Goal: Task Accomplishment & Management: Use online tool/utility

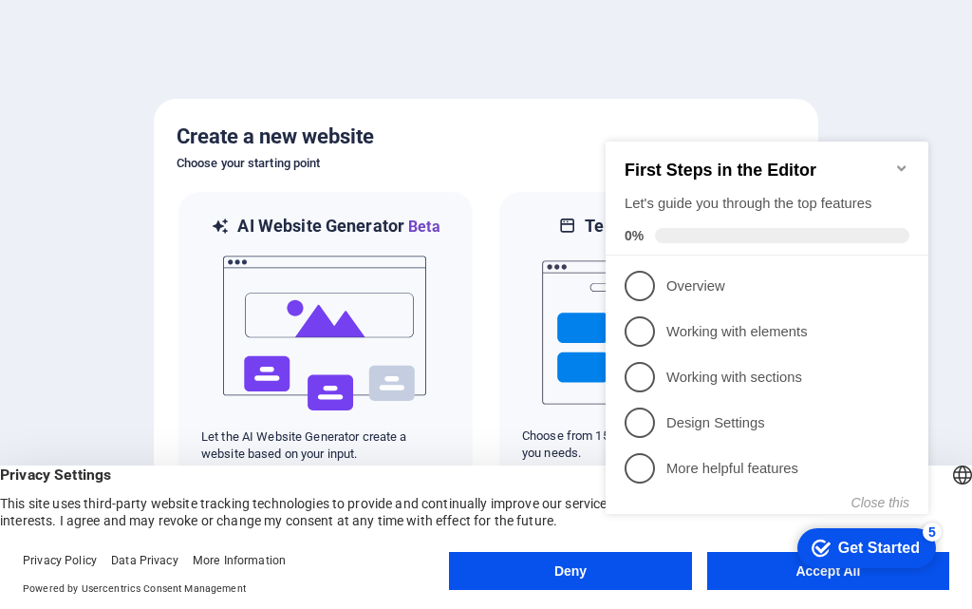
click at [744, 579] on appcues-checklist "Contextual help checklist present on screen" at bounding box center [771, 347] width 346 height 466
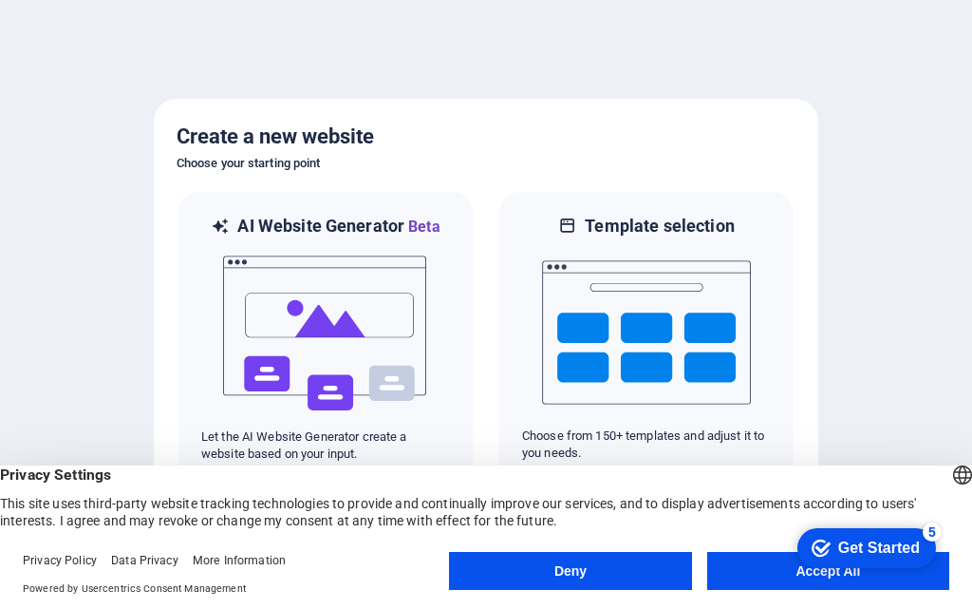
click div "checkmark Get Started 5 First Steps in the Editor Let's guide you through the t…"
click at [740, 568] on button "Accept All" at bounding box center [828, 571] width 242 height 38
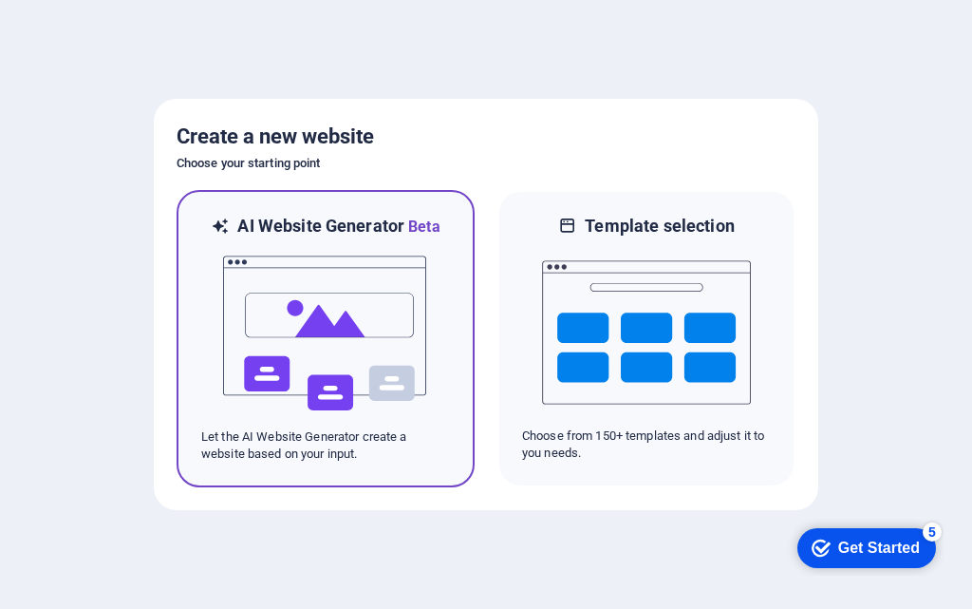
click at [360, 320] on img at bounding box center [325, 333] width 209 height 190
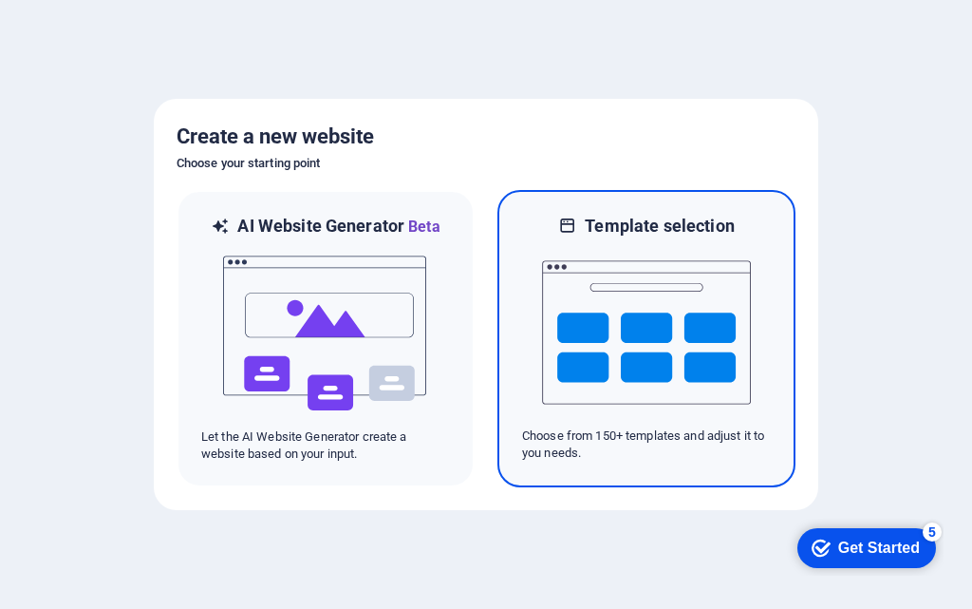
click at [619, 320] on img at bounding box center [646, 332] width 209 height 190
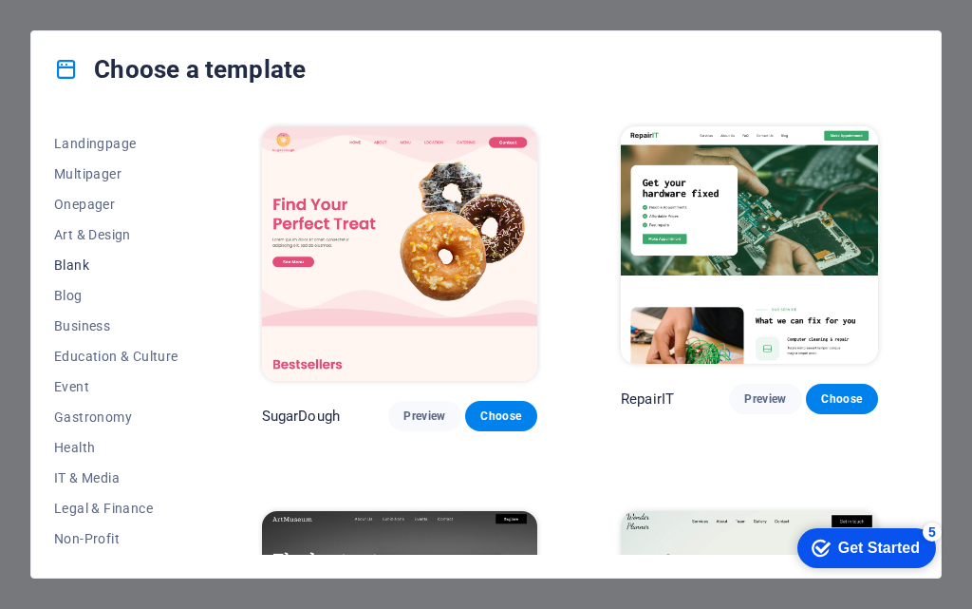
scroll to position [328, 0]
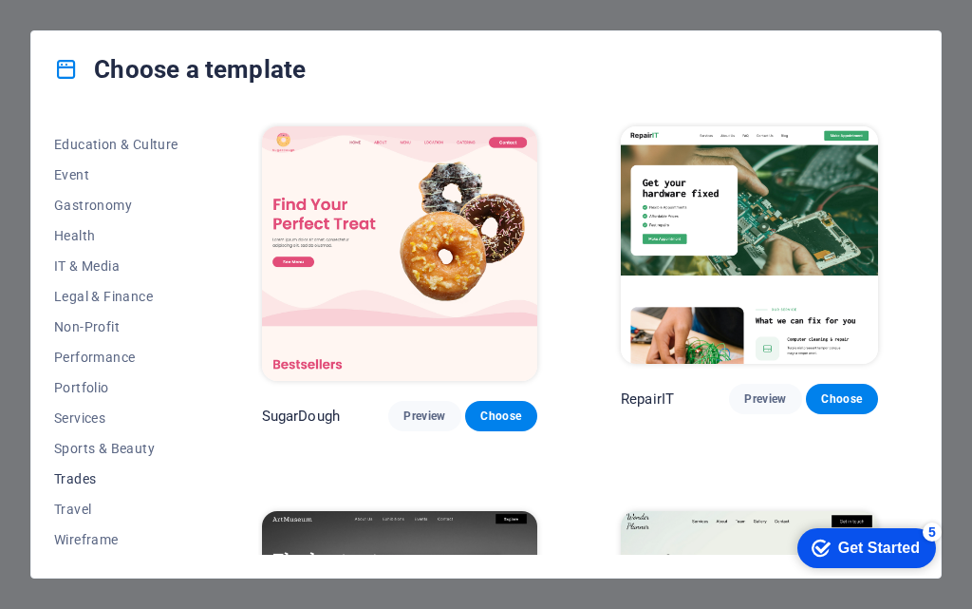
click at [118, 485] on span "Trades" at bounding box center [116, 478] width 124 height 15
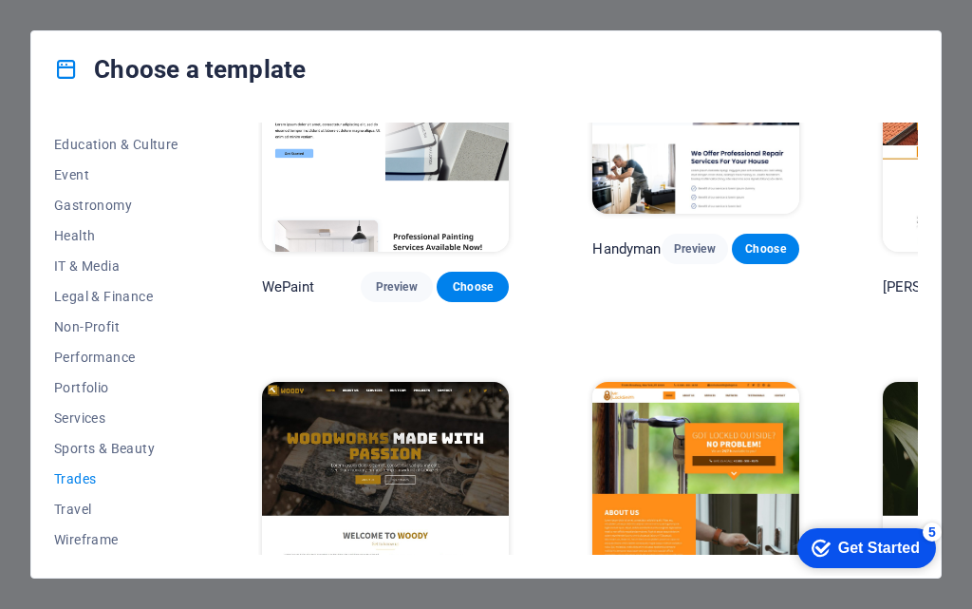
scroll to position [228, 0]
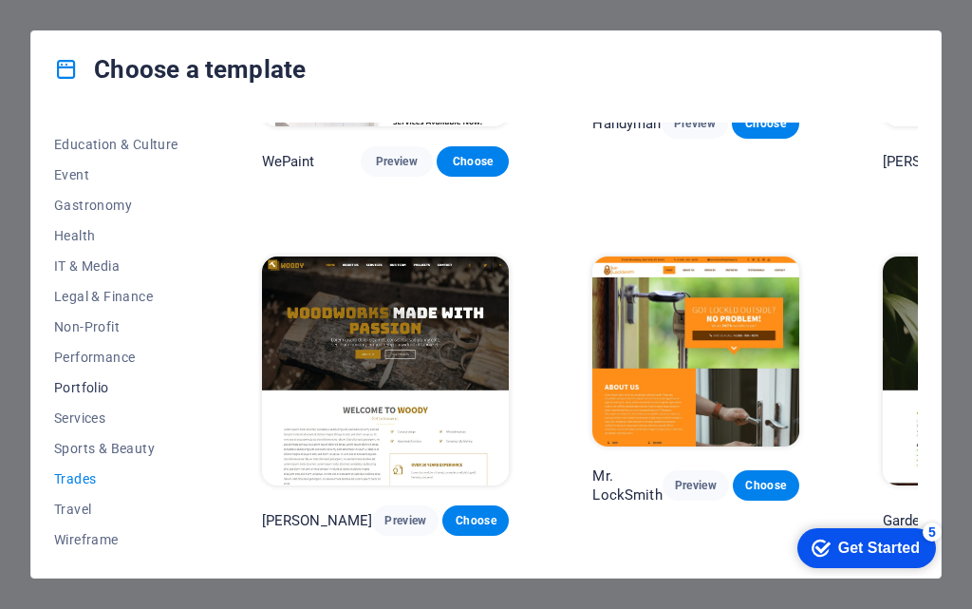
click at [112, 380] on span "Portfolio" at bounding box center [116, 387] width 124 height 15
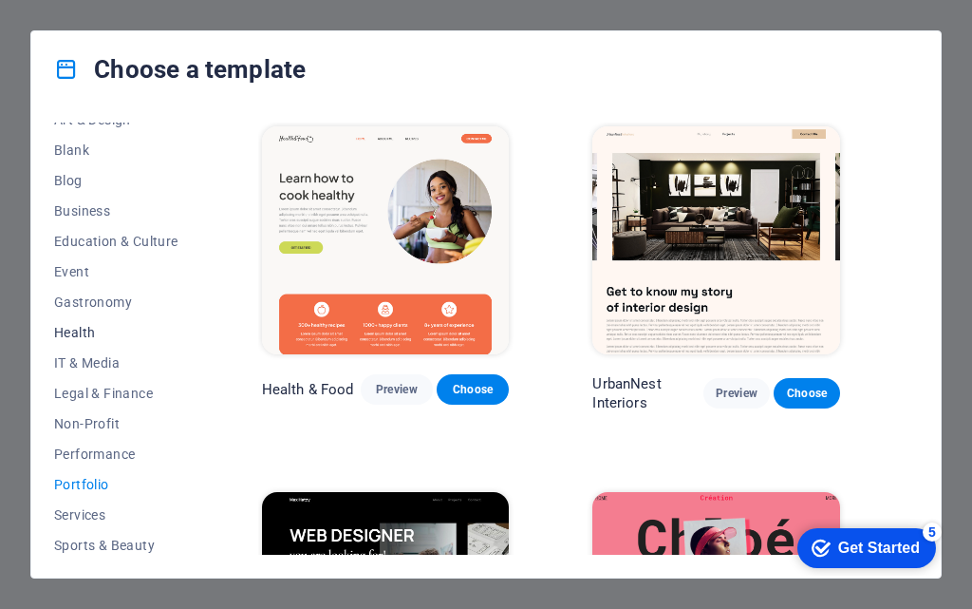
scroll to position [100, 0]
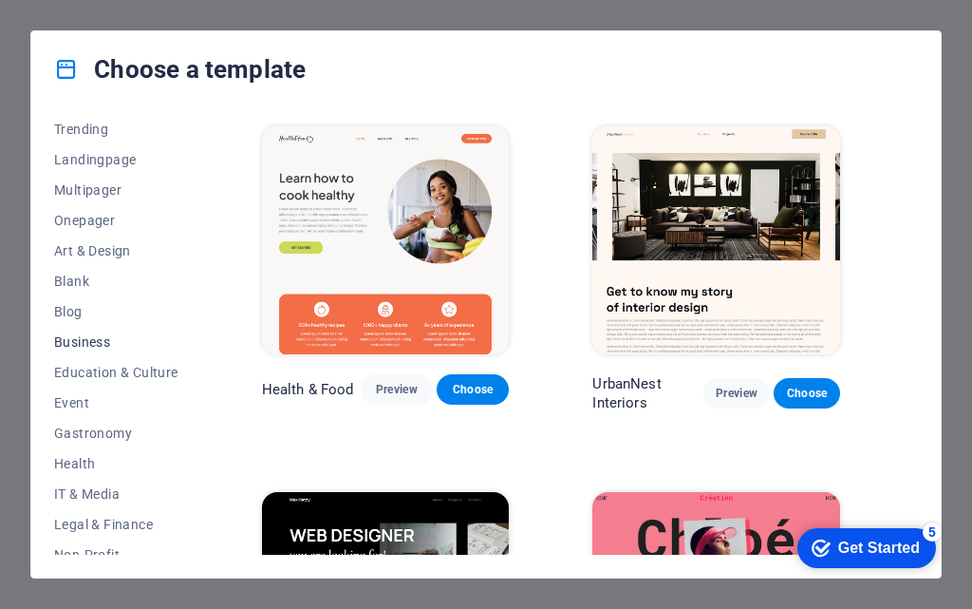
click at [141, 345] on span "Business" at bounding box center [116, 341] width 124 height 15
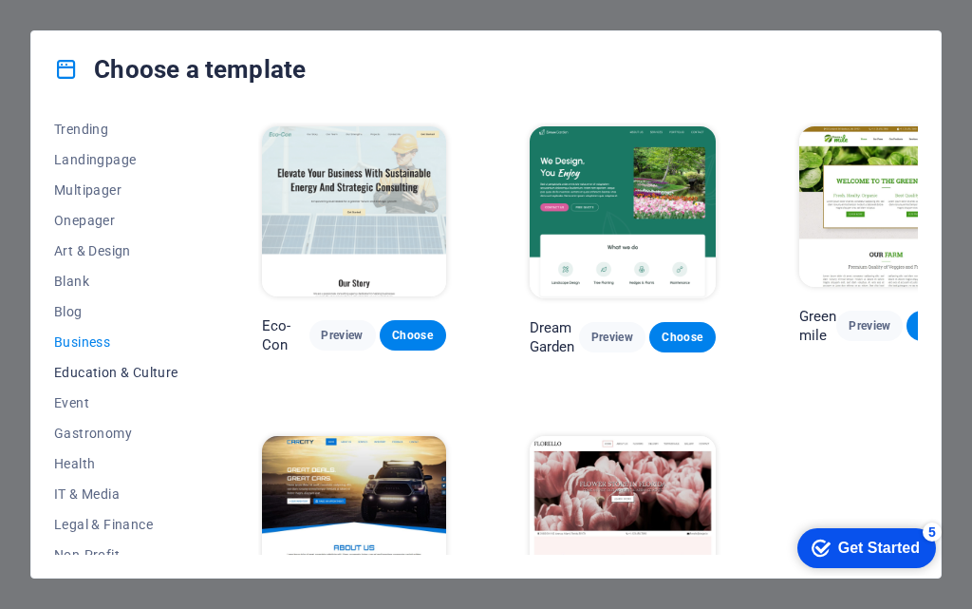
click at [142, 371] on span "Education & Culture" at bounding box center [116, 372] width 124 height 15
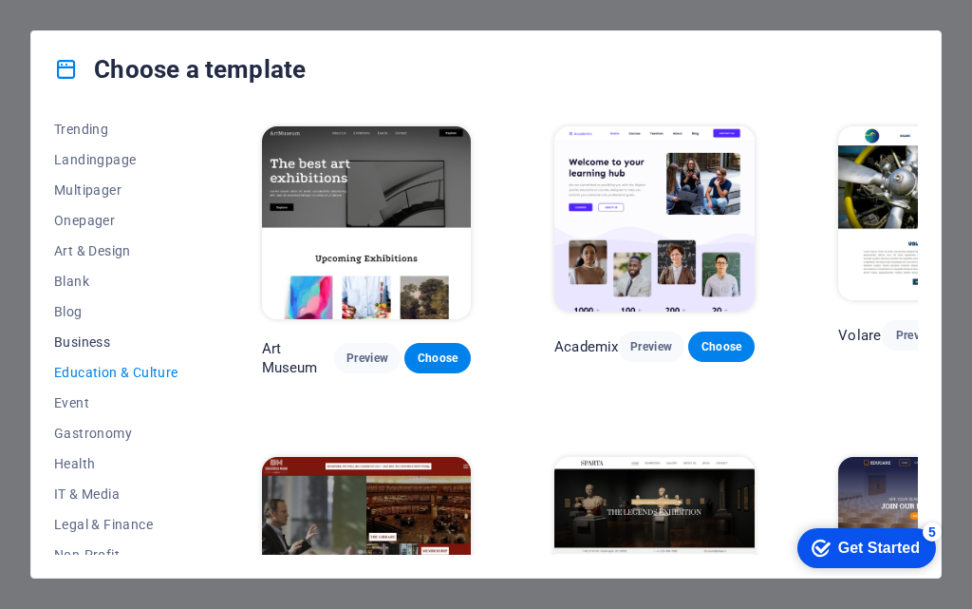
click at [150, 355] on button "Business" at bounding box center [116, 342] width 124 height 30
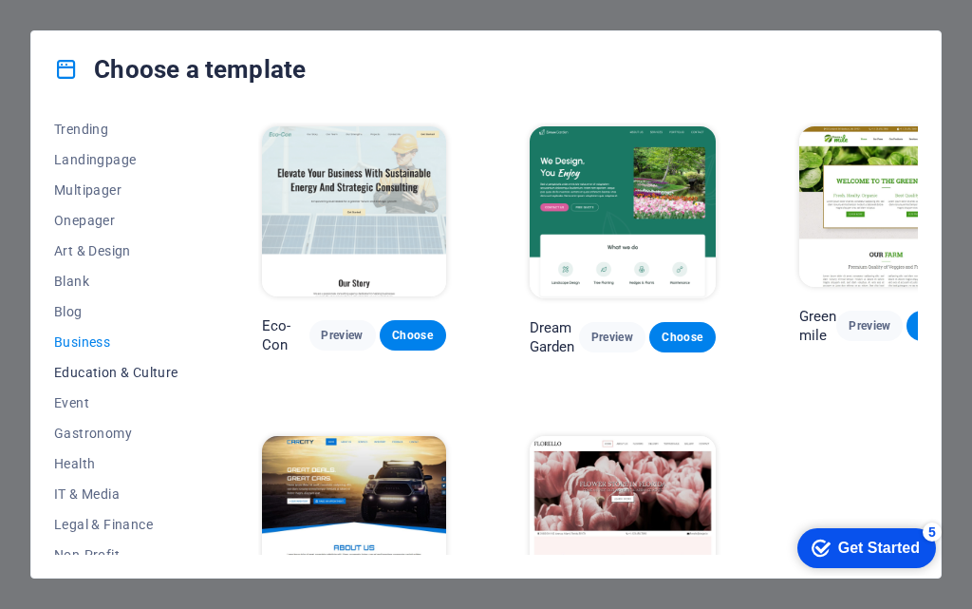
click at [153, 375] on span "Education & Culture" at bounding box center [116, 372] width 124 height 15
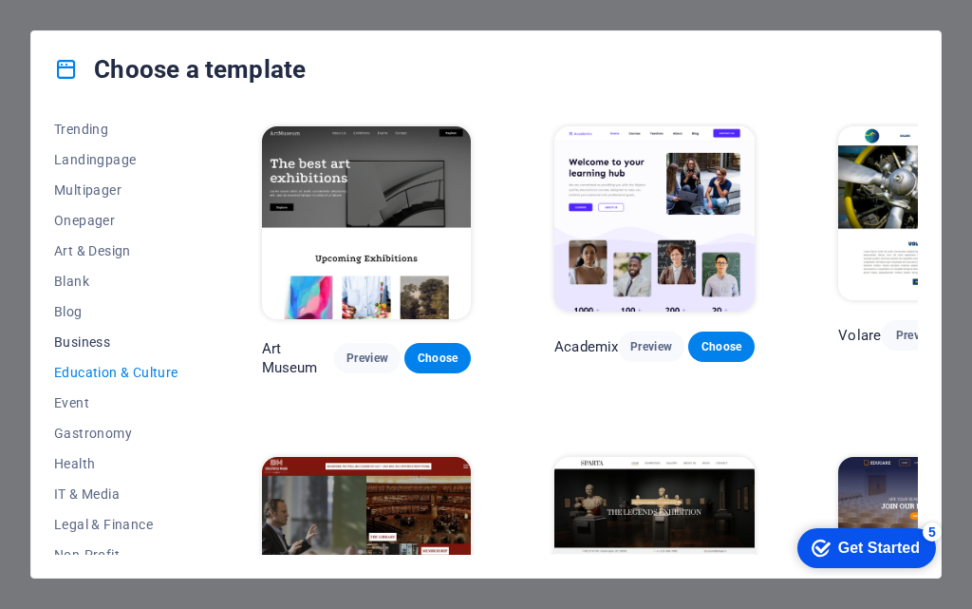
click at [165, 333] on button "Business" at bounding box center [116, 342] width 124 height 30
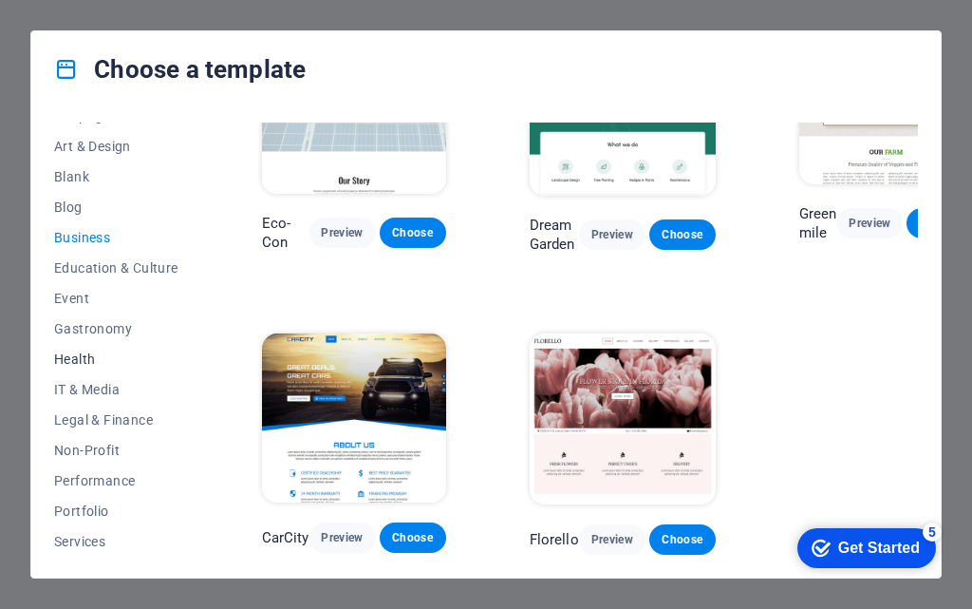
scroll to position [328, 0]
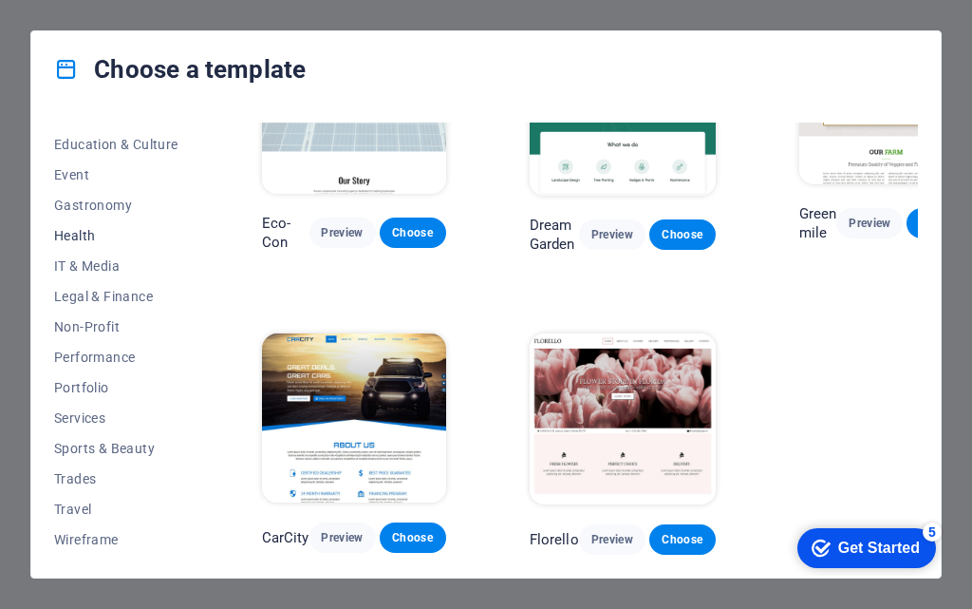
click at [115, 237] on span "Health" at bounding box center [116, 235] width 124 height 15
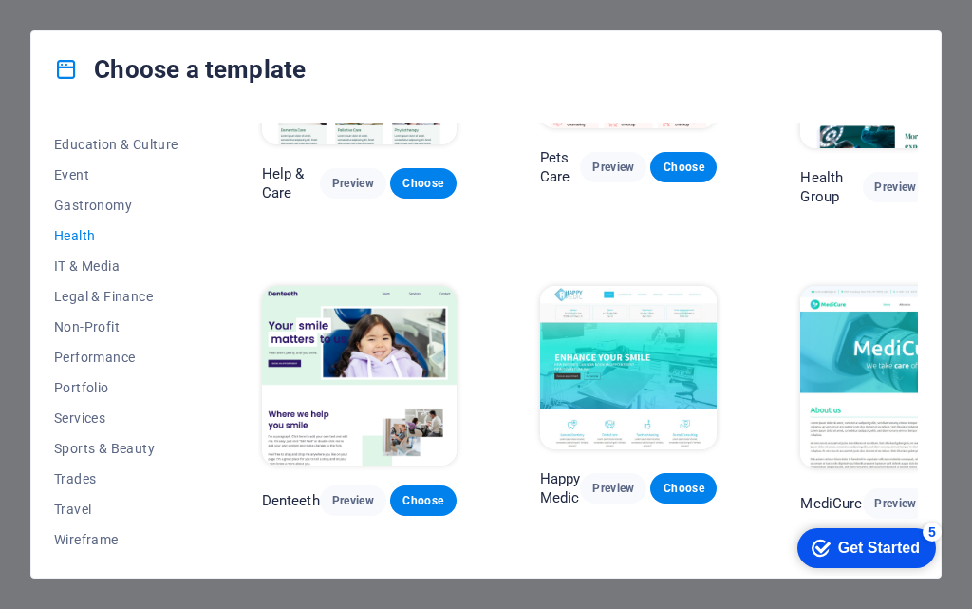
scroll to position [114, 0]
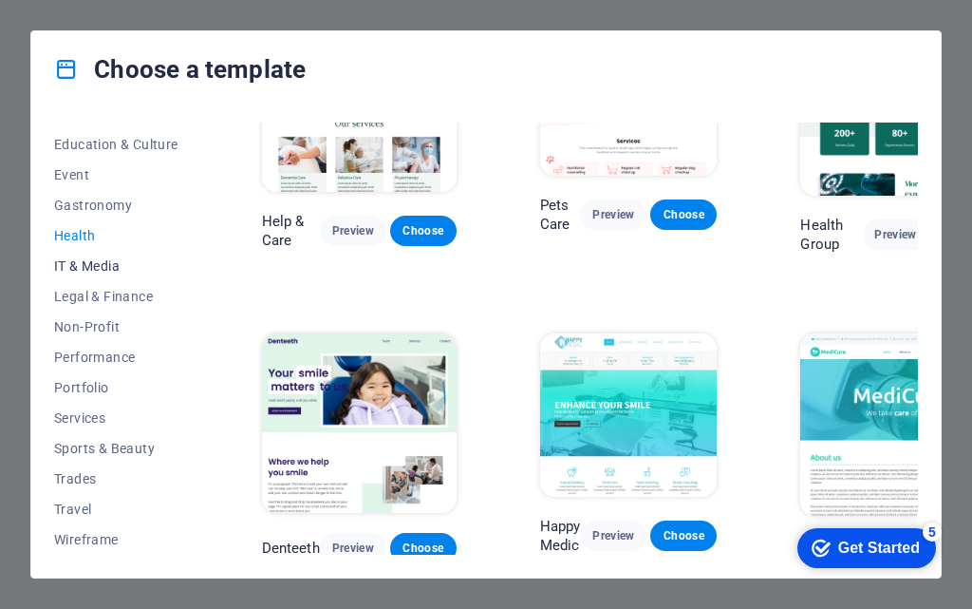
click at [143, 266] on span "IT & Media" at bounding box center [116, 265] width 124 height 15
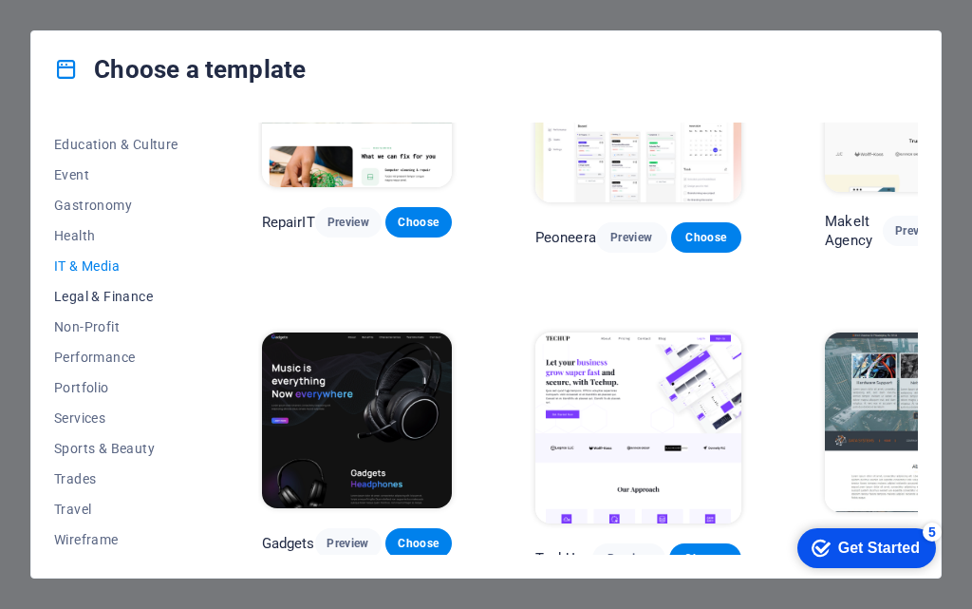
click at [138, 294] on span "Legal & Finance" at bounding box center [116, 296] width 124 height 15
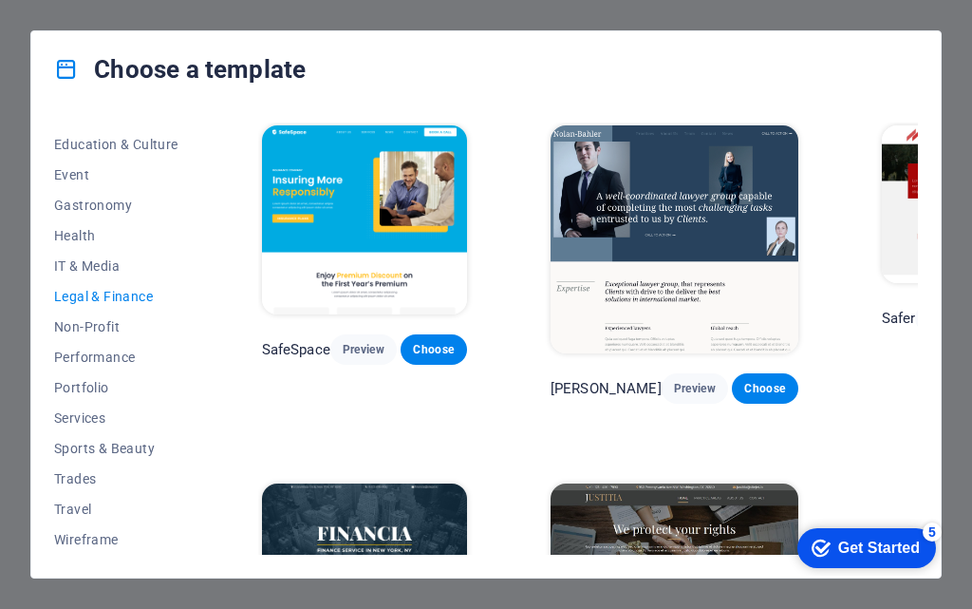
scroll to position [0, 0]
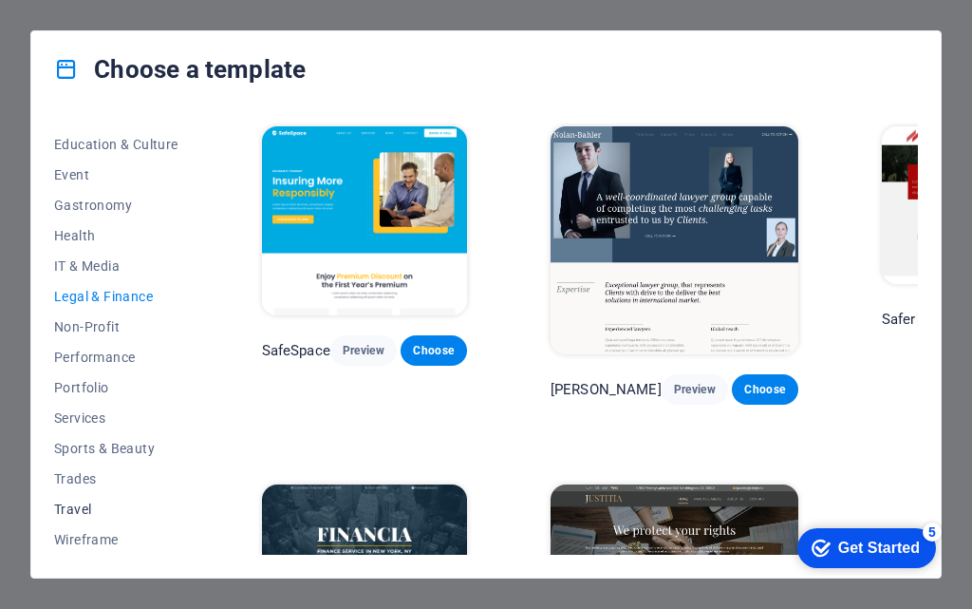
click at [90, 518] on button "Travel" at bounding box center [116, 509] width 124 height 30
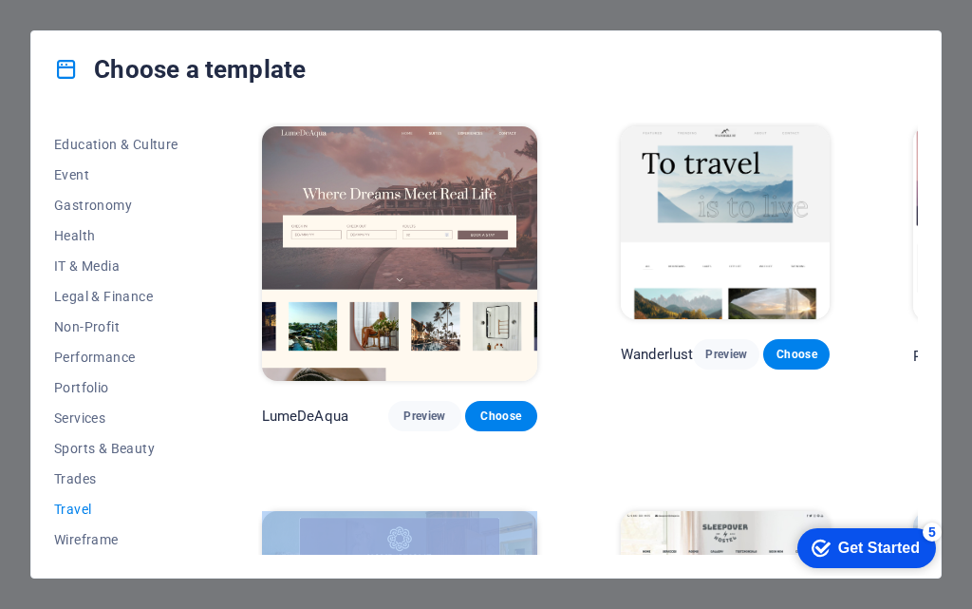
drag, startPoint x: 450, startPoint y: 552, endPoint x: 591, endPoint y: 585, distance: 144.4
click at [591, 585] on div "Choose a template All Templates My Templates New Trending Landingpage Multipage…" at bounding box center [486, 304] width 972 height 609
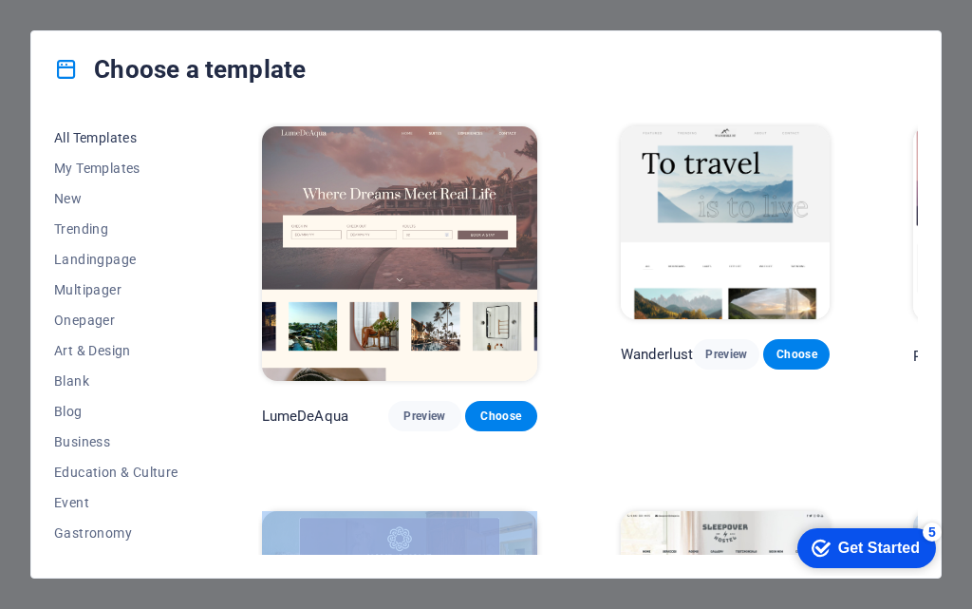
click at [139, 146] on button "All Templates" at bounding box center [116, 137] width 124 height 30
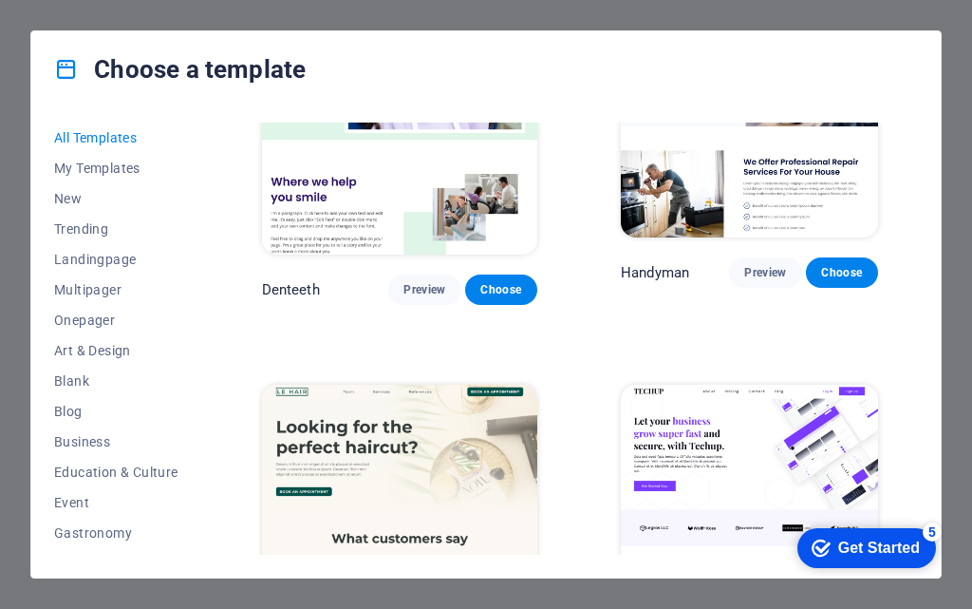
scroll to position [5355, 0]
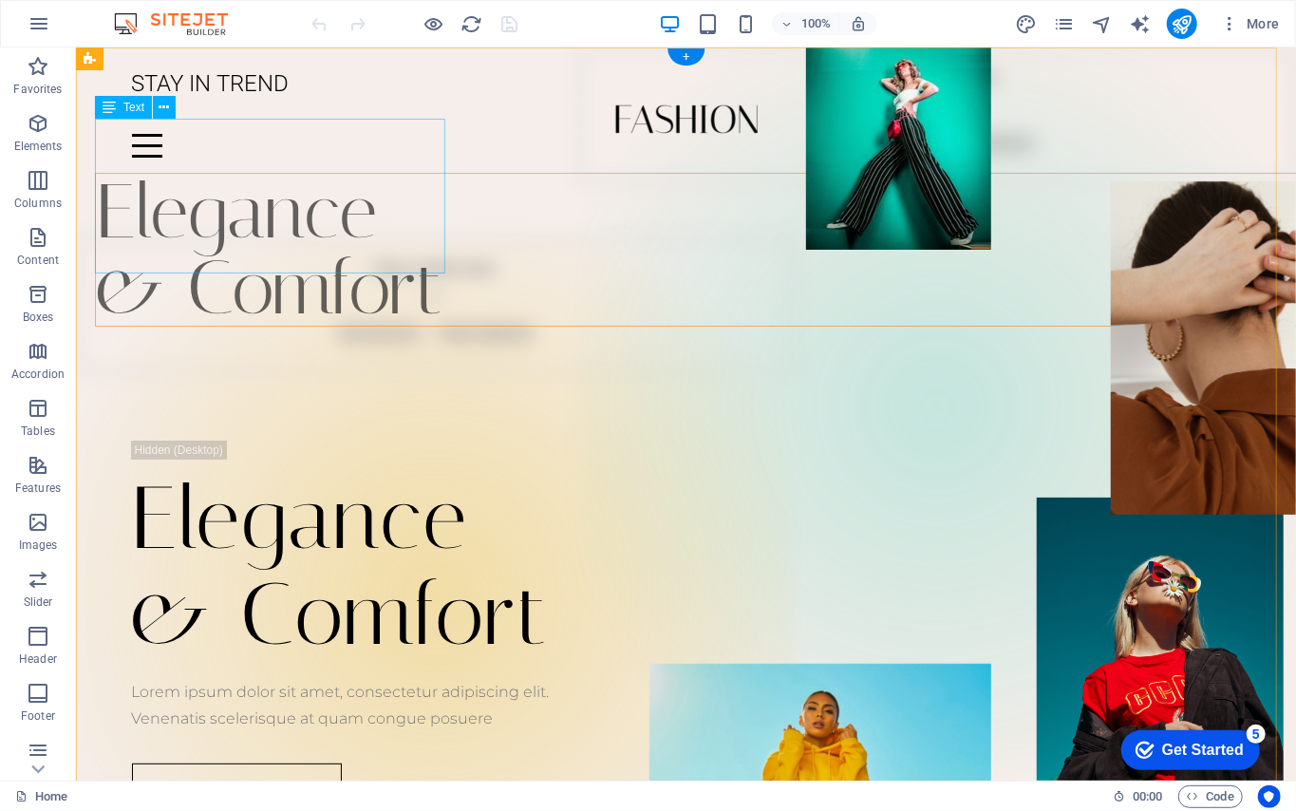
click at [281, 235] on div "Elegance & Comfort" at bounding box center [704, 249] width 1220 height 154
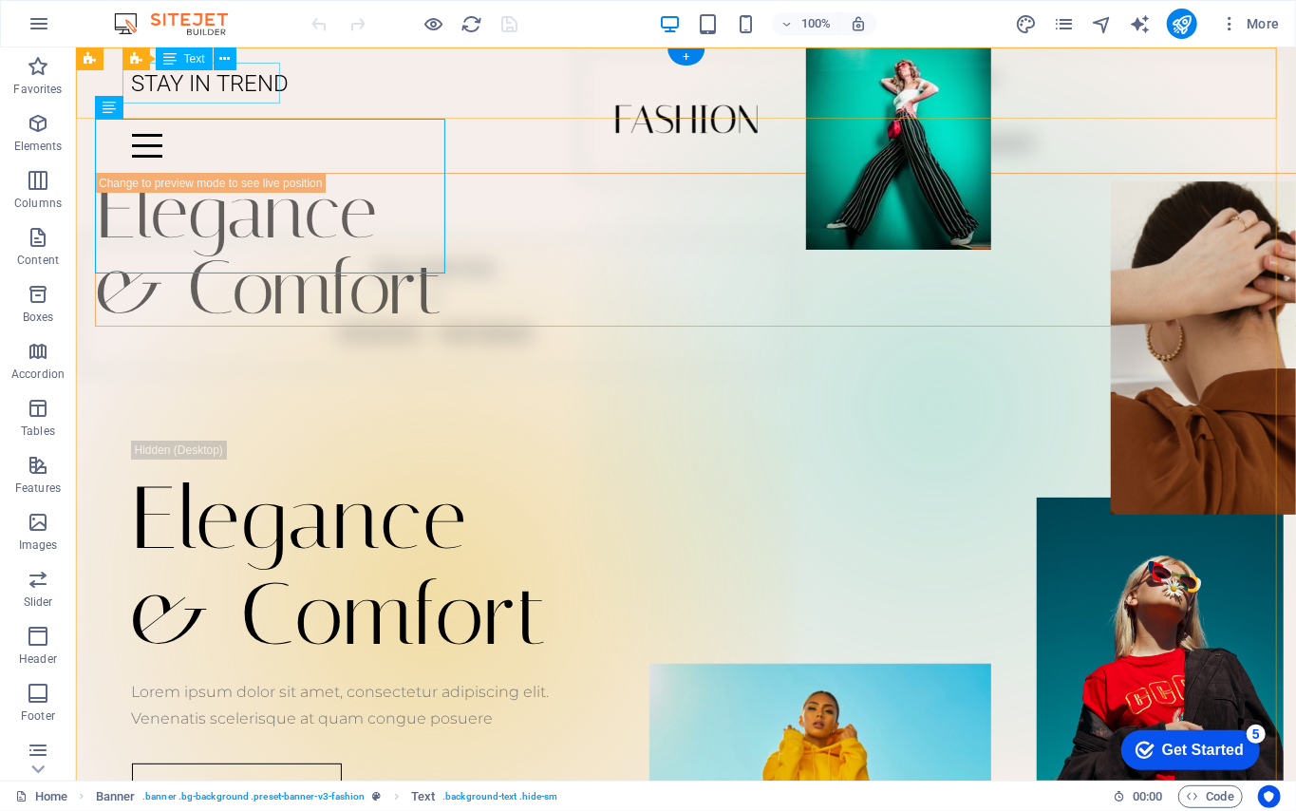
click at [254, 71] on div "STAY IN TREND" at bounding box center [685, 83] width 1109 height 42
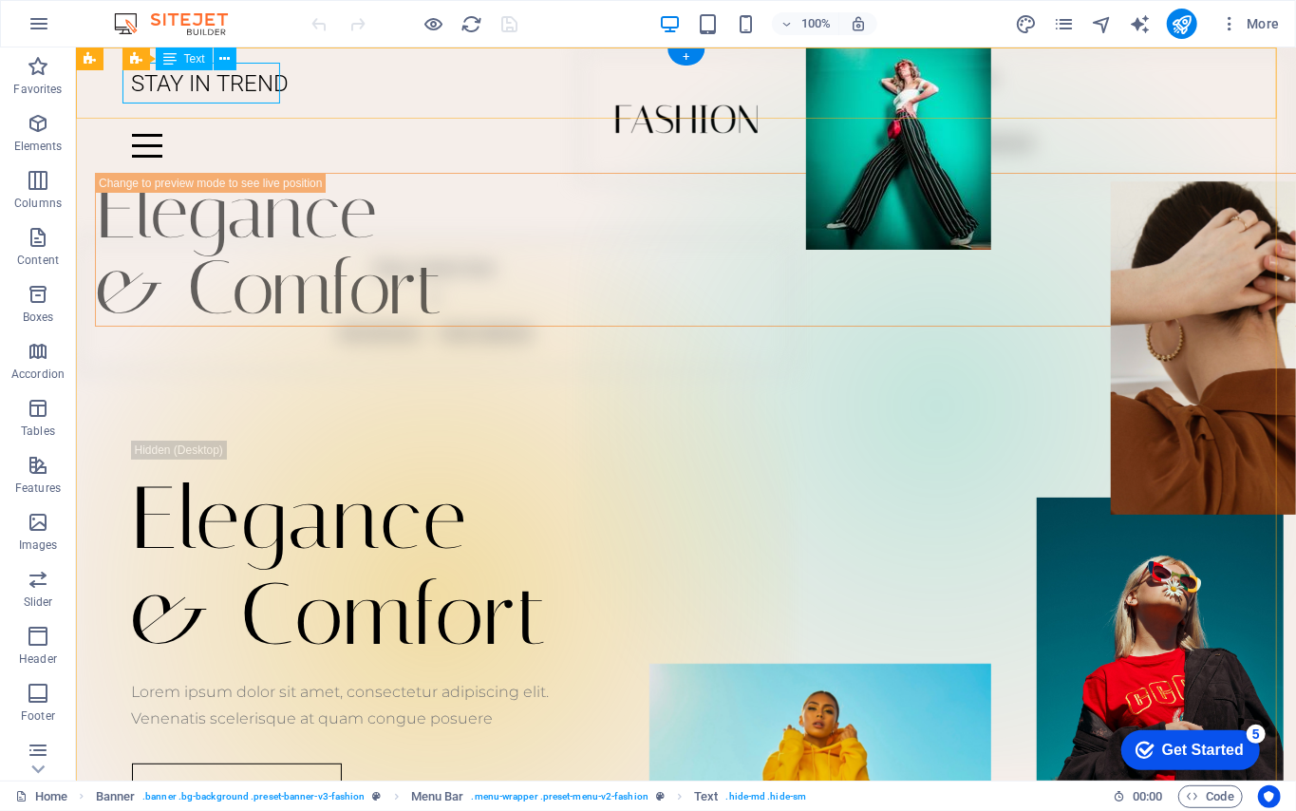
click at [254, 87] on div "STAY IN TREND" at bounding box center [685, 83] width 1109 height 42
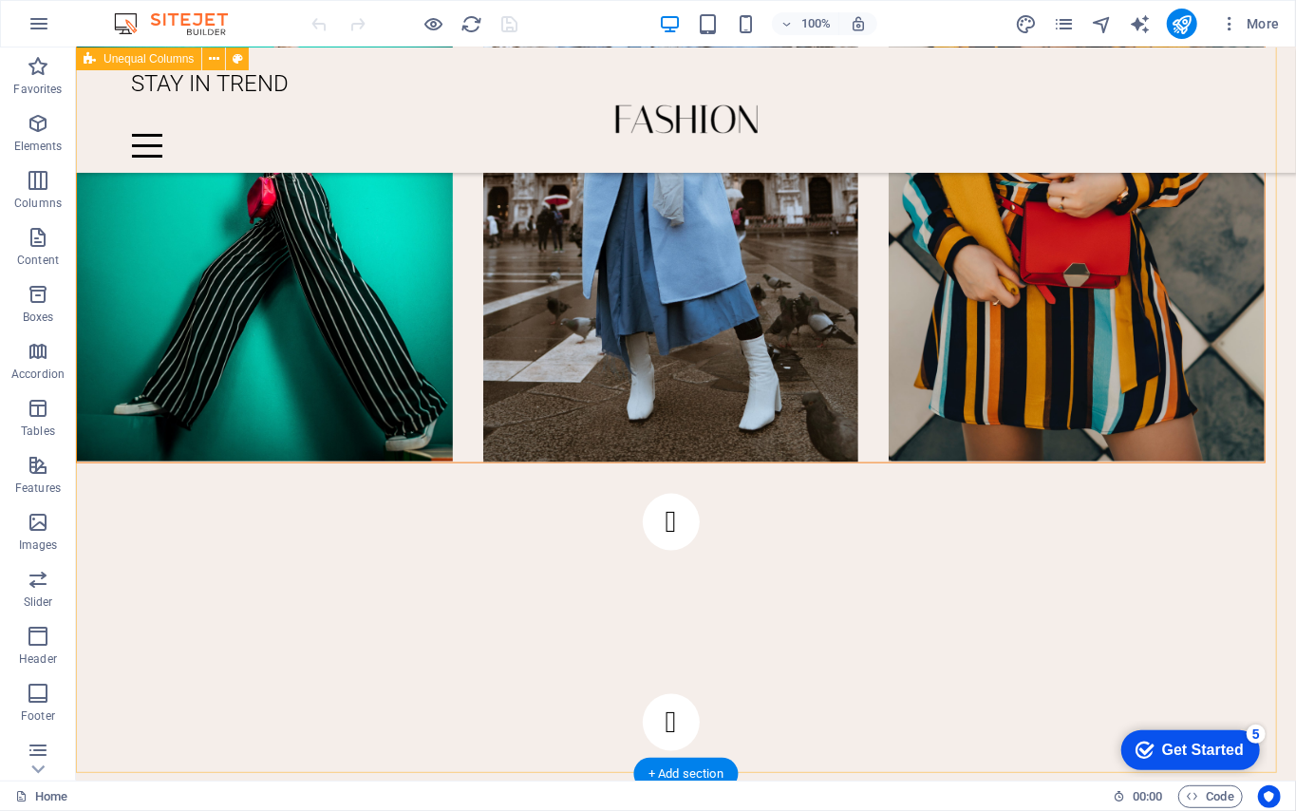
scroll to position [1212, 0]
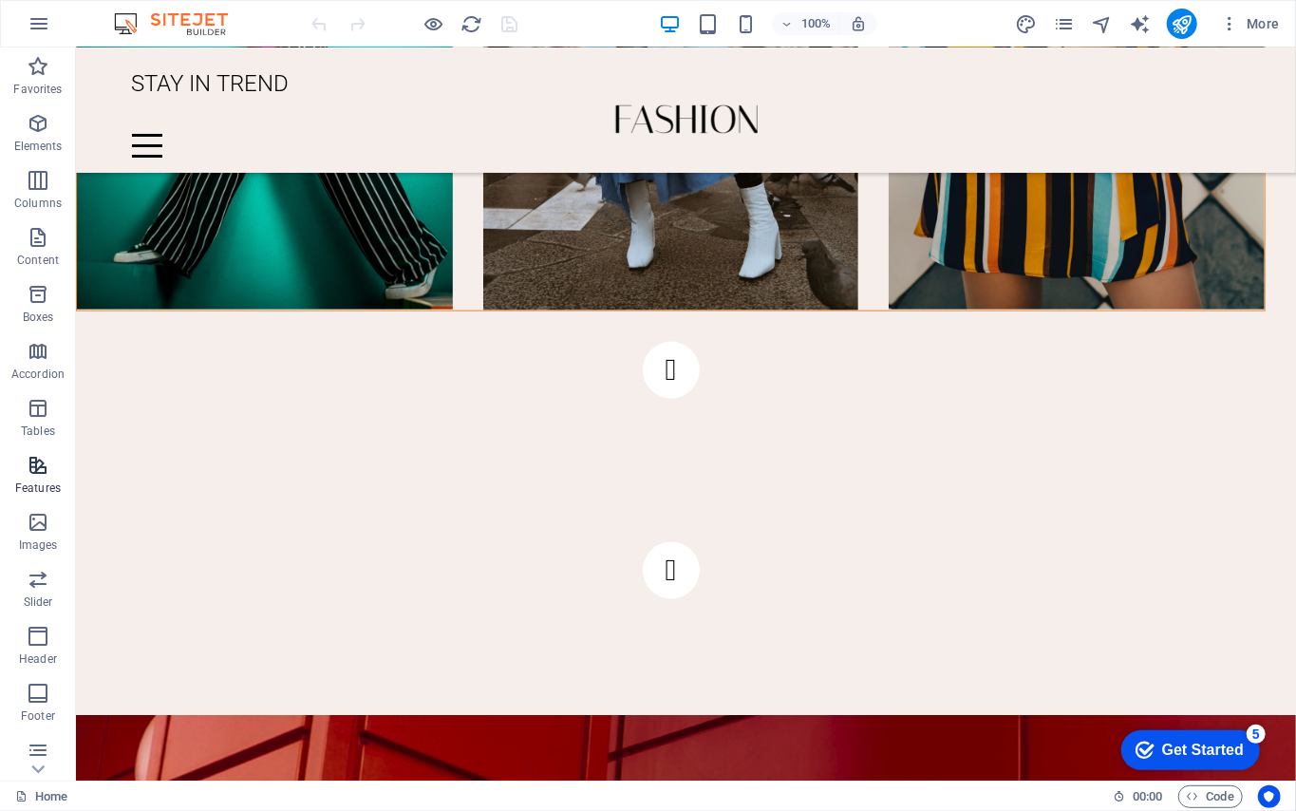
click at [42, 464] on icon "button" at bounding box center [38, 465] width 23 height 23
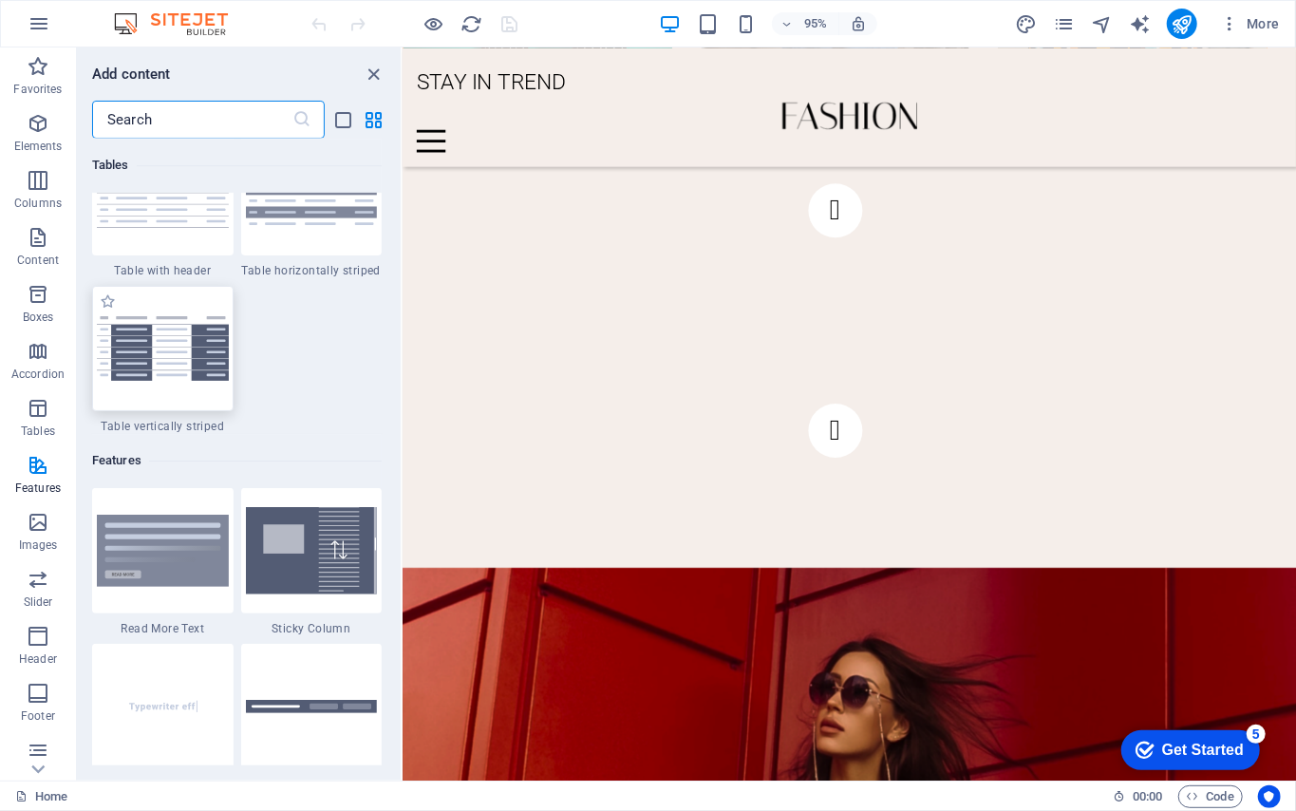
scroll to position [7096, 0]
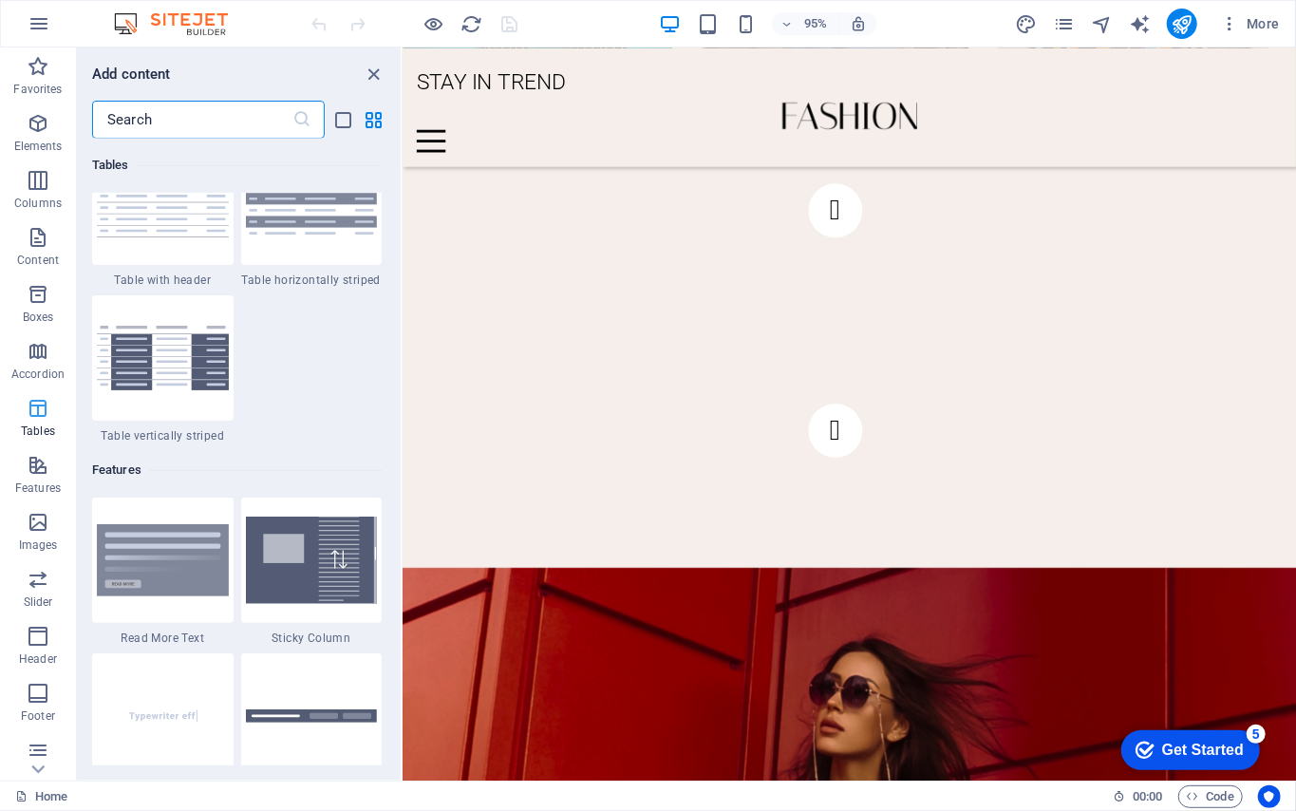
click at [34, 427] on p "Tables" at bounding box center [38, 430] width 34 height 15
click at [367, 80] on icon "close panel" at bounding box center [375, 75] width 22 height 22
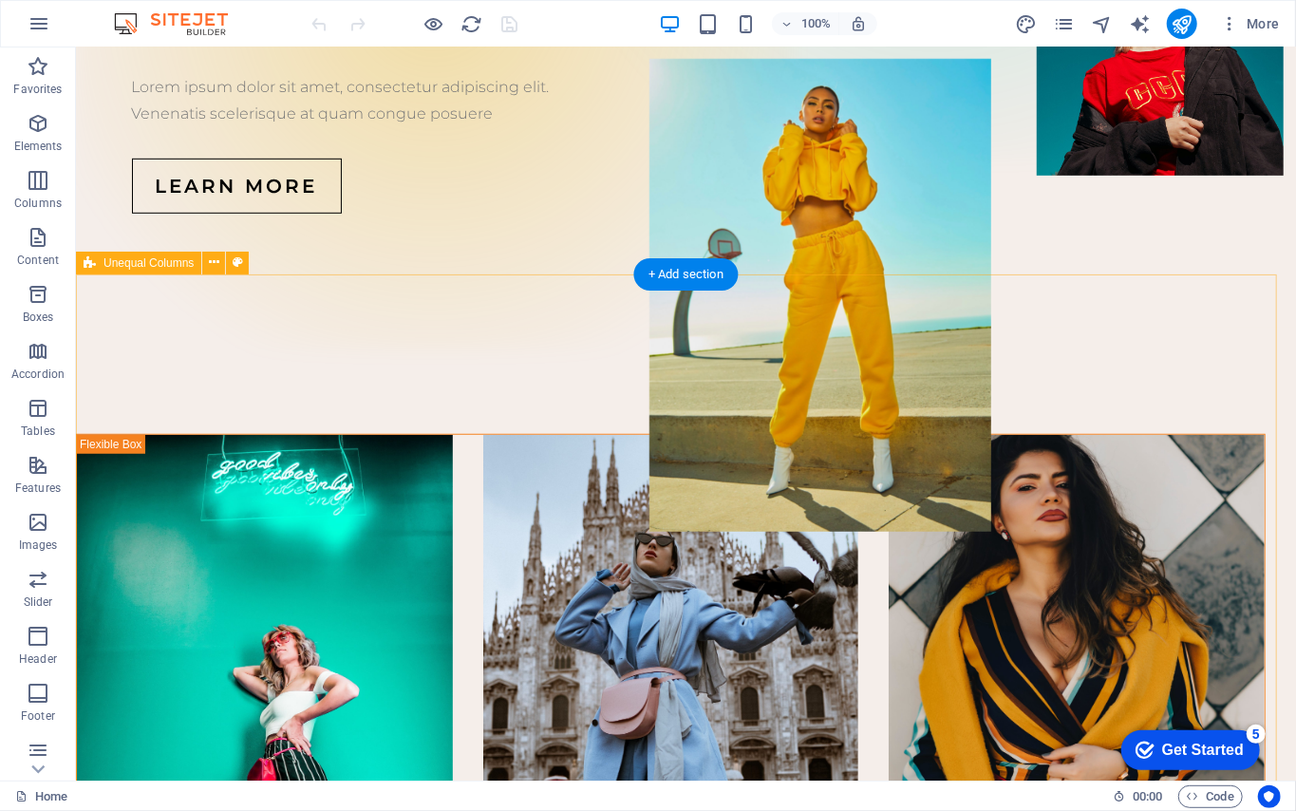
scroll to position [0, 0]
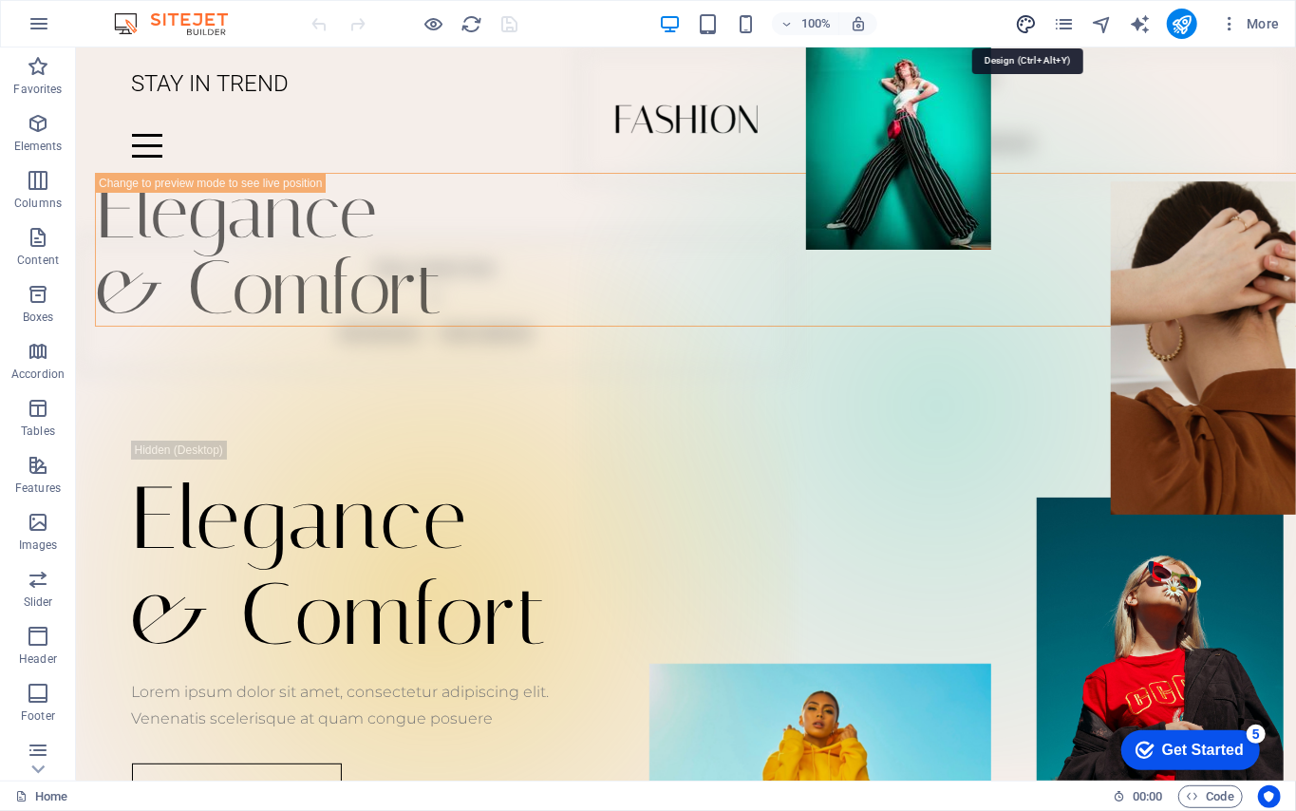
click at [971, 17] on icon "design" at bounding box center [1026, 24] width 22 height 22
select select "px"
select select "300"
select select "px"
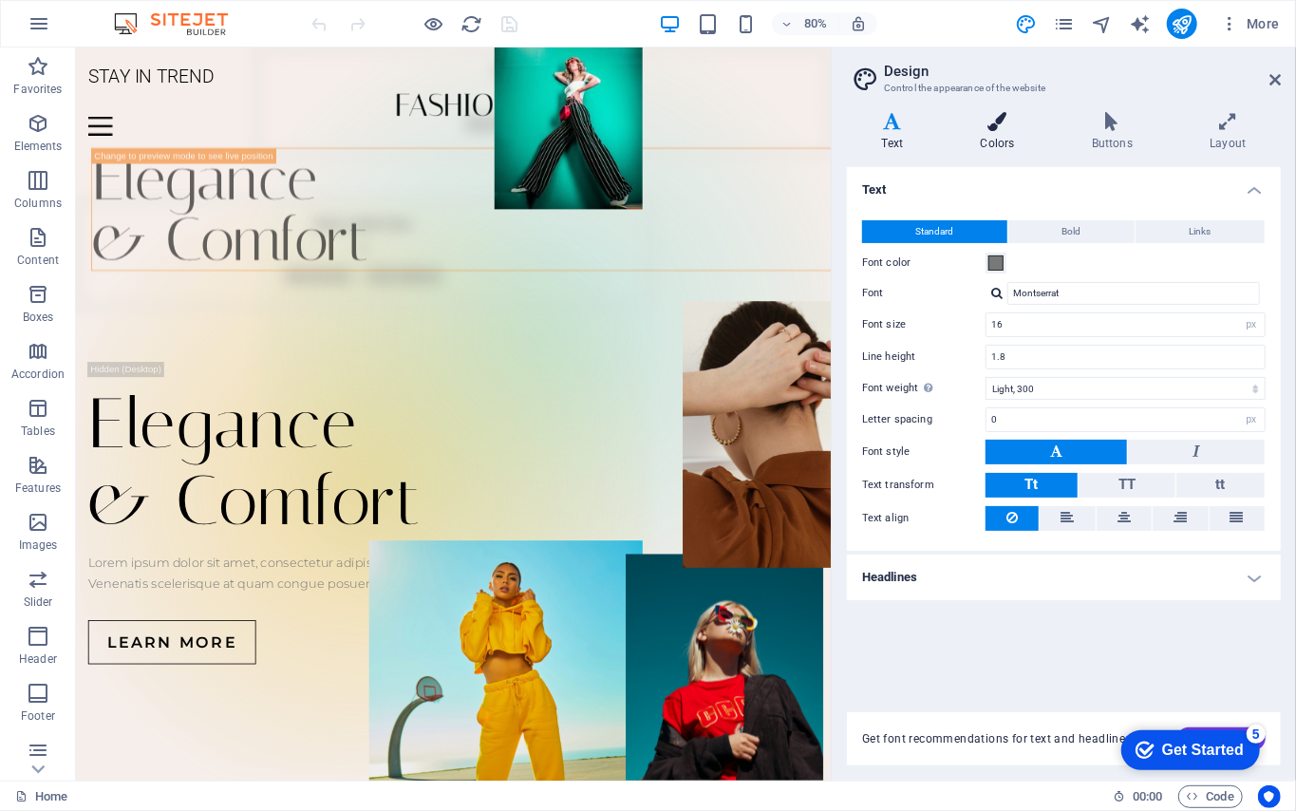
click at [971, 134] on h4 "Colors" at bounding box center [1001, 132] width 111 height 40
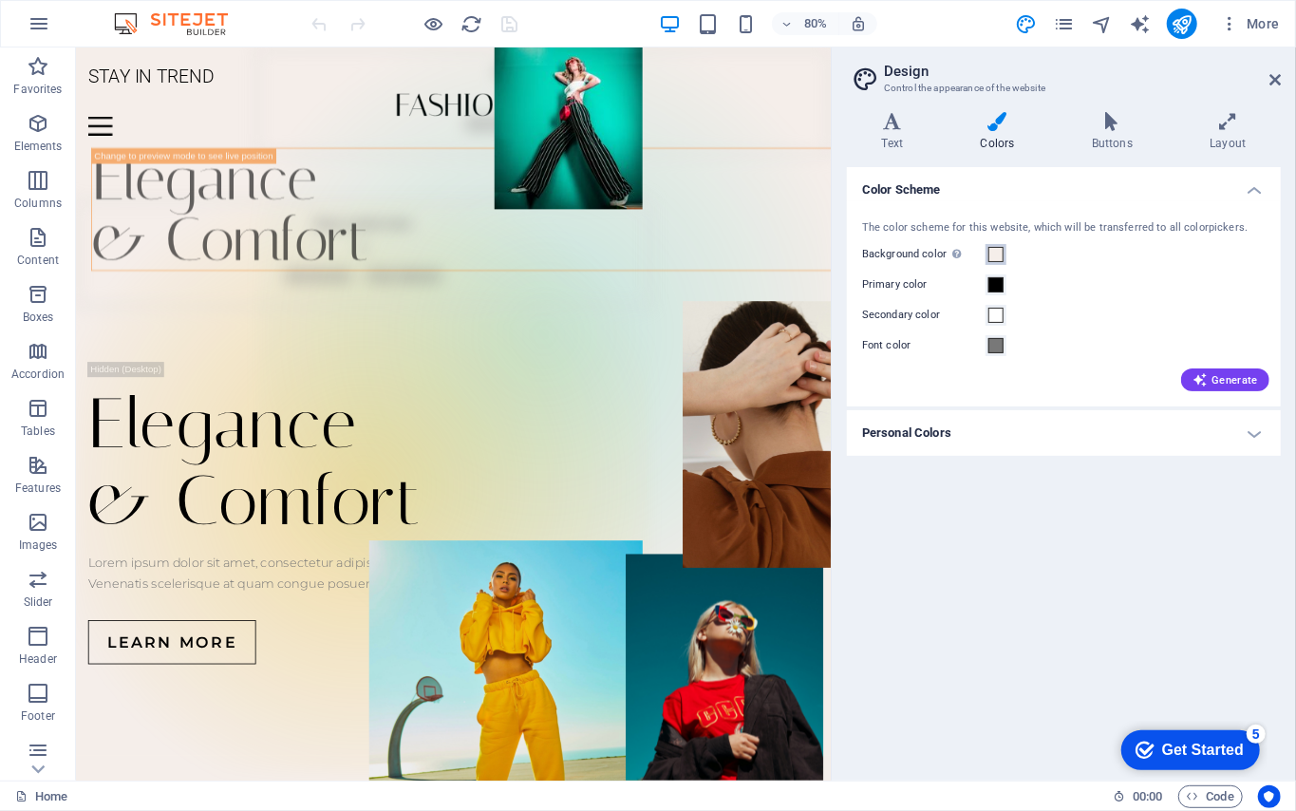
click at [971, 252] on span at bounding box center [995, 254] width 15 height 15
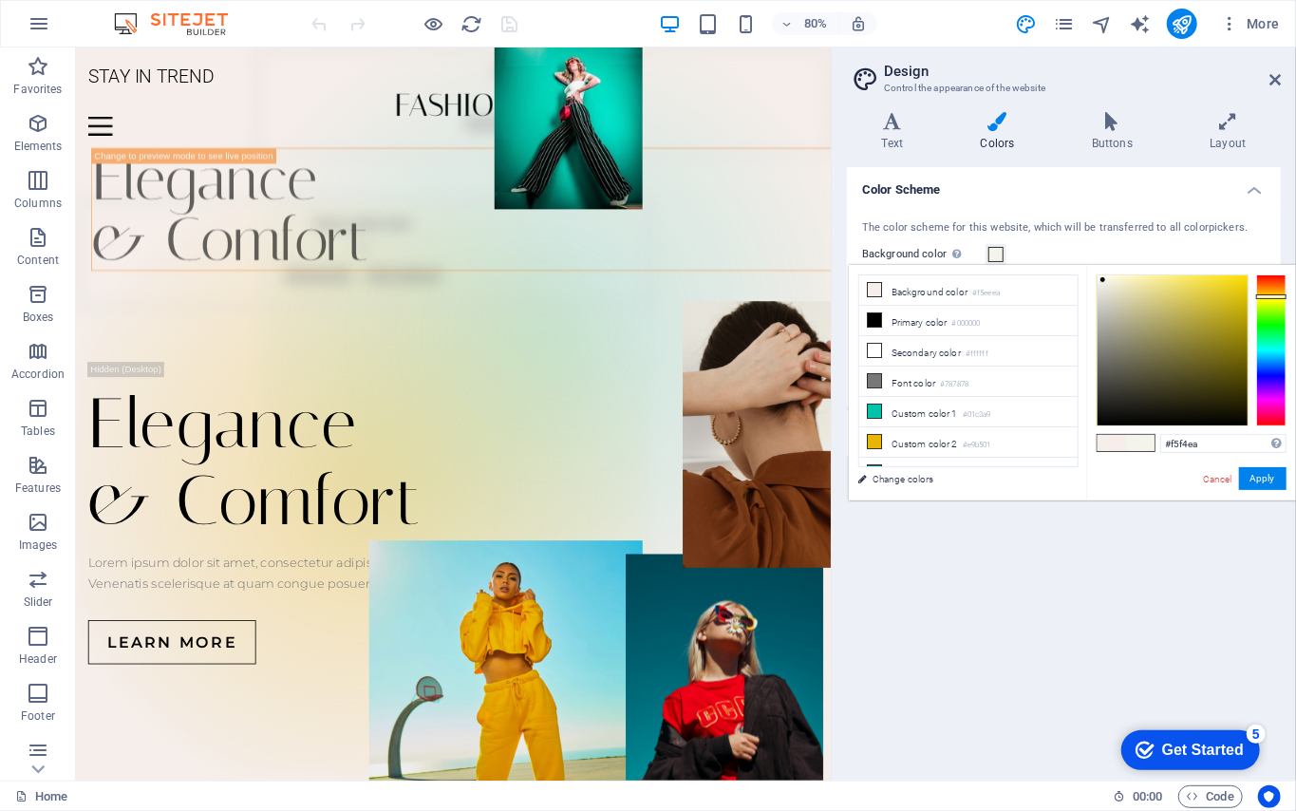
click at [971, 296] on div at bounding box center [1271, 350] width 30 height 152
drag, startPoint x: 1198, startPoint y: 298, endPoint x: 1225, endPoint y: 286, distance: 29.3
click at [971, 286] on div at bounding box center [1173, 350] width 150 height 150
click at [971, 286] on div at bounding box center [1224, 285] width 7 height 7
click at [971, 494] on div "#ecd221 Supported formats #0852ed rgb(8, 82, 237) rgba(8, 82, 237, 90%) hsv(221…" at bounding box center [1191, 520] width 210 height 511
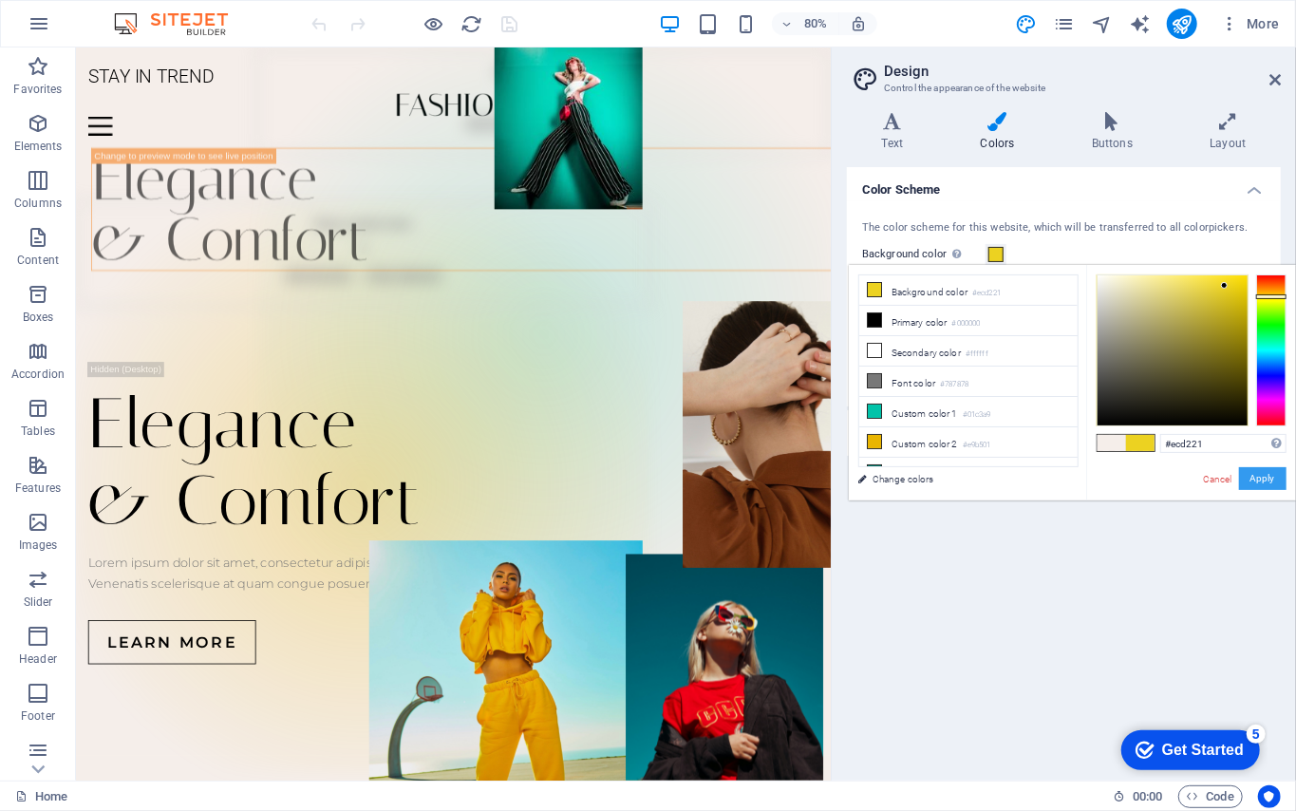
click at [971, 486] on button "Apply" at bounding box center [1262, 478] width 47 height 23
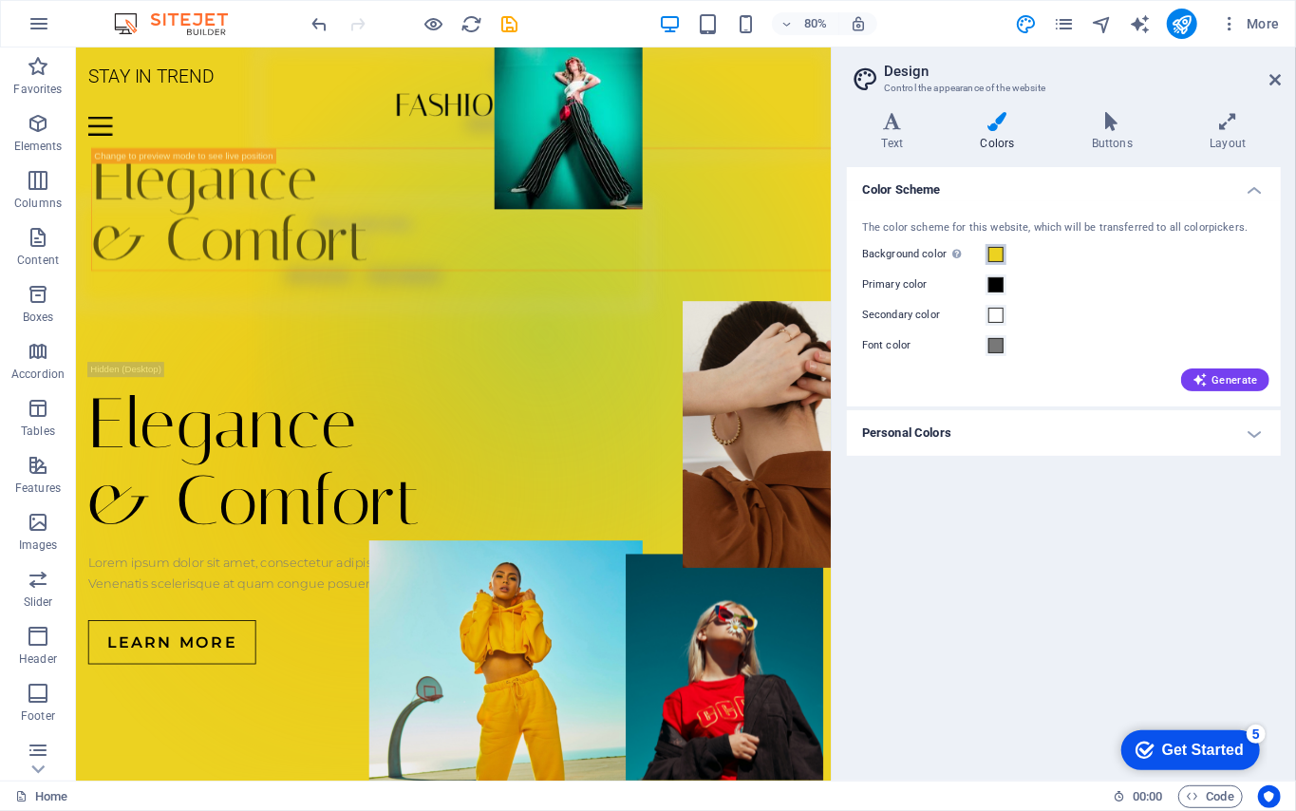
click at [971, 255] on span at bounding box center [995, 254] width 15 height 15
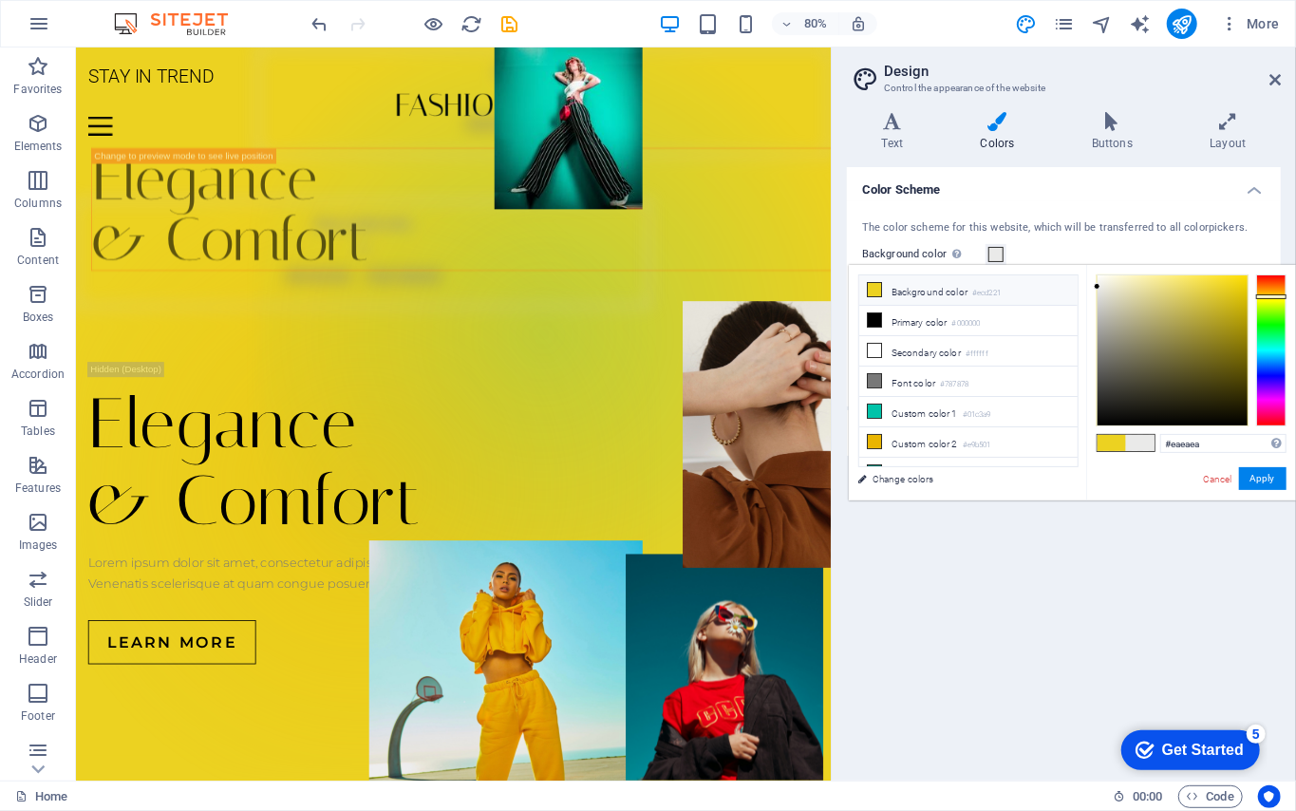
drag, startPoint x: 1179, startPoint y: 287, endPoint x: 1052, endPoint y: 287, distance: 127.2
click at [971, 287] on div "less Background color #ecd221 Primary color #000000 Secondary color #ffffff Fon…" at bounding box center [1072, 382] width 447 height 235
type input "#fffffd"
drag, startPoint x: 1100, startPoint y: 289, endPoint x: 1100, endPoint y: 256, distance: 32.3
click at [971, 258] on body "[PERSON_NAME][DOMAIN_NAME] Home Favorites Elements Columns Content Boxes Accord…" at bounding box center [648, 405] width 1296 height 811
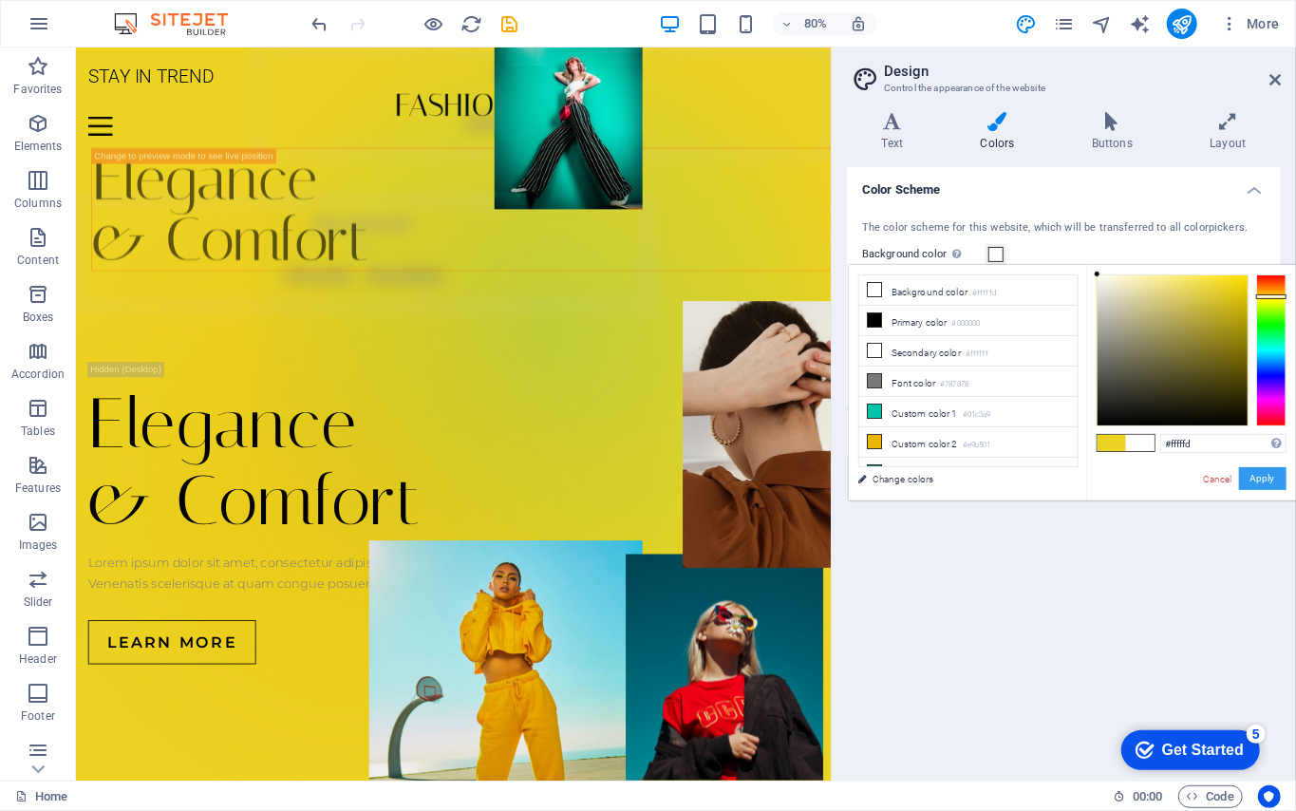
click at [971, 476] on button "Apply" at bounding box center [1262, 478] width 47 height 23
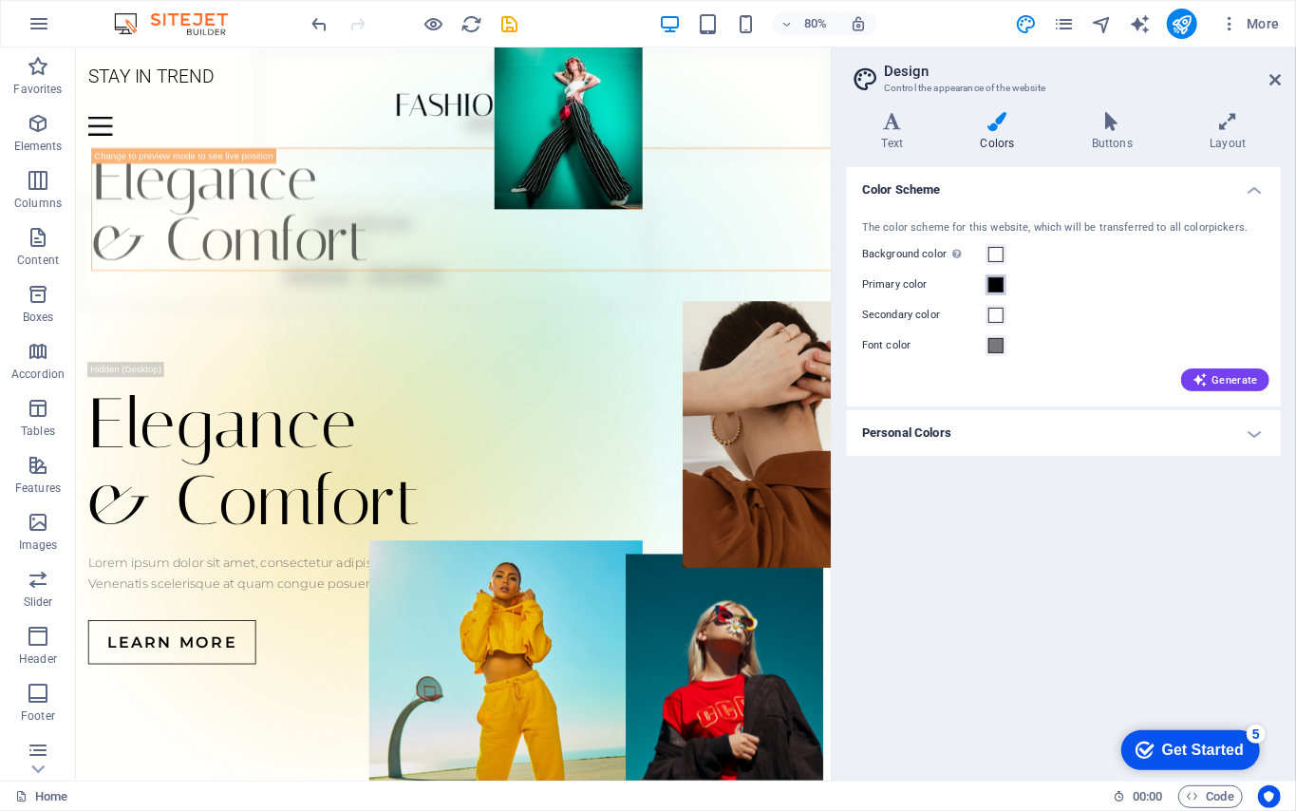
click at [971, 286] on span at bounding box center [995, 284] width 15 height 15
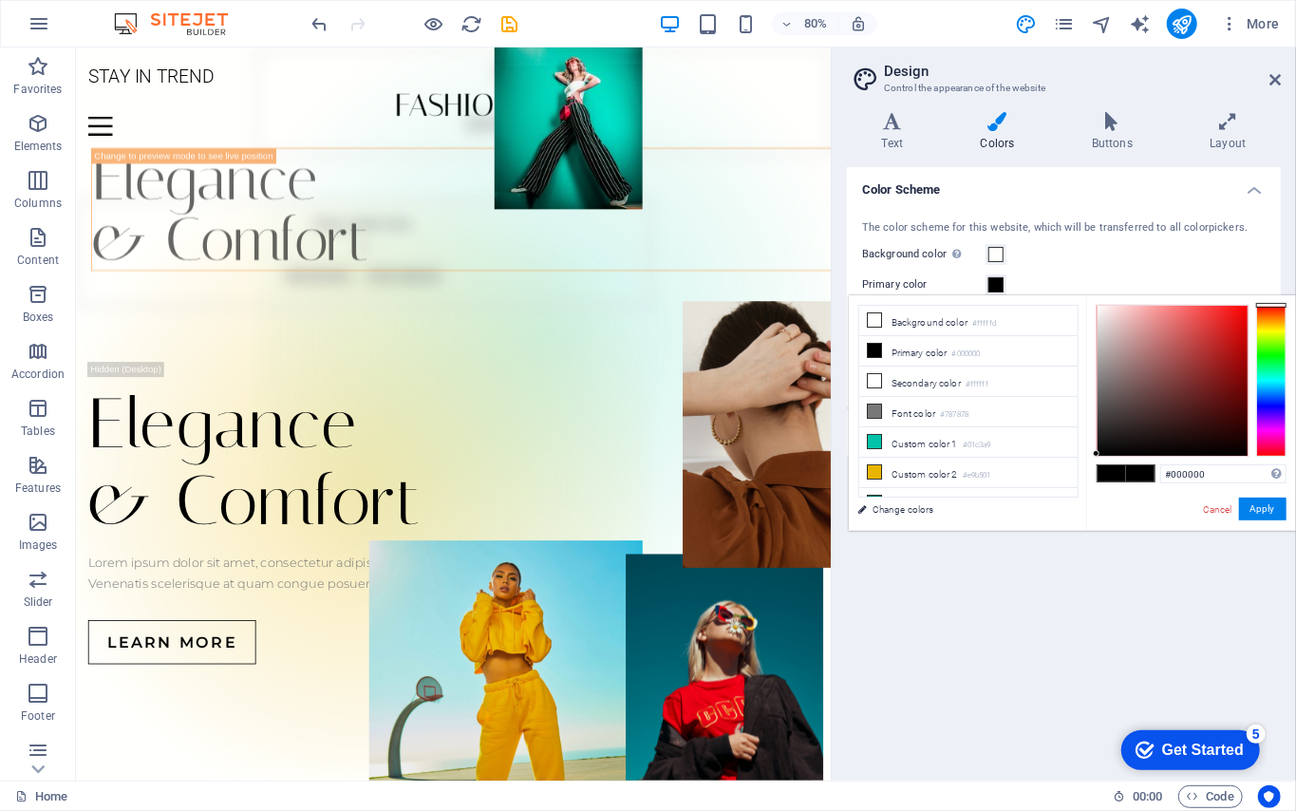
click at [971, 291] on span at bounding box center [995, 284] width 15 height 15
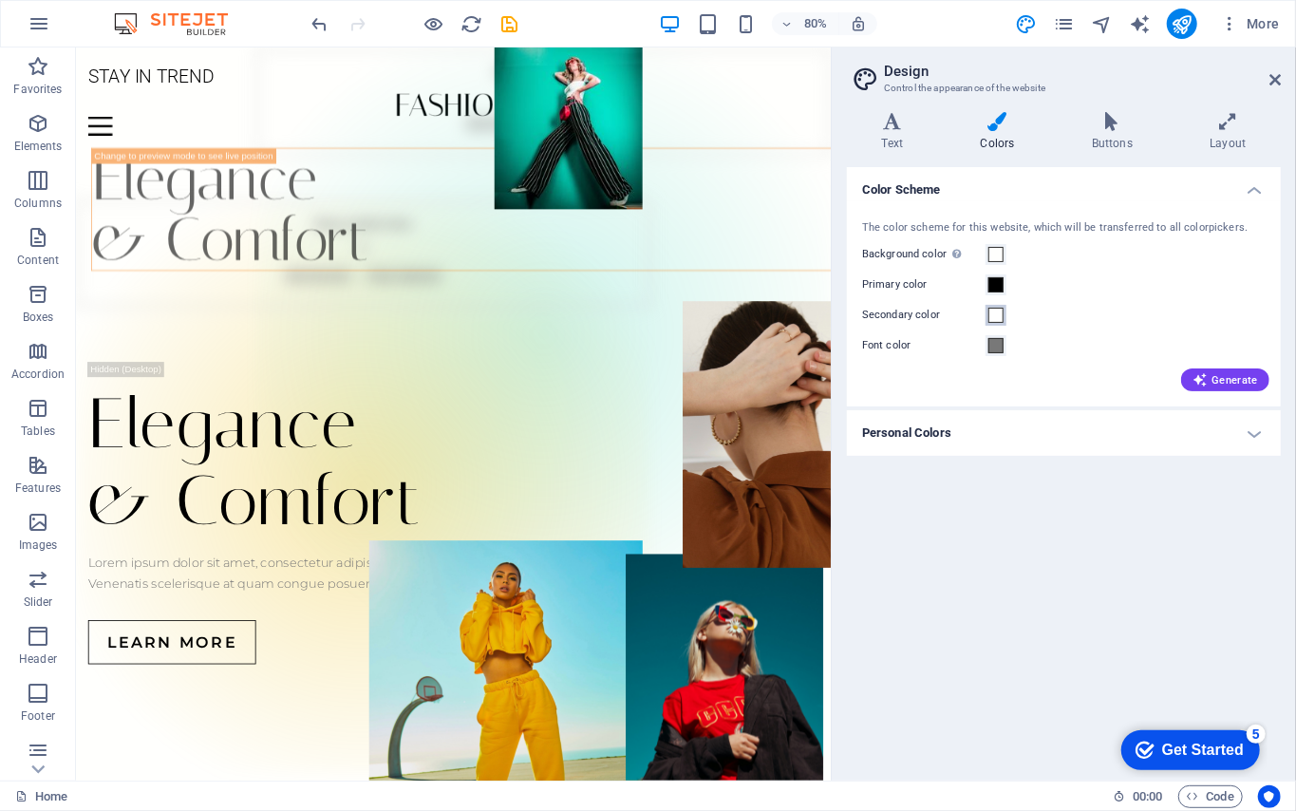
click at [971, 316] on span at bounding box center [995, 315] width 15 height 15
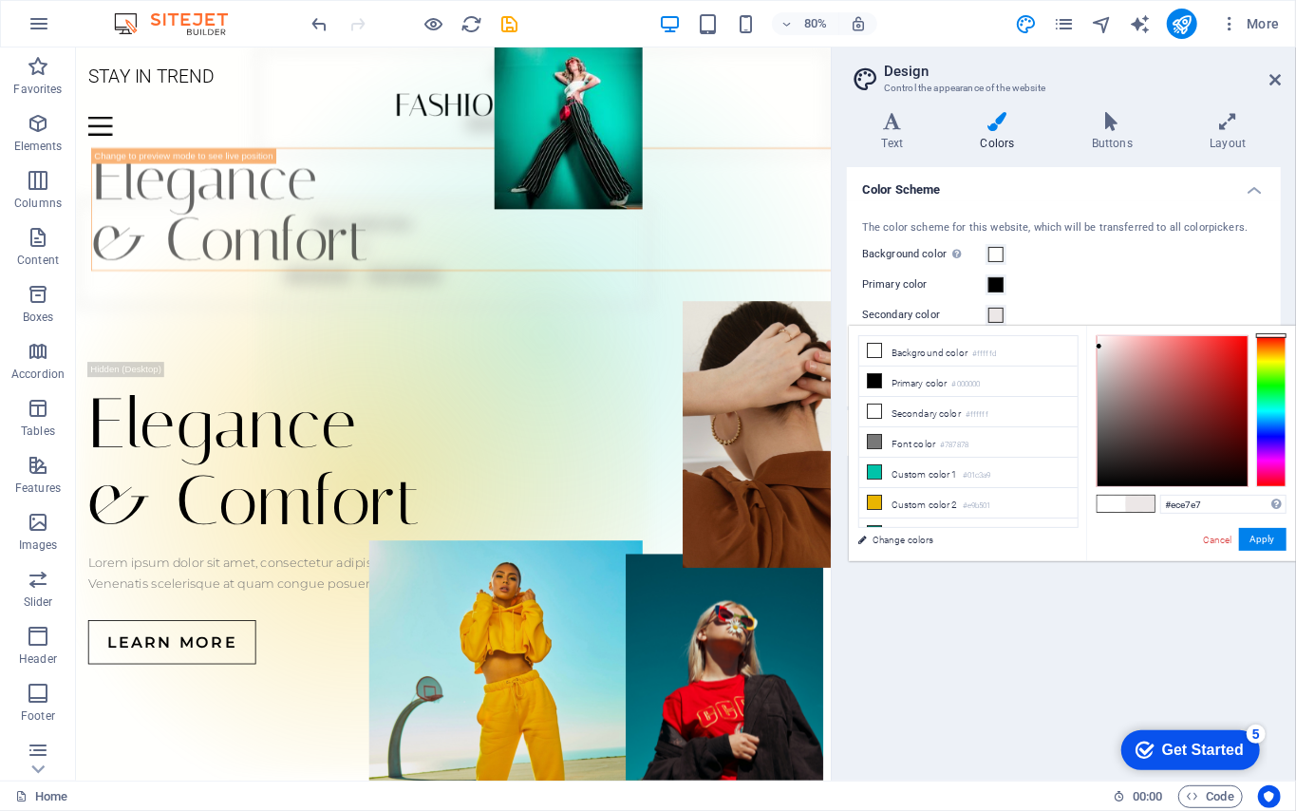
type input "#eae6e6"
click at [971, 348] on div at bounding box center [1173, 411] width 150 height 150
click at [971, 540] on button "Apply" at bounding box center [1262, 539] width 47 height 23
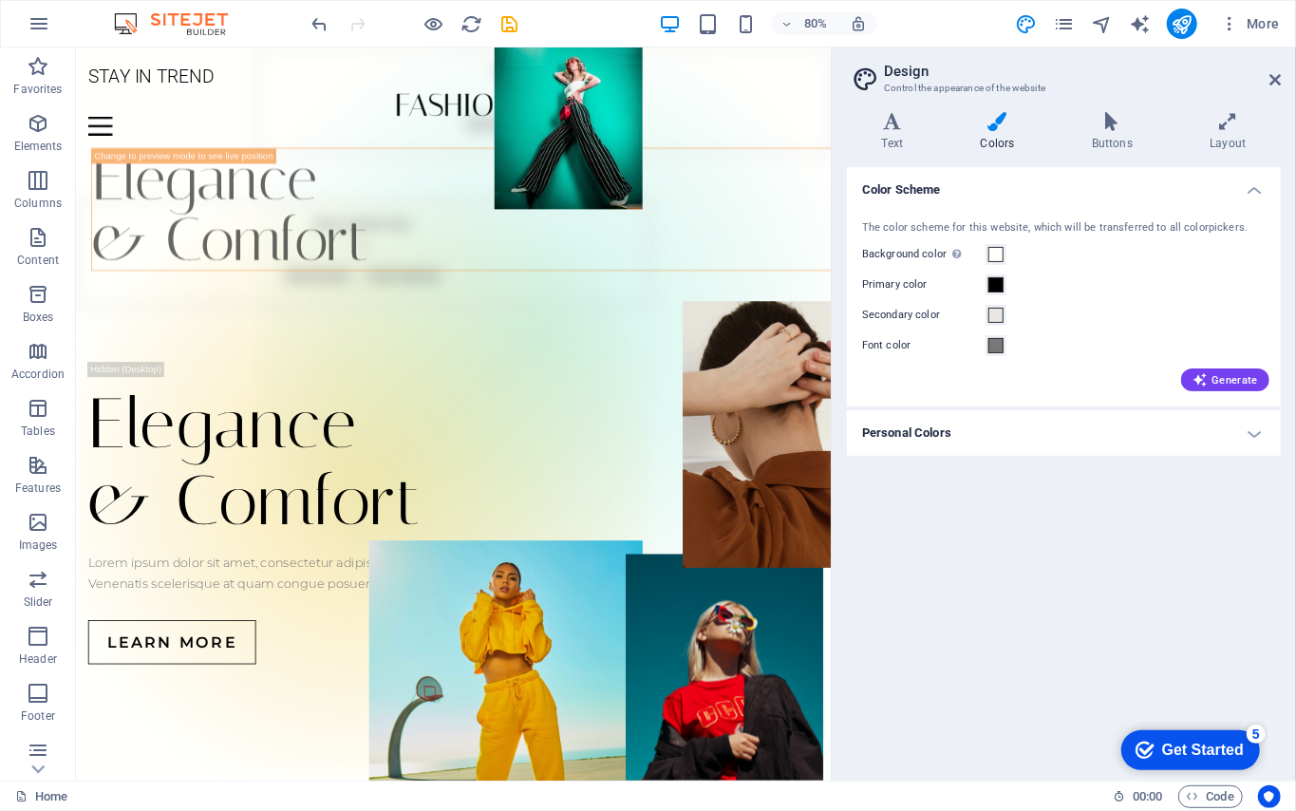
click at [940, 344] on label "Font color" at bounding box center [923, 345] width 123 height 23
click at [971, 344] on button "Font color" at bounding box center [996, 345] width 21 height 21
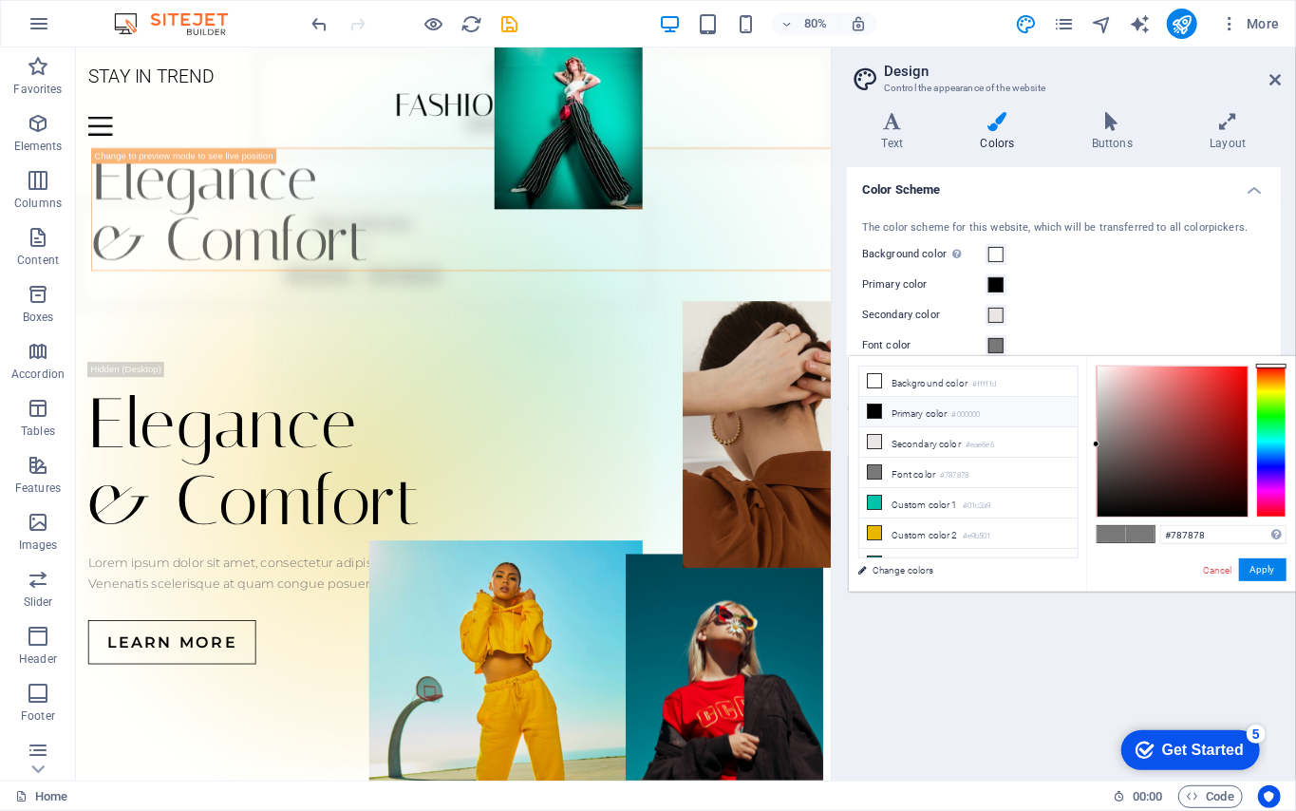
click at [875, 410] on icon at bounding box center [874, 410] width 13 height 13
click at [971, 541] on span at bounding box center [1112, 534] width 28 height 16
type input "#000000"
drag, startPoint x: 1099, startPoint y: 400, endPoint x: 1289, endPoint y: 520, distance: 225.8
click at [971, 520] on div "#000000 Supported formats #0852ed rgb(8, 82, 237) rgba(8, 82, 237, 90%) hsv(221…" at bounding box center [1191, 611] width 210 height 511
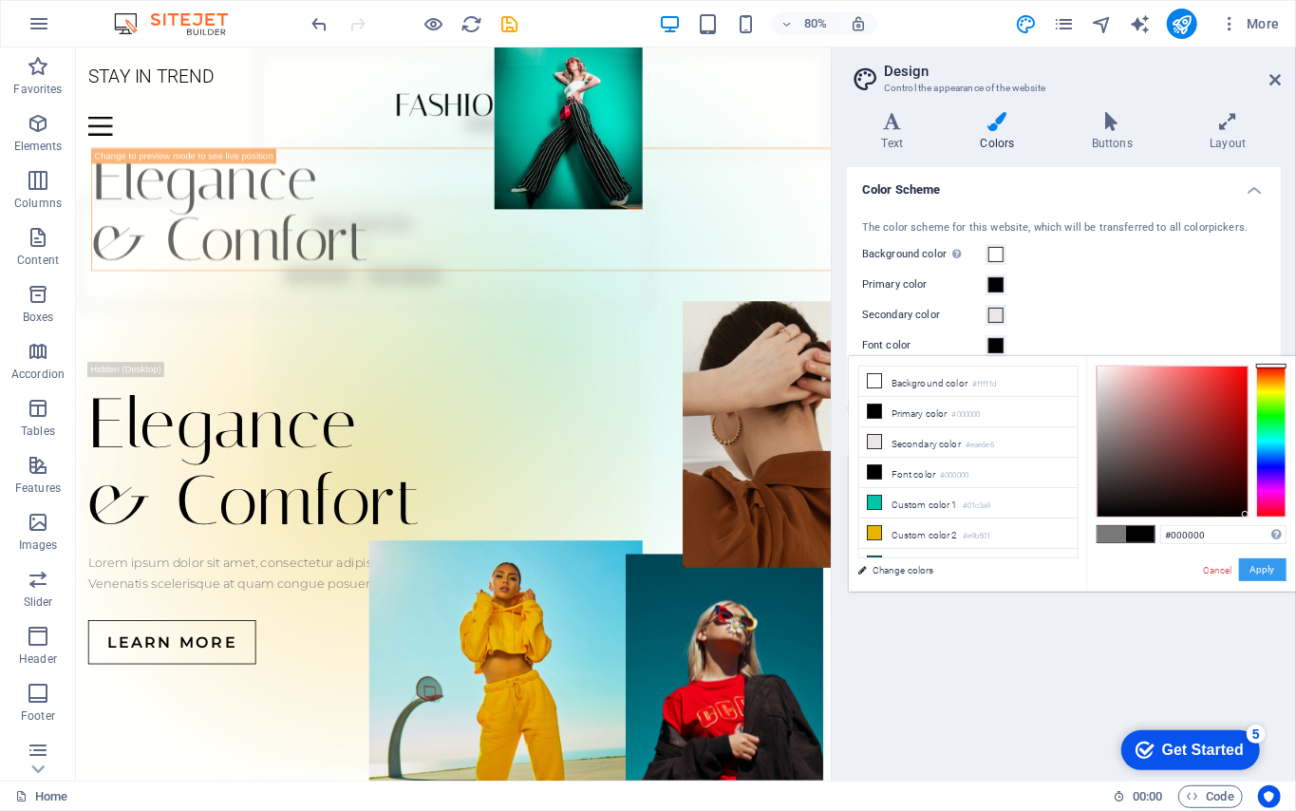
click at [971, 577] on button "Apply" at bounding box center [1262, 569] width 47 height 23
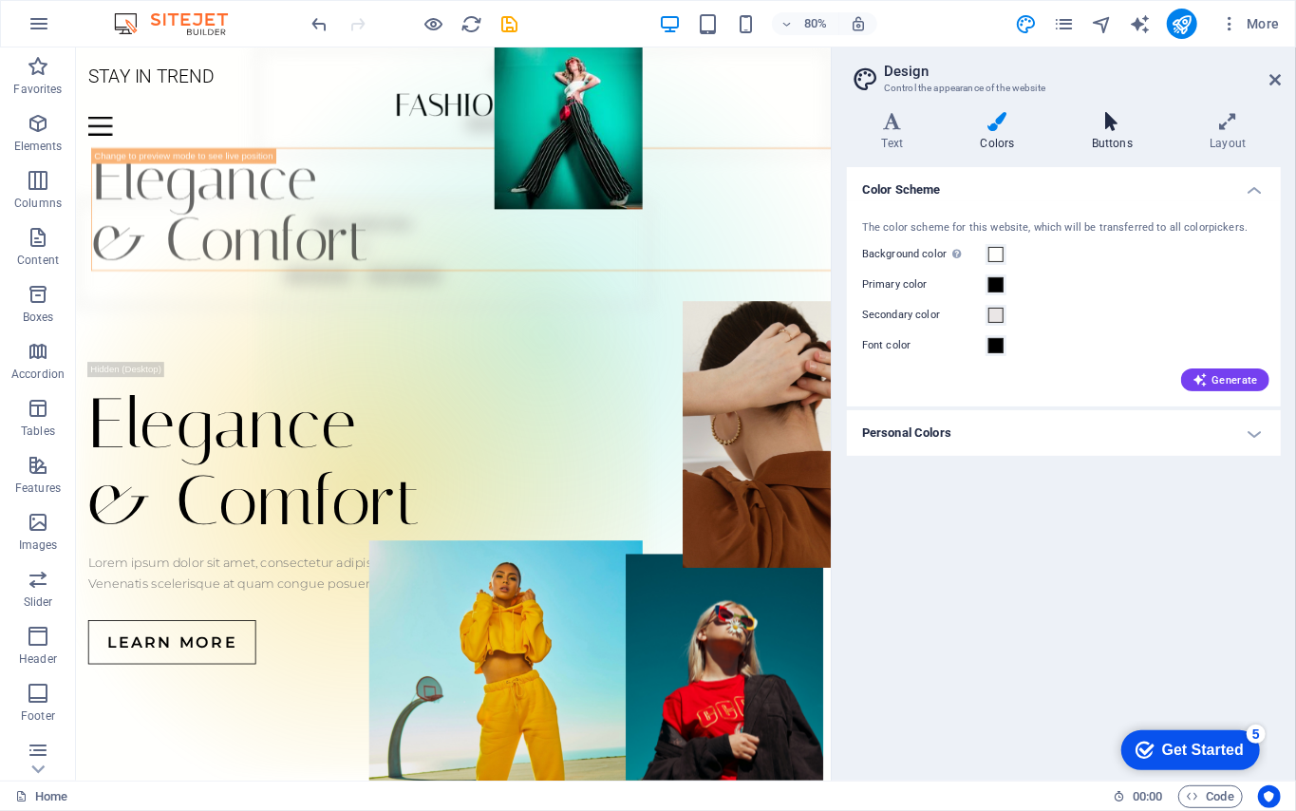
click at [971, 135] on h4 "Buttons" at bounding box center [1116, 132] width 118 height 40
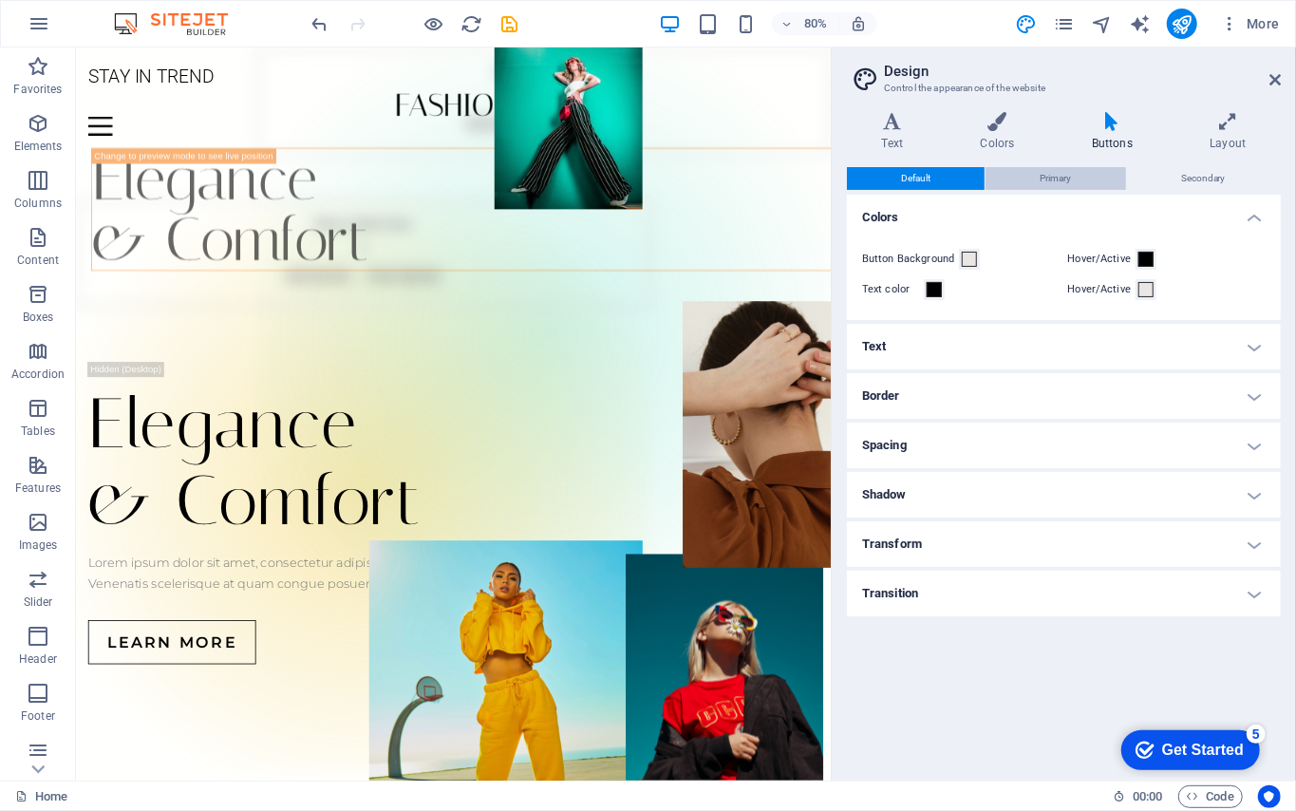
click at [971, 180] on button "Primary" at bounding box center [1056, 178] width 140 height 23
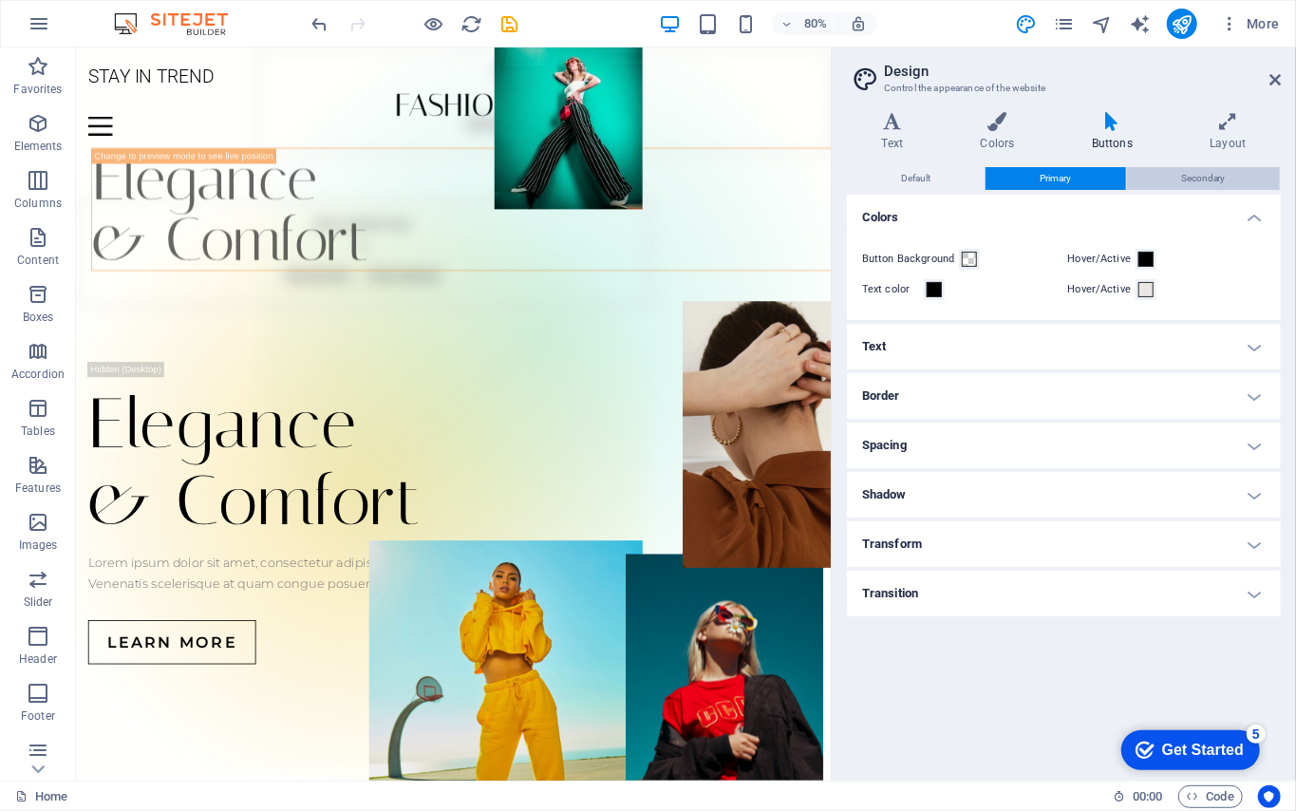
click at [971, 179] on button "Secondary" at bounding box center [1203, 178] width 153 height 23
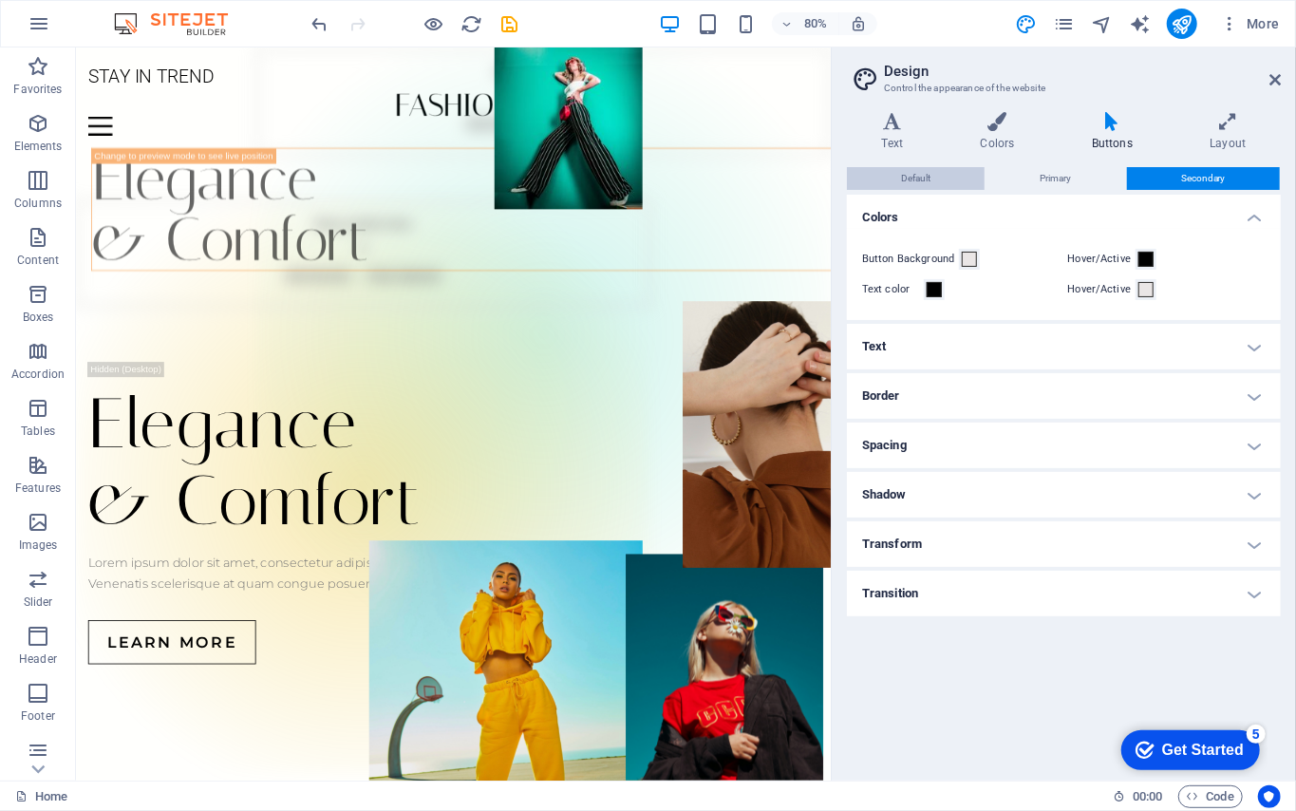
click at [927, 169] on span "Default" at bounding box center [915, 178] width 29 height 23
click at [971, 126] on icon at bounding box center [1227, 121] width 105 height 19
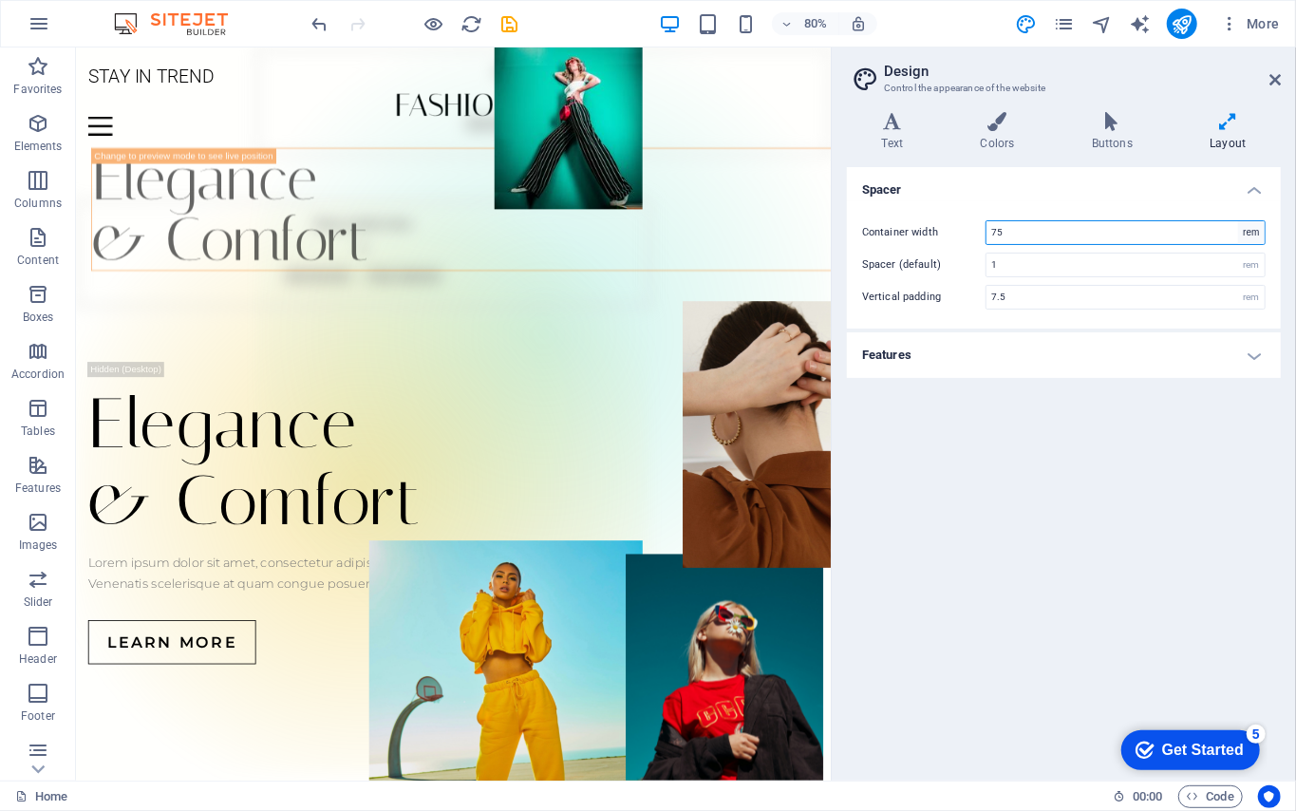
click at [971, 235] on select "rem px" at bounding box center [1251, 232] width 27 height 23
click at [971, 230] on input "75" at bounding box center [1126, 232] width 278 height 23
click at [971, 477] on div "Spacer Container width 75 rem px Spacer (default) 1 rem Vertical padding 7.5 re…" at bounding box center [1064, 466] width 434 height 598
click at [971, 350] on h4 "Features" at bounding box center [1064, 355] width 434 height 46
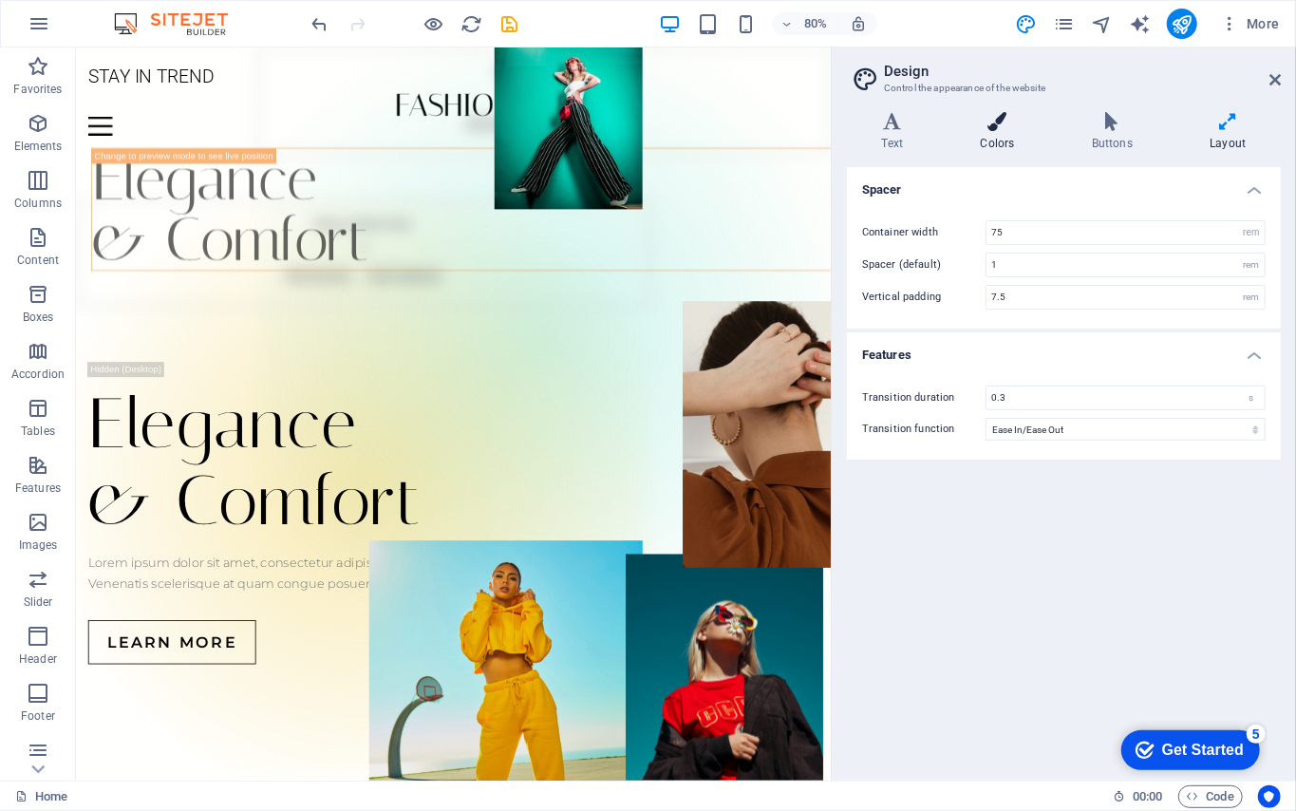
click at [971, 120] on icon at bounding box center [997, 121] width 103 height 19
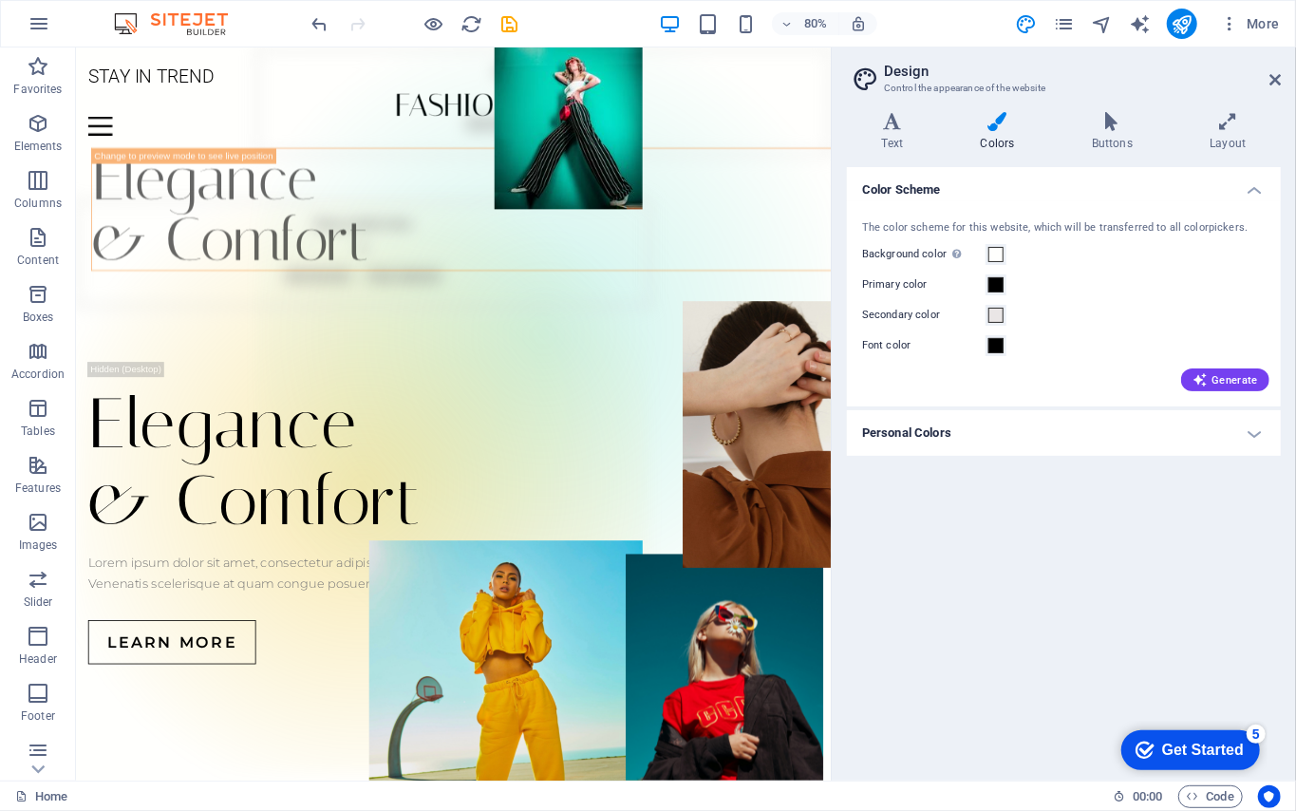
click at [971, 425] on h4 "Personal Colors" at bounding box center [1064, 433] width 434 height 46
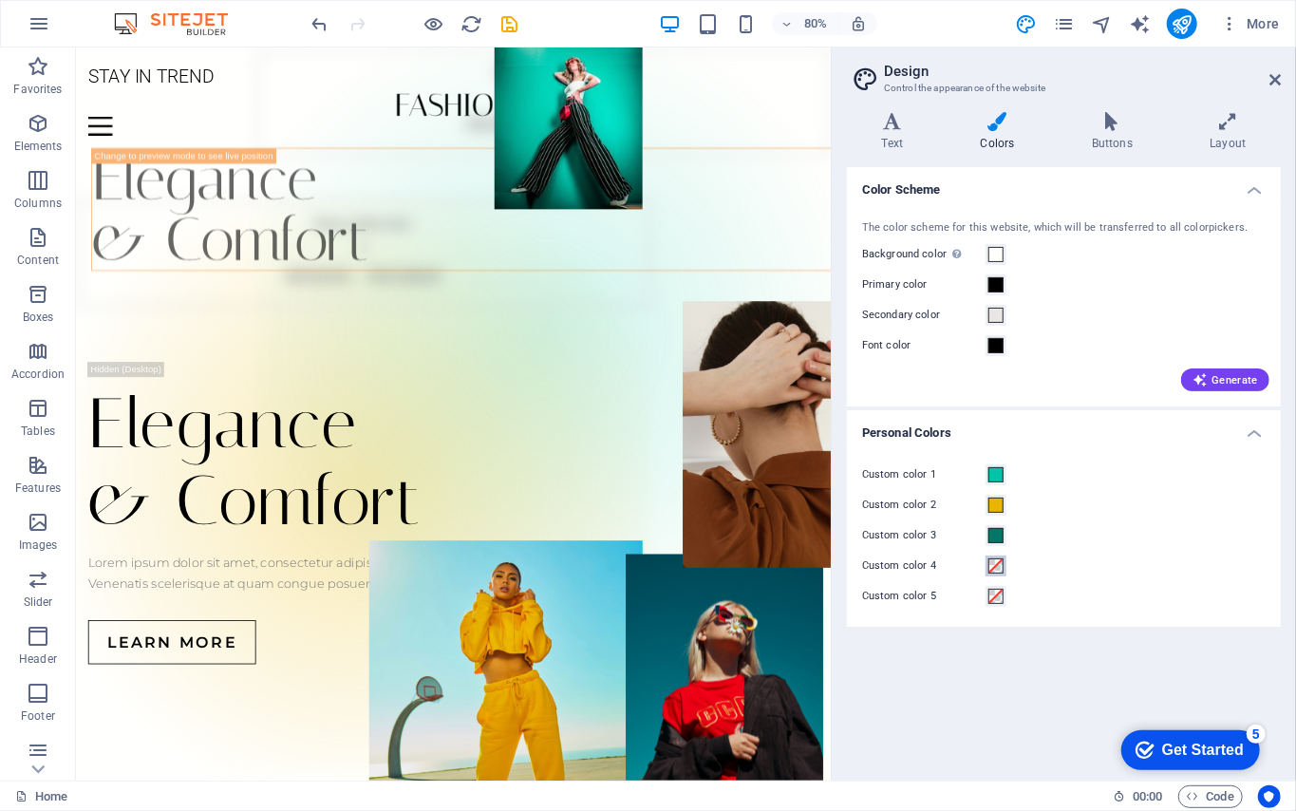
click at [971, 567] on span at bounding box center [995, 565] width 15 height 15
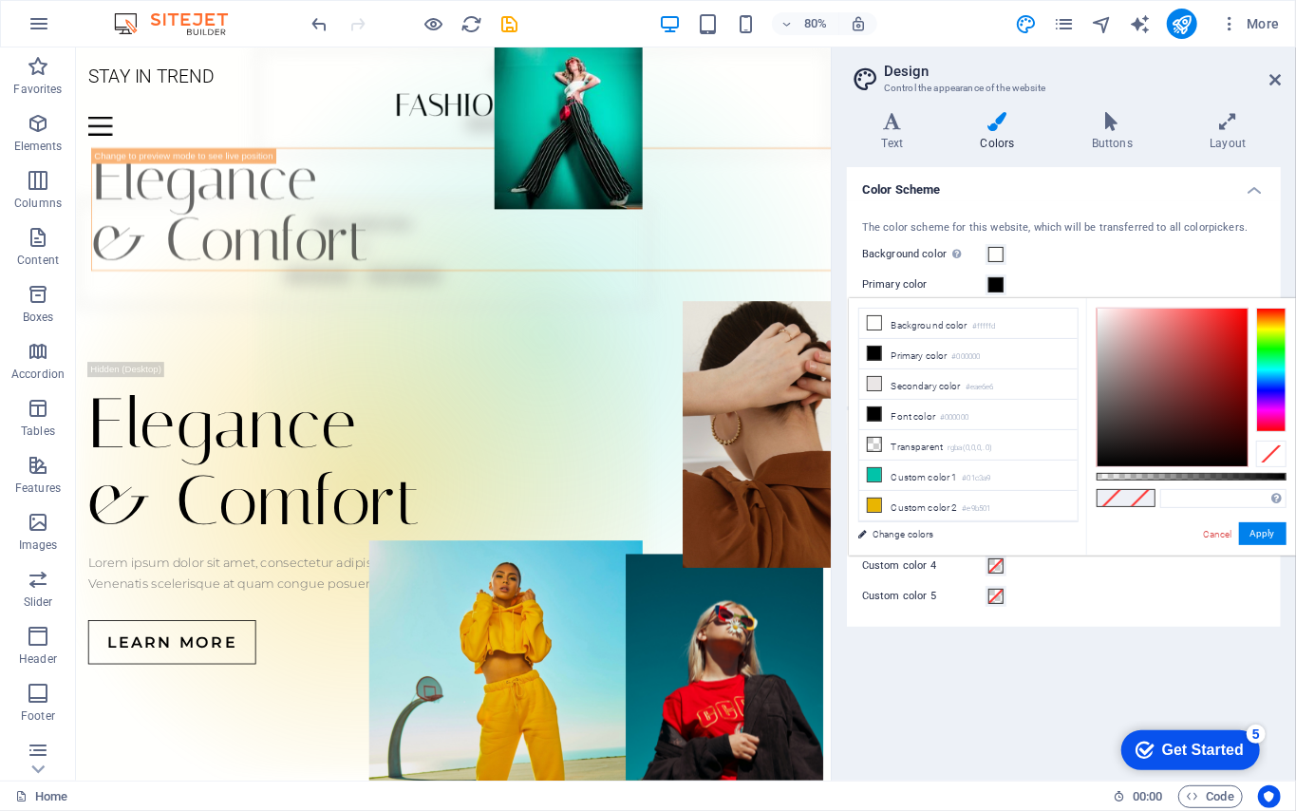
click at [971, 571] on div "Custom color 4" at bounding box center [1064, 566] width 404 height 23
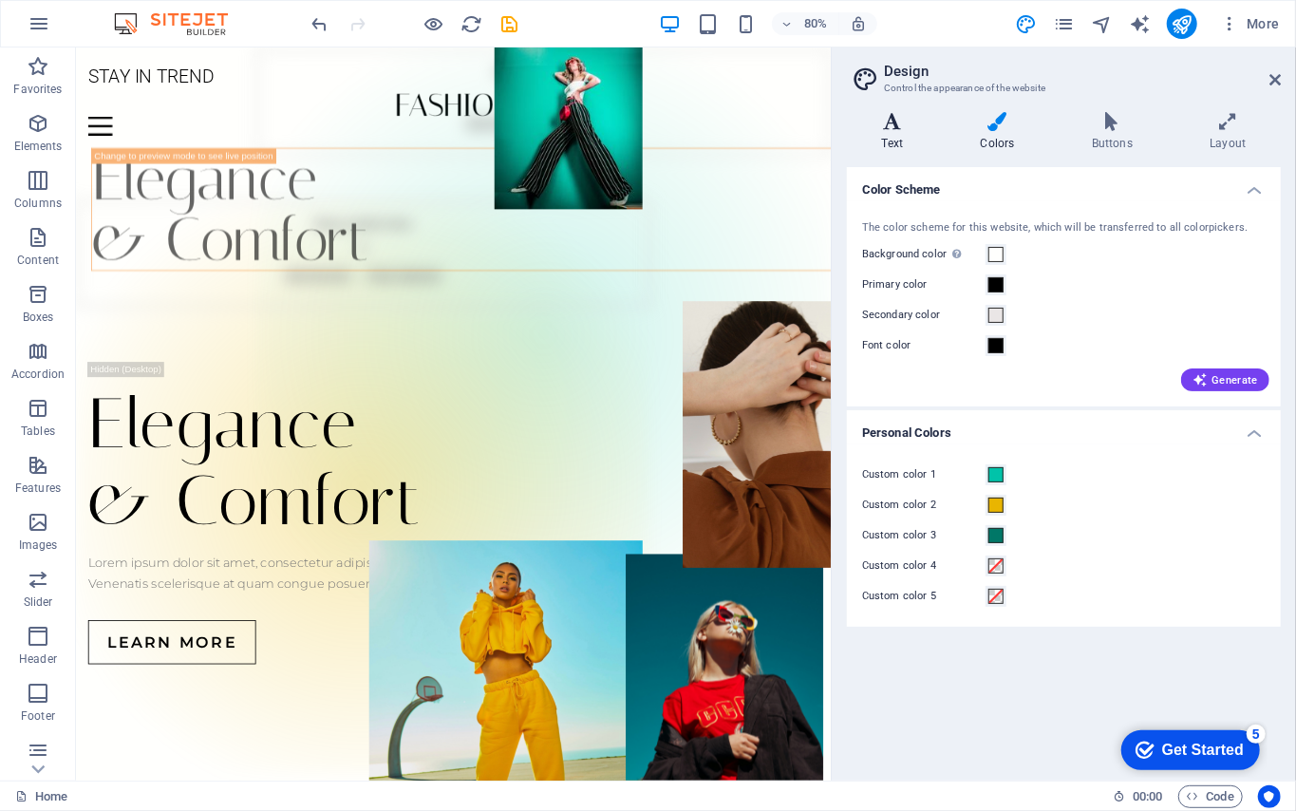
click at [910, 122] on icon at bounding box center [892, 121] width 91 height 19
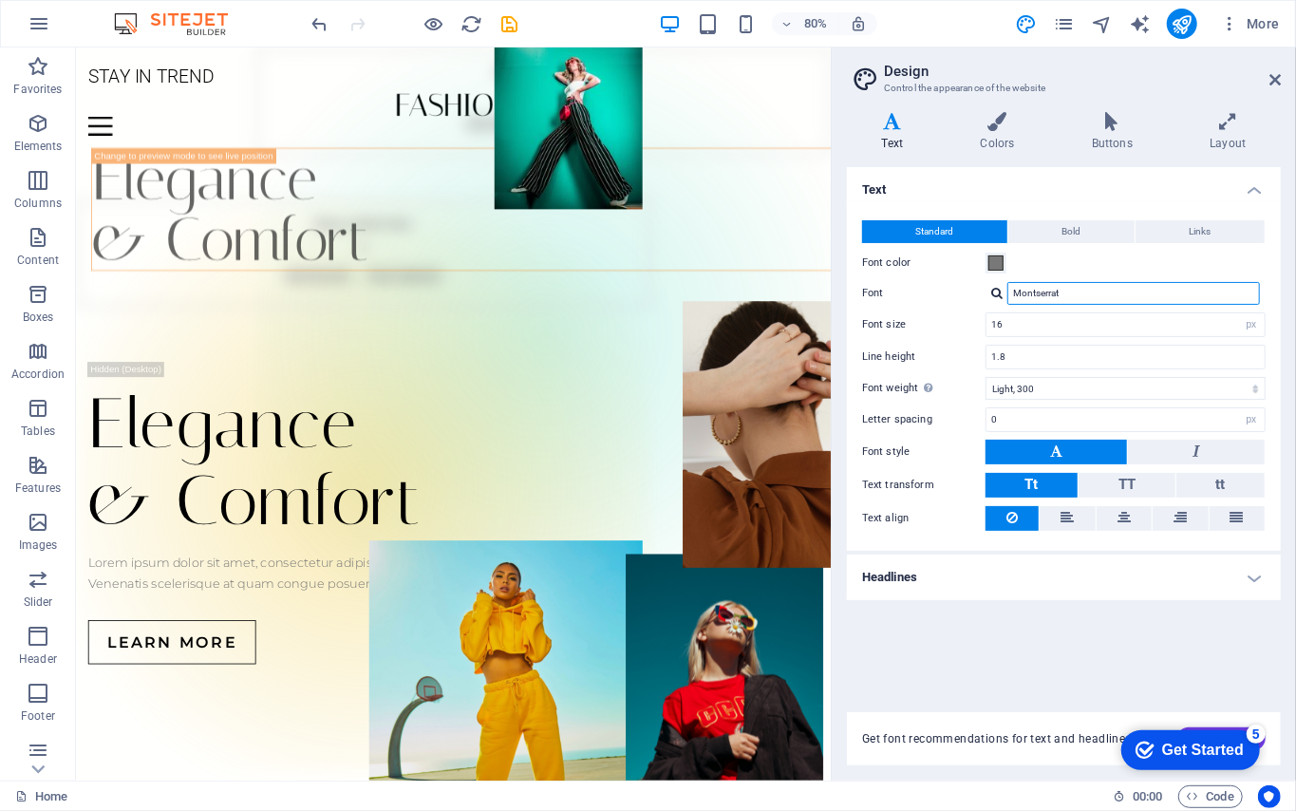
click at [971, 289] on input "Montserrat" at bounding box center [1133, 293] width 253 height 23
click at [948, 292] on label "Font" at bounding box center [923, 293] width 123 height 23
click at [971, 292] on input "Montserrat" at bounding box center [1133, 293] width 253 height 23
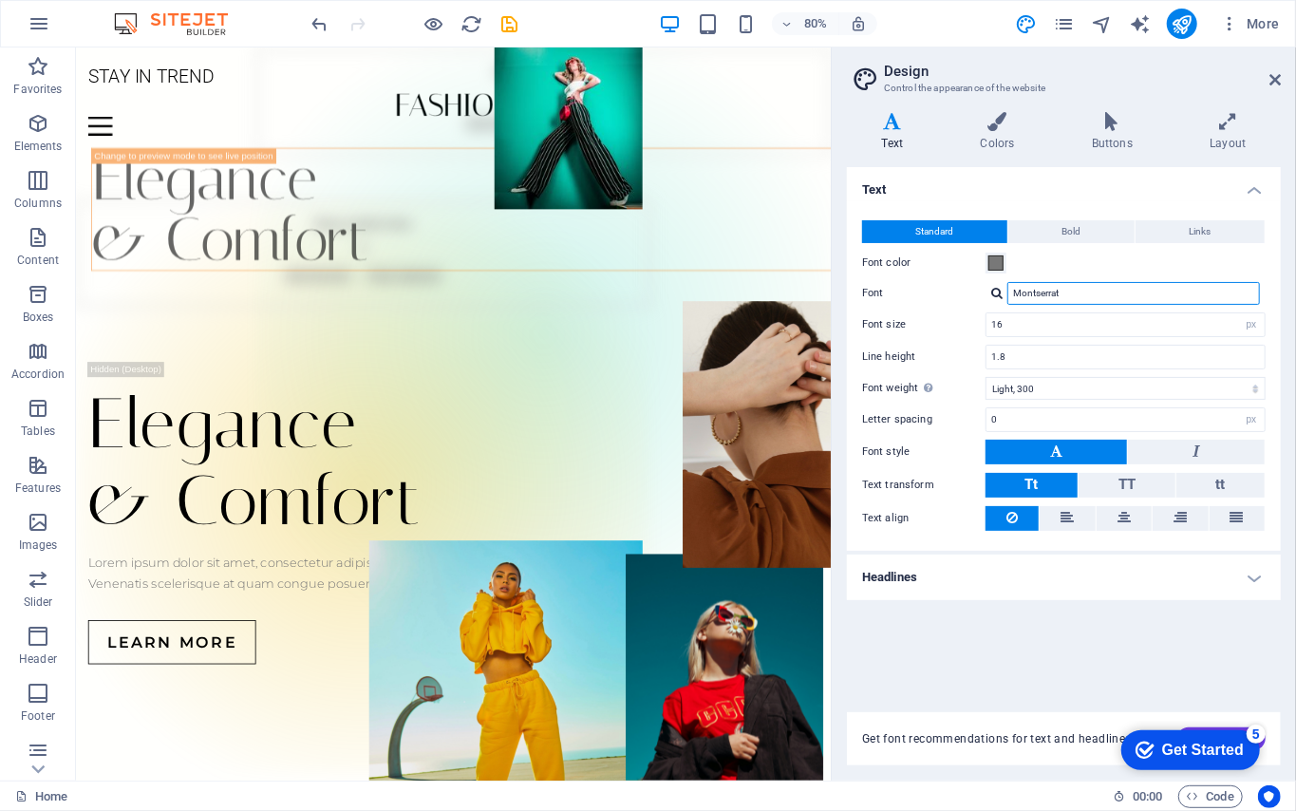
click at [971, 292] on input "Montserrat" at bounding box center [1133, 293] width 253 height 23
type input "R"
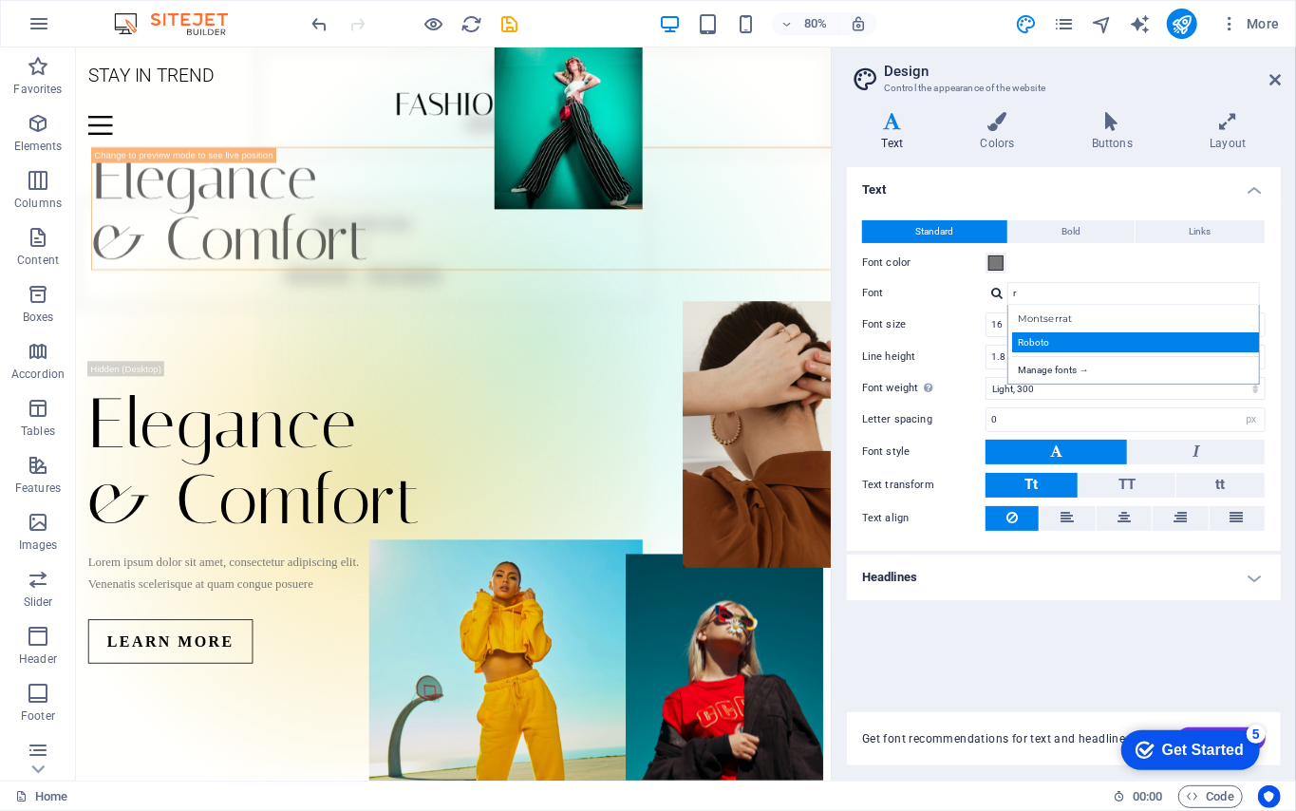
click at [971, 340] on div "Roboto" at bounding box center [1137, 342] width 251 height 20
type input "Roboto"
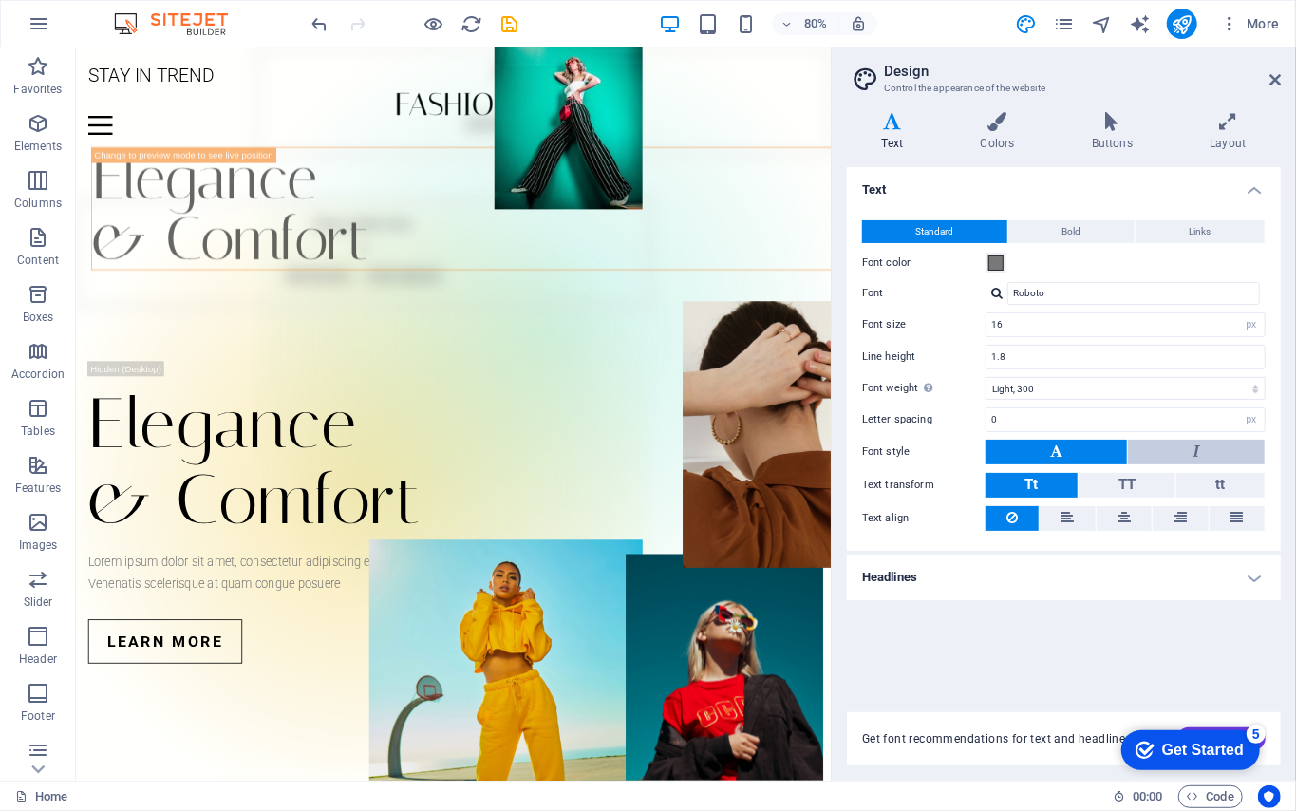
click at [971, 456] on button at bounding box center [1196, 452] width 137 height 25
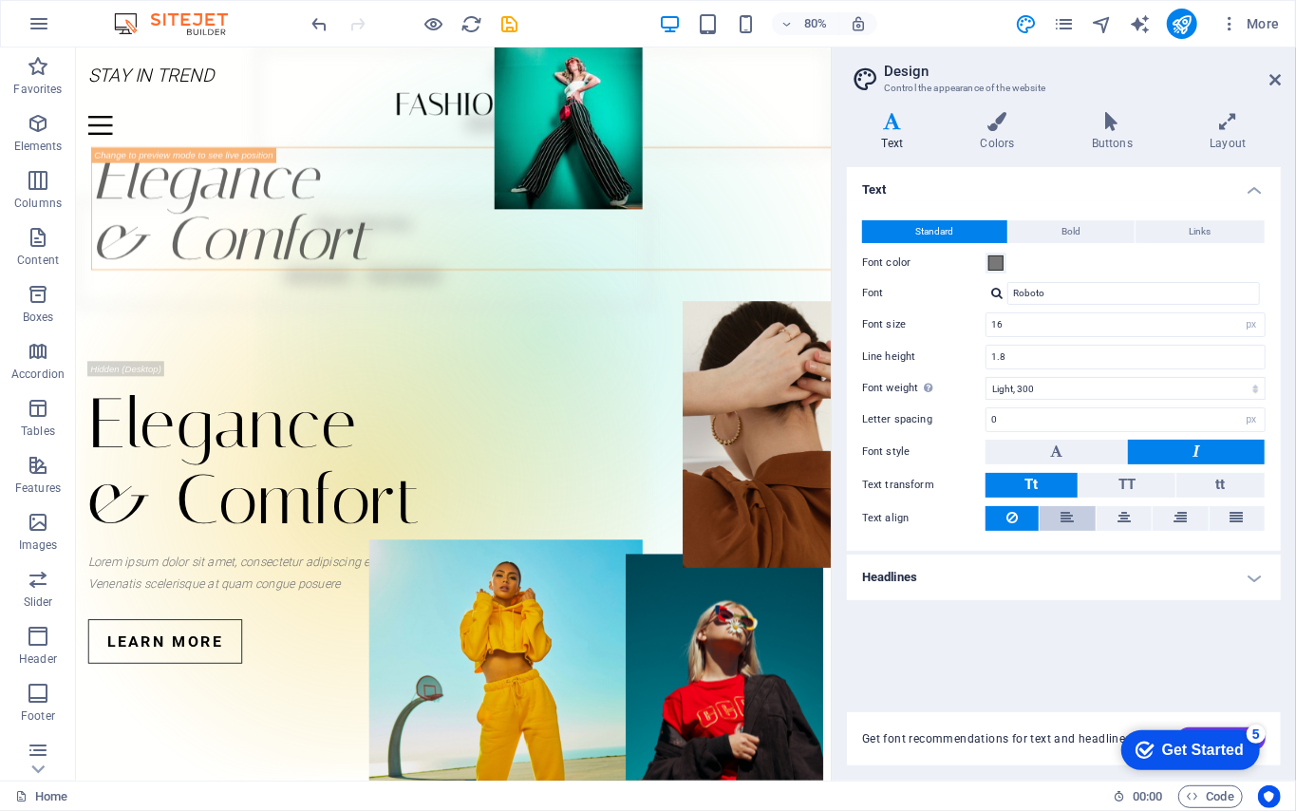
click at [971, 526] on button at bounding box center [1067, 518] width 55 height 25
click at [971, 524] on button at bounding box center [1124, 518] width 55 height 25
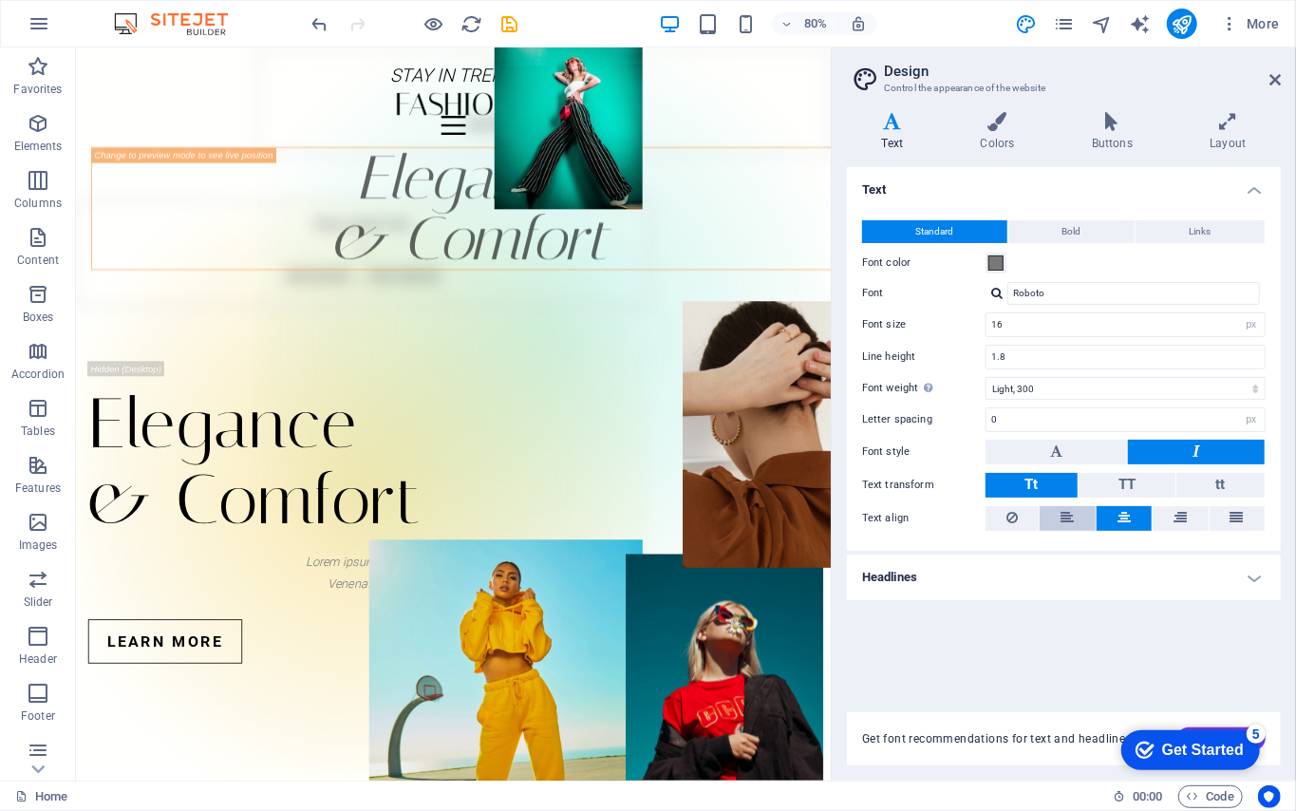
click at [971, 529] on span at bounding box center [1068, 518] width 13 height 25
click at [971, 68] on aside "Design Control the appearance of the website Variants Text Colors Buttons Layou…" at bounding box center [1063, 413] width 465 height 733
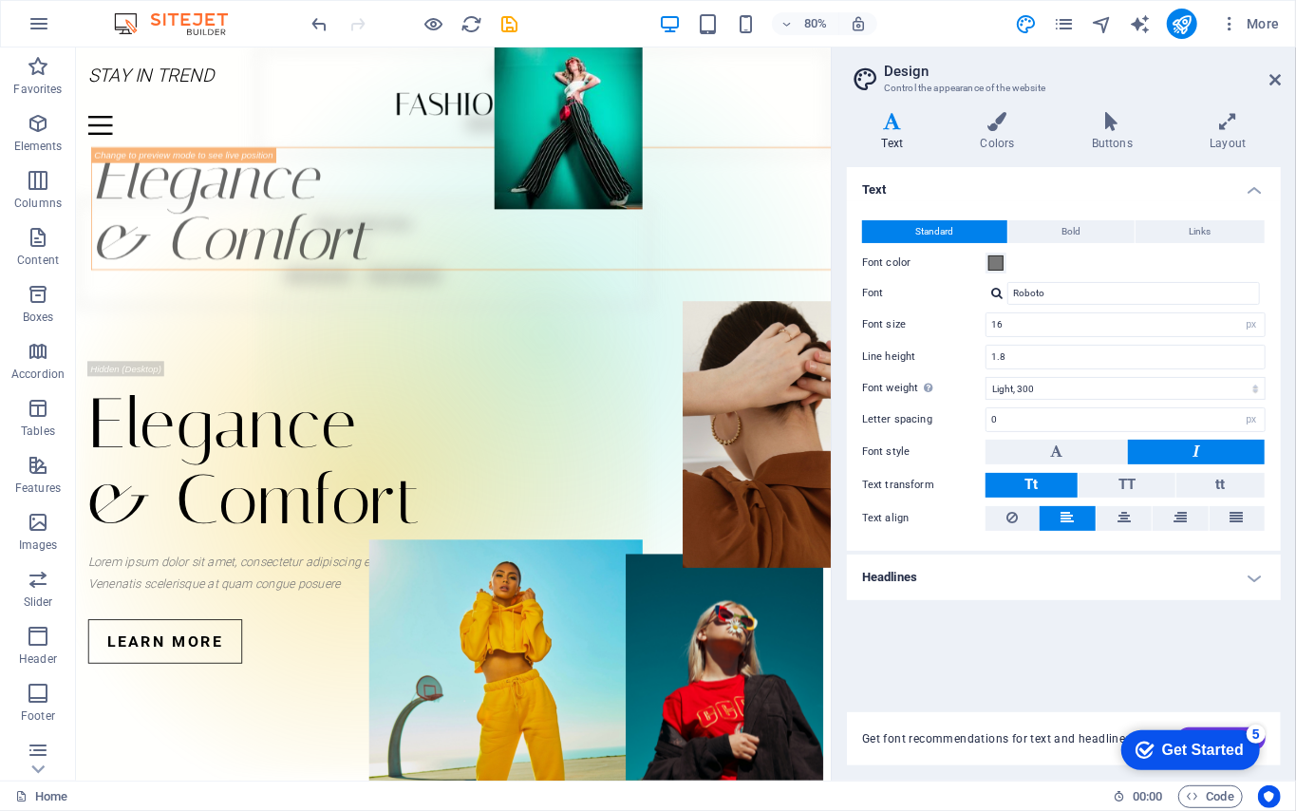
click at [971, 76] on aside "Design Control the appearance of the website Variants Text Colors Buttons Layou…" at bounding box center [1063, 413] width 465 height 733
click at [971, 81] on icon at bounding box center [1274, 79] width 11 height 15
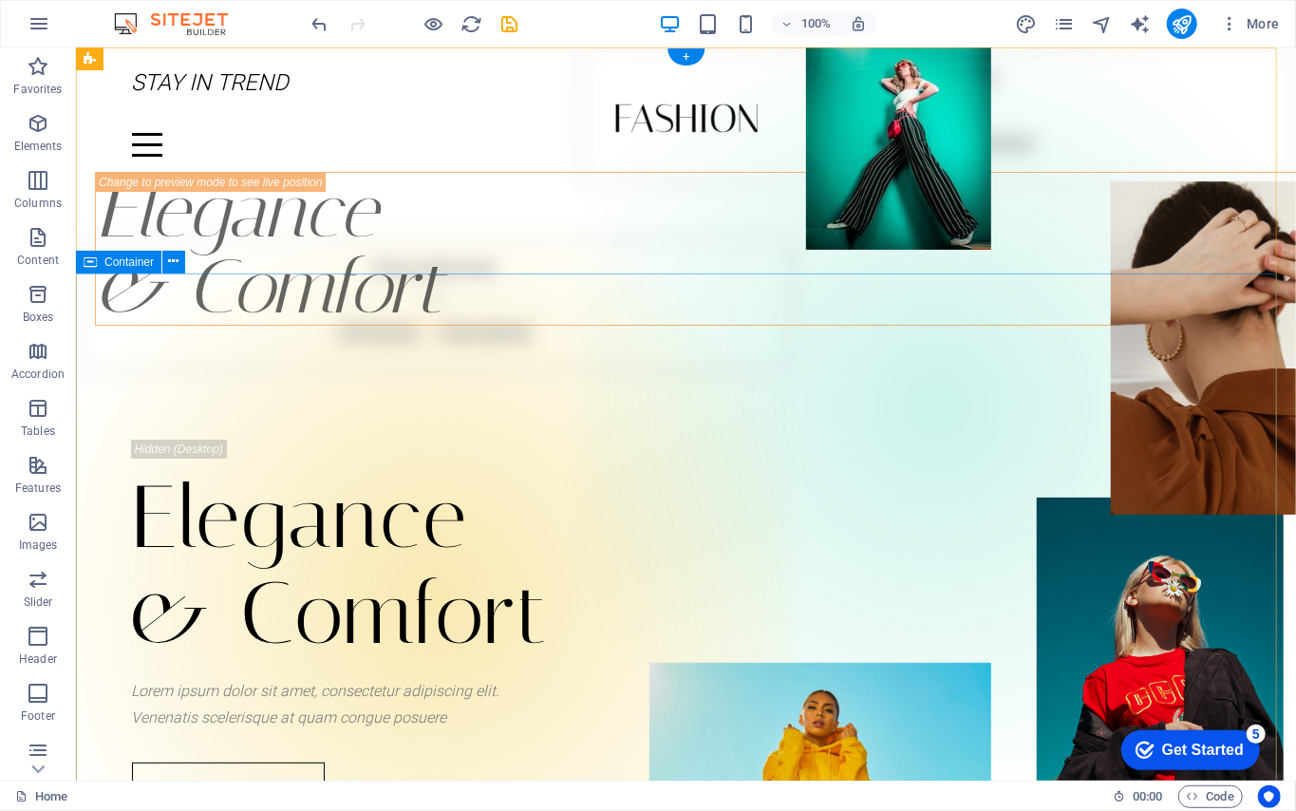
click at [548, 369] on div "Elegance & Comfort Lorem ipsum dolor sit amet, consectetur adipiscing elit. Ven…" at bounding box center [685, 628] width 1220 height 606
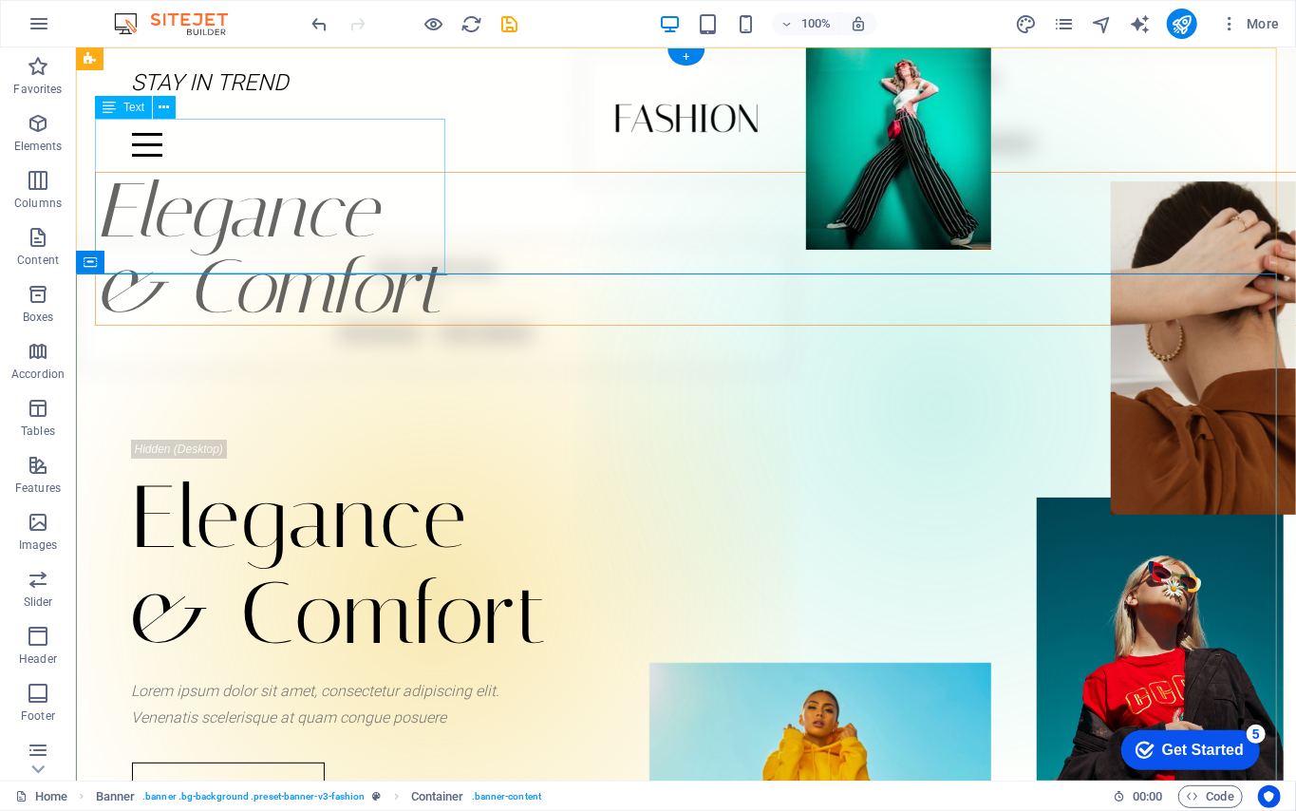
click at [236, 214] on div "Elegance & Comfort" at bounding box center [704, 248] width 1220 height 154
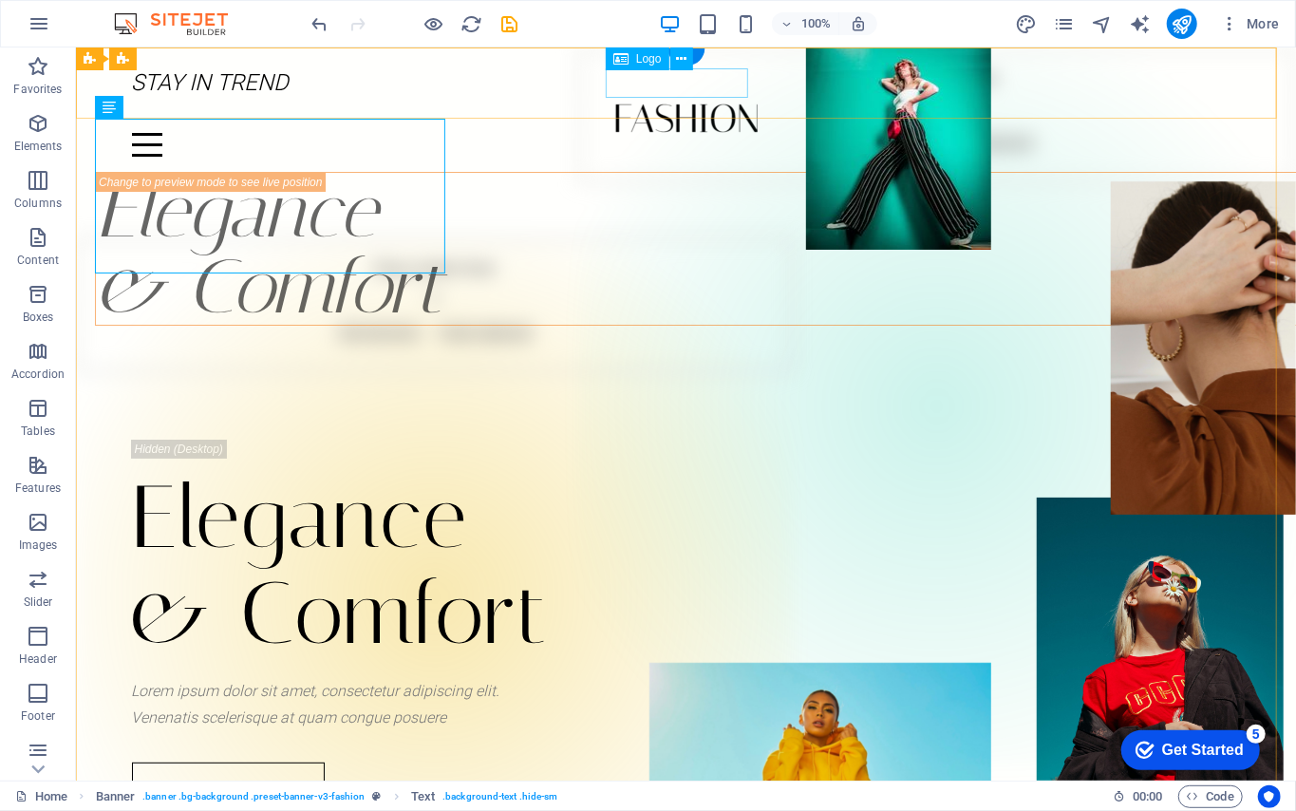
click at [715, 103] on div at bounding box center [685, 117] width 1109 height 29
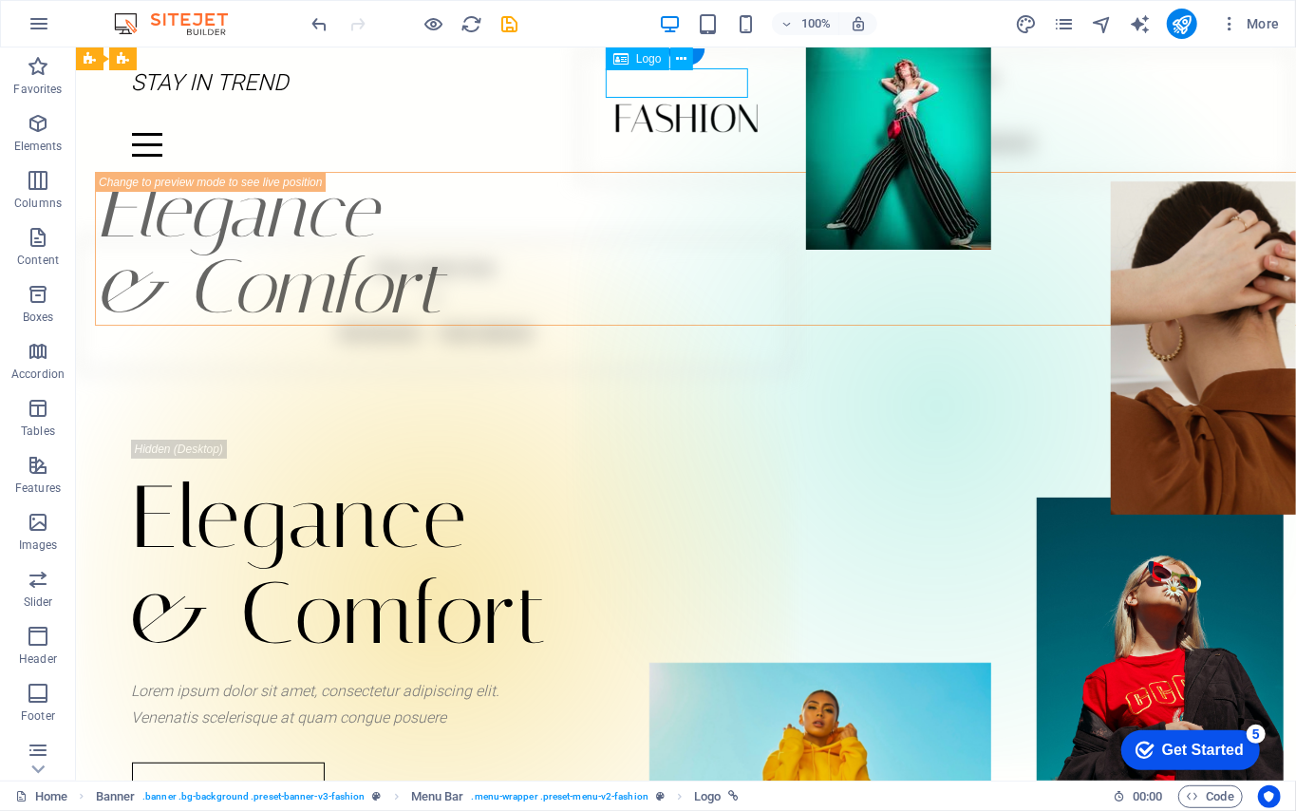
click at [715, 103] on div at bounding box center [685, 117] width 1109 height 29
click at [397, 86] on div "STAY IN TREND Home Journal Events Brand Partnerships Location Contact" at bounding box center [685, 109] width 1220 height 124
select select "px"
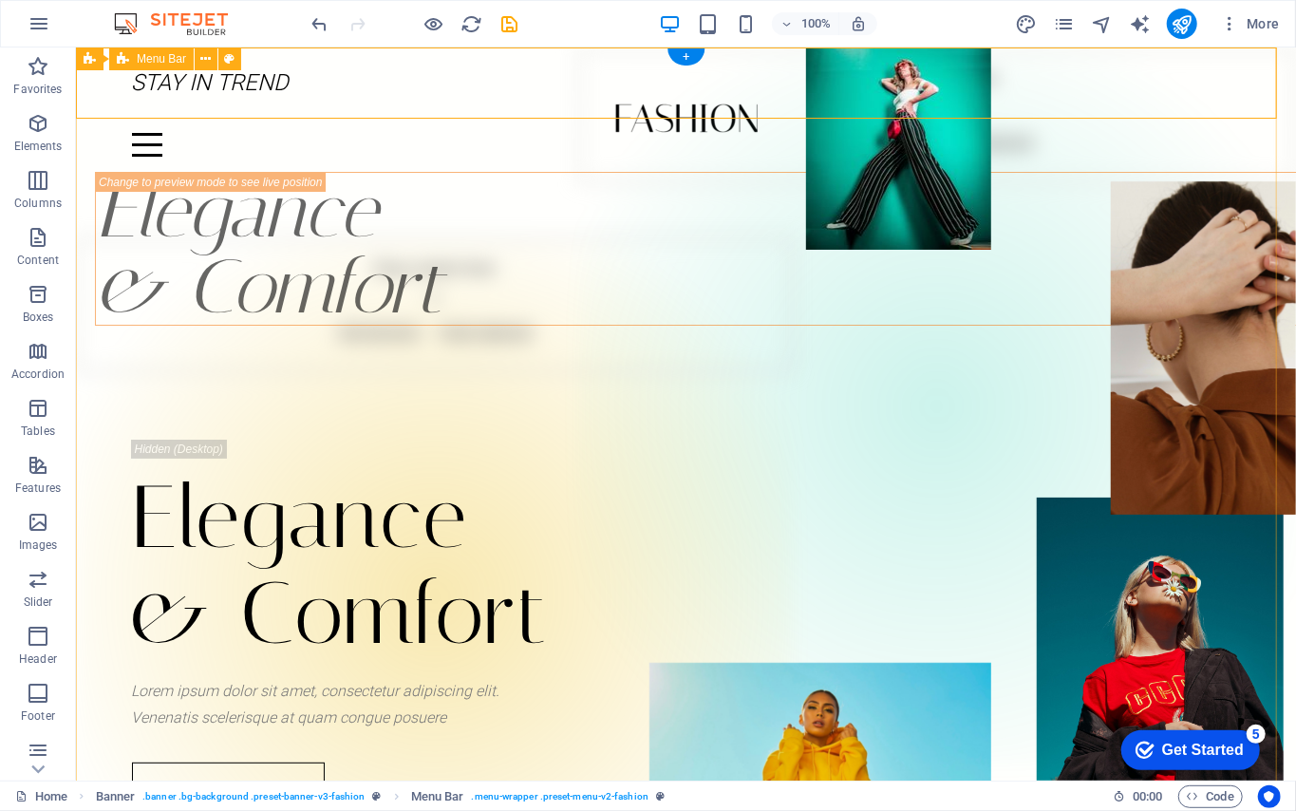
click at [721, 103] on div at bounding box center [685, 117] width 1109 height 29
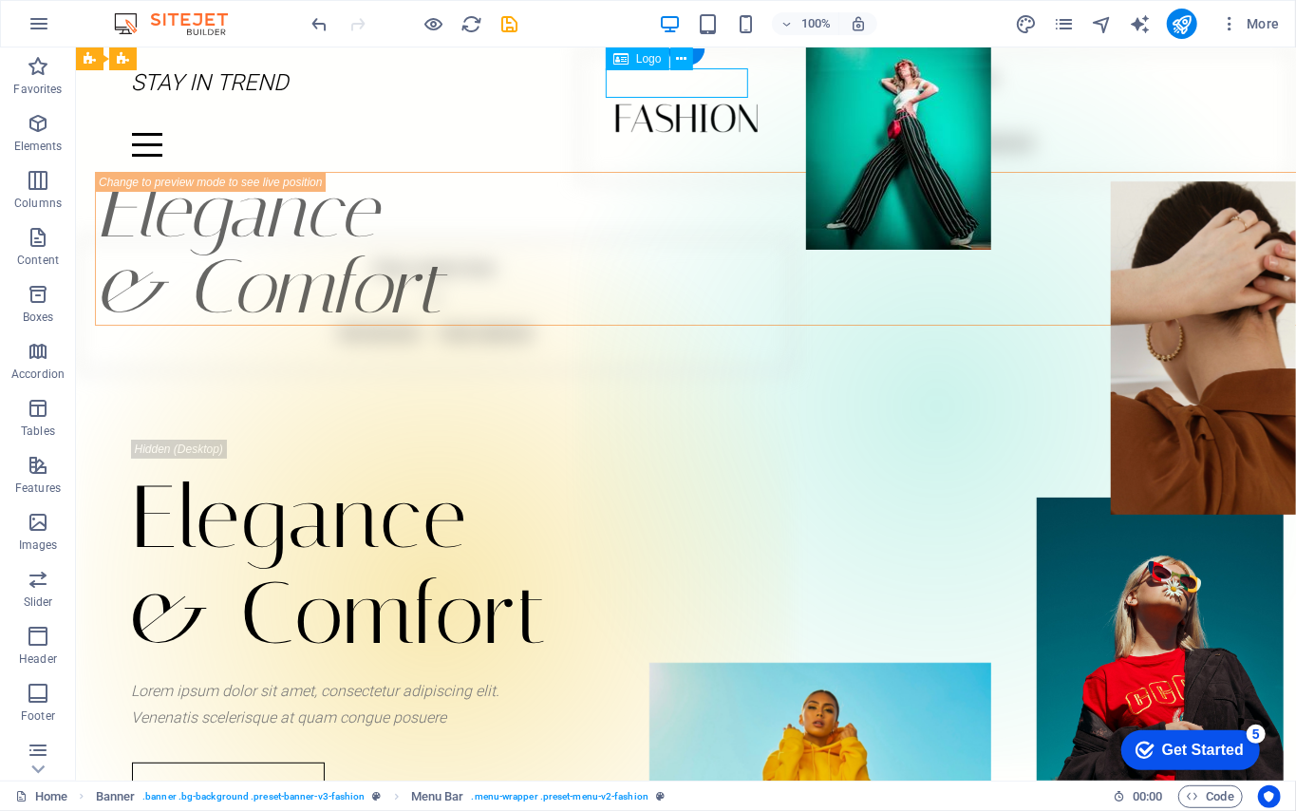
click at [721, 103] on div at bounding box center [685, 117] width 1109 height 29
select select "px"
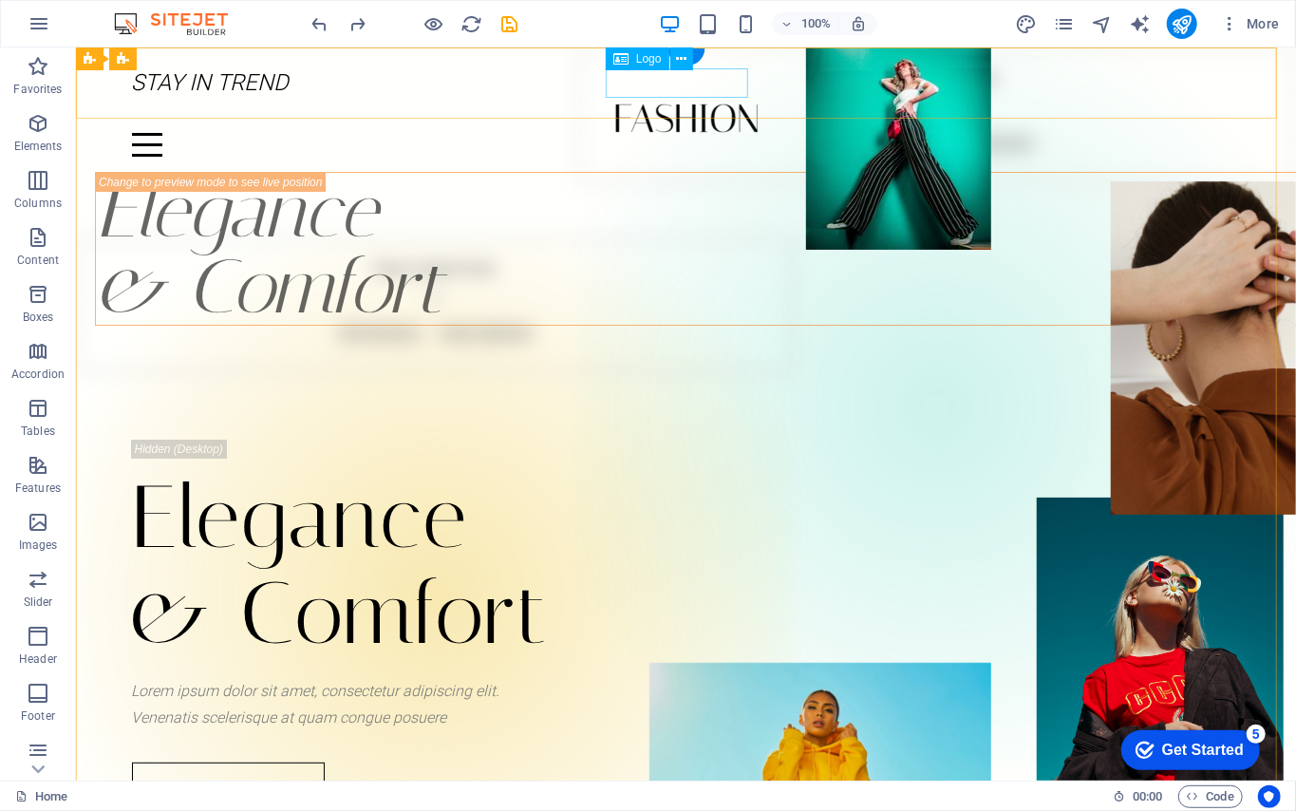
click at [667, 103] on div at bounding box center [685, 117] width 1109 height 29
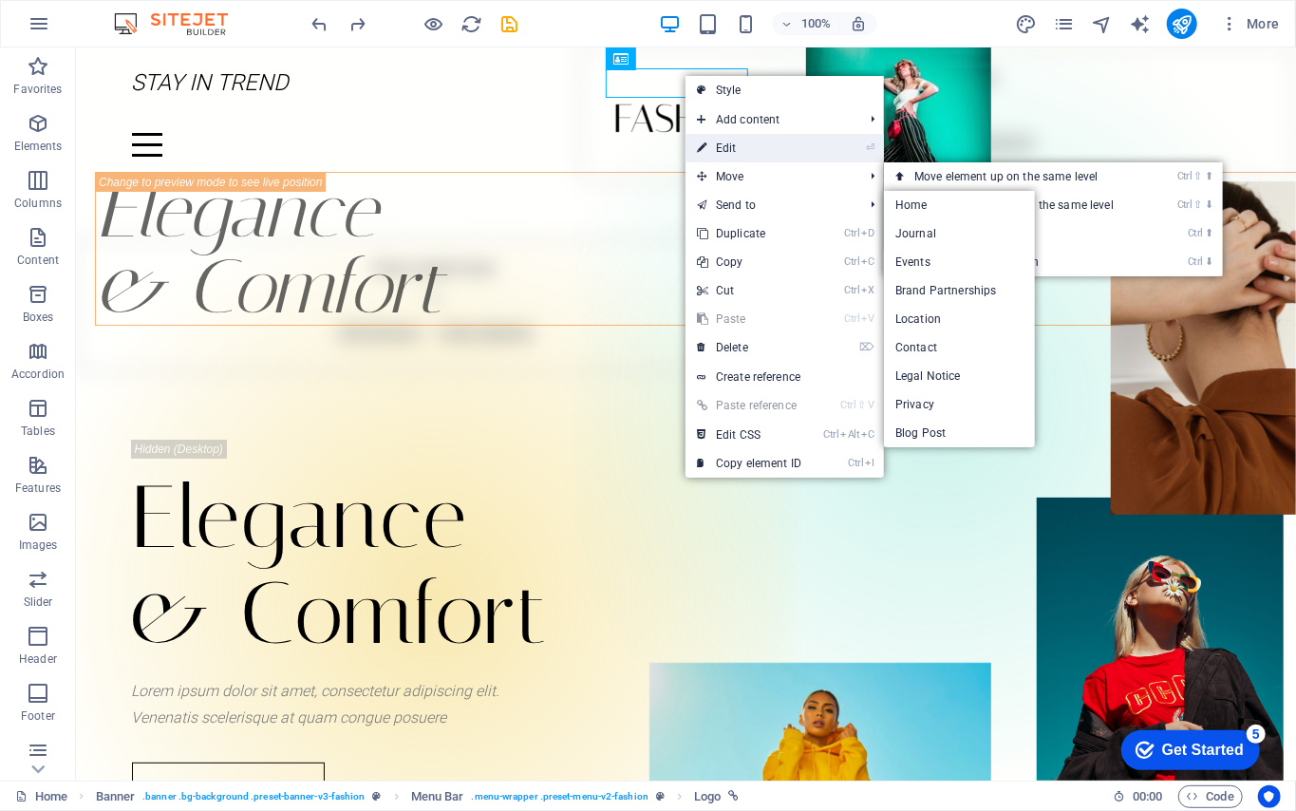
click at [771, 139] on link "⏎ Edit" at bounding box center [749, 148] width 127 height 28
select select "px"
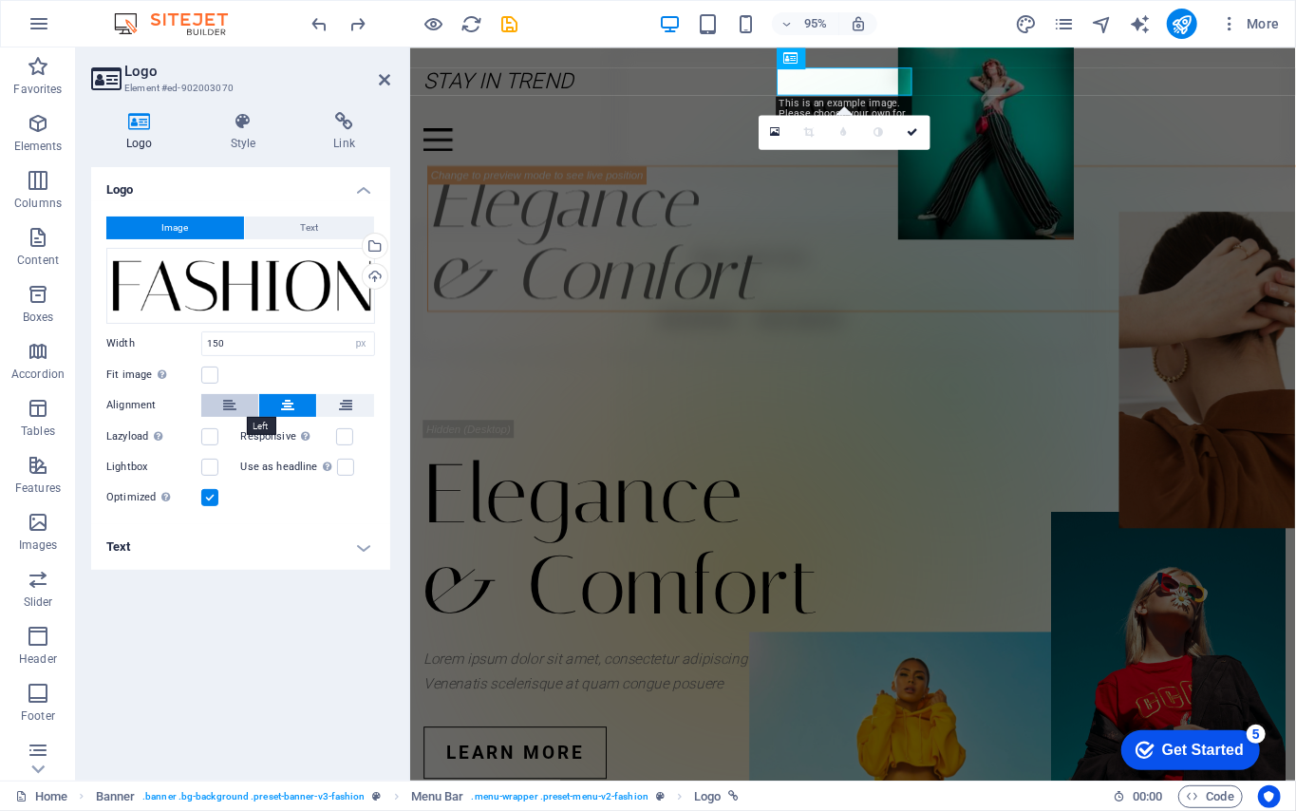
click at [229, 411] on icon at bounding box center [229, 405] width 13 height 23
click at [296, 404] on button at bounding box center [287, 405] width 57 height 23
click at [315, 237] on span "Text" at bounding box center [310, 227] width 18 height 23
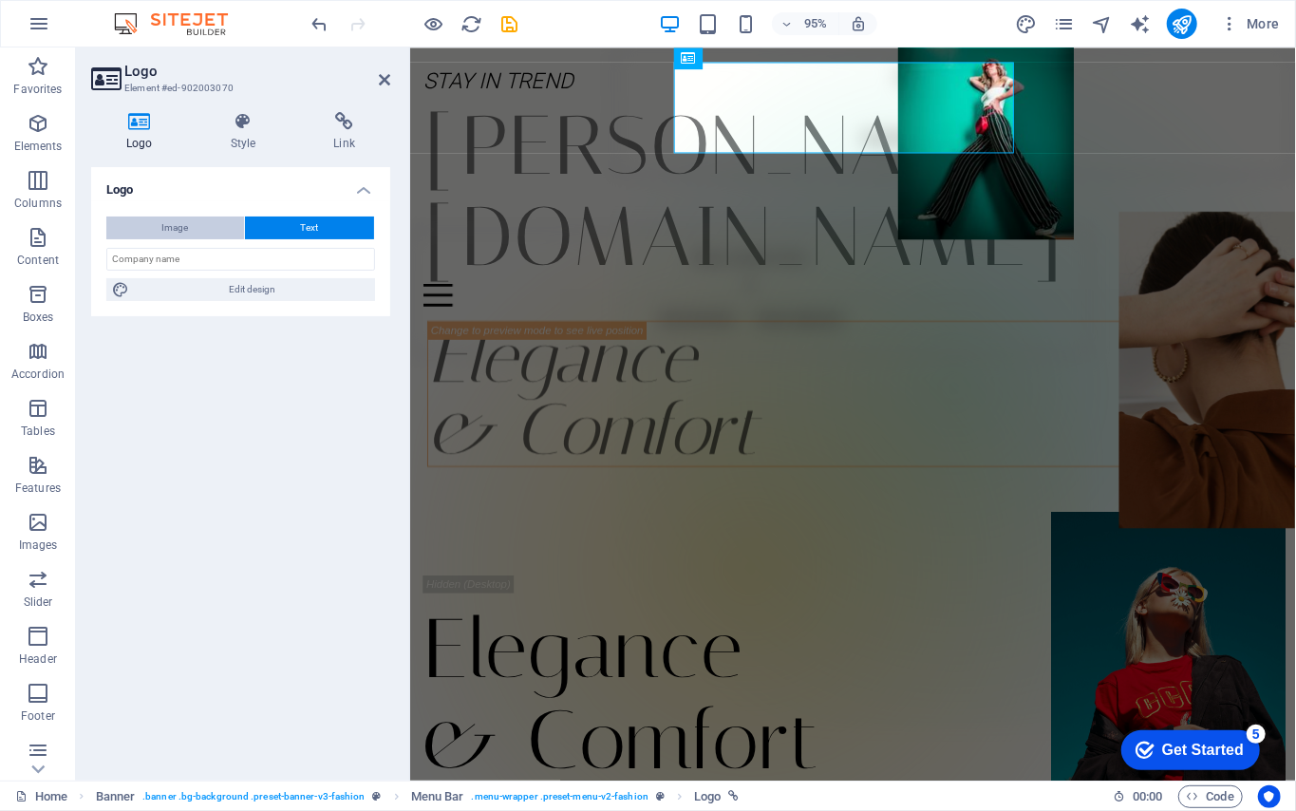
click at [195, 230] on button "Image" at bounding box center [175, 227] width 138 height 23
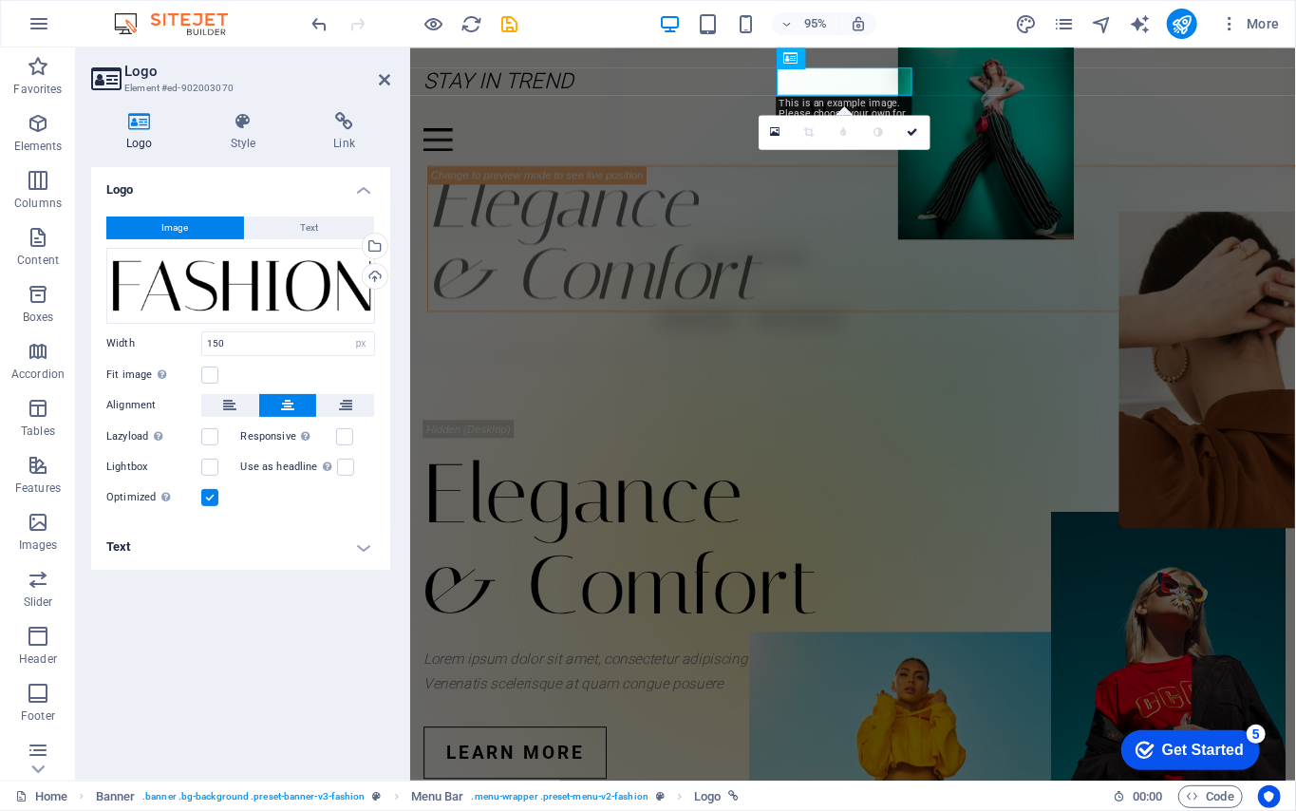
click at [249, 152] on div "Logo Style Link Logo Image Text Drag files here, click to choose files or selec…" at bounding box center [240, 438] width 299 height 653
click at [249, 139] on h4 "Style" at bounding box center [247, 132] width 103 height 40
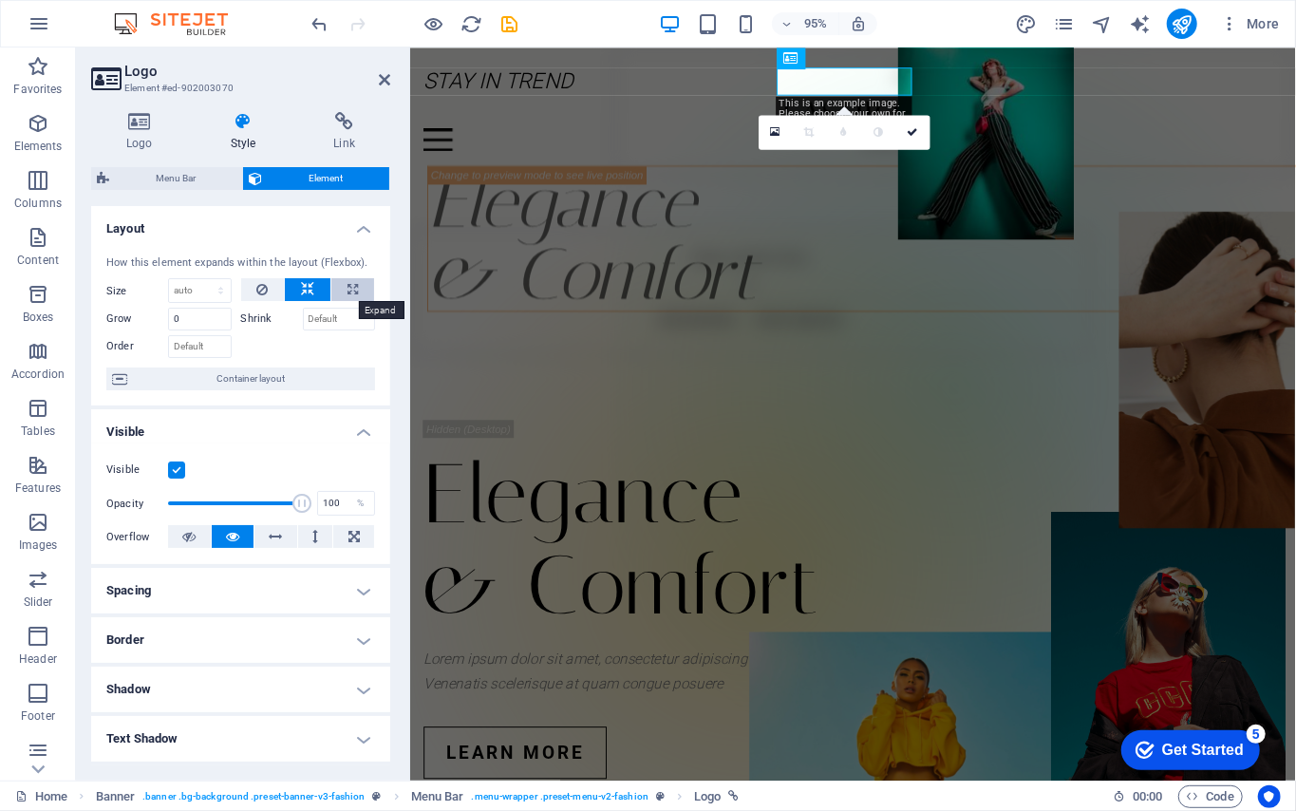
click at [334, 293] on button at bounding box center [352, 289] width 43 height 23
type input "100"
select select "%"
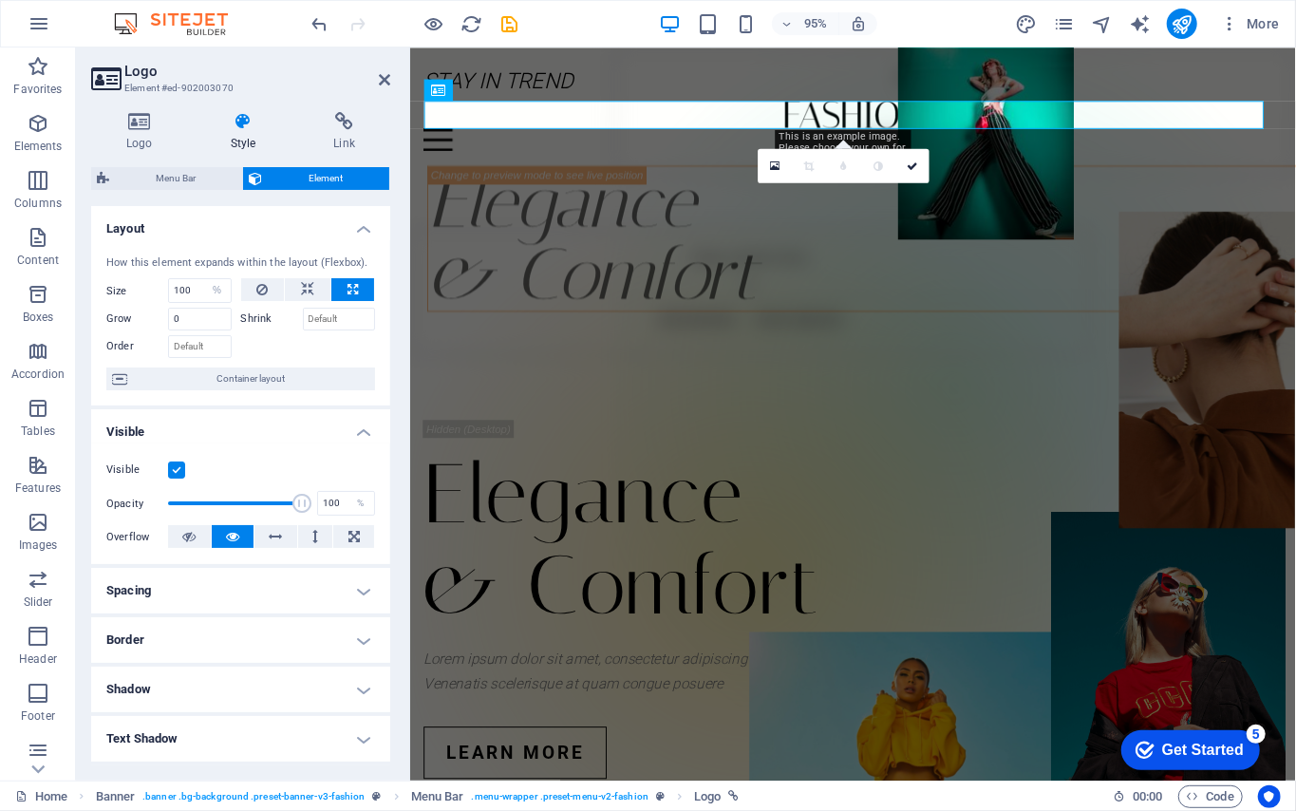
click at [289, 301] on div at bounding box center [308, 290] width 135 height 24
click at [304, 298] on icon at bounding box center [307, 289] width 13 height 23
select select "DISABLED_OPTION_VALUE"
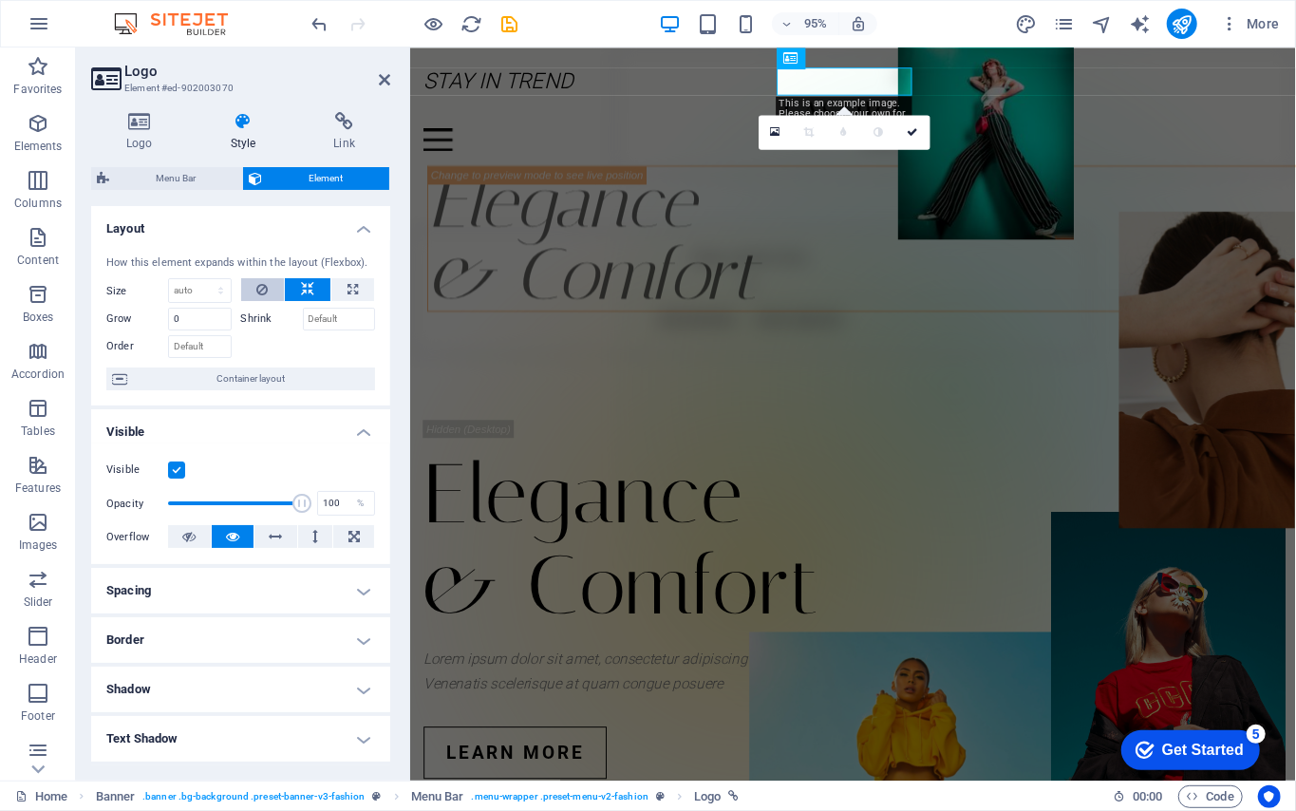
click at [279, 298] on button at bounding box center [263, 289] width 44 height 23
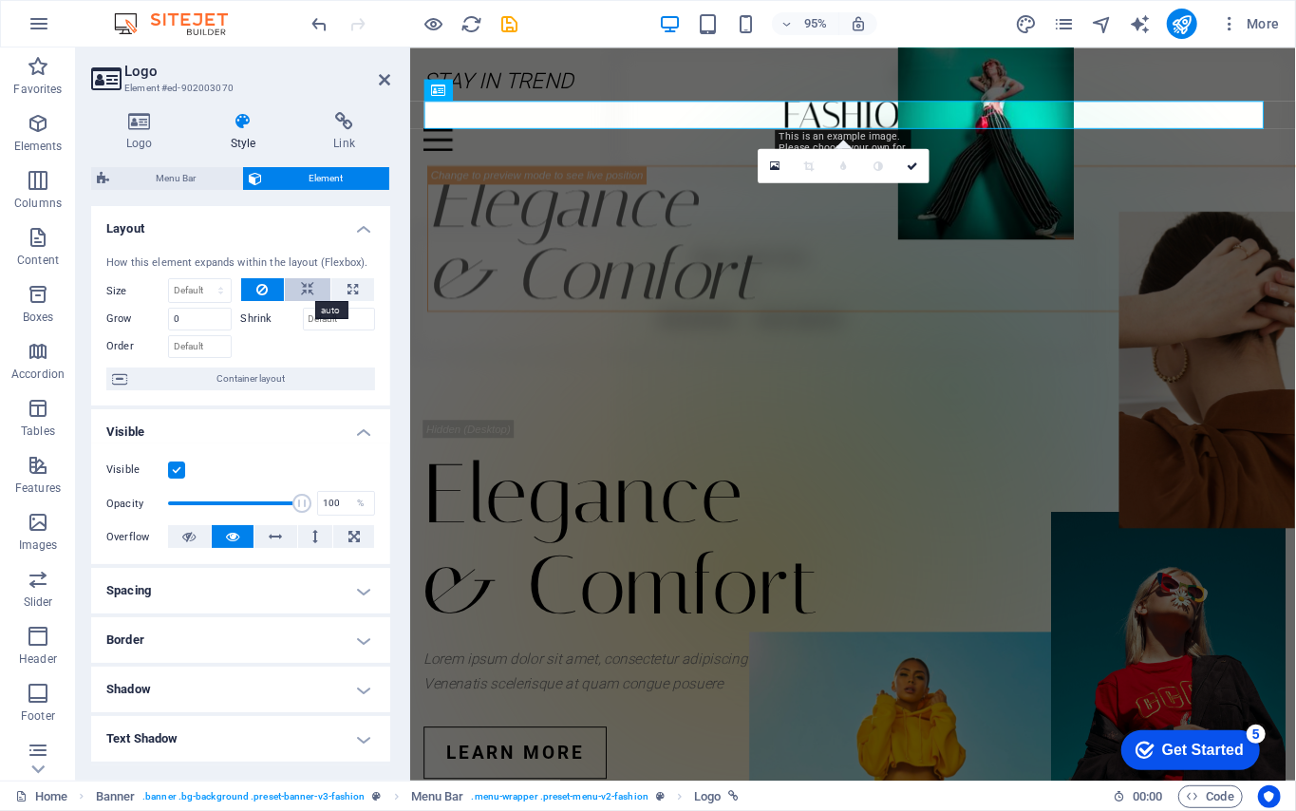
click at [320, 293] on button at bounding box center [308, 289] width 46 height 23
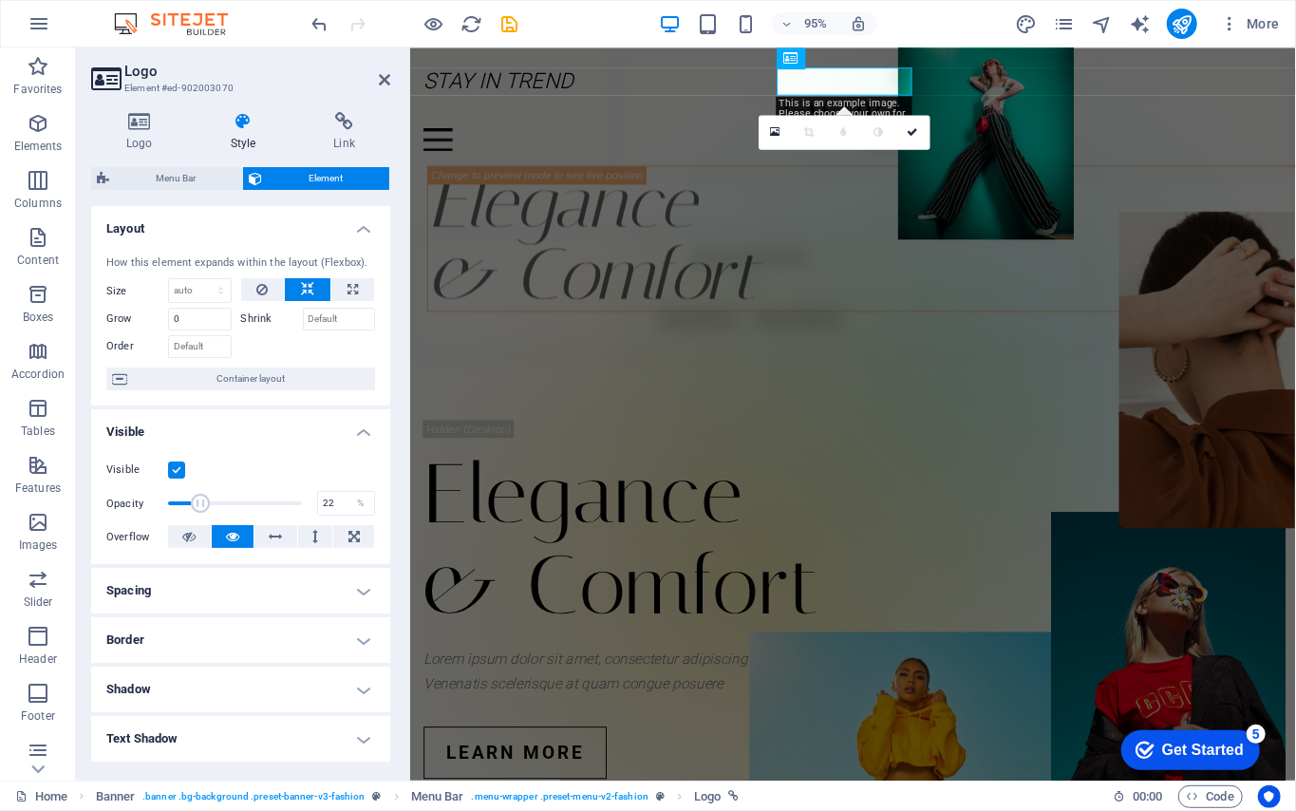
drag, startPoint x: 292, startPoint y: 498, endPoint x: 196, endPoint y: 482, distance: 98.0
click at [196, 482] on div "Visible Opacity 22 % Overflow" at bounding box center [240, 503] width 299 height 121
click at [206, 498] on span at bounding box center [196, 503] width 19 height 19
type input "100"
drag, startPoint x: 309, startPoint y: 528, endPoint x: 321, endPoint y: 532, distance: 12.9
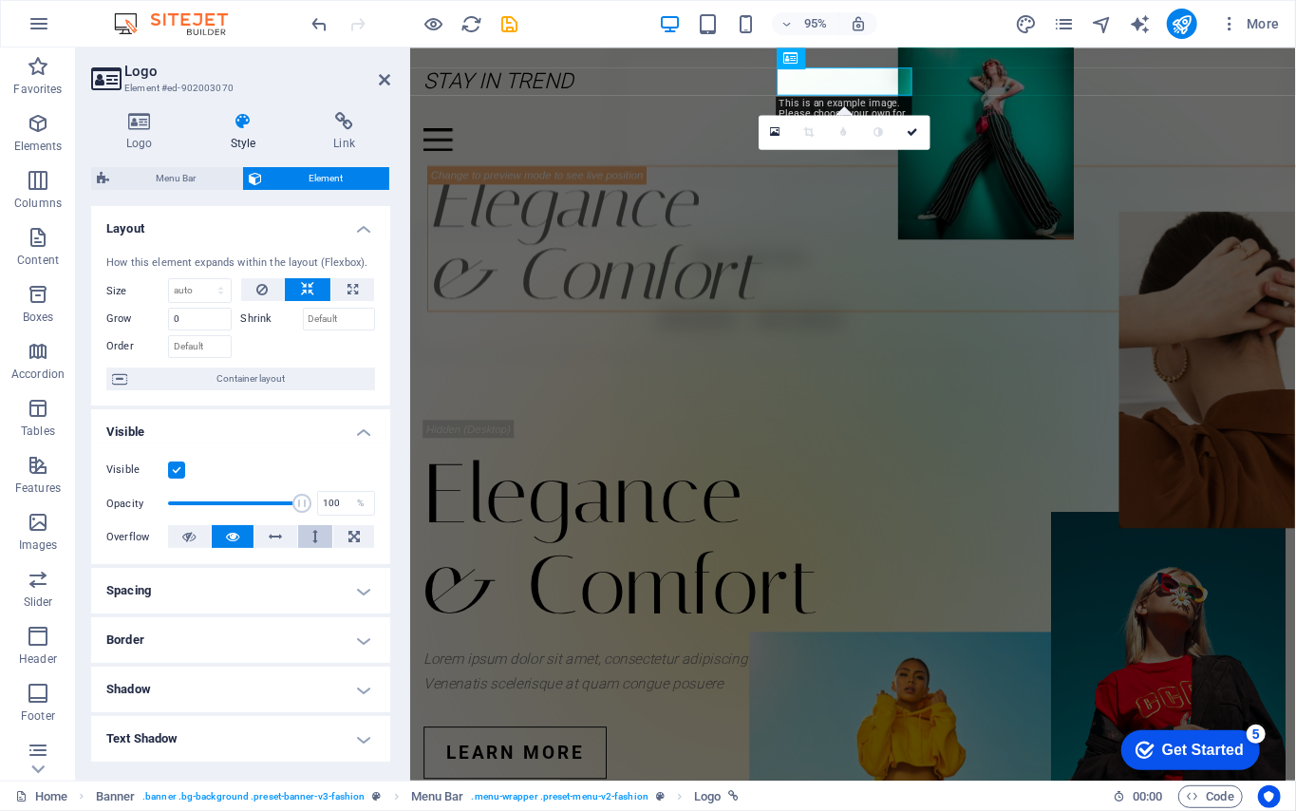
click at [321, 532] on div "Visible Opacity 100 % Overflow" at bounding box center [240, 503] width 299 height 121
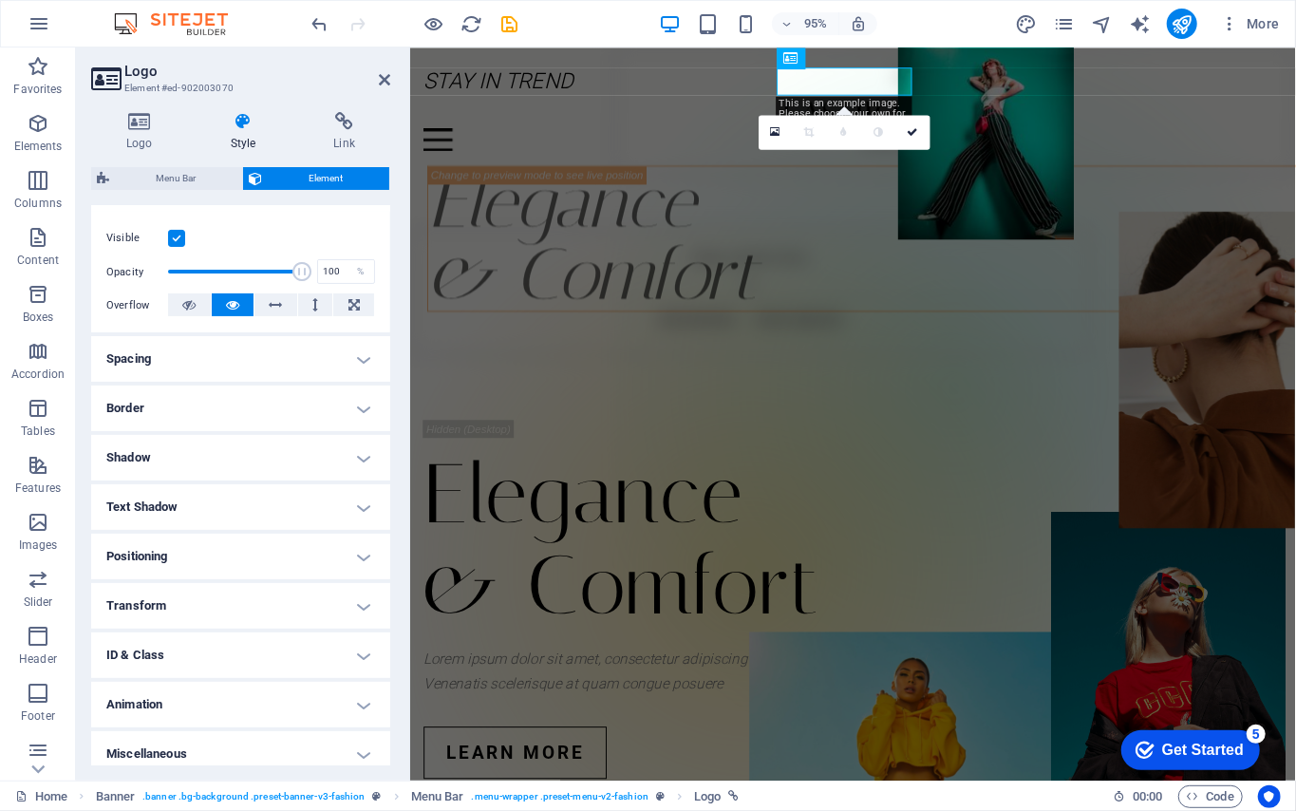
scroll to position [243, 0]
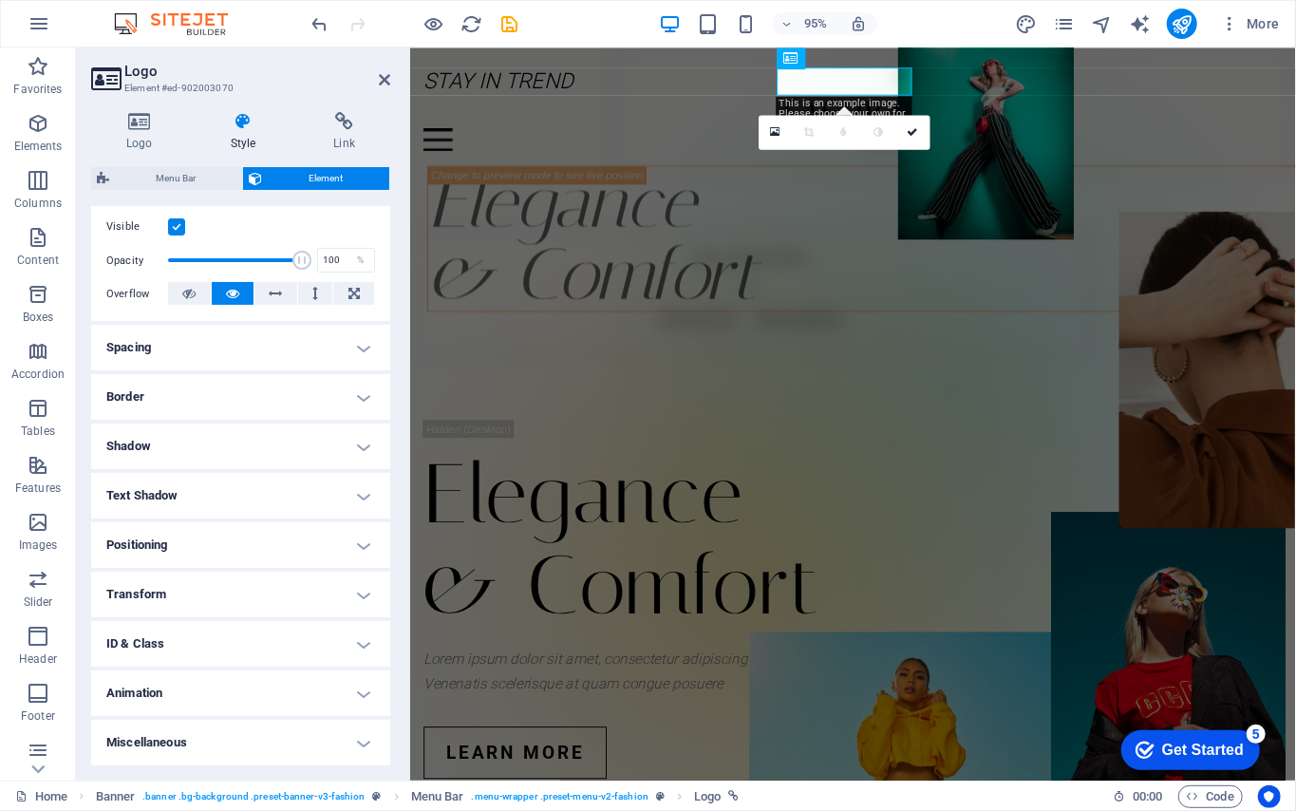
click at [207, 342] on h4 "Spacing" at bounding box center [240, 348] width 299 height 46
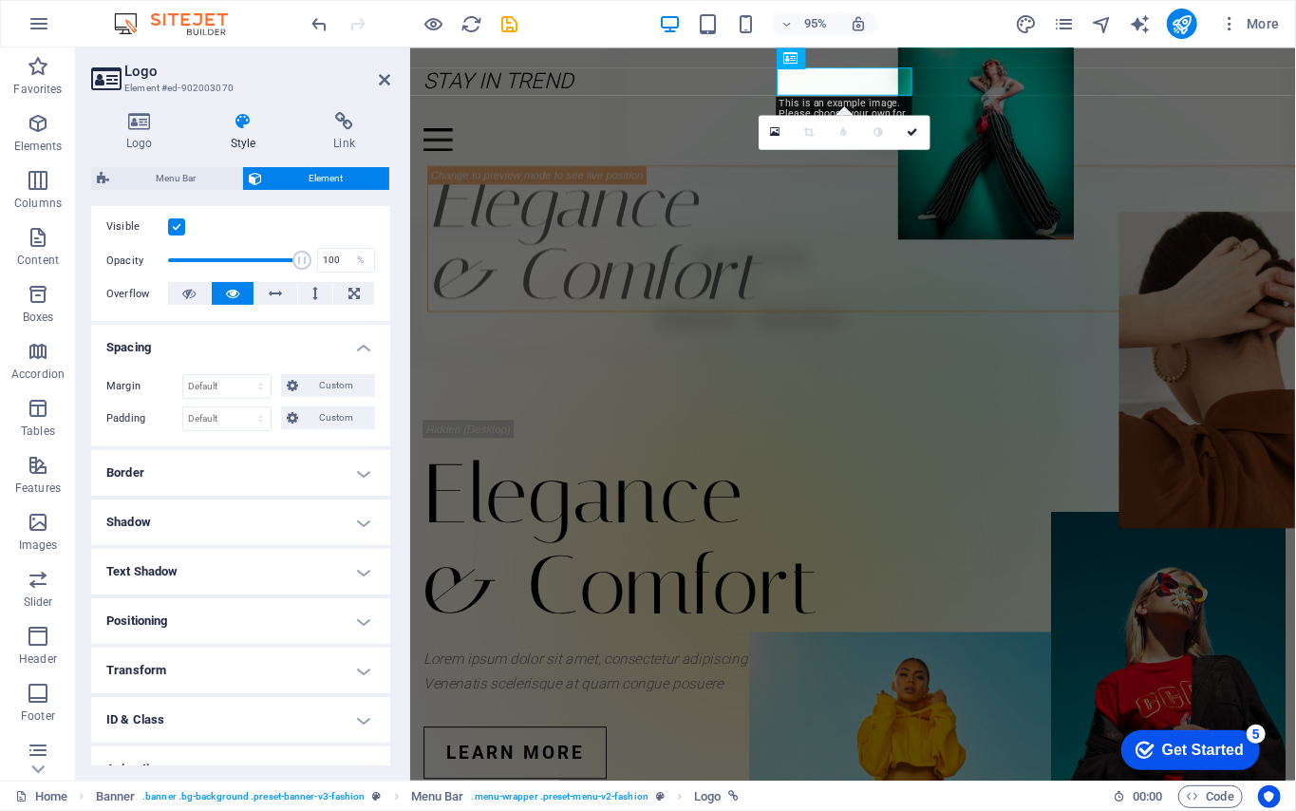
click at [211, 342] on h4 "Spacing" at bounding box center [240, 342] width 299 height 34
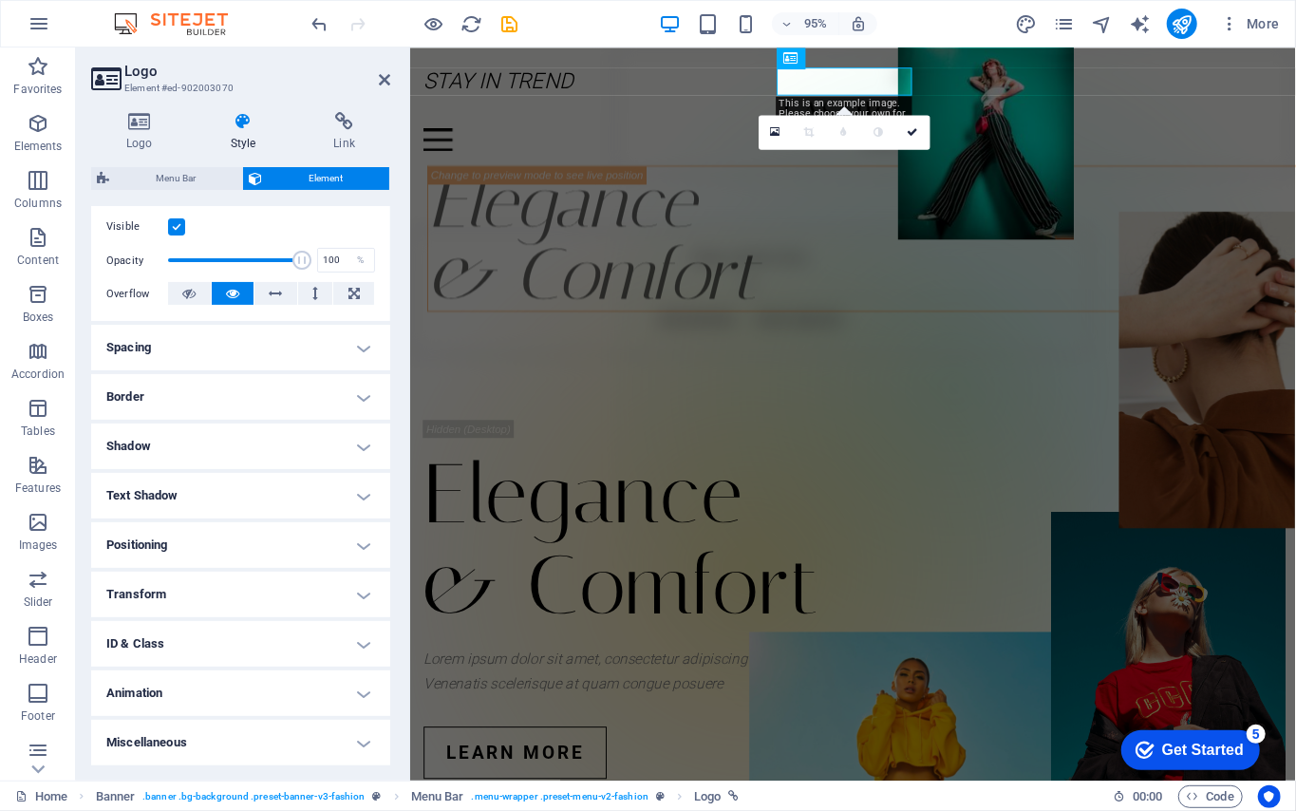
click at [201, 391] on h4 "Border" at bounding box center [240, 397] width 299 height 46
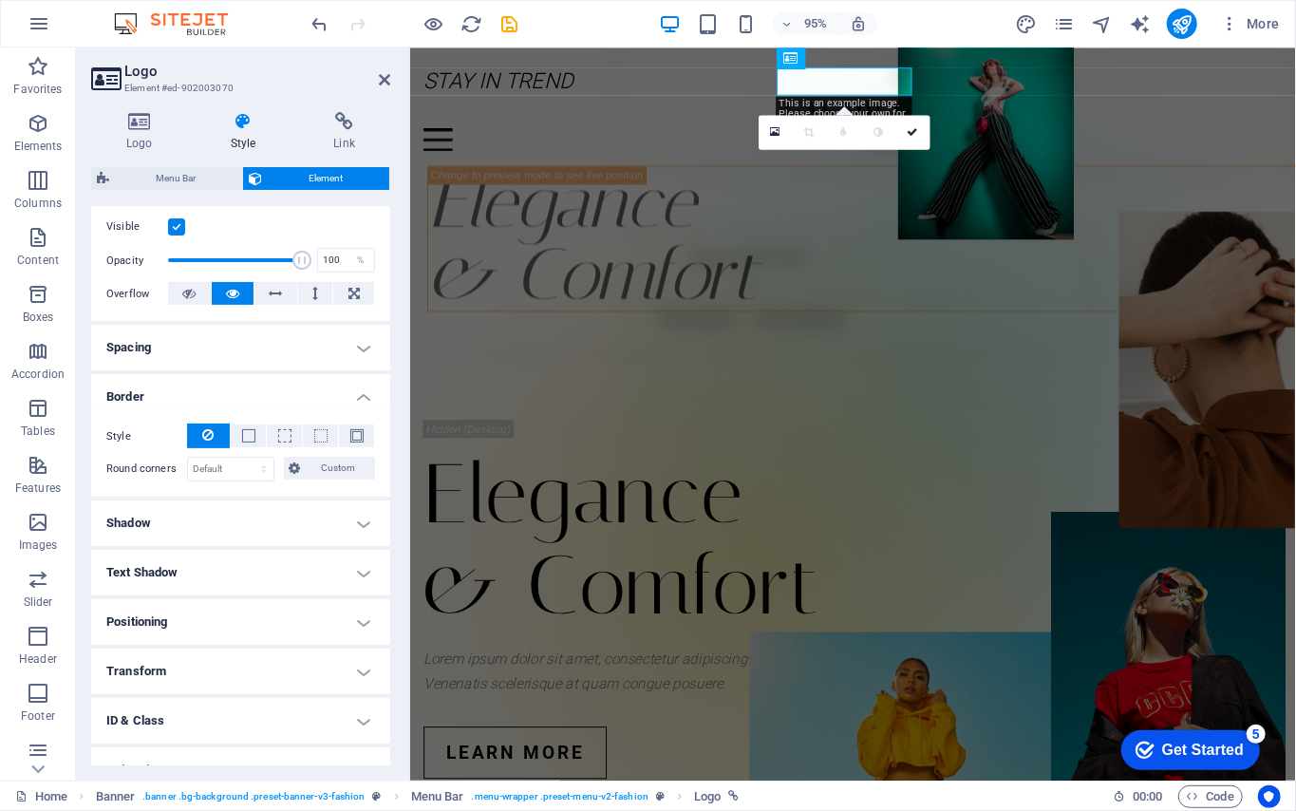
click at [201, 391] on h4 "Border" at bounding box center [240, 391] width 299 height 34
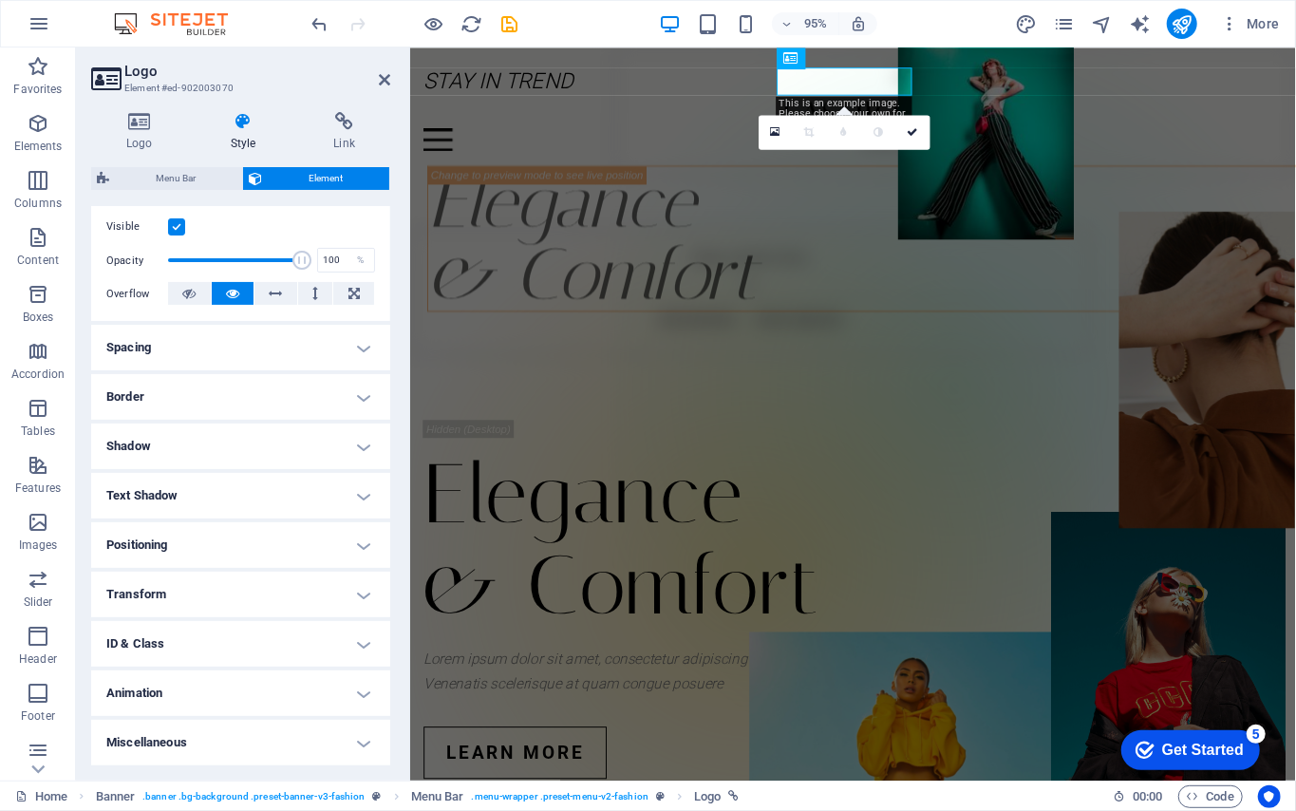
click at [201, 391] on h4 "Border" at bounding box center [240, 397] width 299 height 46
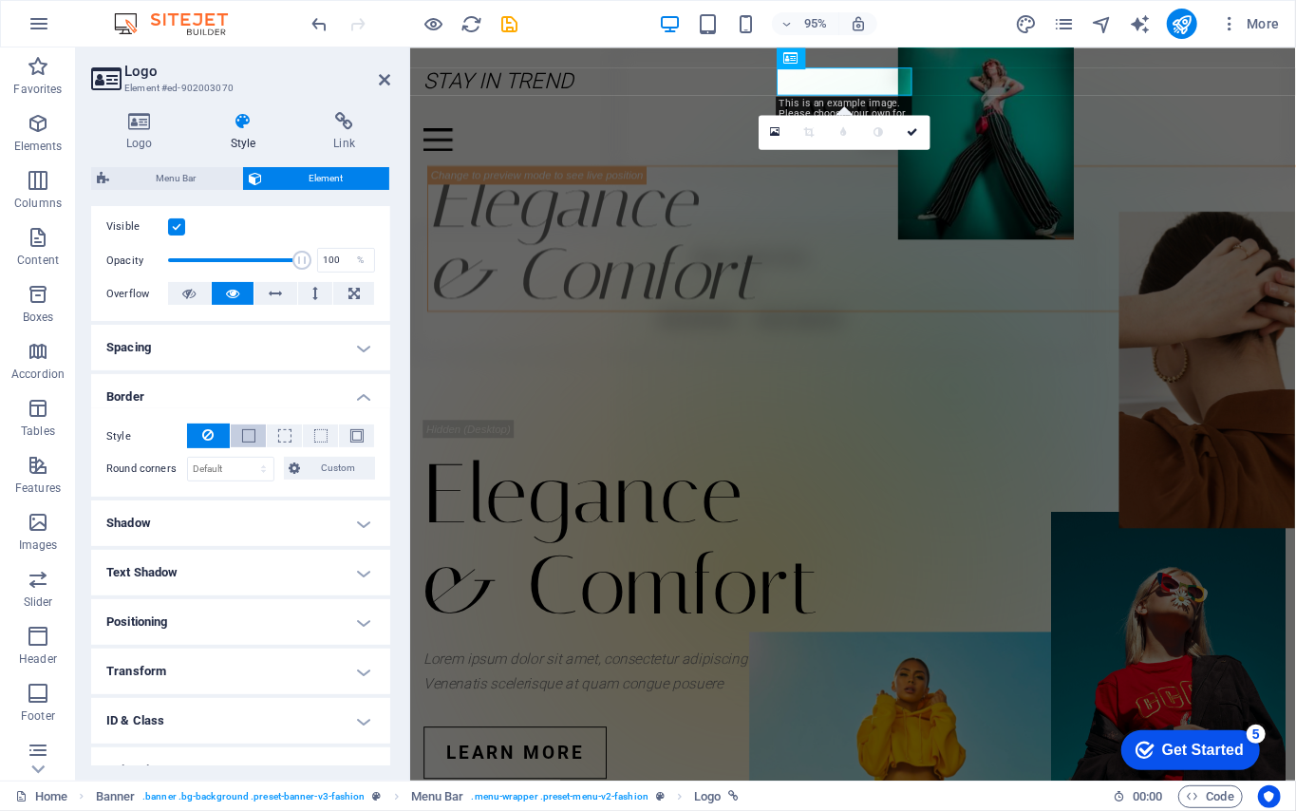
click at [251, 431] on span at bounding box center [248, 435] width 13 height 13
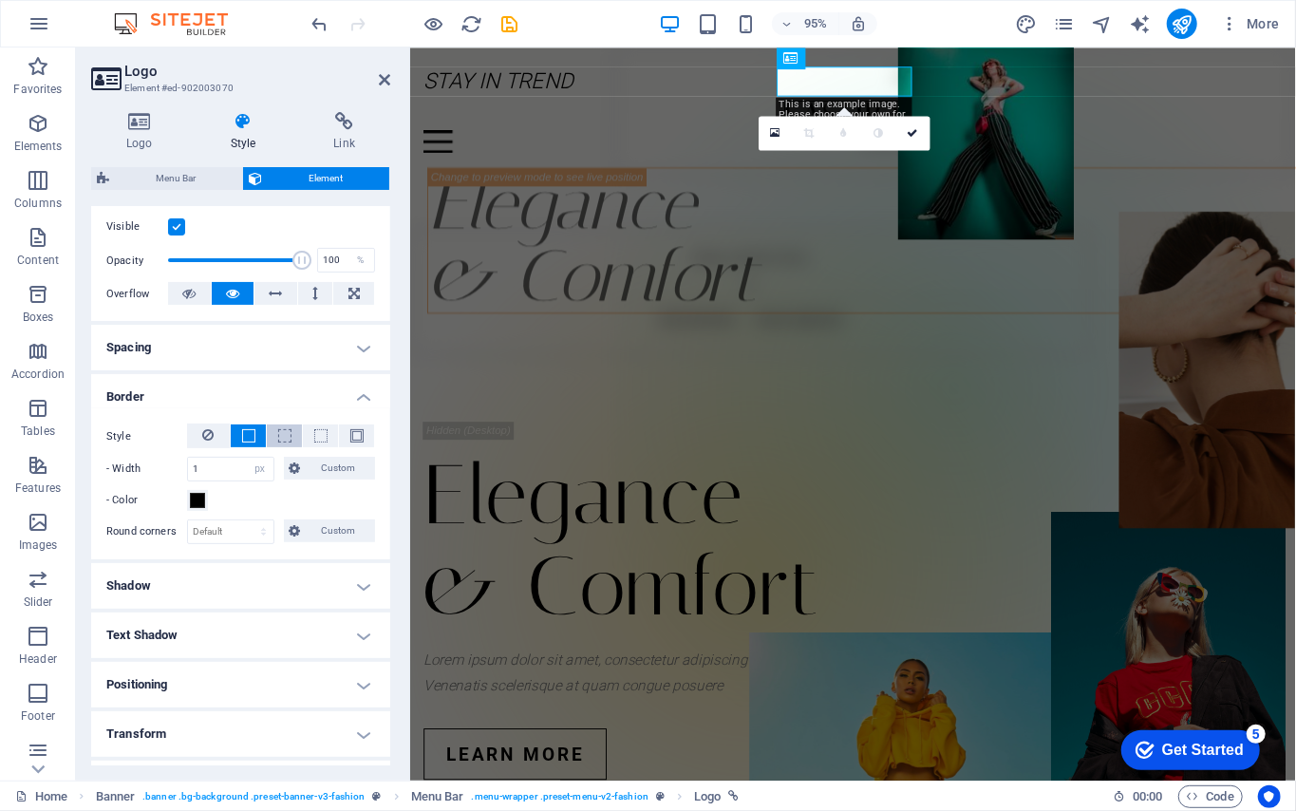
click at [289, 444] on button at bounding box center [284, 435] width 35 height 23
click at [292, 444] on button at bounding box center [284, 435] width 35 height 23
click at [133, 110] on div "Logo Style Link Logo Image Text Drag files here, click to choose files or selec…" at bounding box center [240, 439] width 329 height 684
click at [134, 119] on icon at bounding box center [139, 121] width 97 height 19
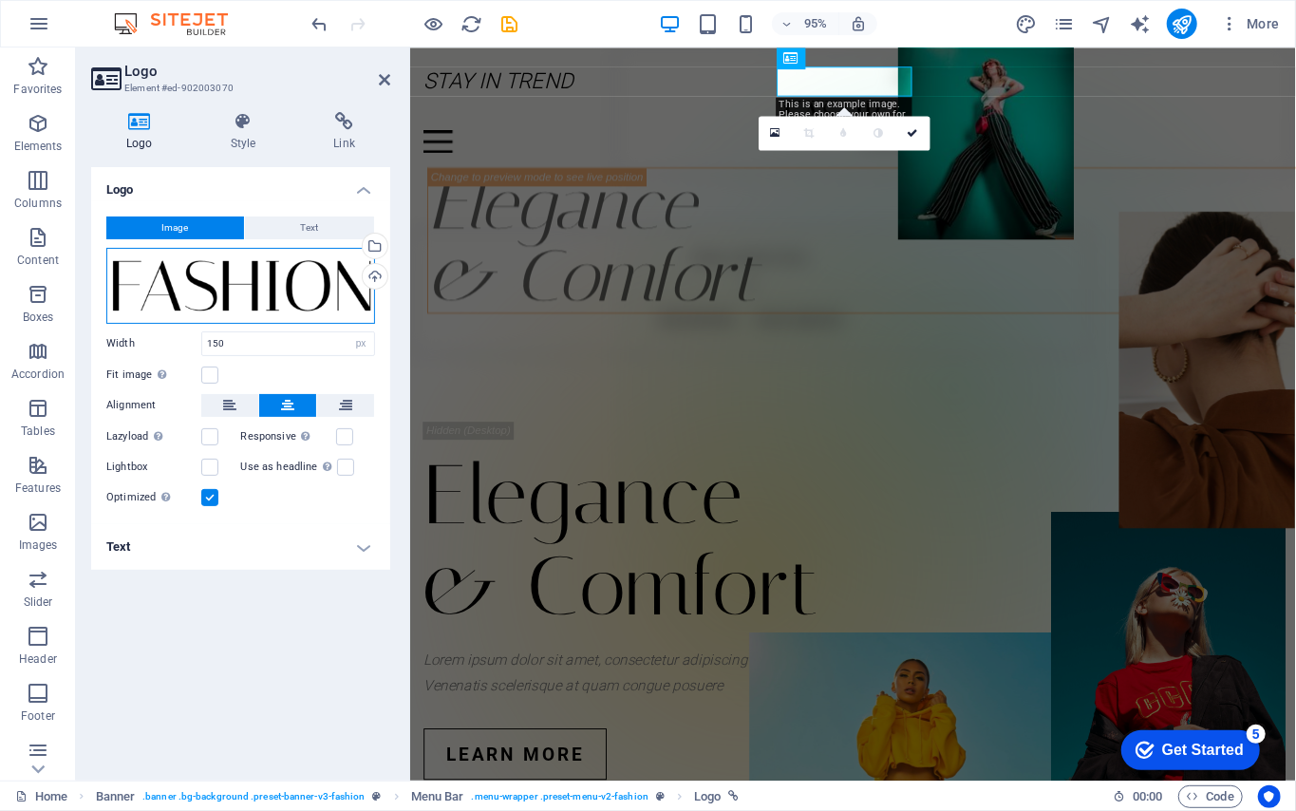
click at [207, 272] on div "Drag files here, click to choose files or select files from Files or our free s…" at bounding box center [240, 286] width 269 height 76
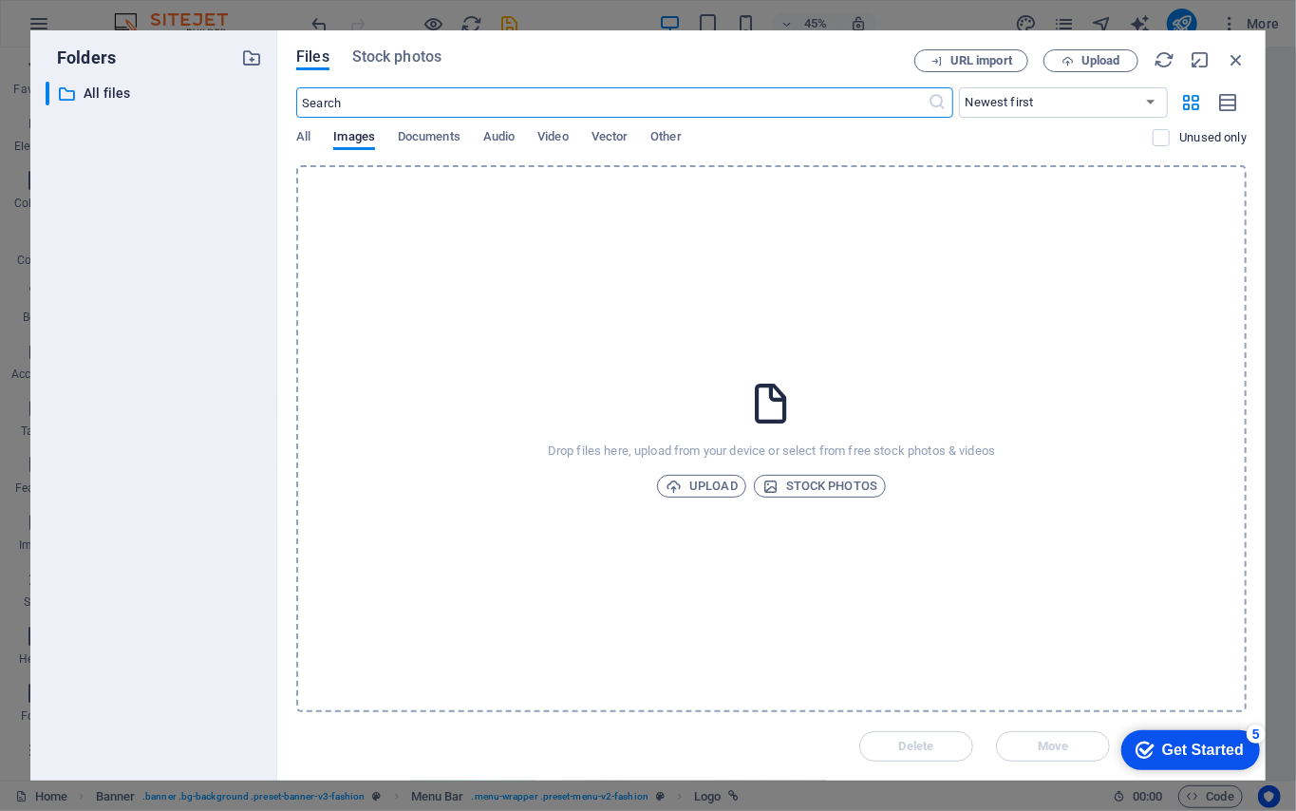
click at [294, 138] on div "Files Stock photos URL import Upload ​ Newest first Oldest first Name (A-Z) Nam…" at bounding box center [771, 405] width 988 height 750
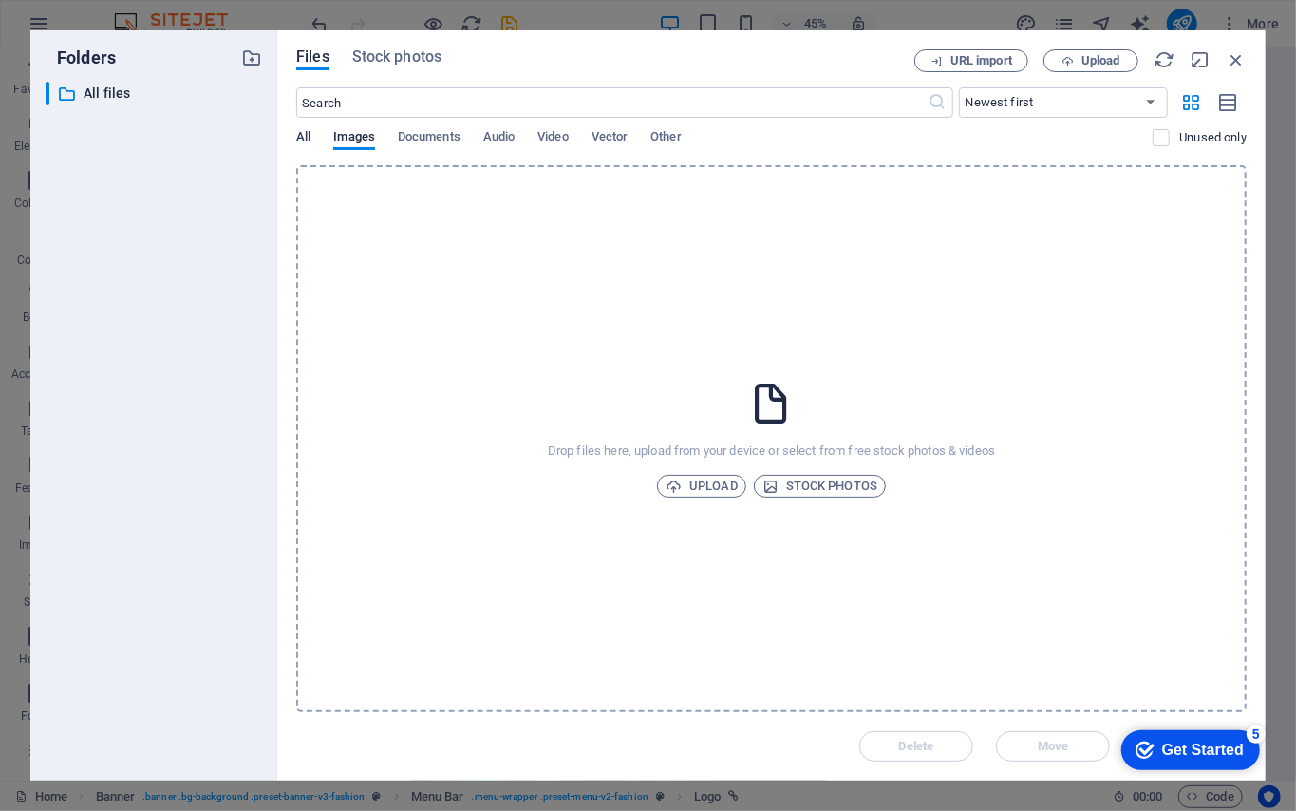
click at [297, 141] on span "All" at bounding box center [303, 138] width 14 height 27
click at [340, 145] on span "Images" at bounding box center [354, 138] width 42 height 27
click at [398, 141] on span "Documents" at bounding box center [429, 138] width 63 height 27
drag, startPoint x: 1239, startPoint y: 66, endPoint x: 554, endPoint y: 128, distance: 688.3
click at [971, 66] on icon "button" at bounding box center [1236, 59] width 21 height 21
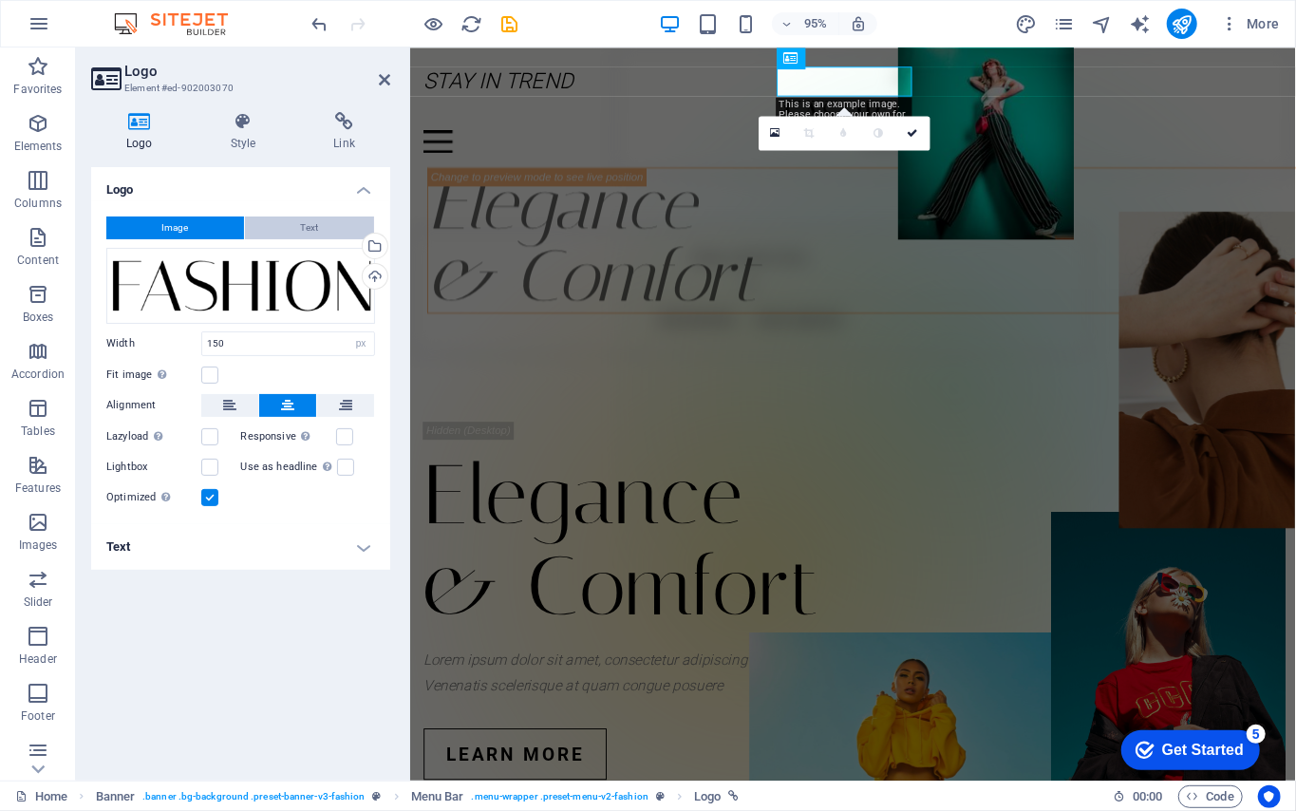
click at [336, 222] on button "Text" at bounding box center [309, 227] width 129 height 23
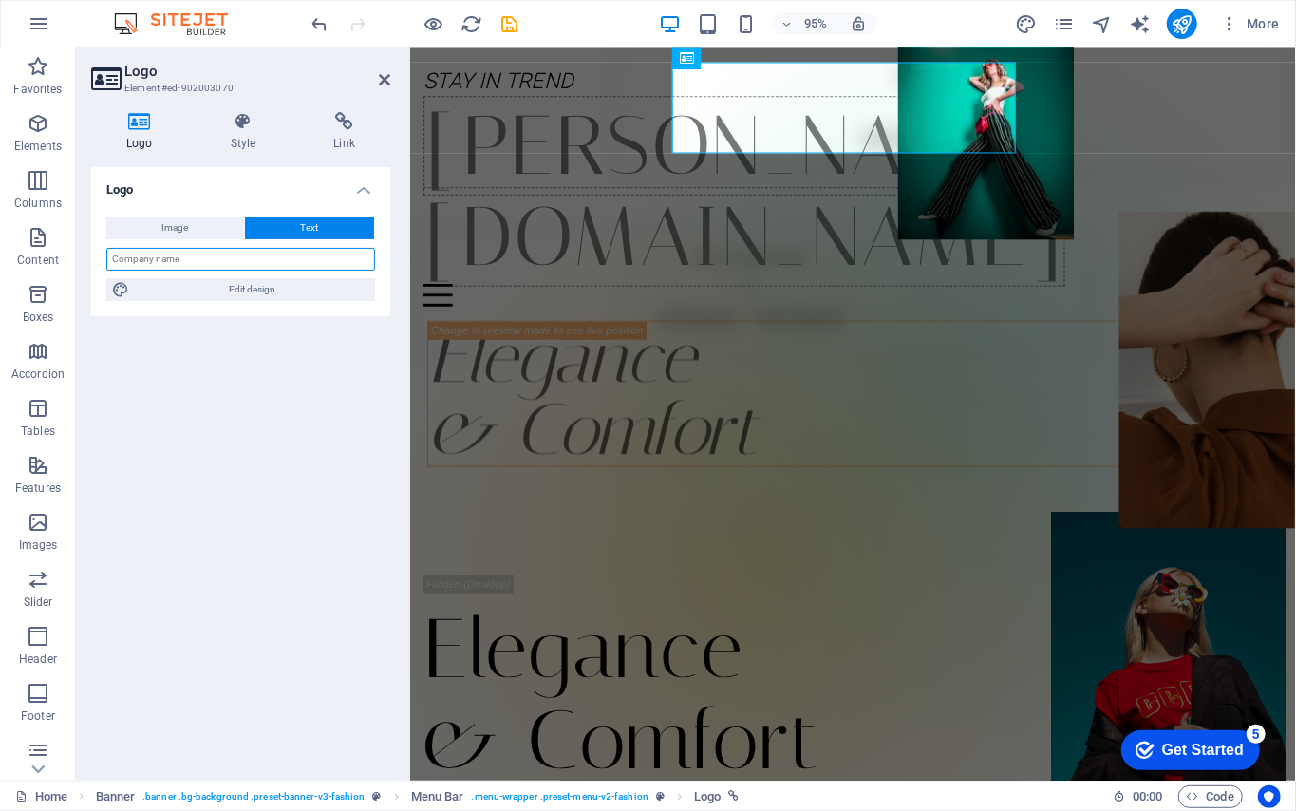
click at [253, 263] on input "text" at bounding box center [240, 259] width 269 height 23
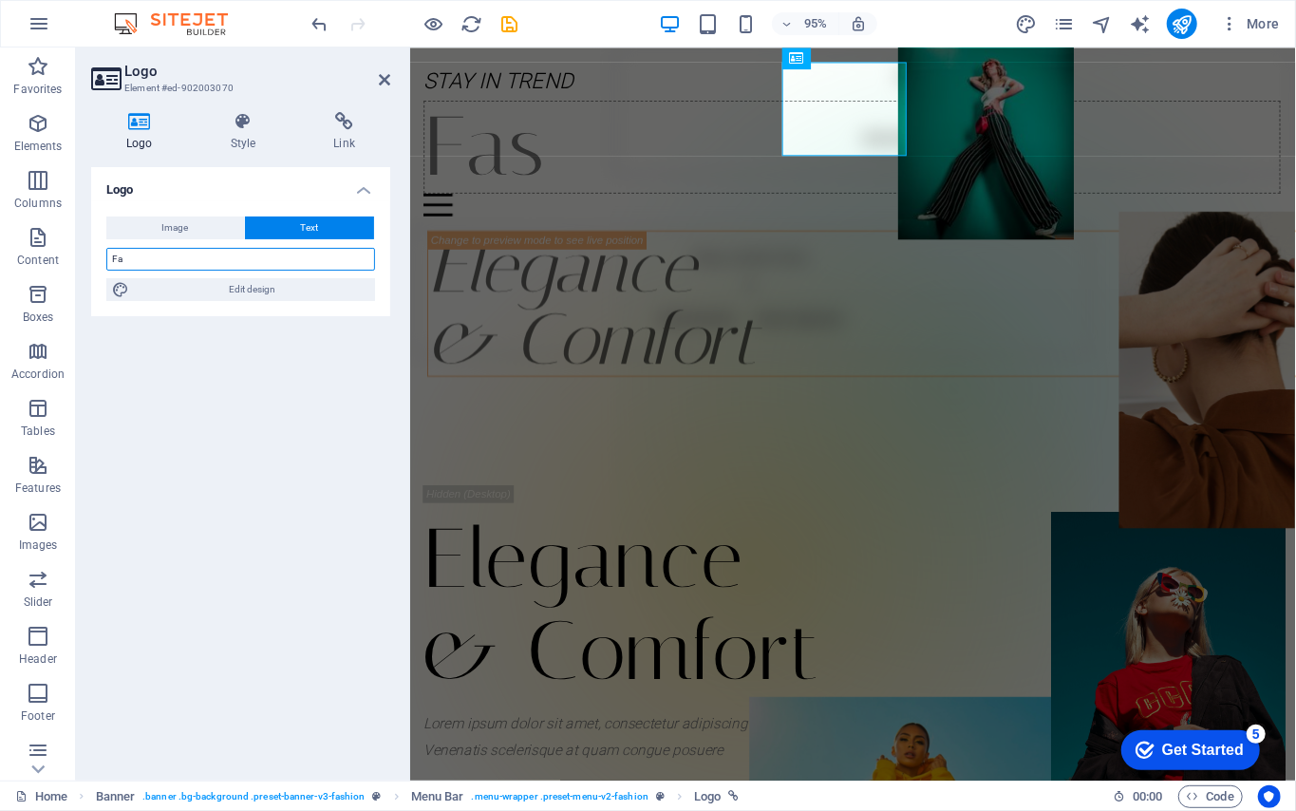
type input "F"
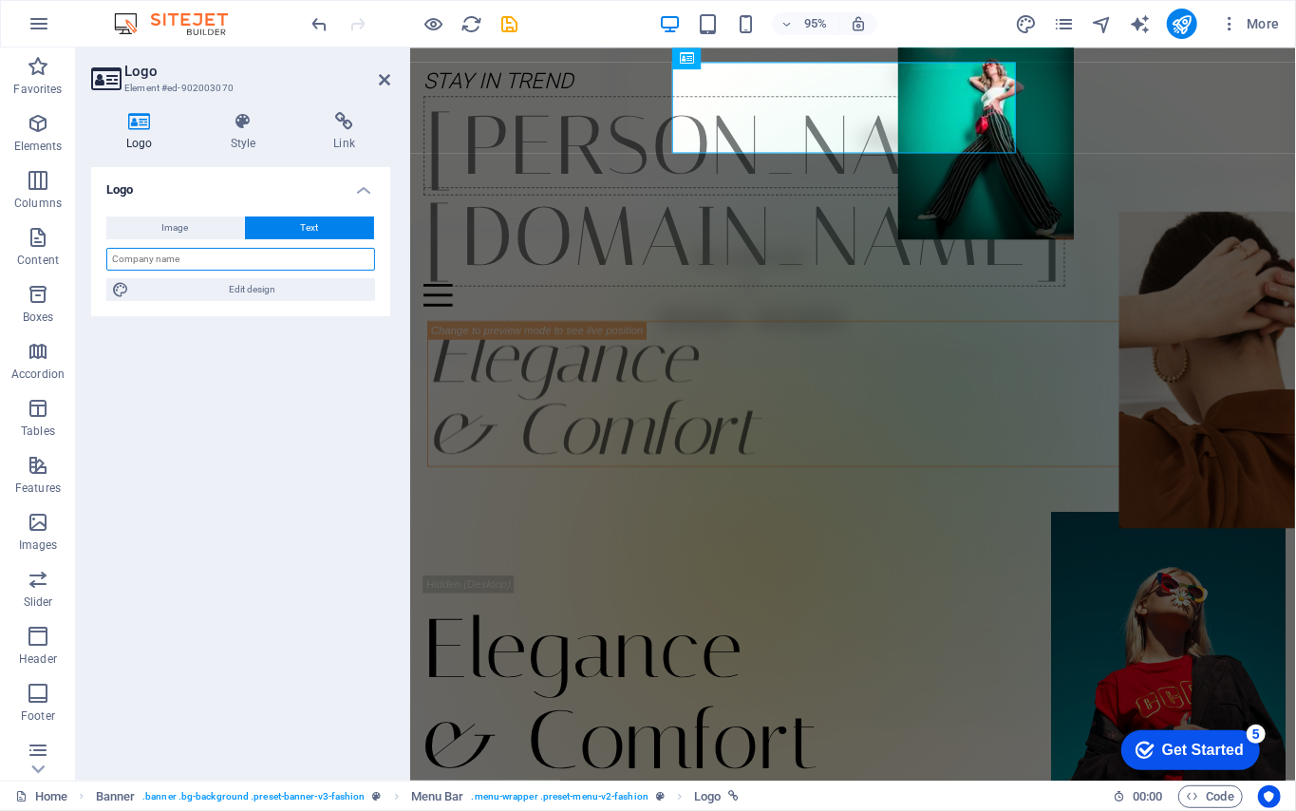
type input "T"
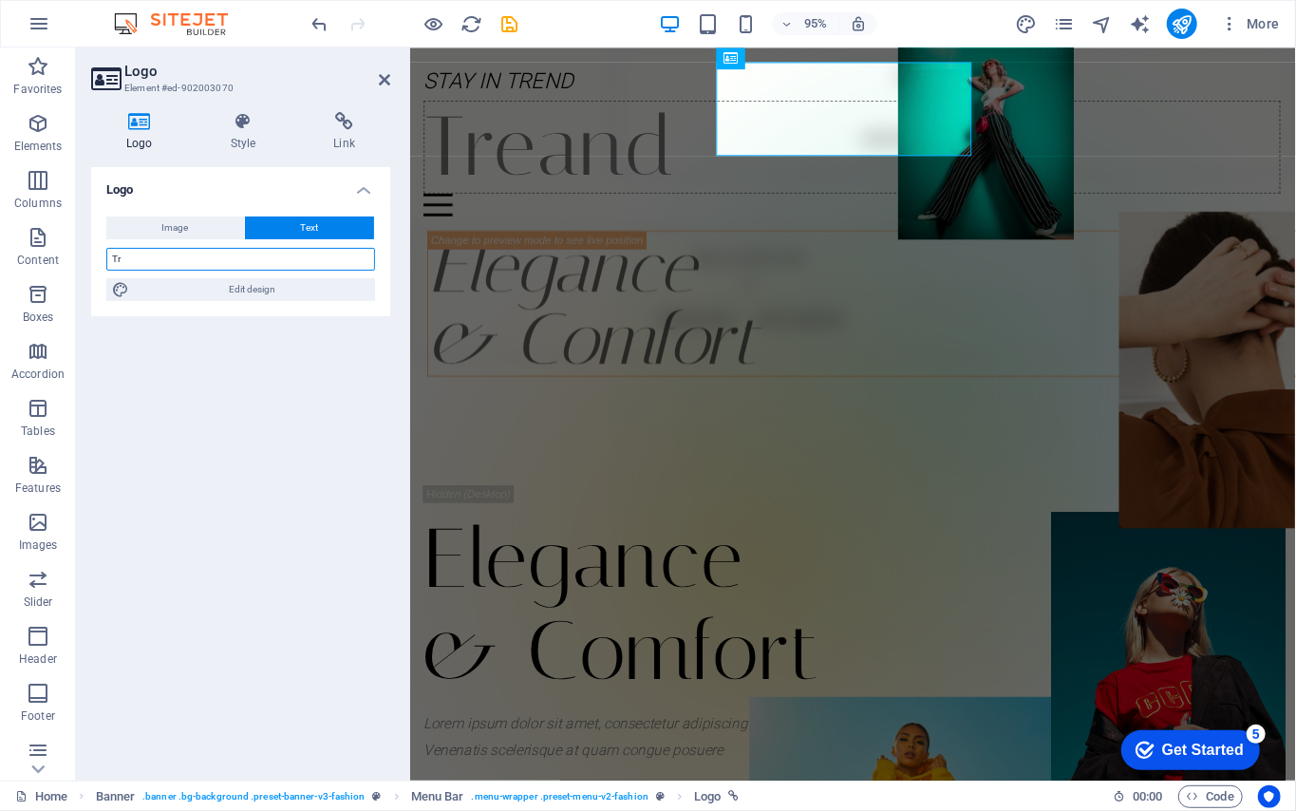
type input "T"
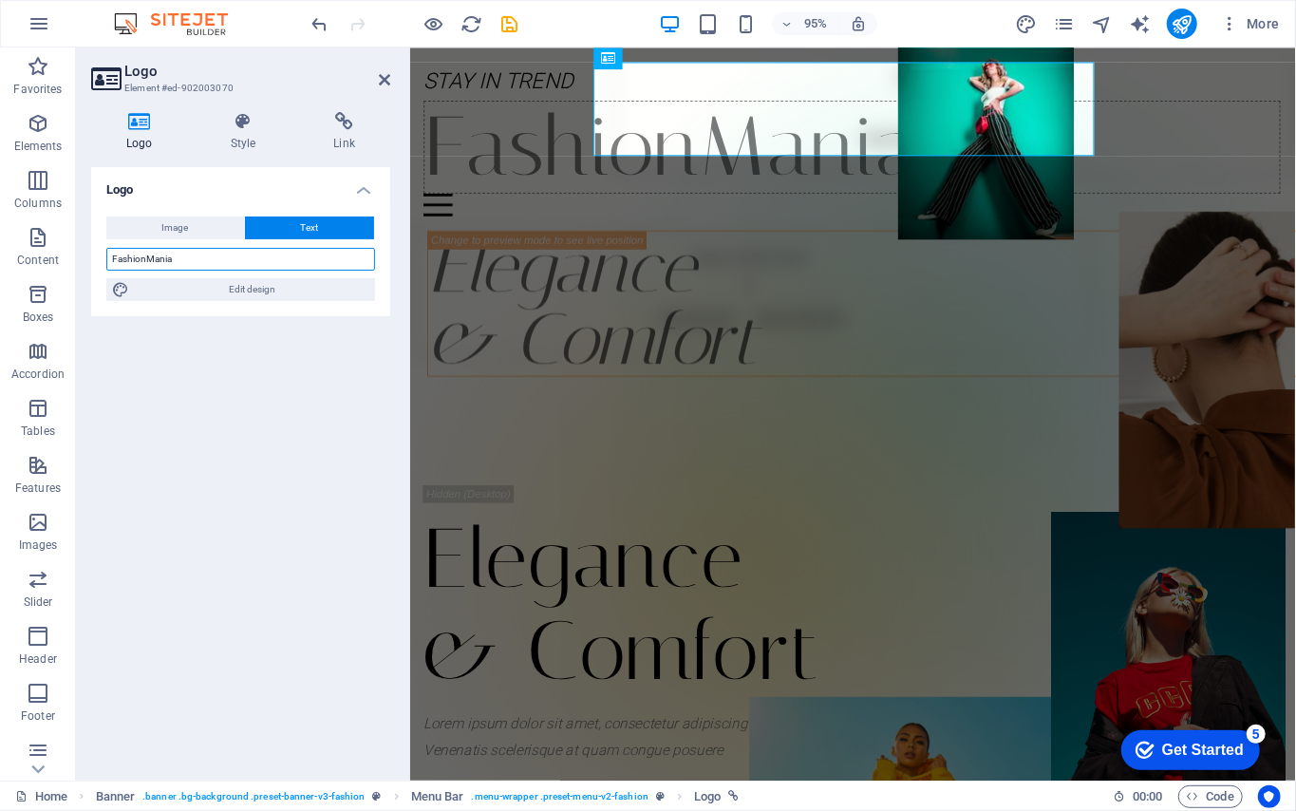
type input "FashionMania"
click at [184, 380] on div "Logo Image Text Drag files here, click to choose files or select files from Fil…" at bounding box center [240, 466] width 299 height 598
click at [254, 91] on h3 "Element #ed-902003070" at bounding box center [238, 88] width 228 height 17
click at [253, 127] on icon at bounding box center [244, 121] width 96 height 19
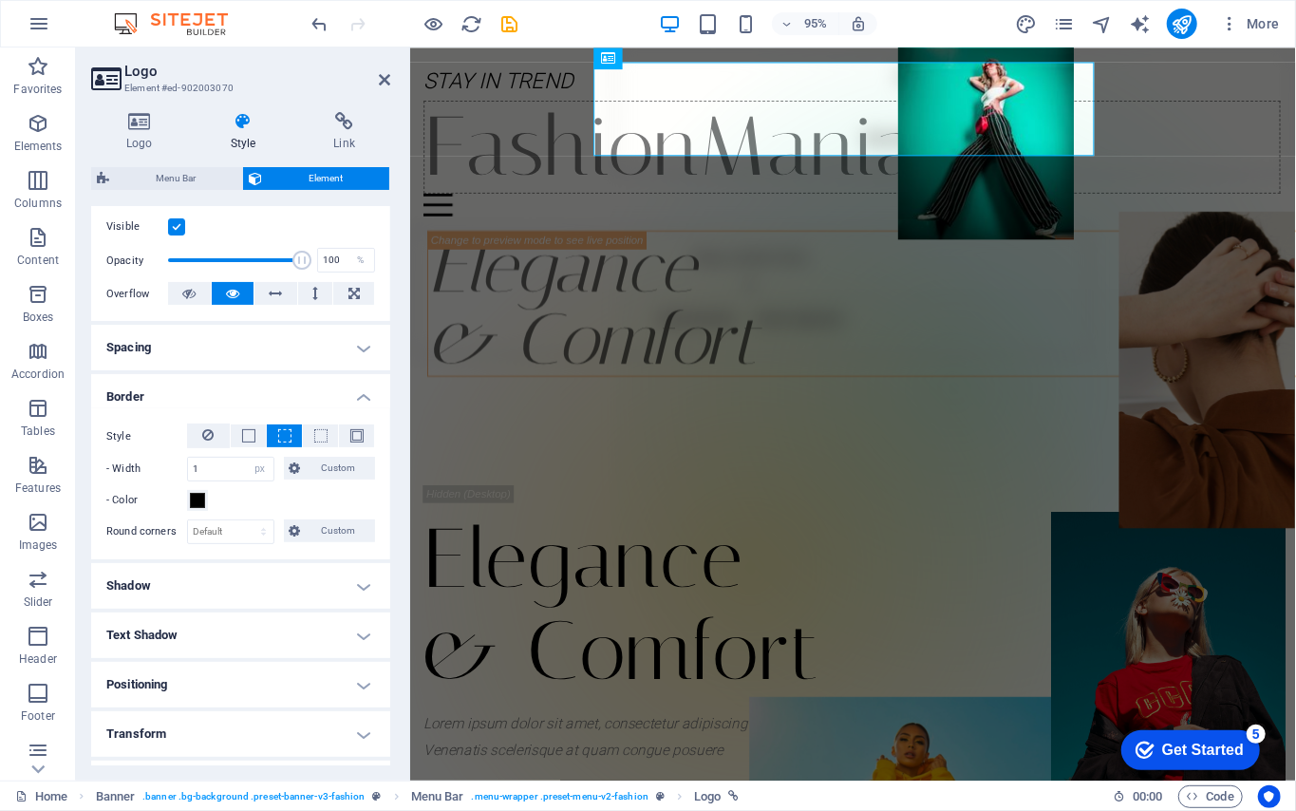
type input "96"
click at [292, 260] on span at bounding box center [301, 260] width 19 height 19
click at [274, 301] on icon at bounding box center [276, 293] width 13 height 23
click at [283, 300] on button at bounding box center [275, 293] width 43 height 23
click at [320, 297] on button at bounding box center [315, 293] width 35 height 23
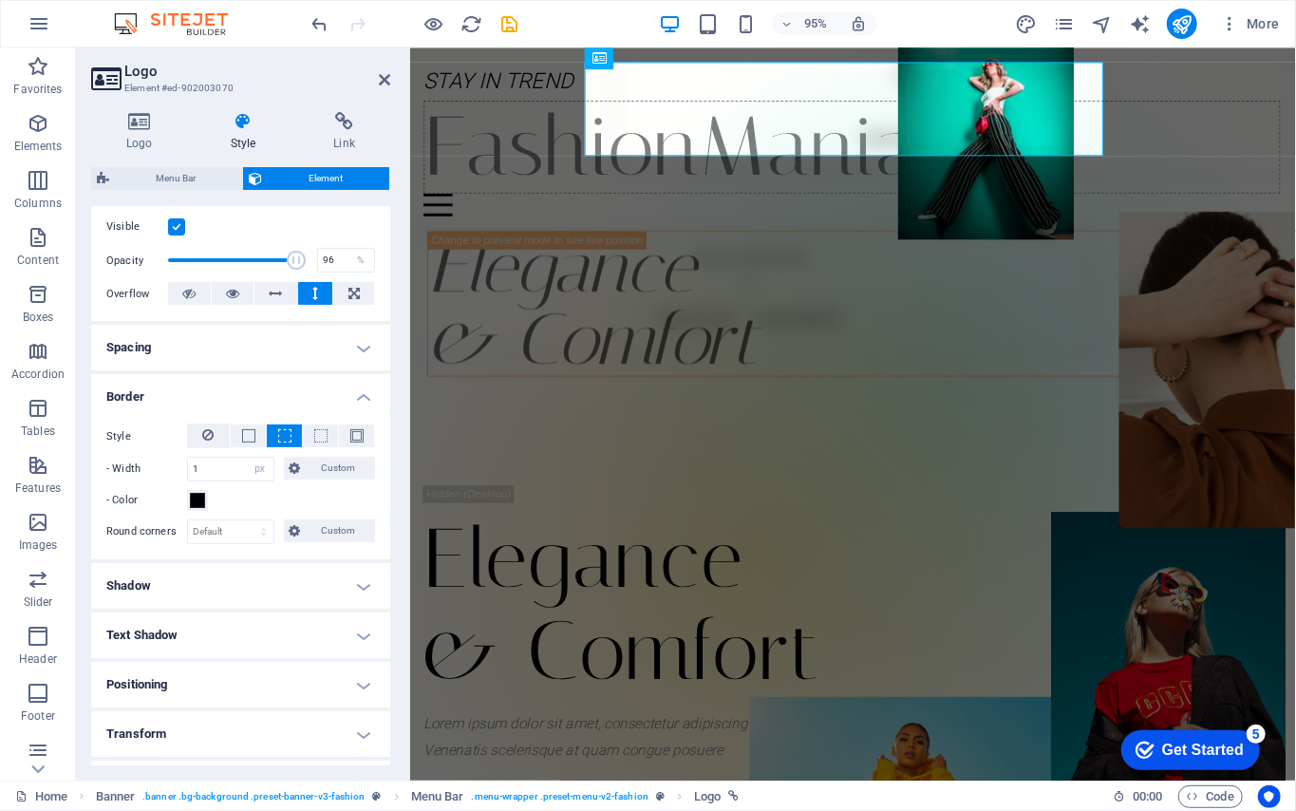
click at [300, 293] on button at bounding box center [315, 293] width 35 height 23
click at [279, 296] on icon at bounding box center [276, 293] width 13 height 23
click at [298, 292] on button at bounding box center [315, 293] width 35 height 23
click at [279, 296] on icon at bounding box center [276, 293] width 13 height 23
click at [348, 293] on icon at bounding box center [353, 293] width 11 height 23
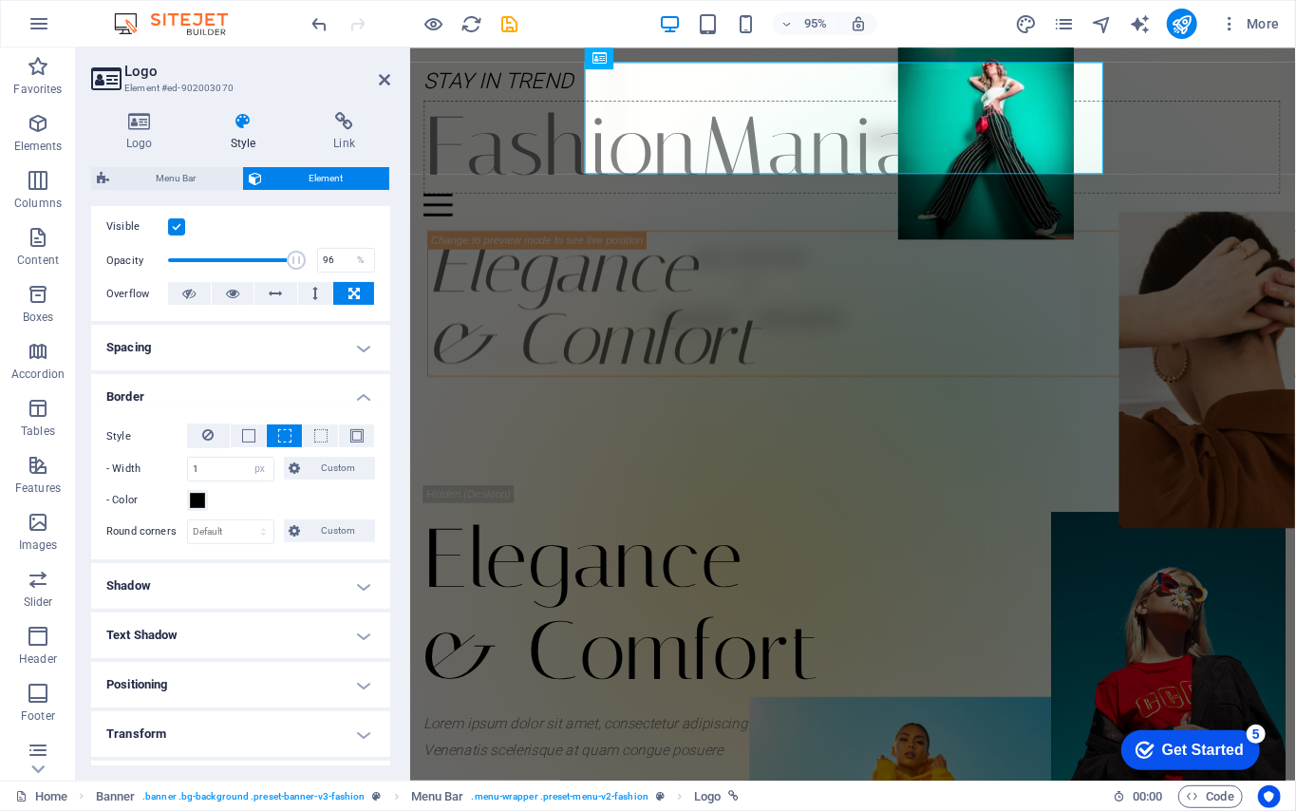
click at [342, 293] on button at bounding box center [353, 293] width 41 height 23
click at [277, 305] on icon at bounding box center [276, 293] width 13 height 23
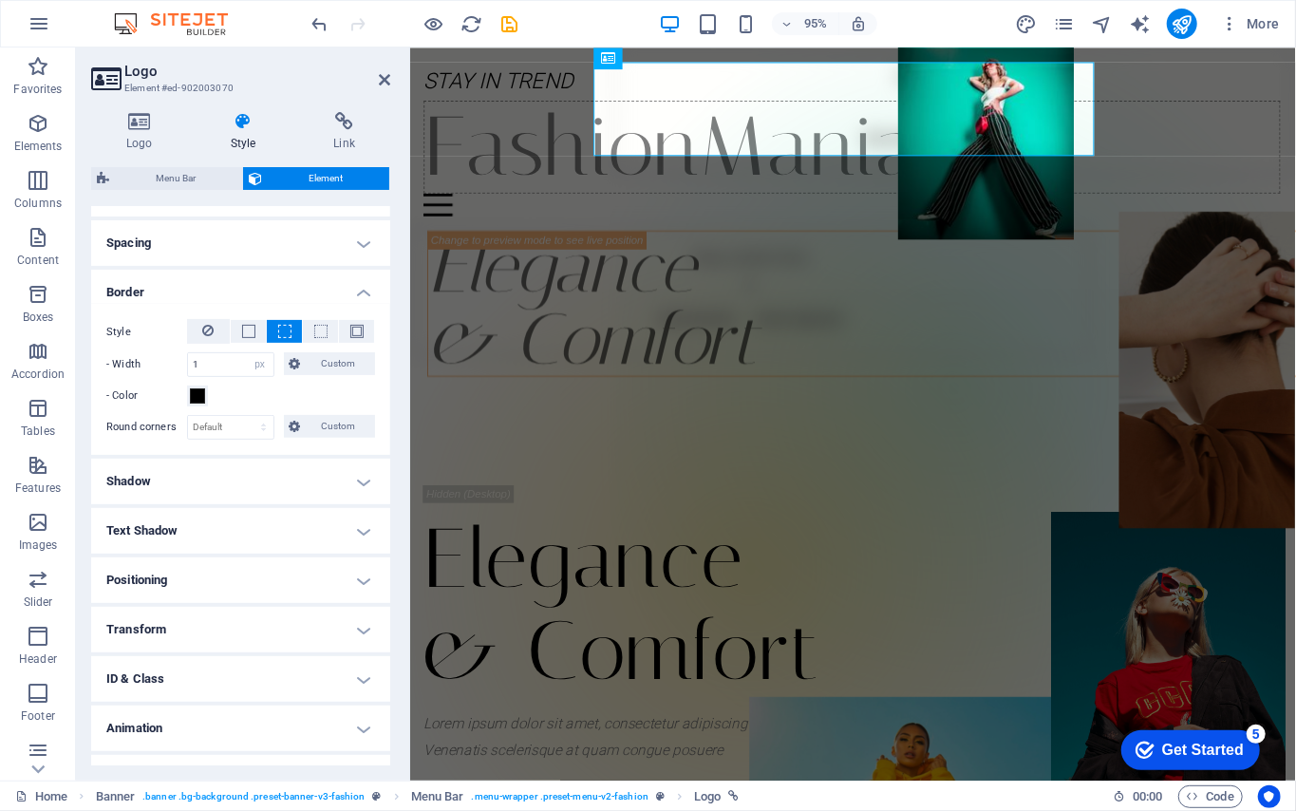
scroll to position [382, 0]
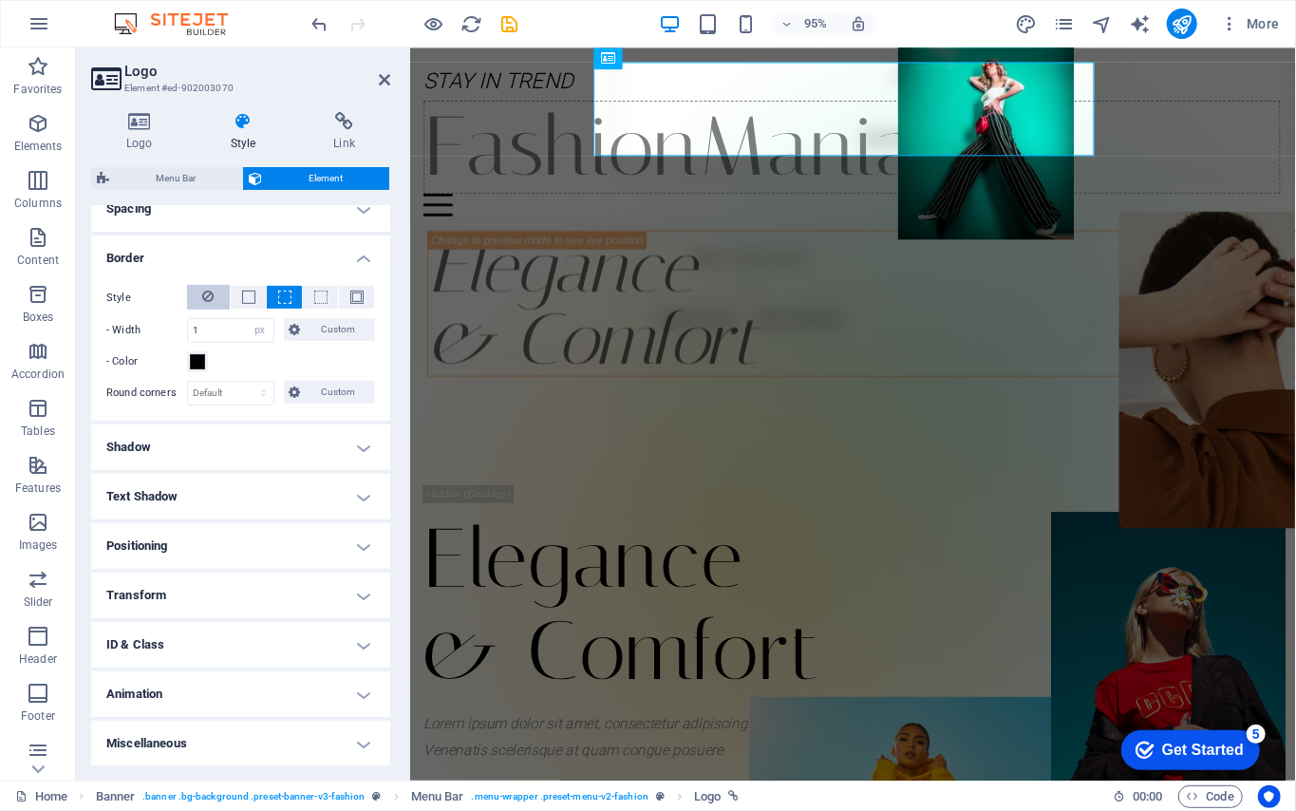
click at [207, 309] on span at bounding box center [208, 297] width 11 height 25
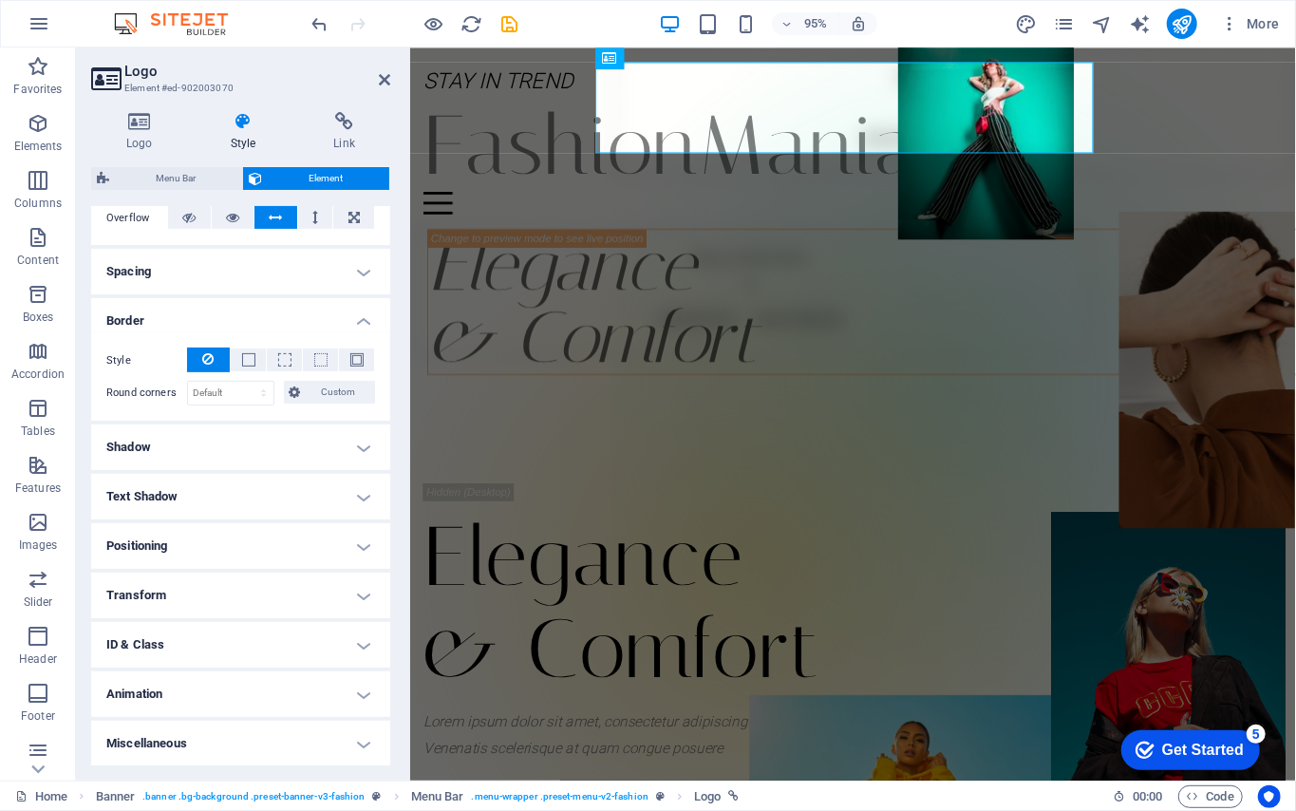
click at [282, 496] on h4 "Text Shadow" at bounding box center [240, 497] width 299 height 46
click at [316, 547] on div "Default None Outside" at bounding box center [240, 535] width 269 height 24
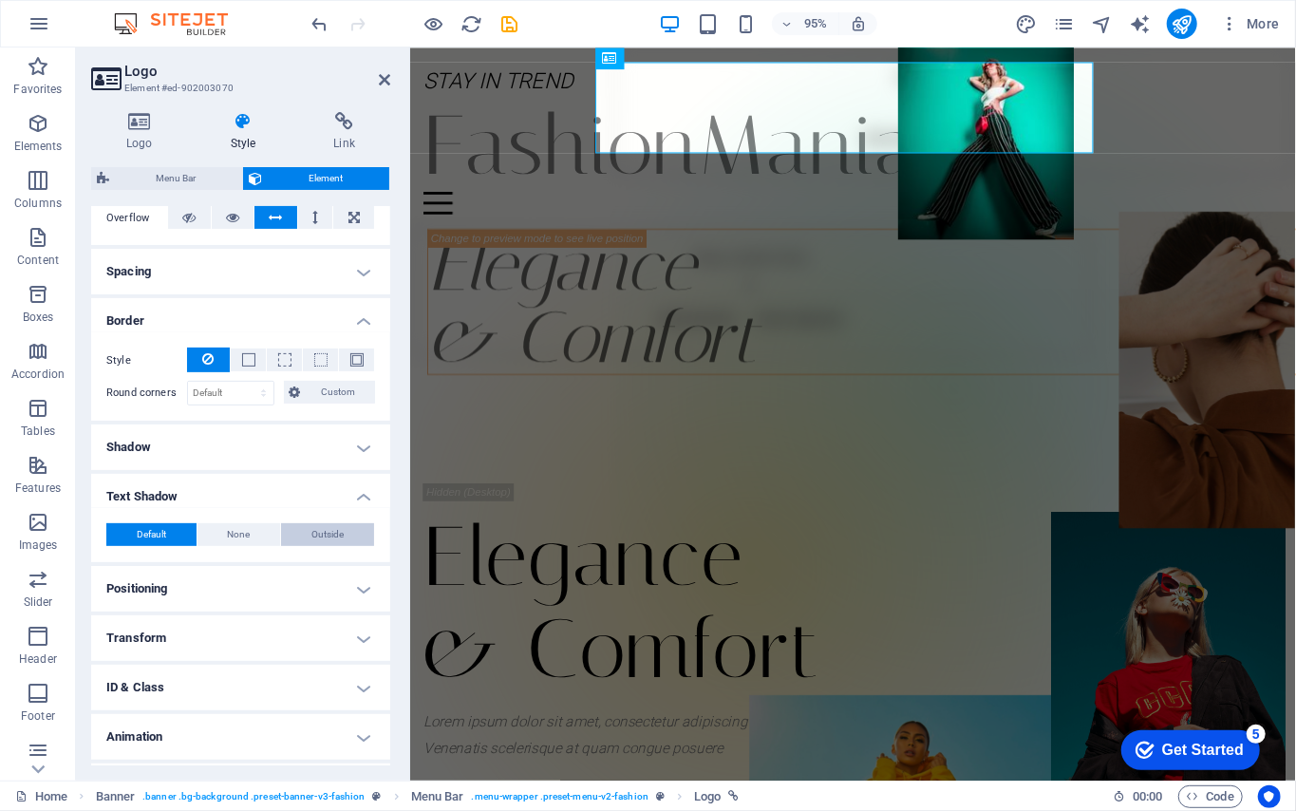
click at [301, 544] on button "Outside" at bounding box center [327, 534] width 93 height 23
type input "2"
type input "4"
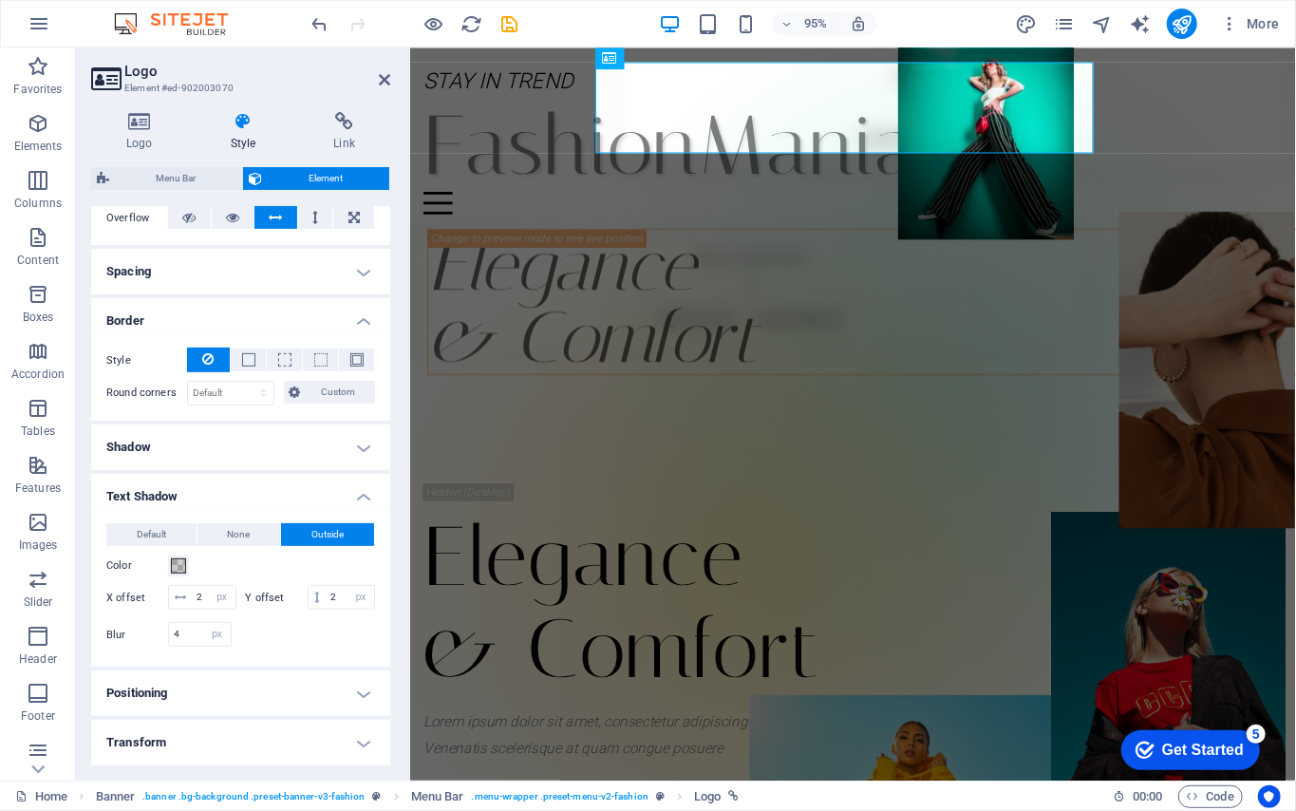
click at [264, 496] on h4 "Text Shadow" at bounding box center [240, 491] width 299 height 34
click at [232, 552] on h4 "Positioning" at bounding box center [240, 546] width 299 height 46
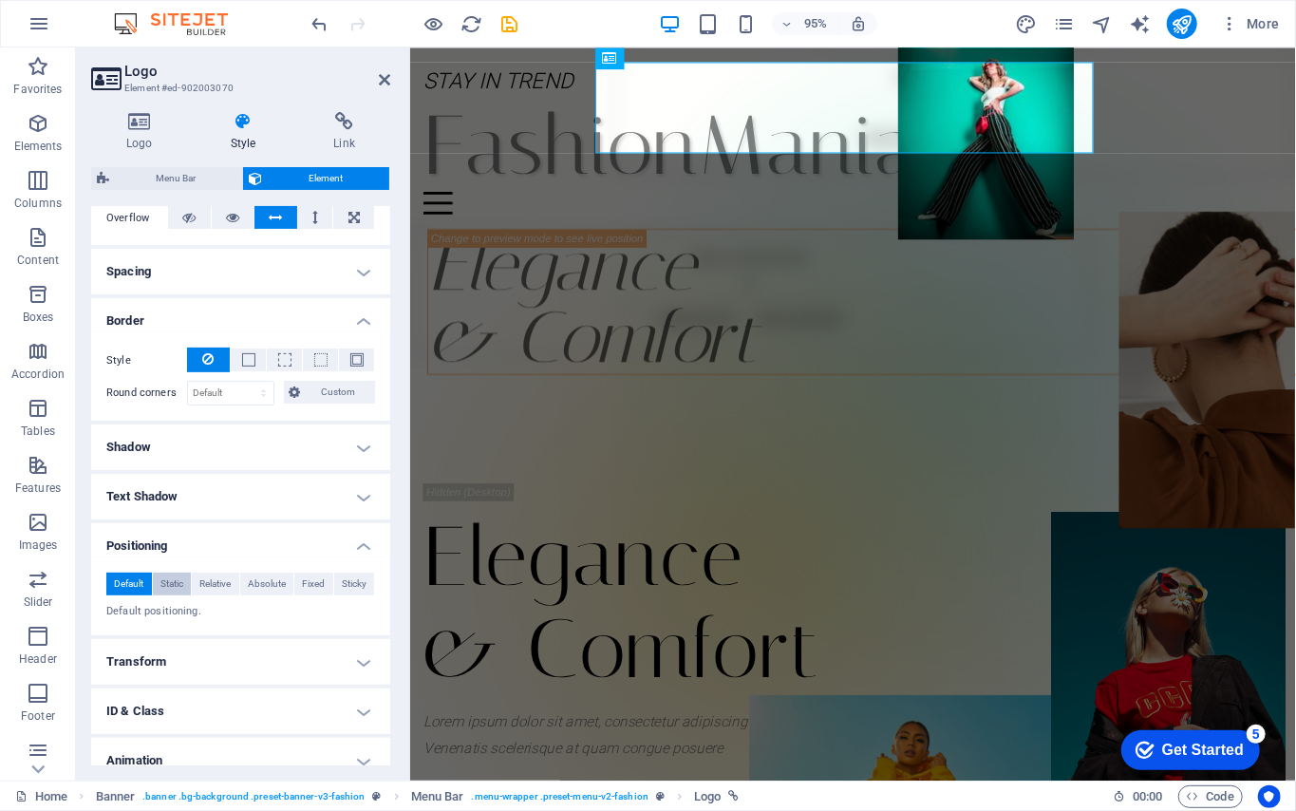
click at [169, 592] on span "Static" at bounding box center [171, 584] width 23 height 23
click at [224, 596] on div "Default Static Relative Absolute Fixed Sticky" at bounding box center [240, 585] width 269 height 24
click at [224, 590] on span "Relative" at bounding box center [214, 584] width 31 height 23
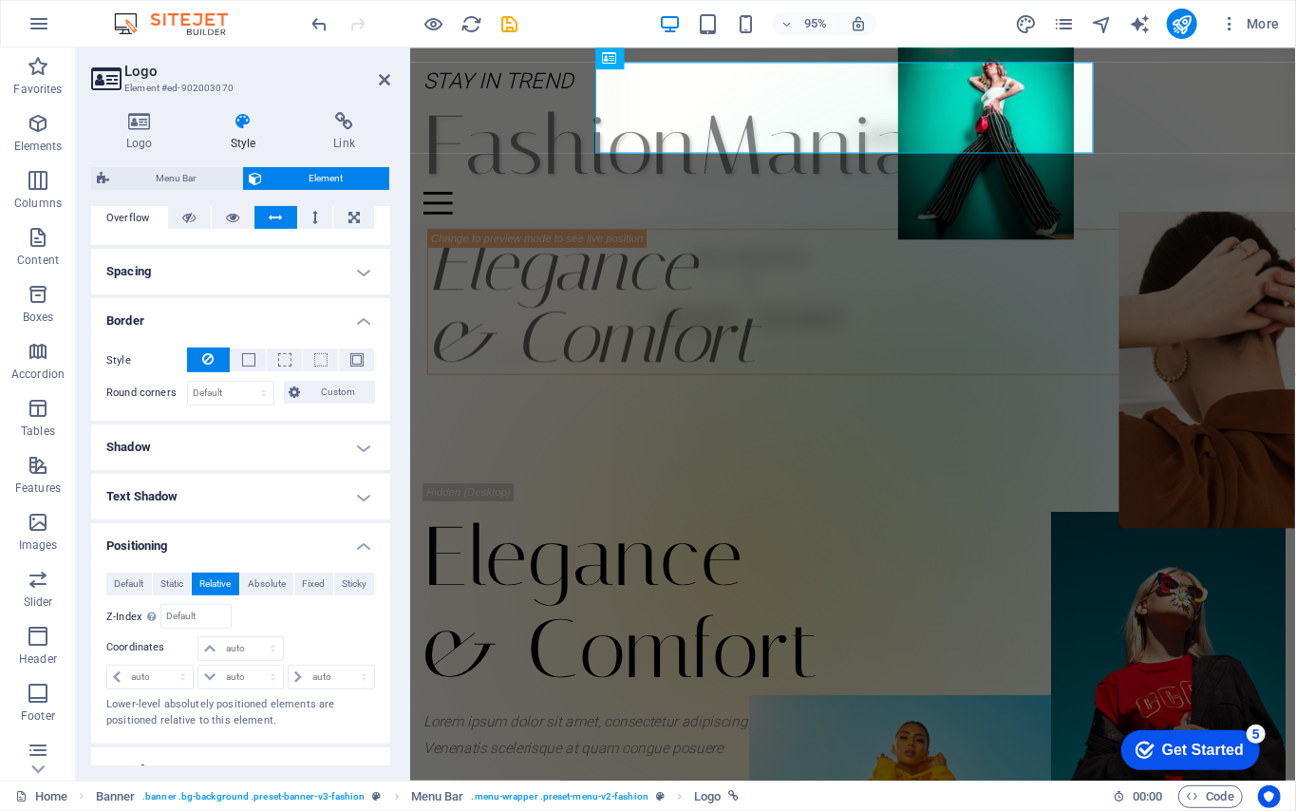
click at [272, 597] on div "Default Static Relative Absolute Fixed Sticky Z-Index Sets the order of the ele…" at bounding box center [240, 651] width 269 height 156
click at [272, 593] on span "Absolute" at bounding box center [267, 584] width 38 height 23
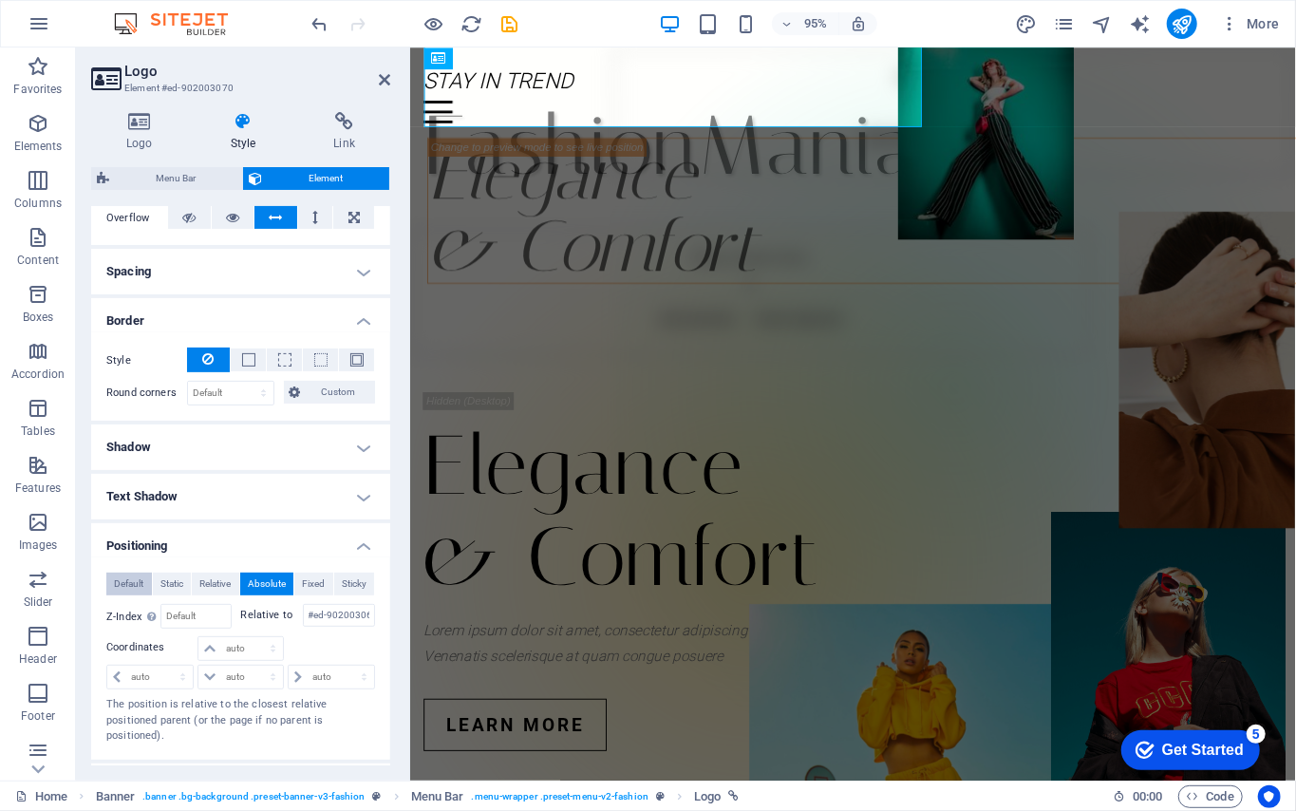
click at [129, 585] on span "Default" at bounding box center [128, 584] width 29 height 23
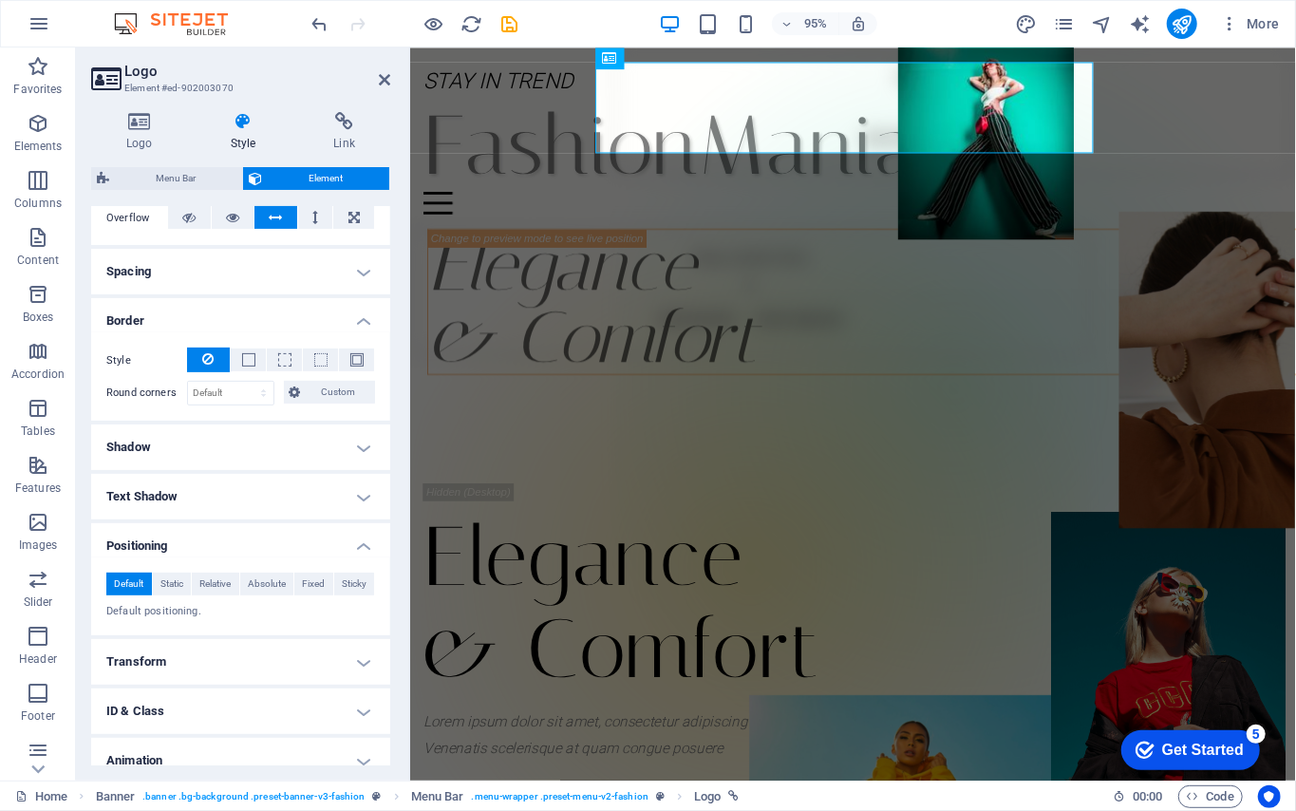
scroll to position [385, 0]
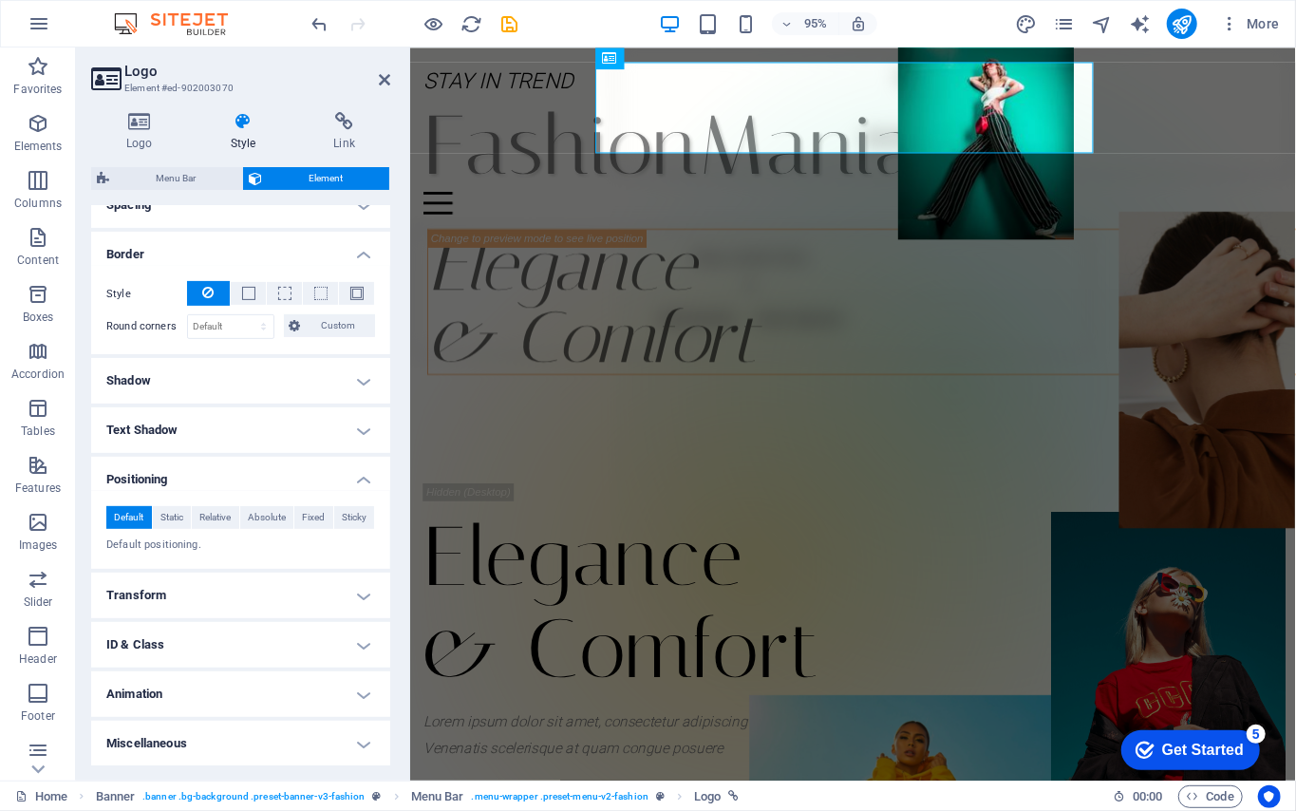
click at [232, 579] on h4 "Transform" at bounding box center [240, 596] width 299 height 46
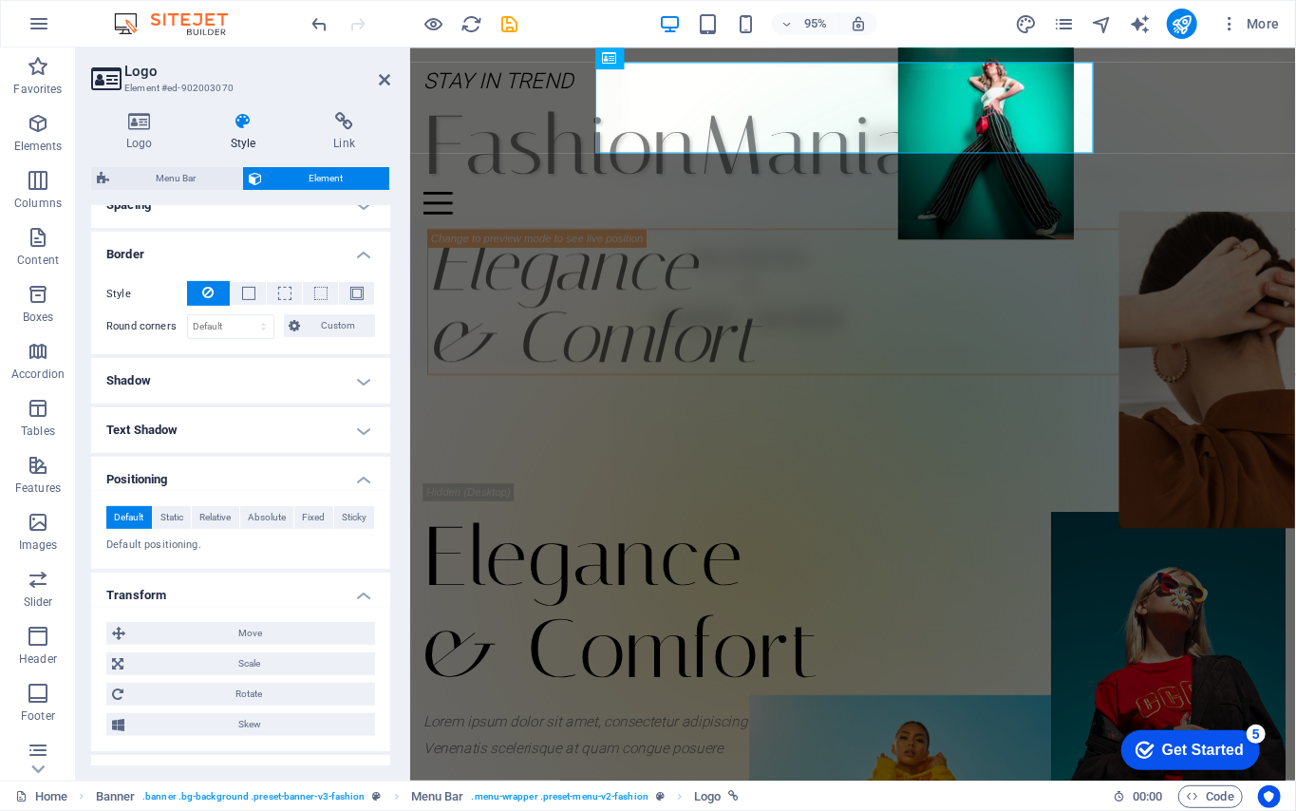
scroll to position [518, 0]
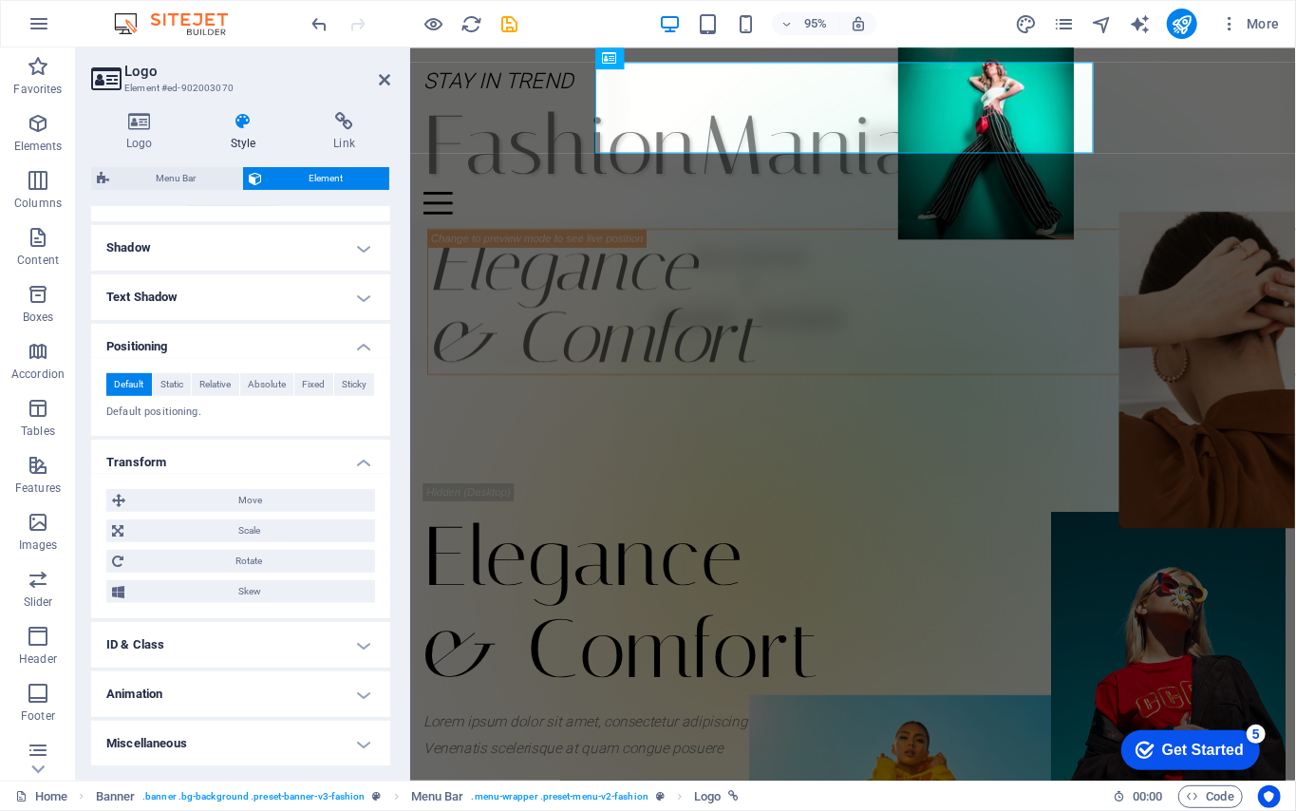
click at [226, 608] on h4 "Miscellaneous" at bounding box center [240, 744] width 299 height 46
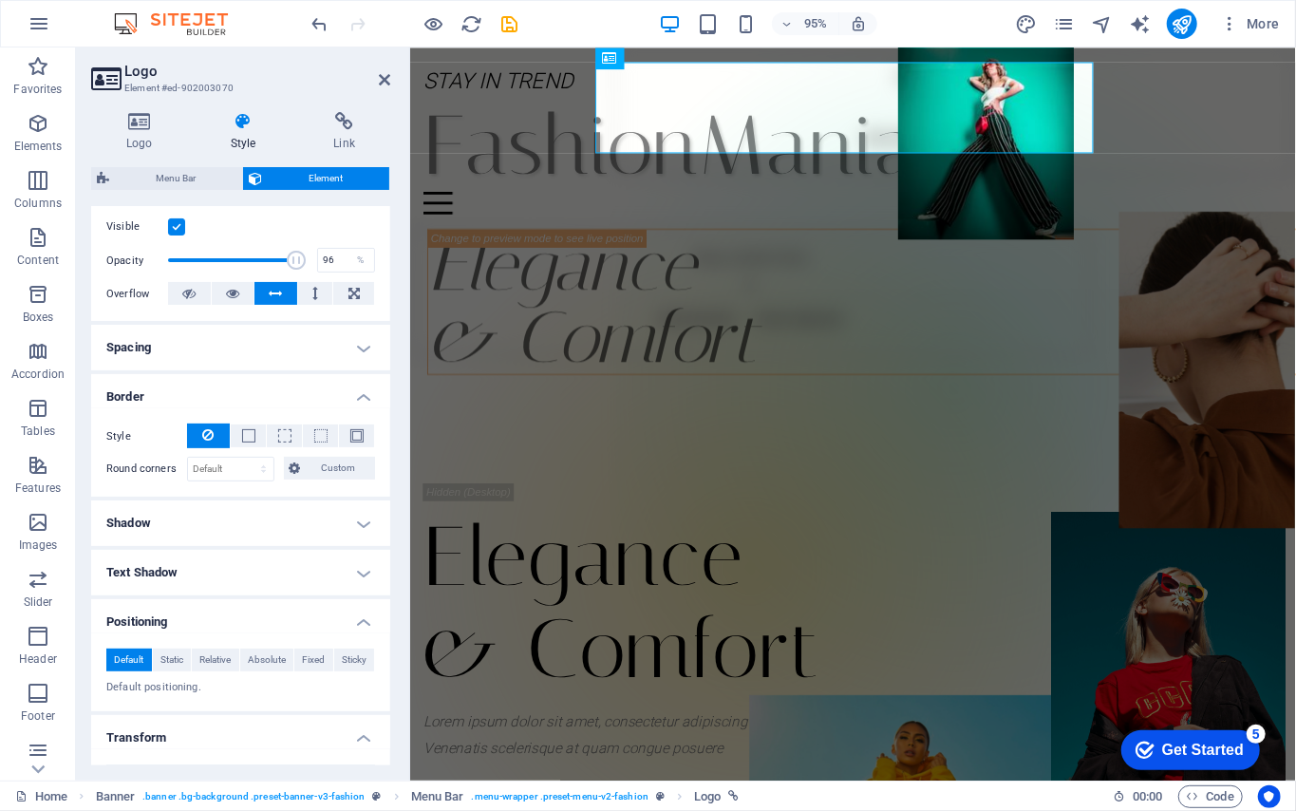
scroll to position [0, 0]
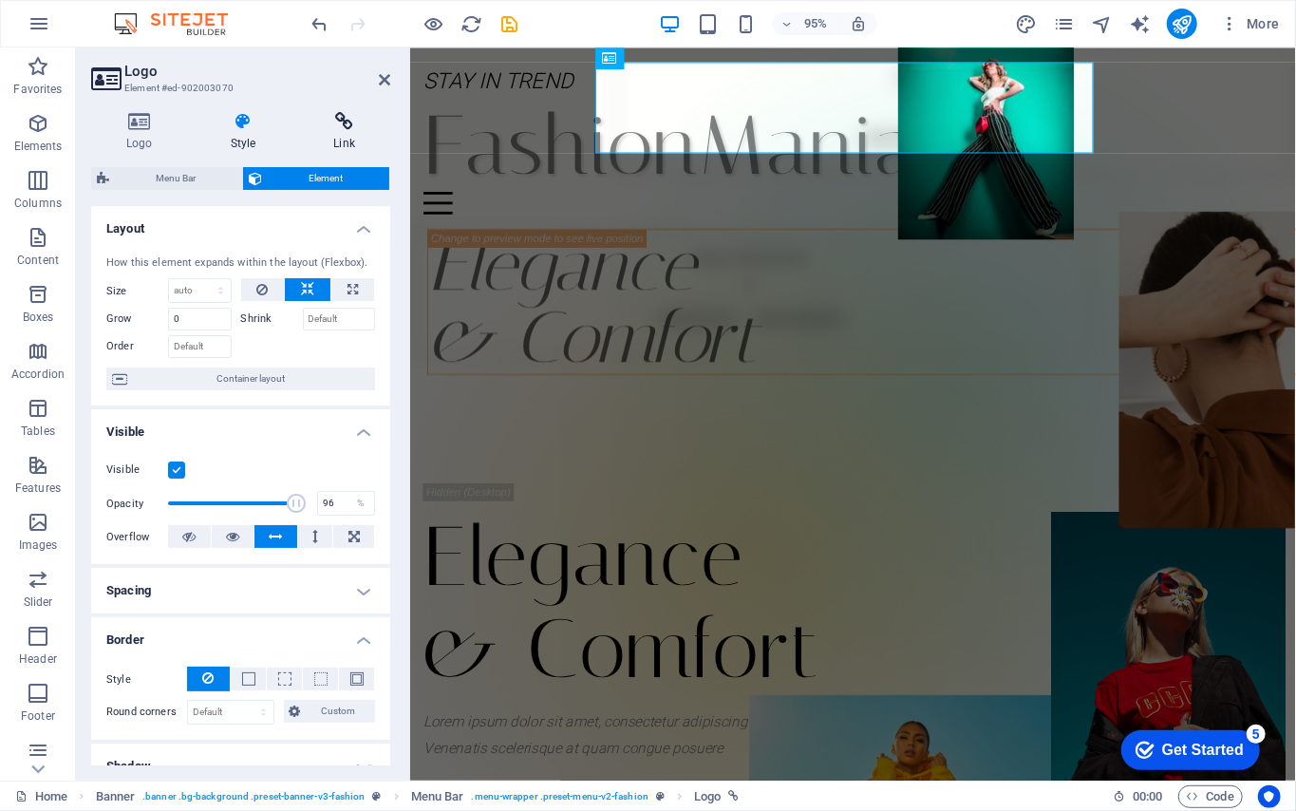
click at [328, 129] on icon at bounding box center [344, 121] width 92 height 19
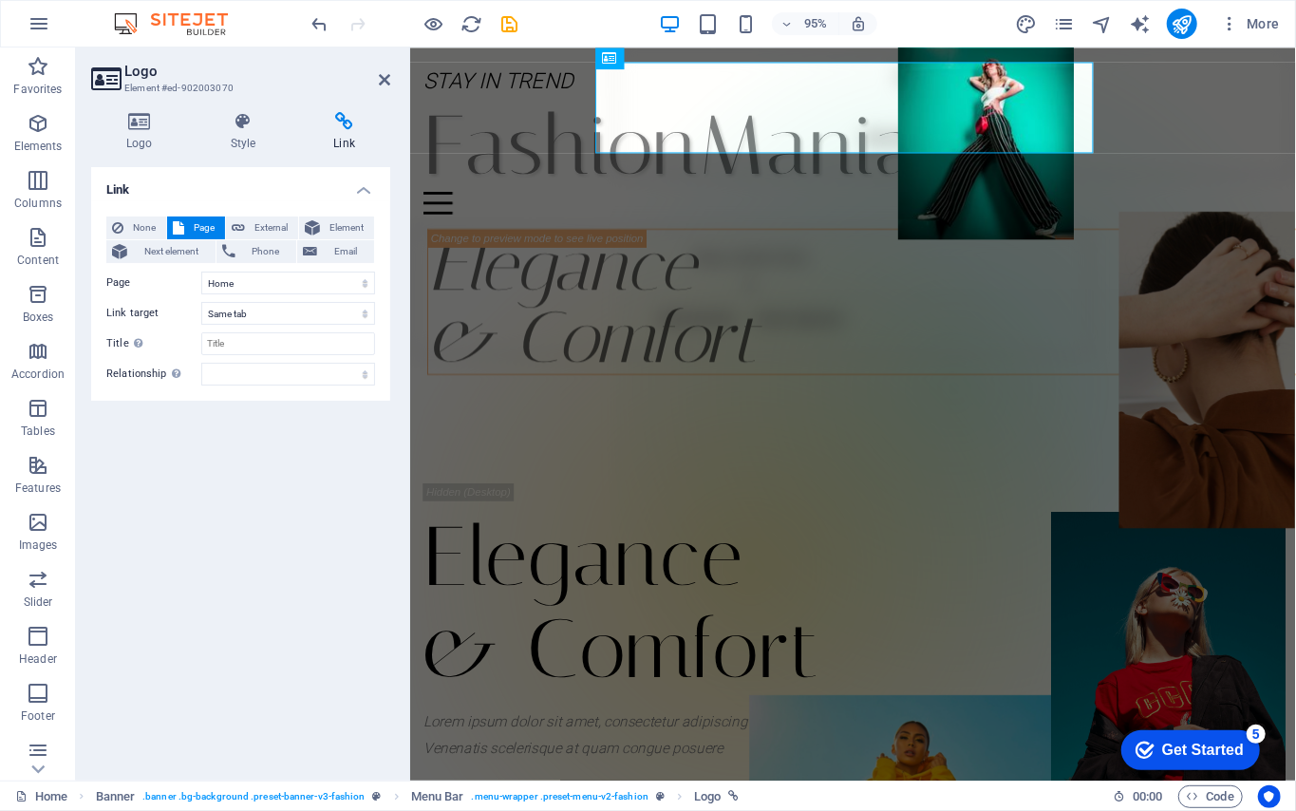
click at [387, 91] on header "Logo Element #ed-902003070" at bounding box center [240, 71] width 299 height 49
click at [44, 80] on span "Favorites" at bounding box center [38, 78] width 76 height 46
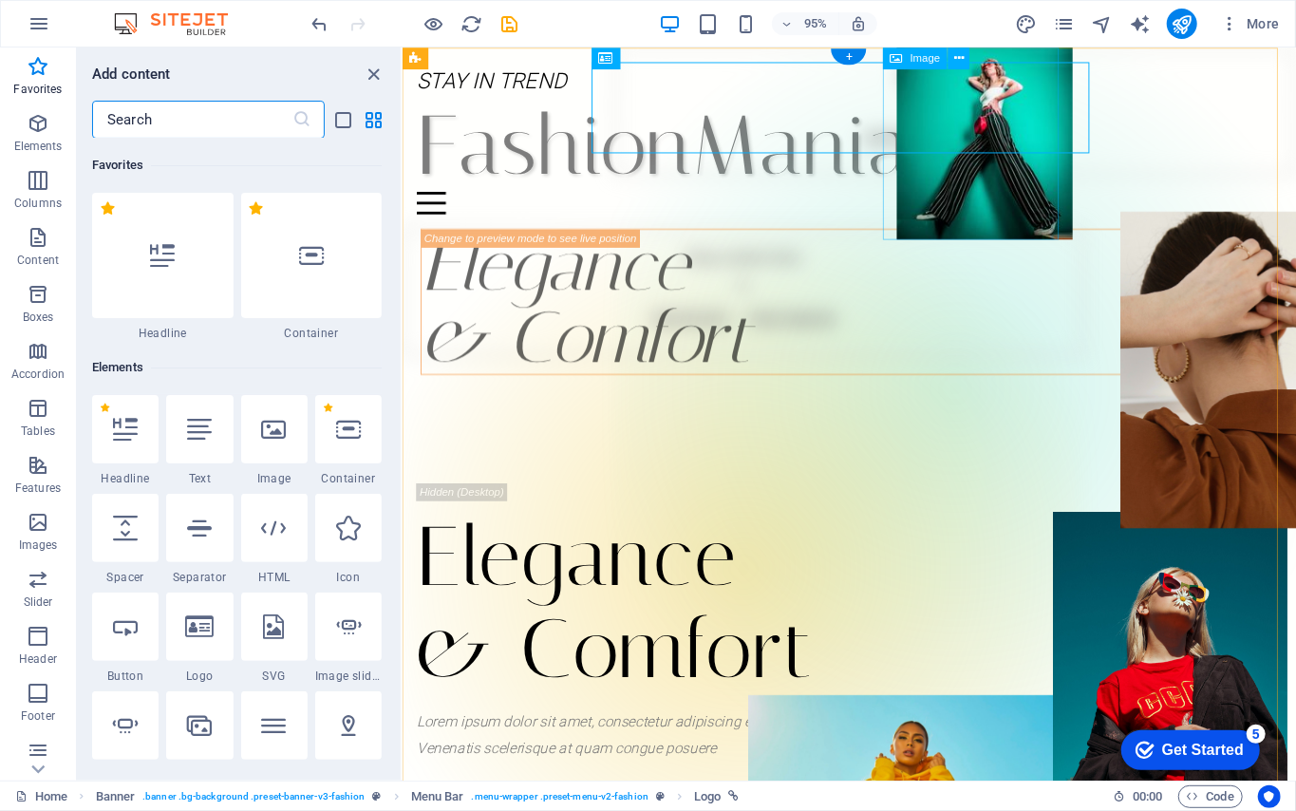
click at [971, 201] on figure at bounding box center [1014, 148] width 185 height 202
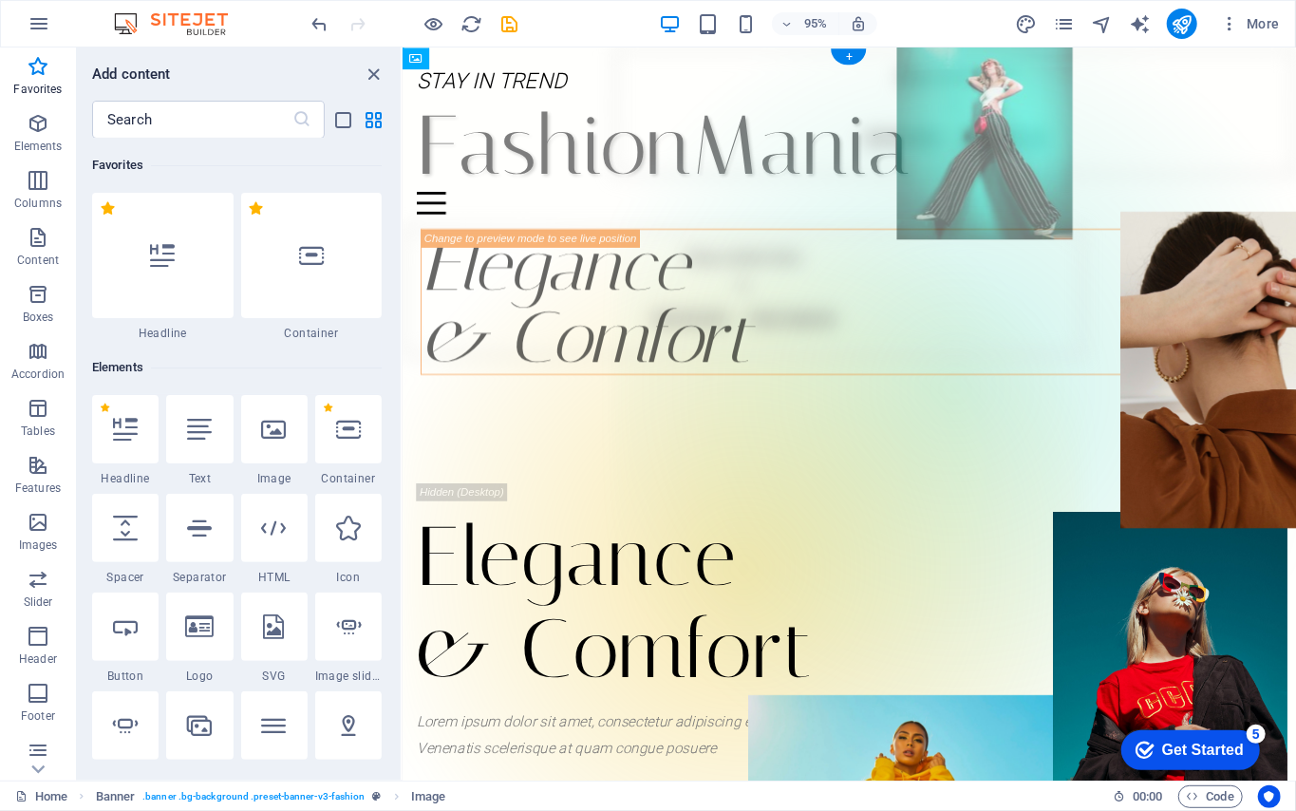
drag, startPoint x: 1031, startPoint y: 201, endPoint x: 1244, endPoint y: 256, distance: 219.7
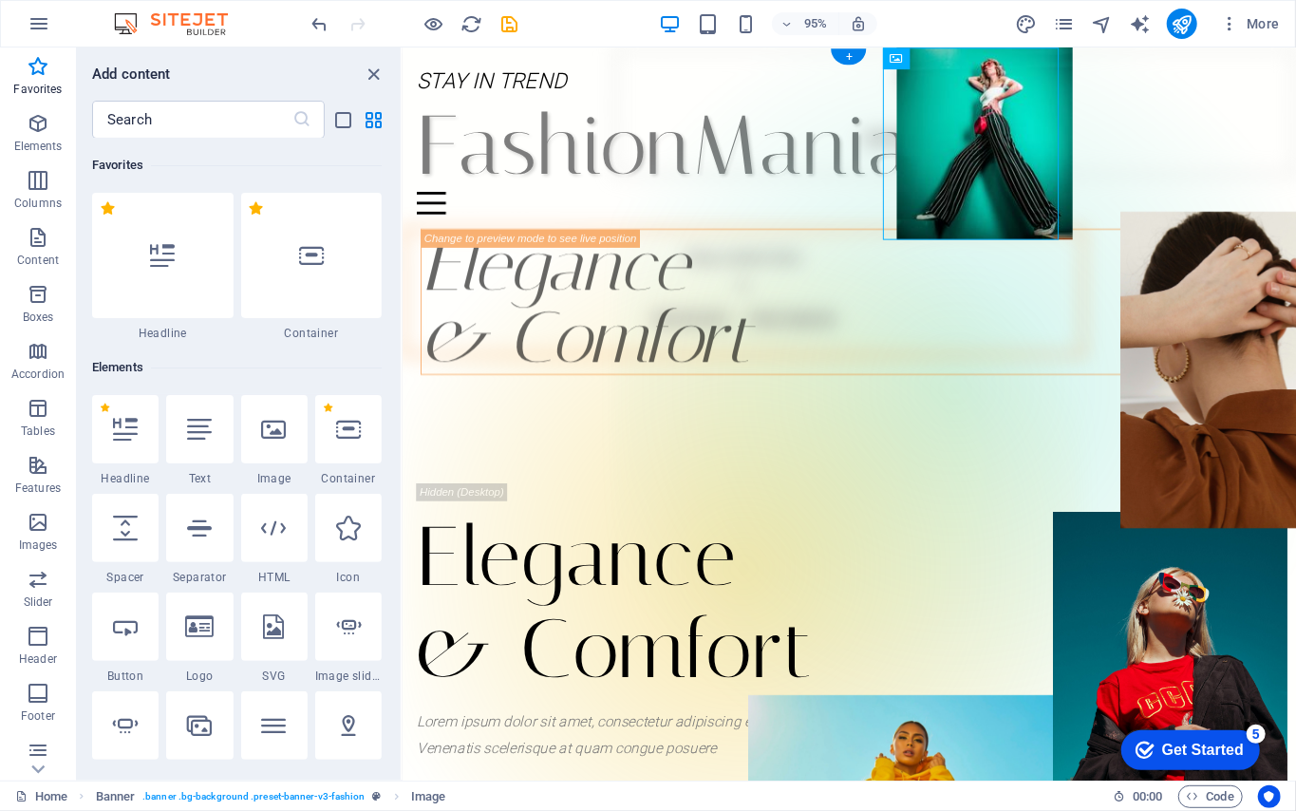
drag, startPoint x: 1041, startPoint y: 222, endPoint x: 1043, endPoint y: 294, distance: 72.2
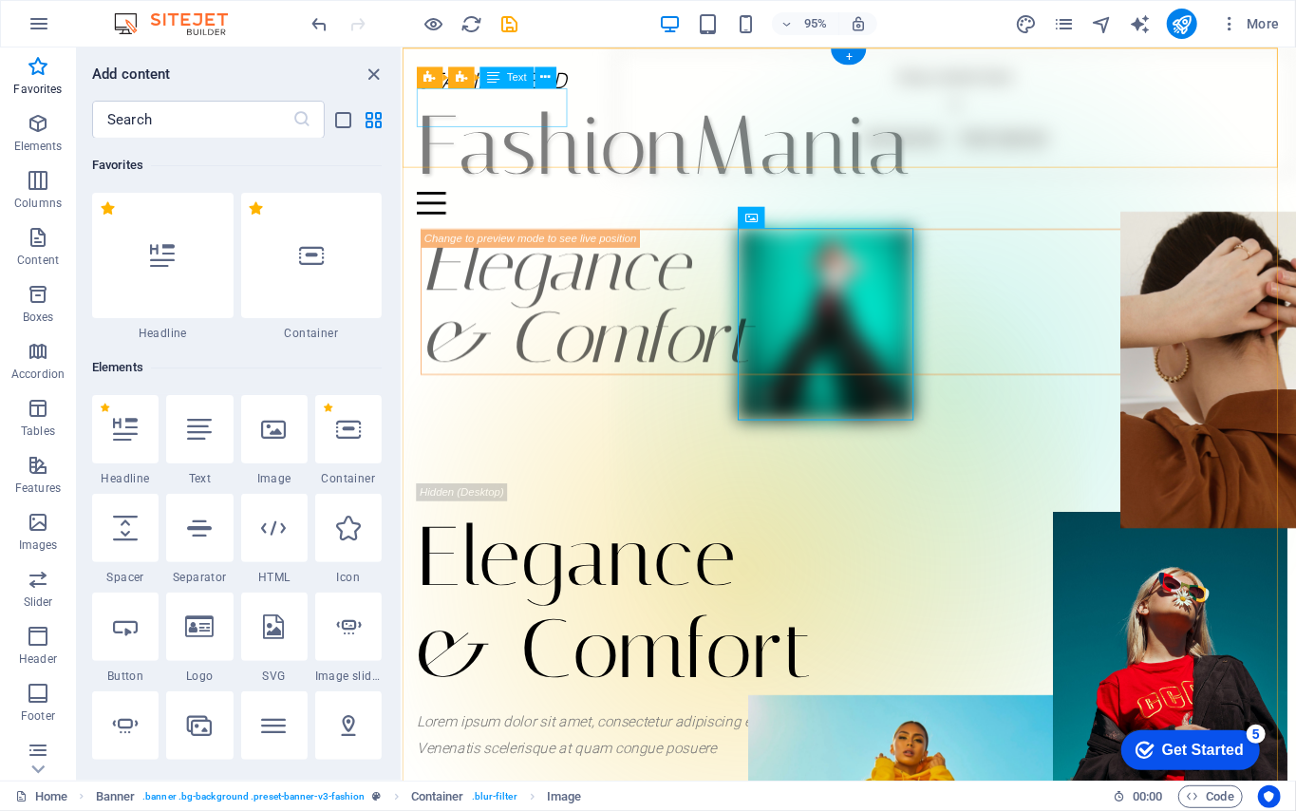
click at [499, 103] on div "STAY IN TREND" at bounding box center [872, 82] width 911 height 41
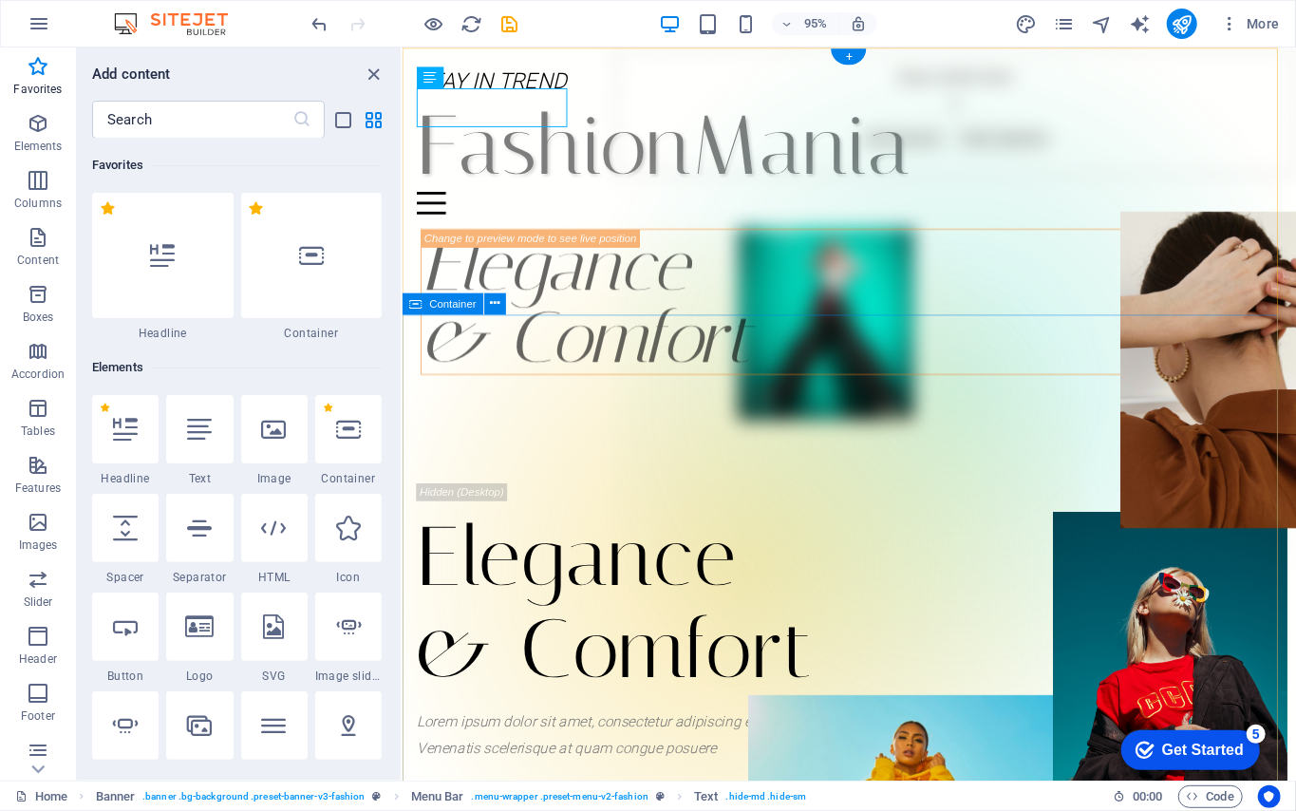
click at [886, 391] on div "Elegance & Comfort Lorem ipsum dolor sit amet, consectetur adipiscing elit. Ven…" at bounding box center [872, 694] width 941 height 606
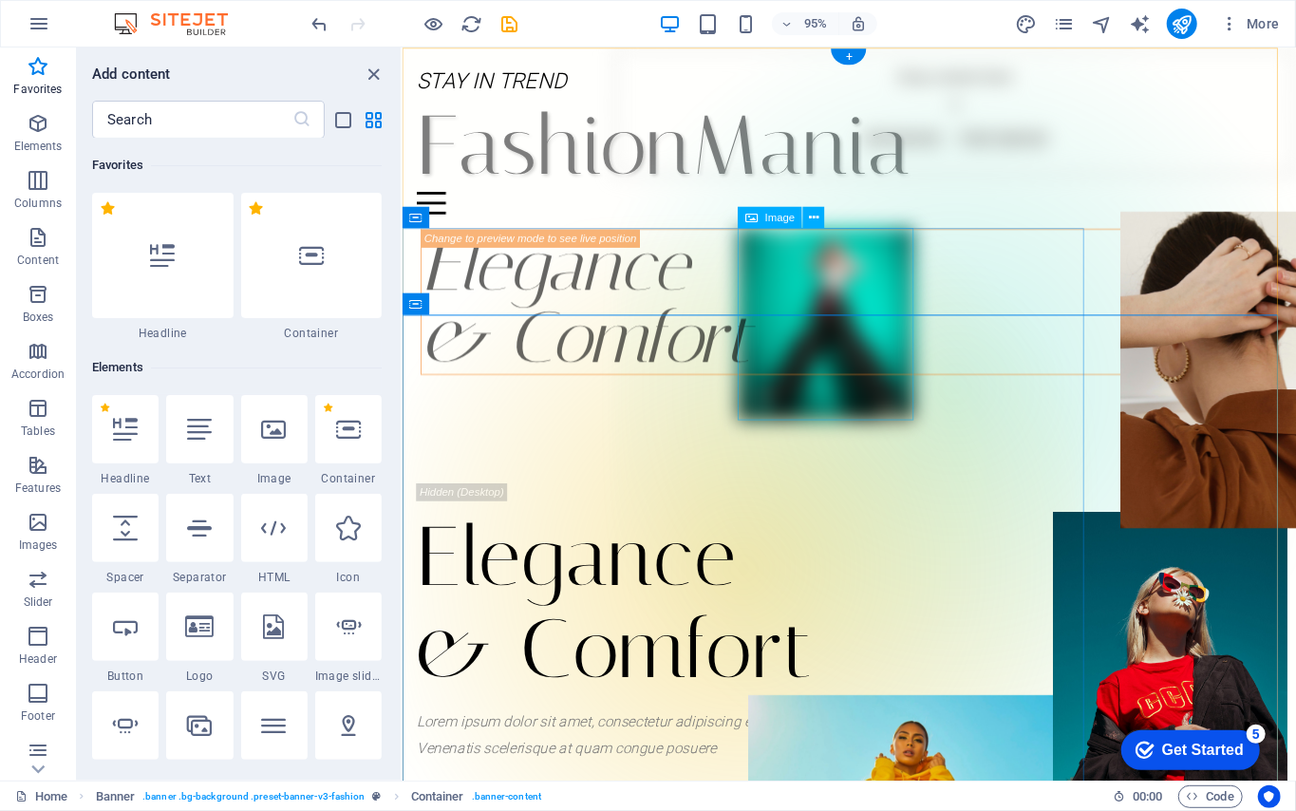
click at [915, 273] on figure at bounding box center [847, 337] width 185 height 202
click at [925, 290] on figure at bounding box center [847, 337] width 185 height 202
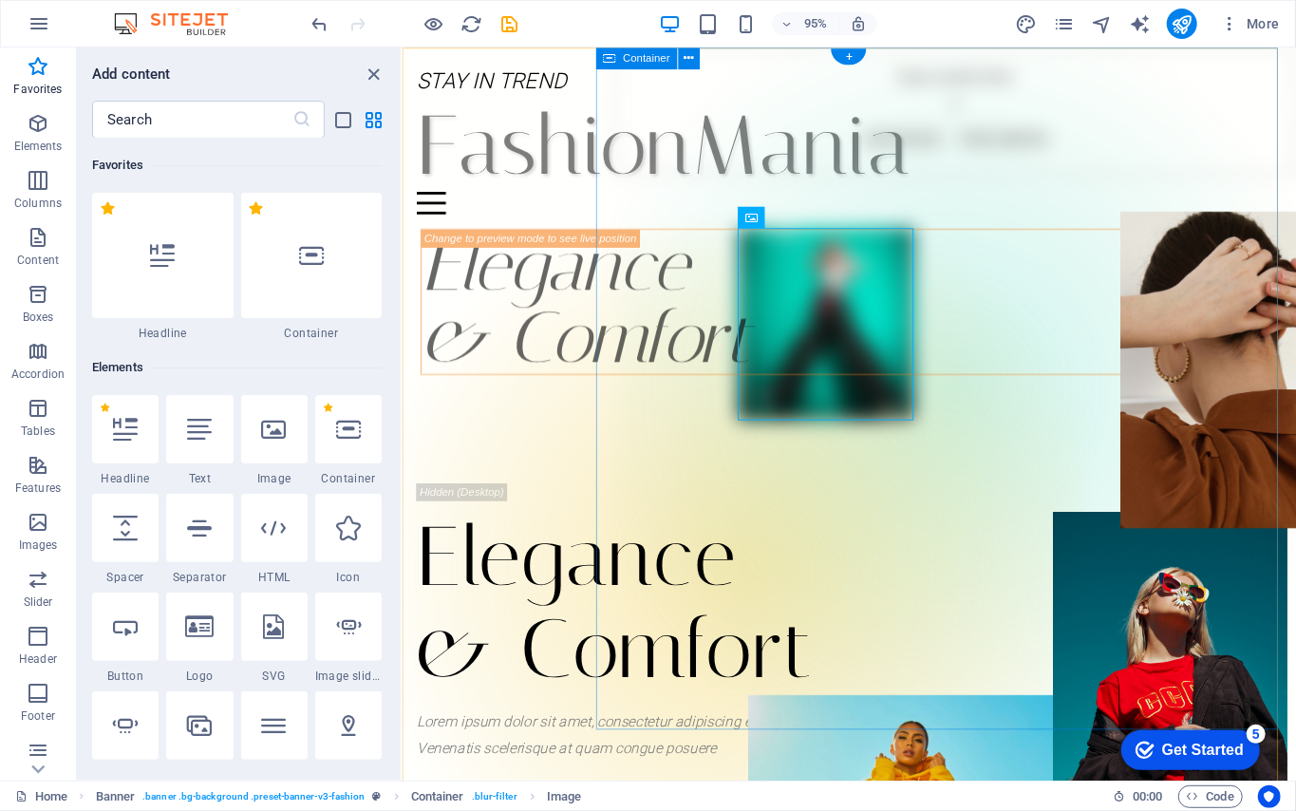
click at [971, 254] on div "Drop content here or Add elements Paste clipboard" at bounding box center [984, 406] width 718 height 718
click at [364, 76] on icon "close panel" at bounding box center [375, 75] width 22 height 22
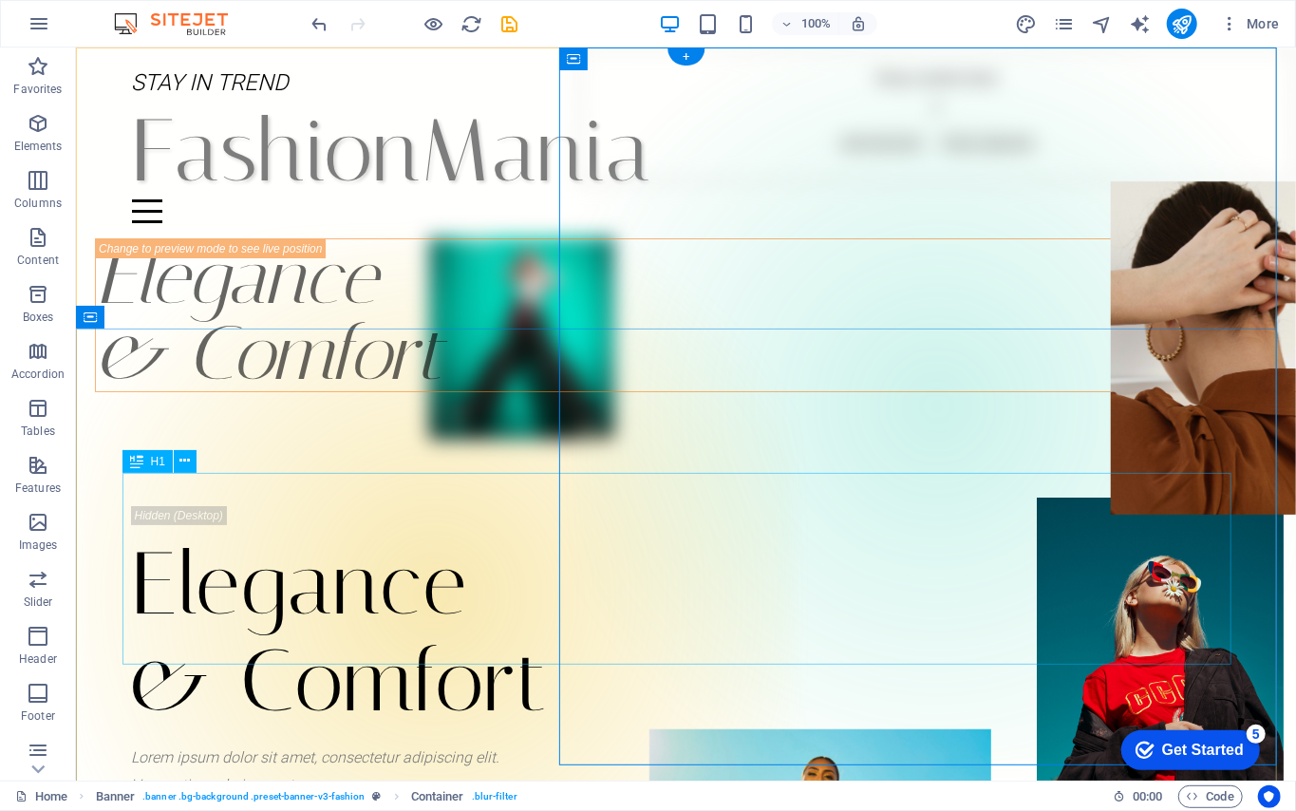
click at [442, 536] on div "Elegance & Comfort" at bounding box center [685, 632] width 1109 height 192
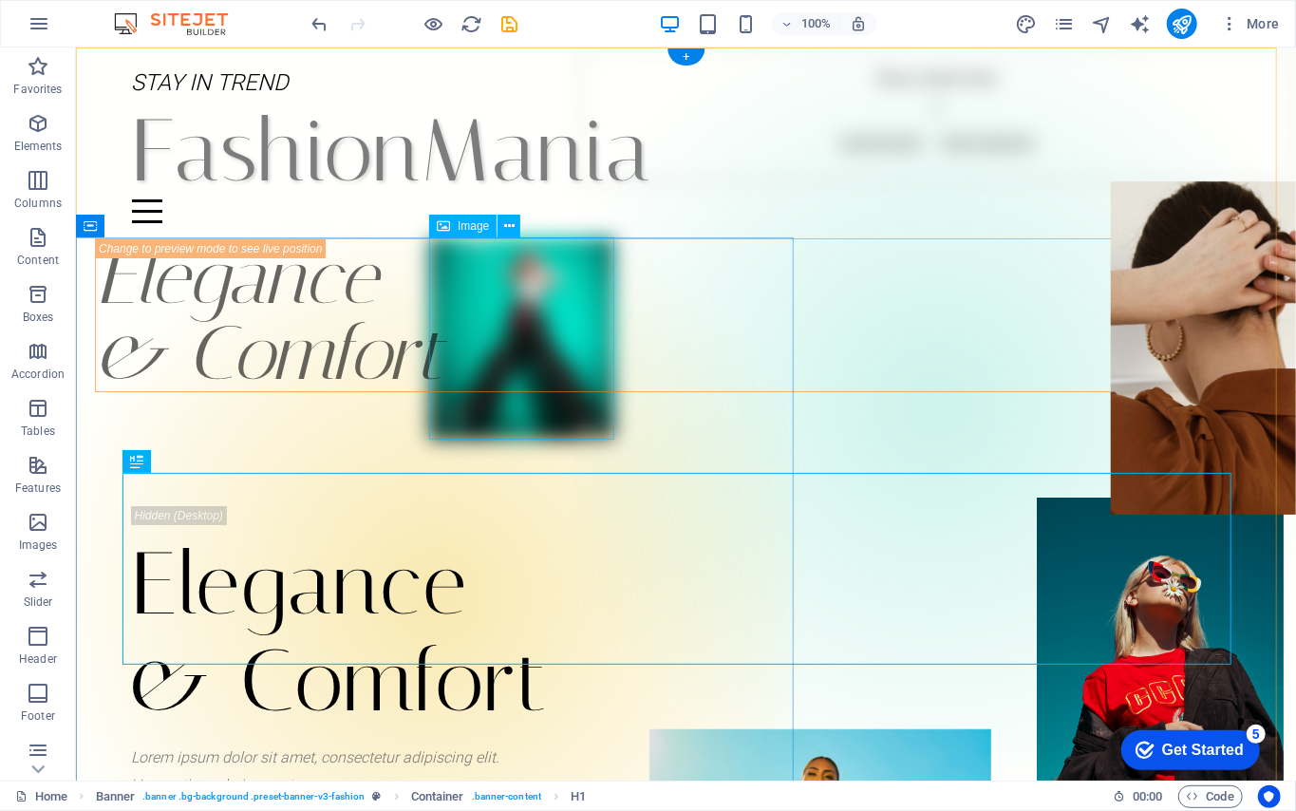
click at [539, 296] on figure at bounding box center [520, 337] width 185 height 202
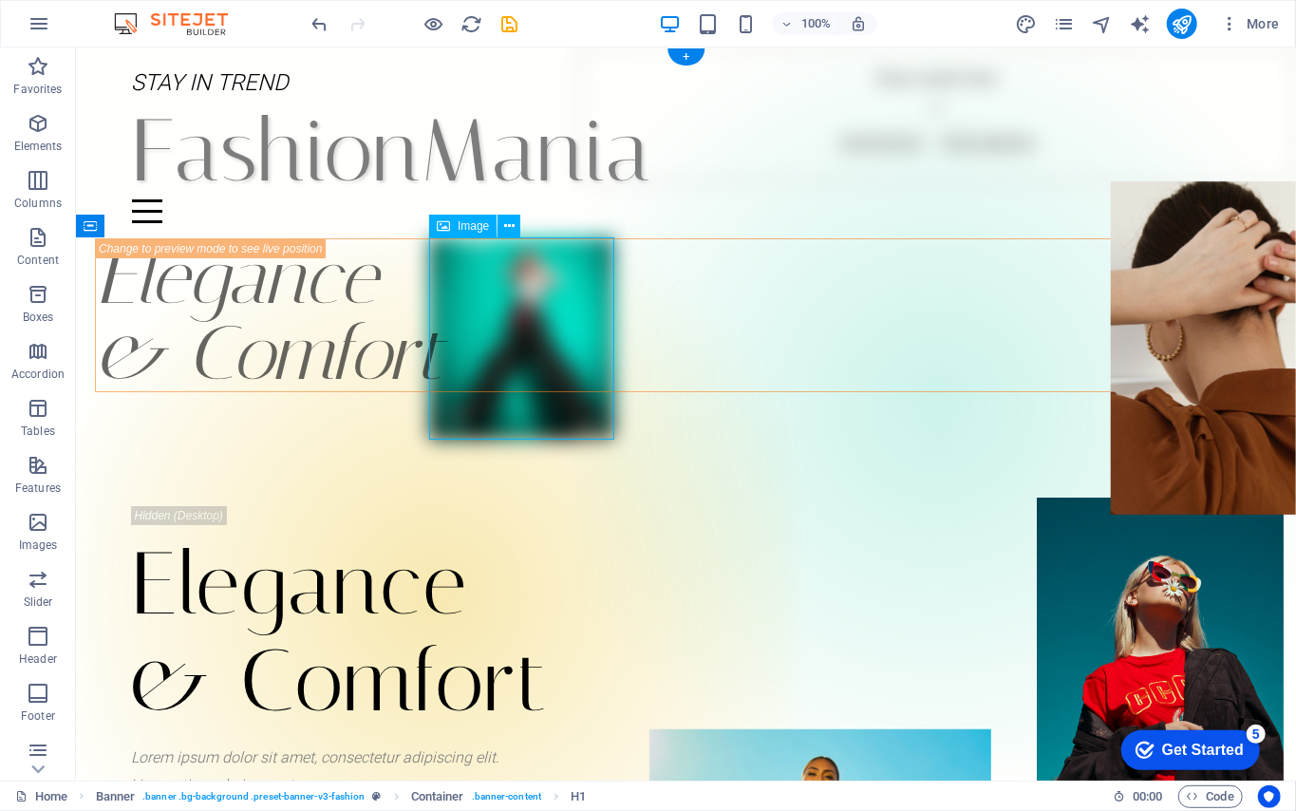
click at [539, 295] on figure at bounding box center [520, 337] width 185 height 202
select select "px"
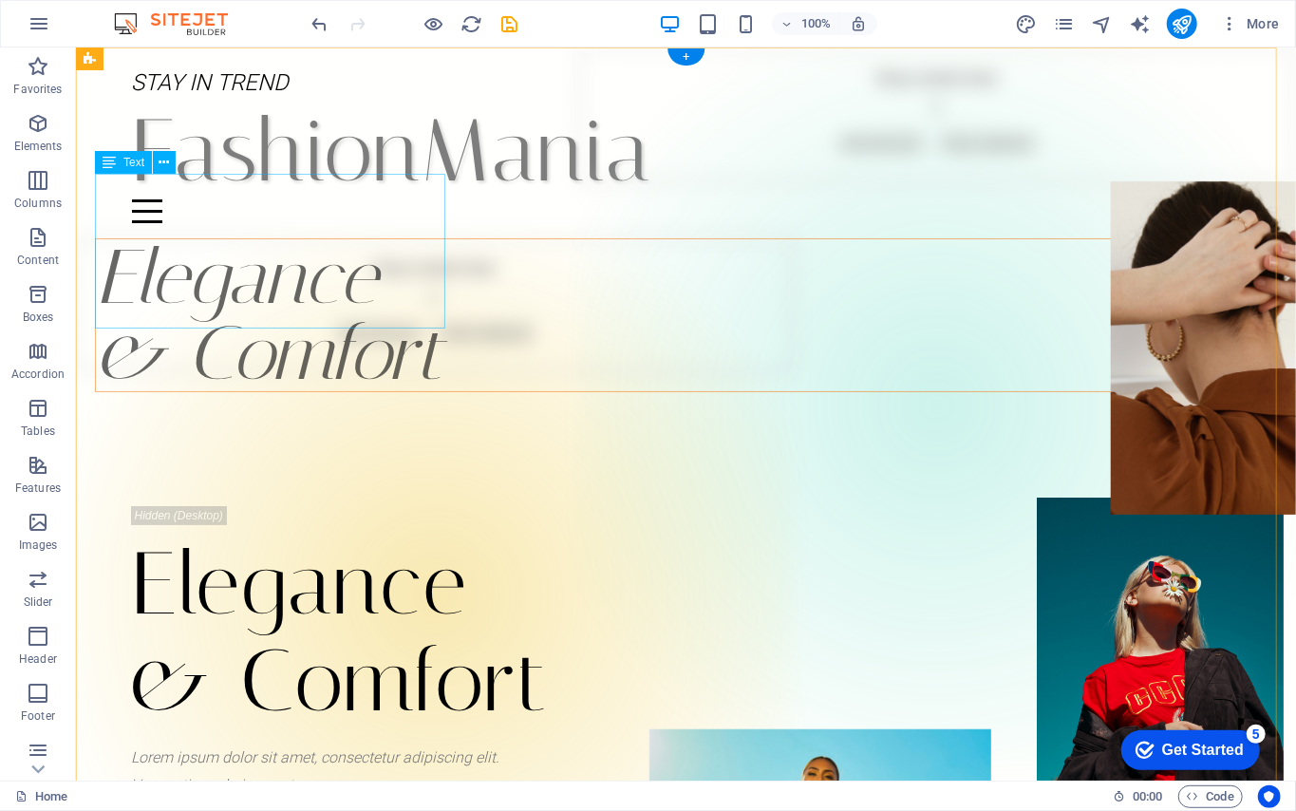
click at [261, 239] on div "Elegance & Comfort" at bounding box center [704, 314] width 1220 height 154
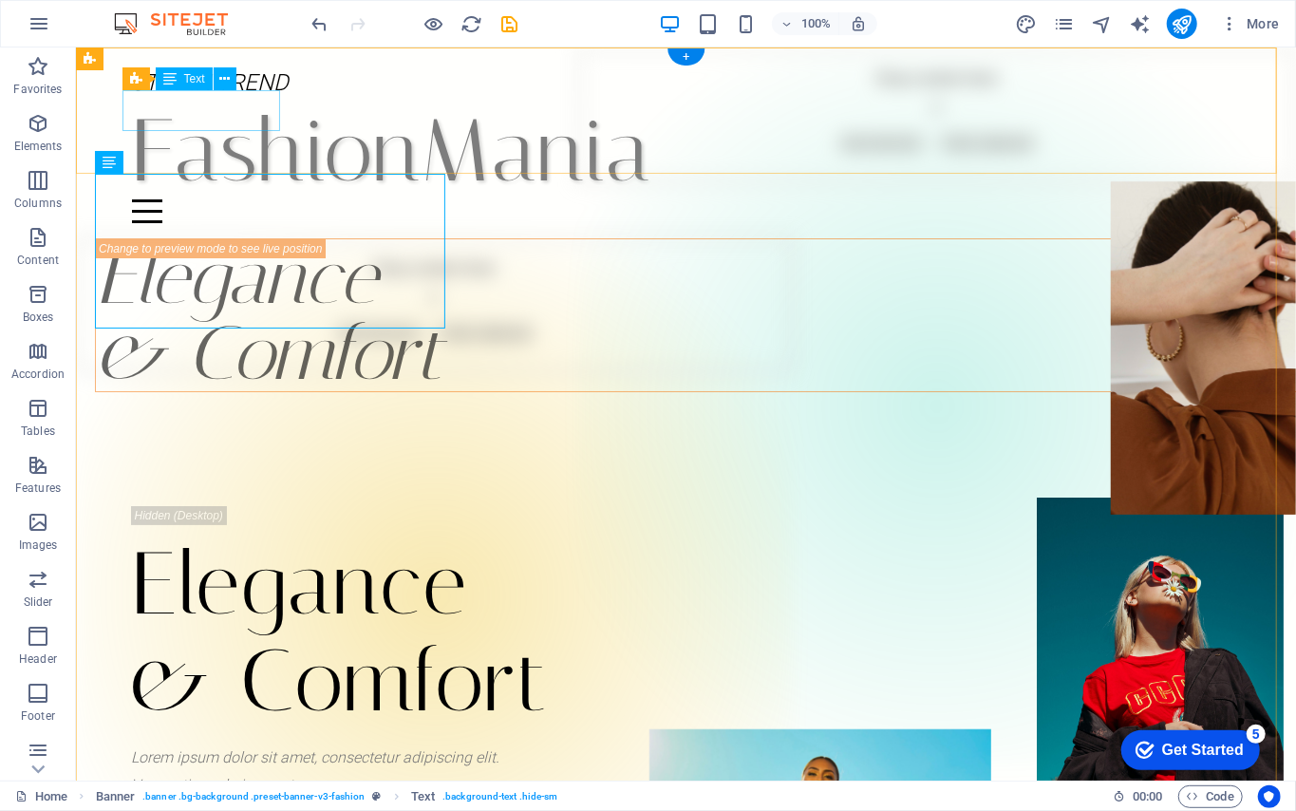
click at [216, 103] on div "STAY IN TREND" at bounding box center [685, 82] width 1109 height 41
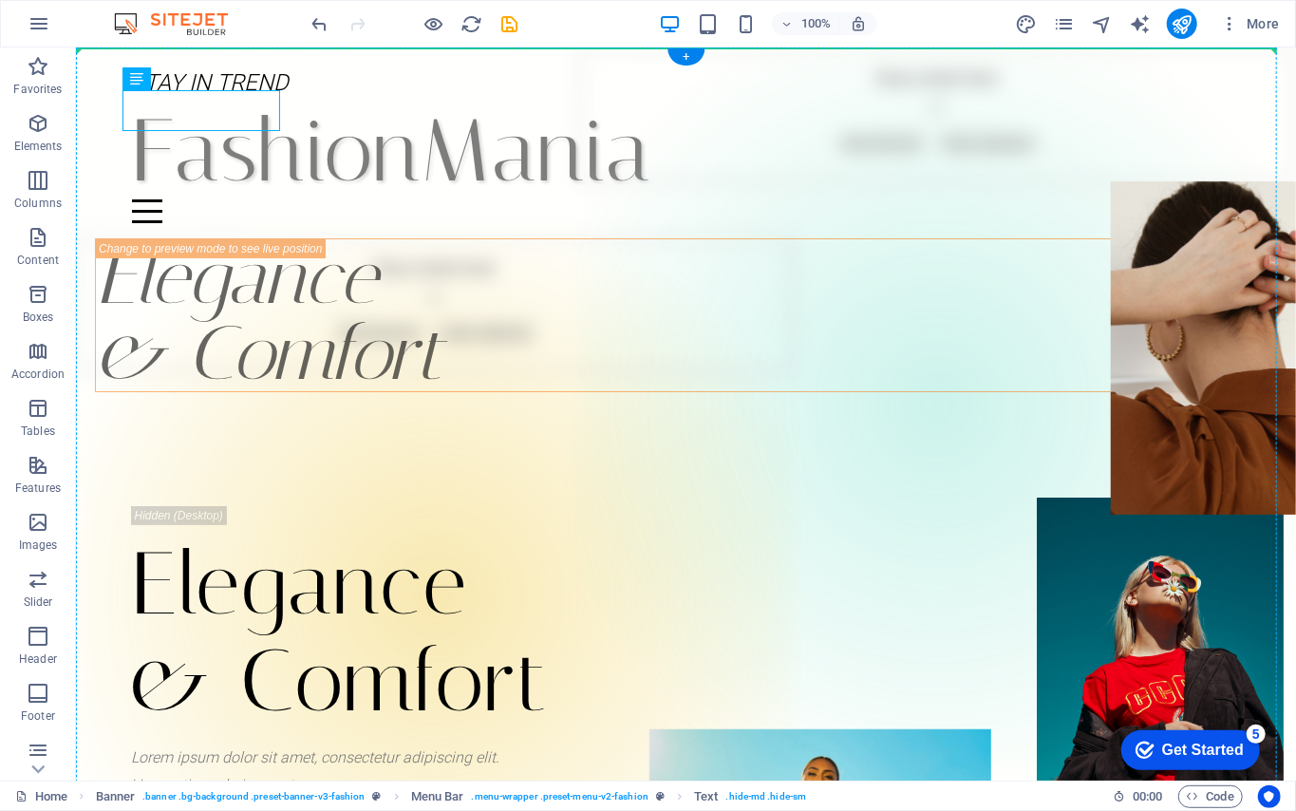
drag, startPoint x: 200, startPoint y: 107, endPoint x: 677, endPoint y: 190, distance: 483.7
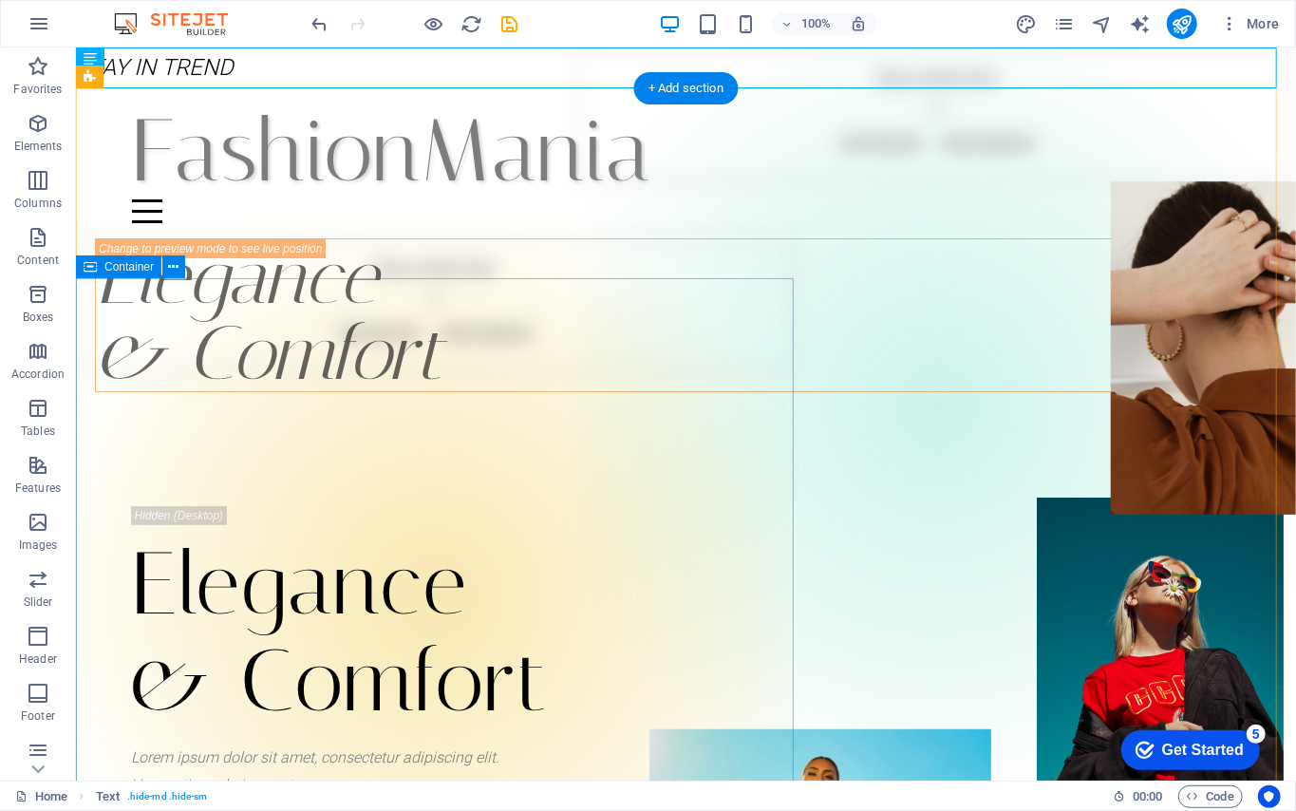
click at [649, 286] on div "Drop content here or Add elements Paste clipboard" at bounding box center [434, 303] width 718 height 135
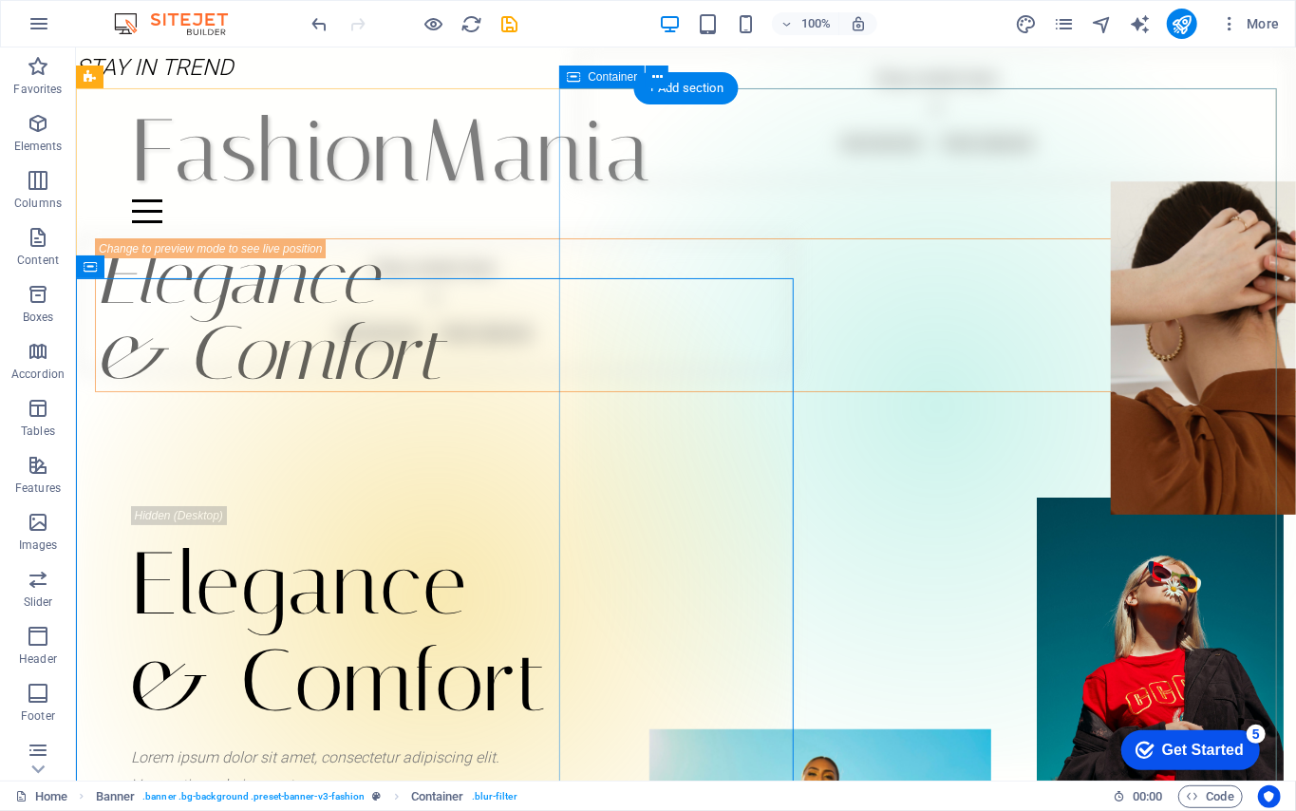
click at [961, 259] on div "Drop content here or Add elements Paste clipboard" at bounding box center [936, 406] width 718 height 718
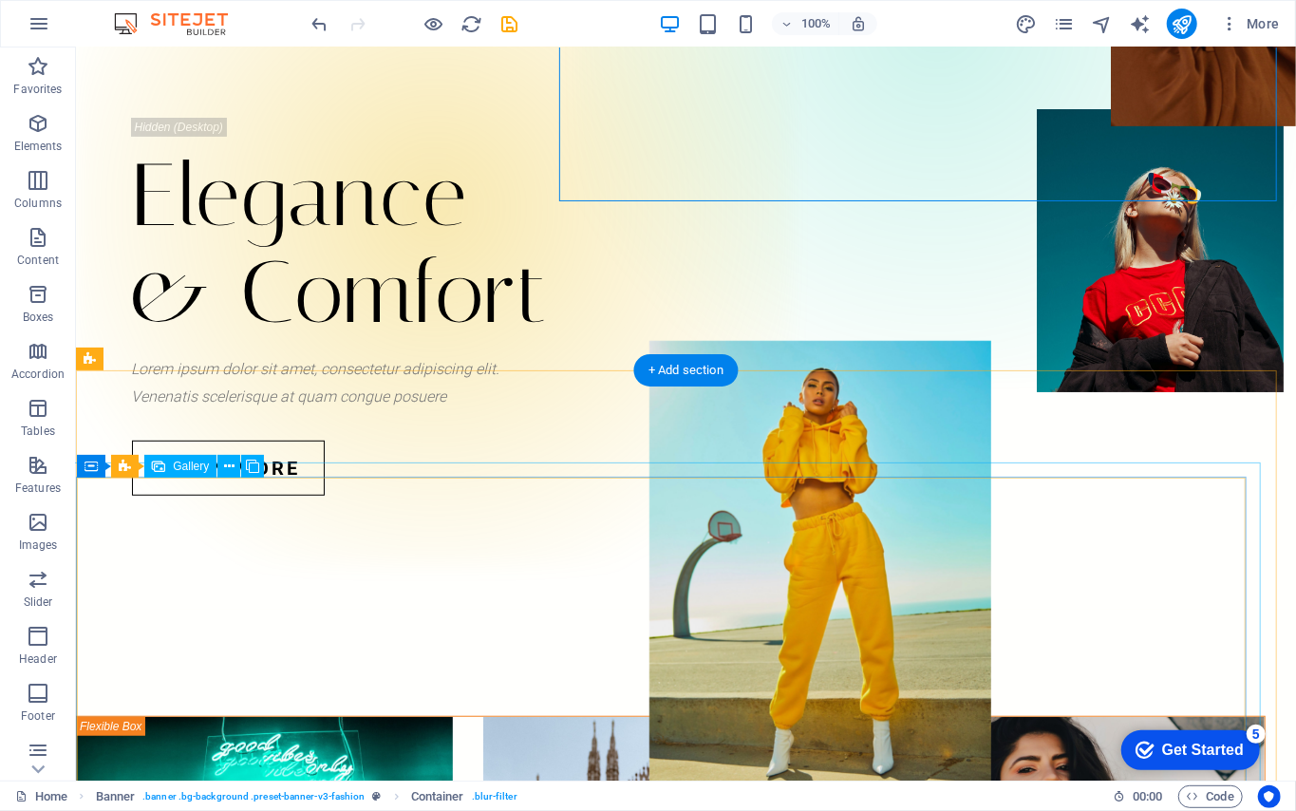
scroll to position [152, 0]
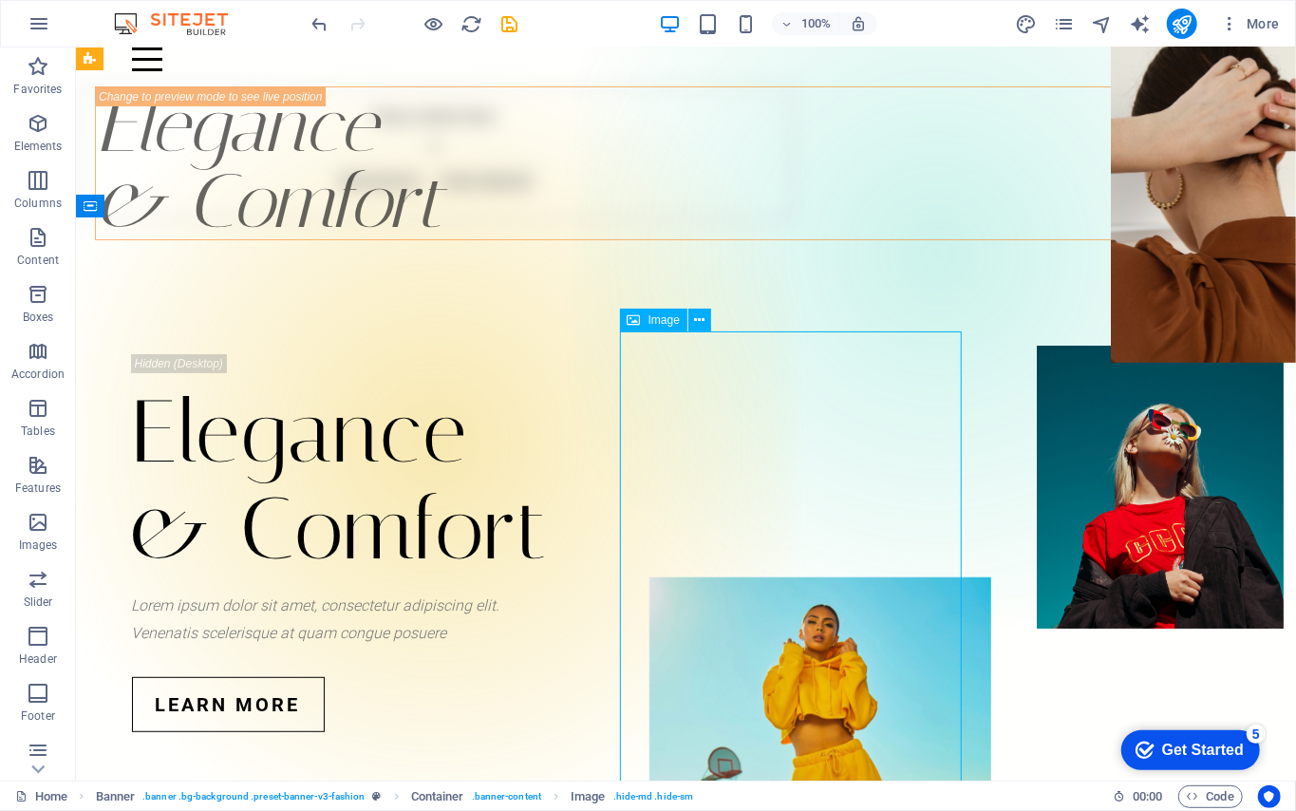
drag, startPoint x: 790, startPoint y: 476, endPoint x: 840, endPoint y: 434, distance: 65.4
click at [840, 576] on figure at bounding box center [820, 812] width 342 height 473
drag, startPoint x: 819, startPoint y: 479, endPoint x: 901, endPoint y: 353, distance: 149.6
click at [901, 576] on figure at bounding box center [820, 812] width 342 height 473
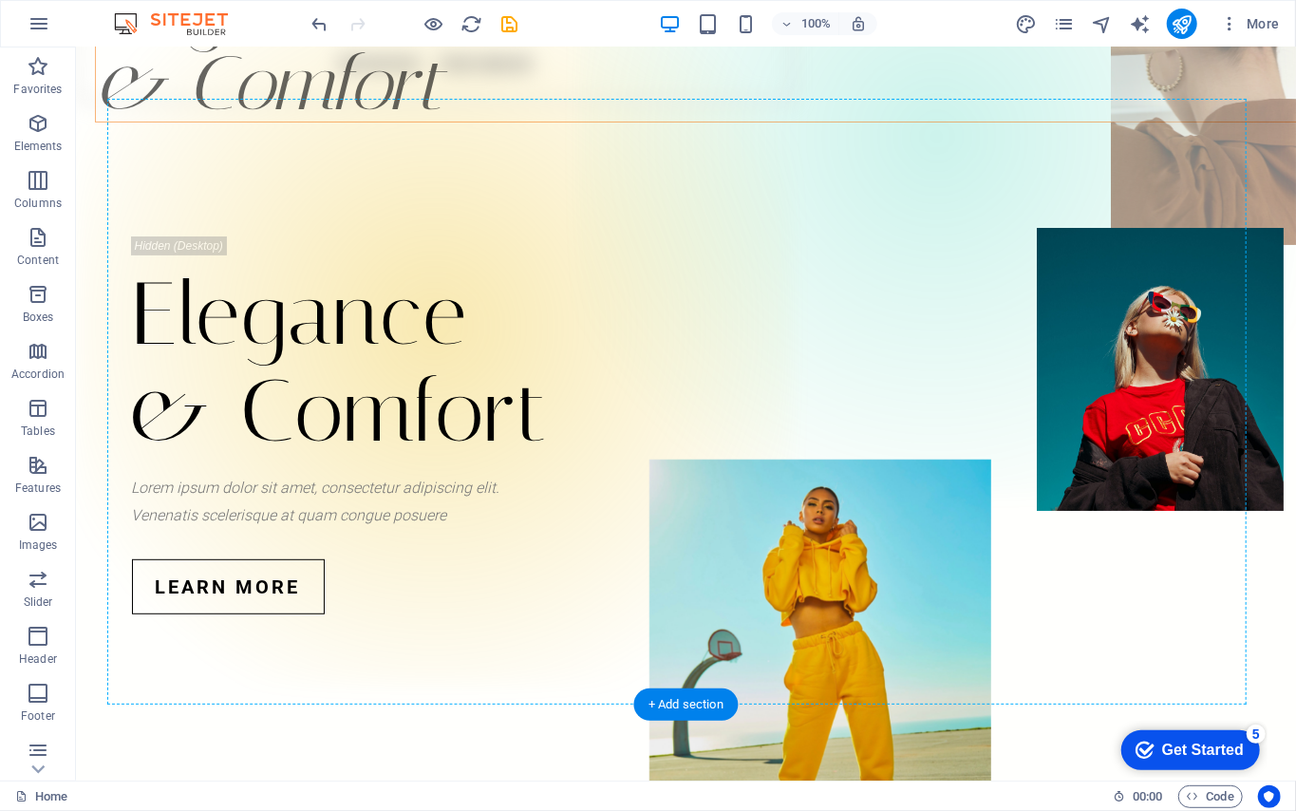
scroll to position [286, 0]
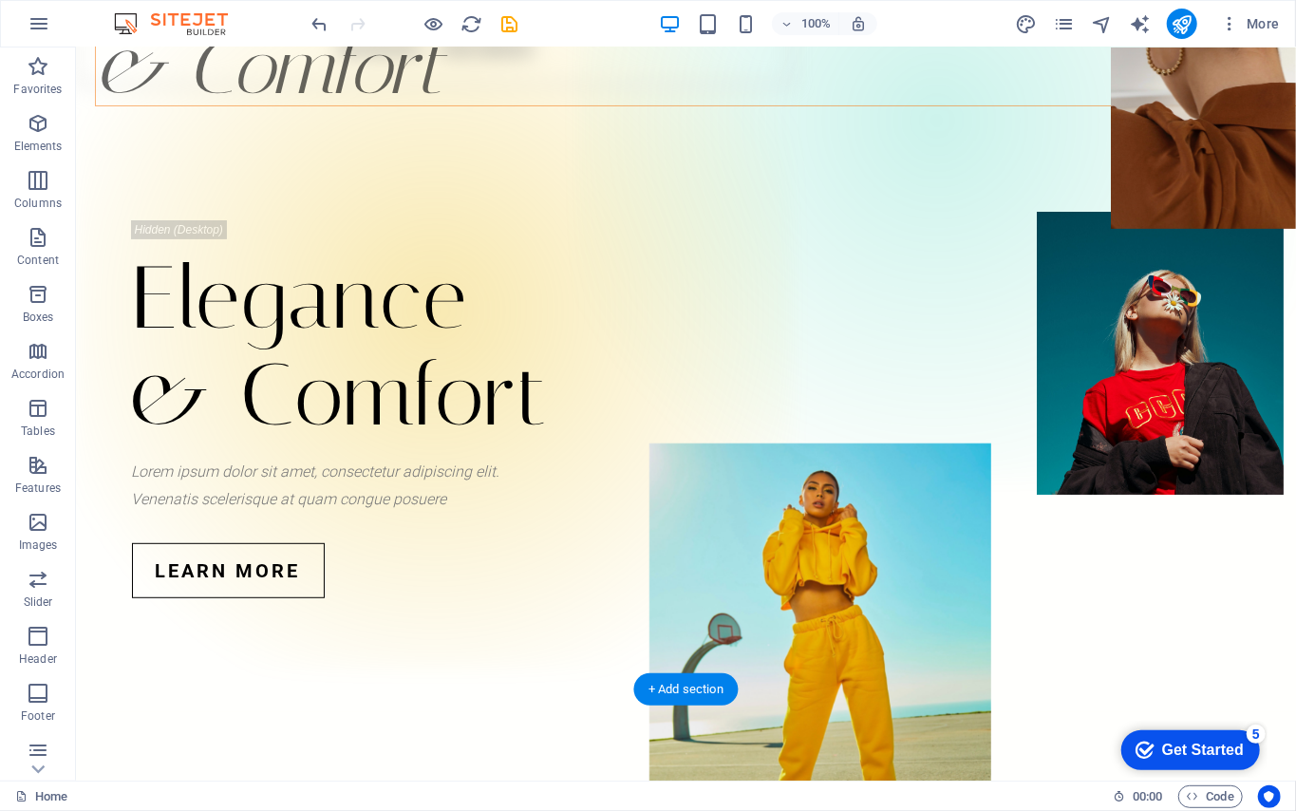
drag, startPoint x: 1156, startPoint y: 407, endPoint x: 1152, endPoint y: 385, distance: 23.1
click at [971, 229] on figure at bounding box center [1202, 62] width 185 height 334
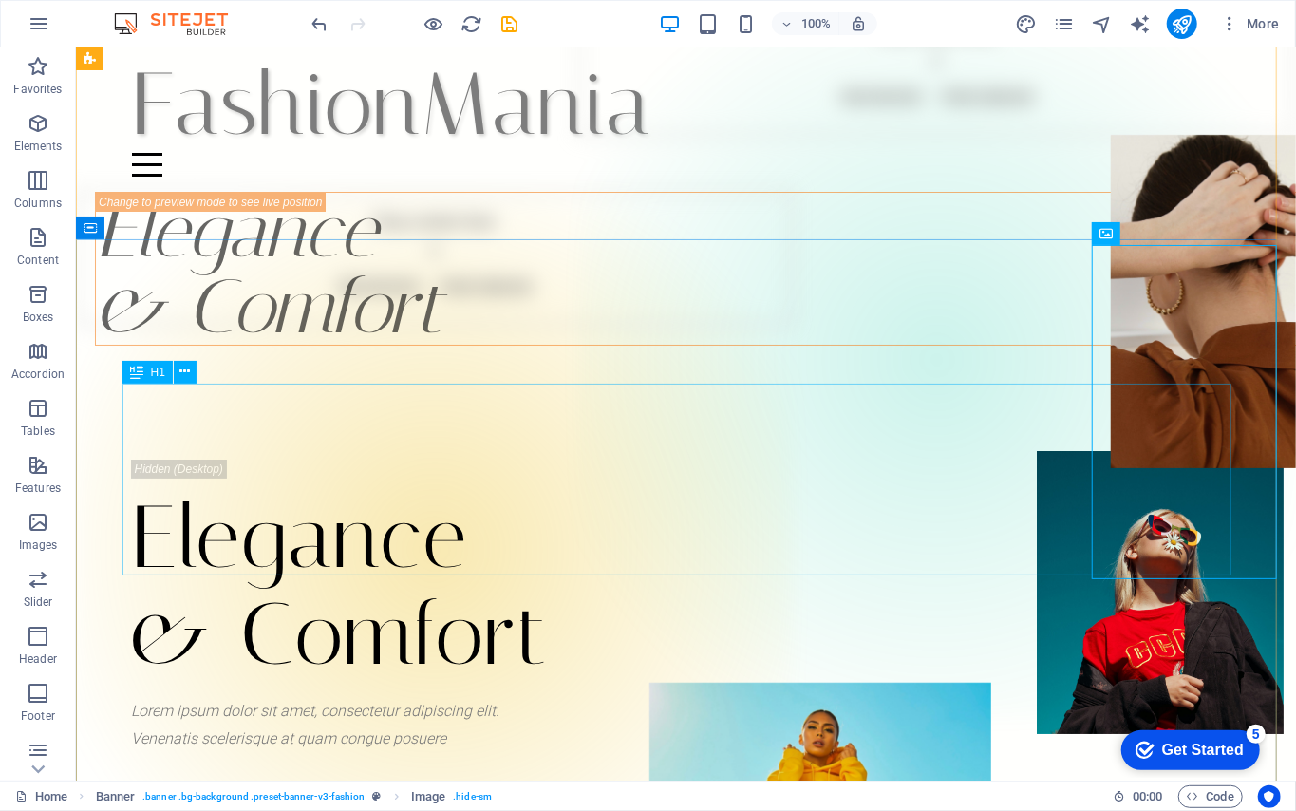
scroll to position [0, 0]
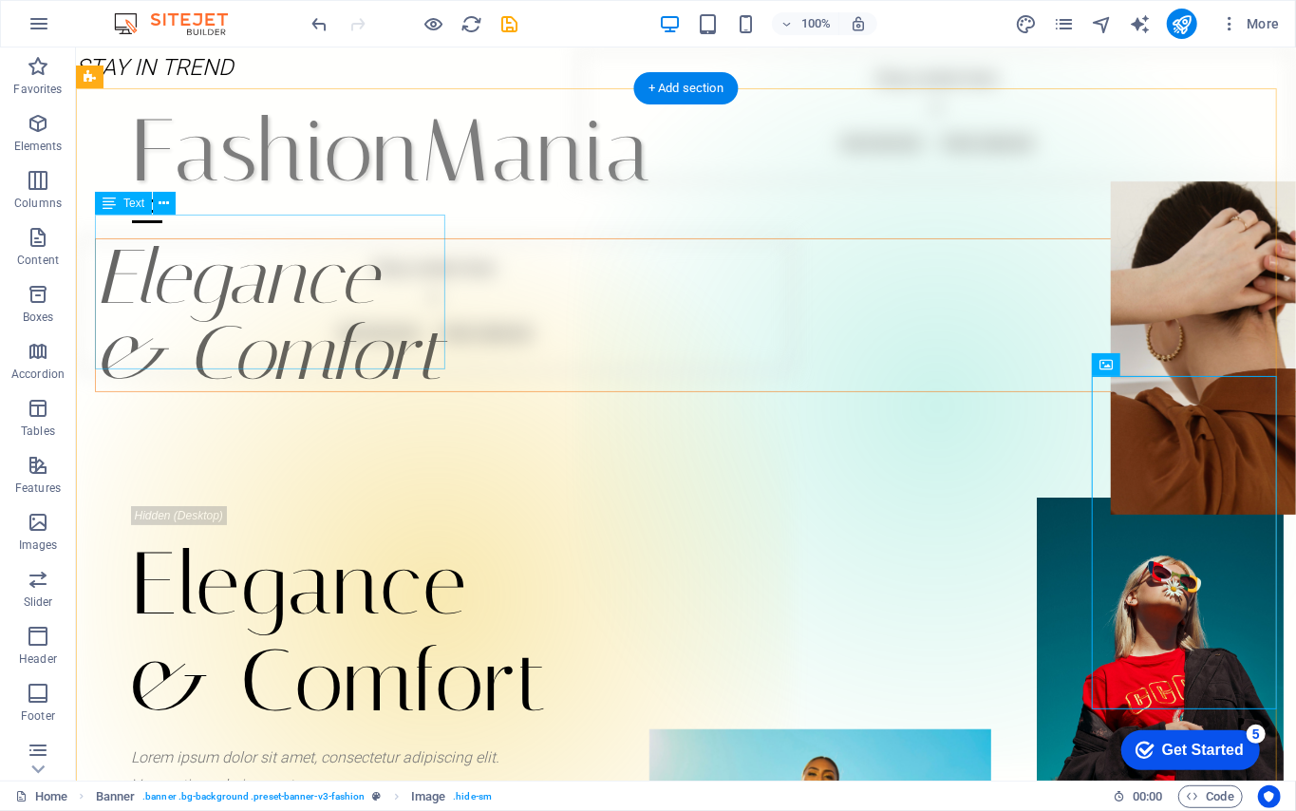
click at [262, 303] on div "Elegance & Comfort" at bounding box center [704, 314] width 1220 height 154
click at [282, 267] on div "Elegance & Comfort" at bounding box center [704, 314] width 1220 height 154
drag, startPoint x: 285, startPoint y: 266, endPoint x: 362, endPoint y: 313, distance: 90.4
click at [285, 266] on div "Elegance & Comfort" at bounding box center [704, 314] width 1220 height 154
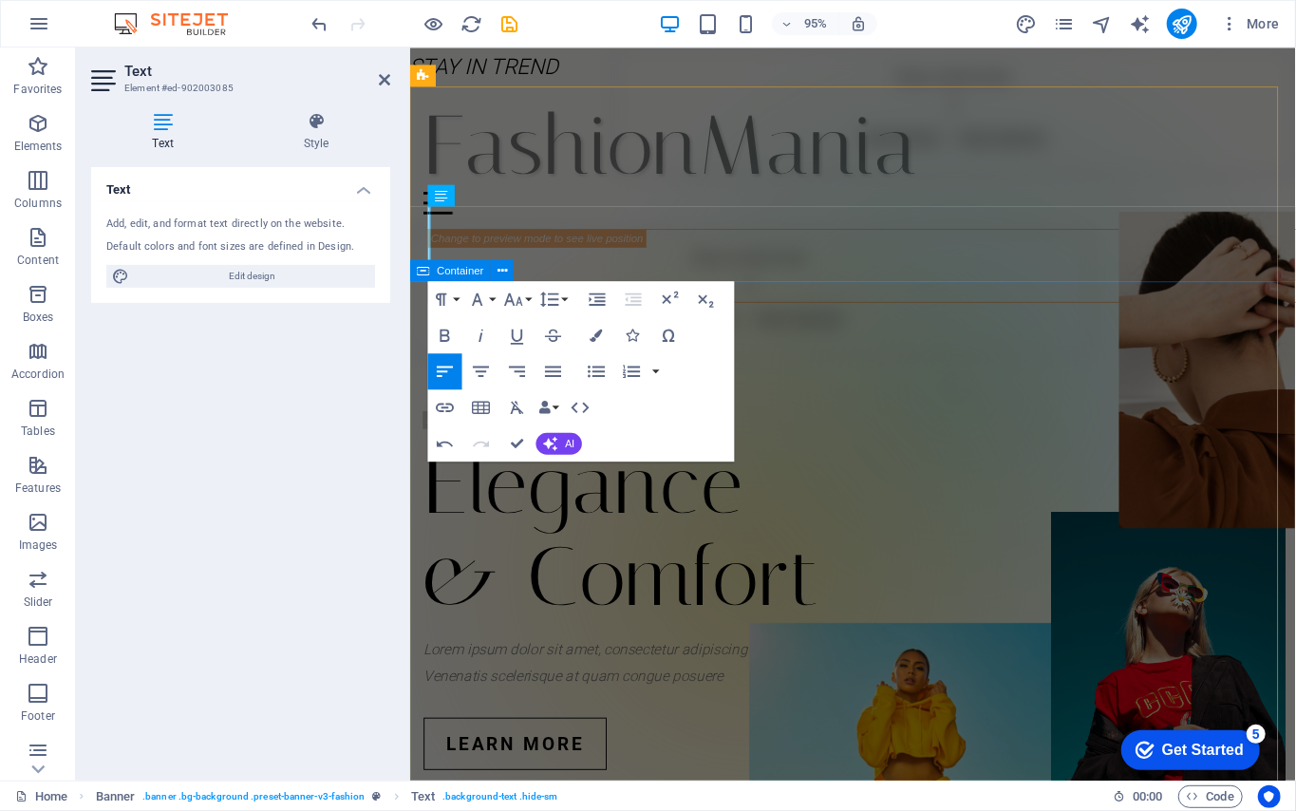
click at [892, 315] on div "Elegance & Comfort Lorem ipsum dolor sit amet, consectetur adipiscing elit. Ven…" at bounding box center [875, 618] width 932 height 606
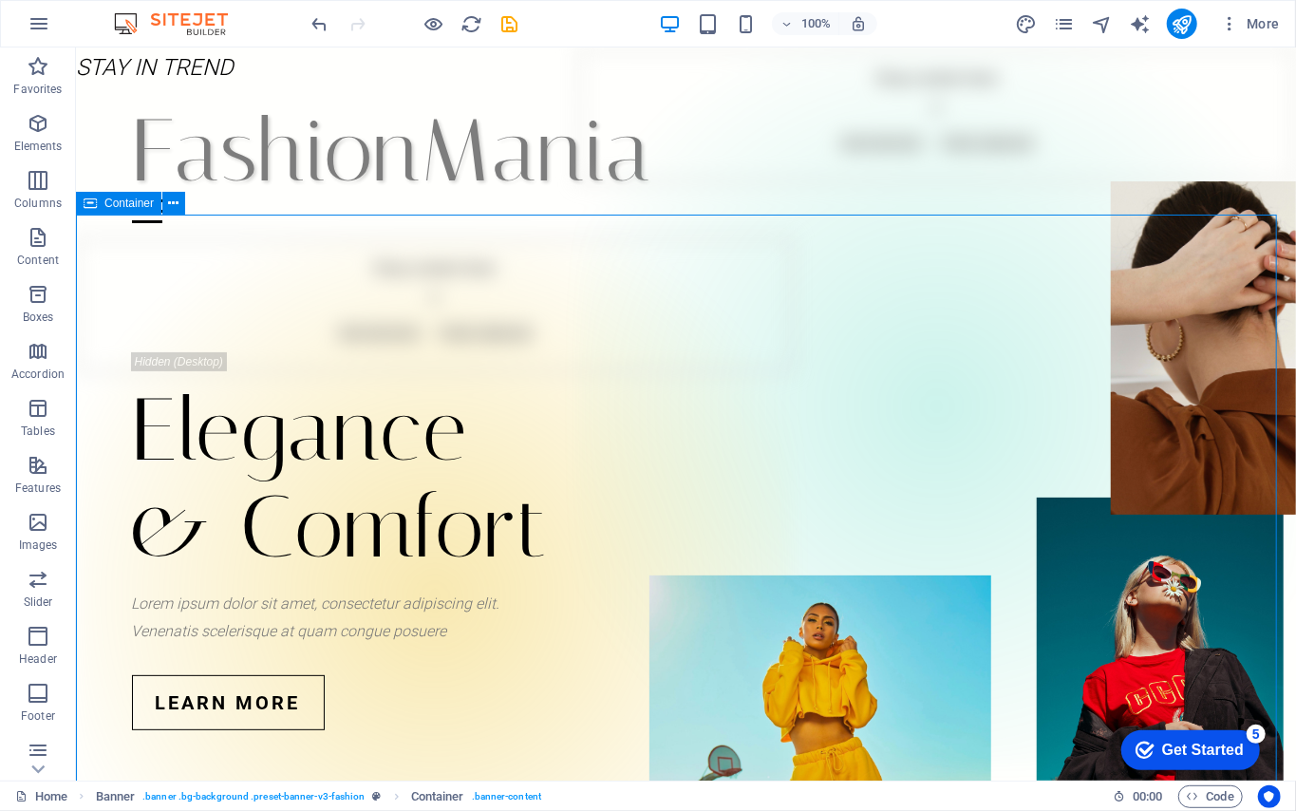
click at [209, 296] on div "Elegance & Comfort Lorem ipsum dolor sit amet, consectetur adipiscing elit. Ven…" at bounding box center [685, 540] width 1220 height 606
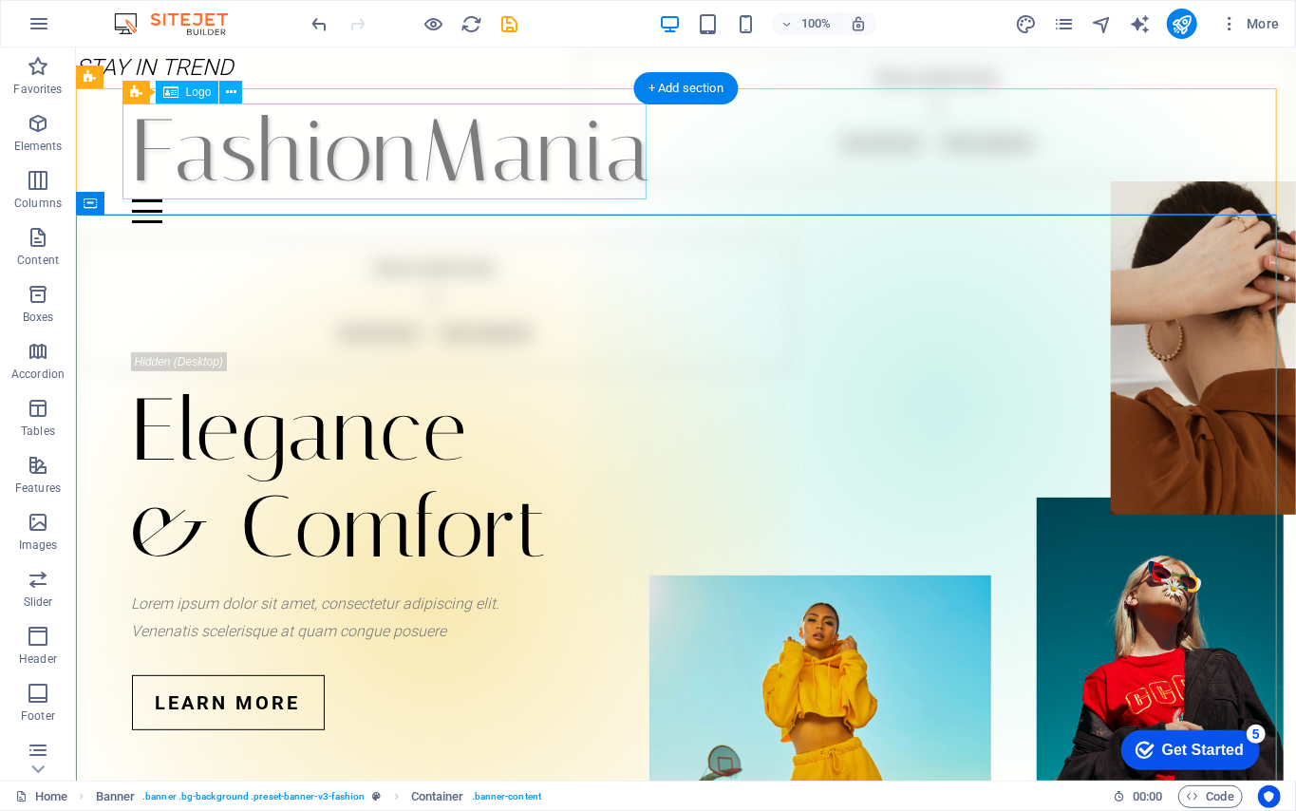
click at [327, 155] on div "FashionMania" at bounding box center [685, 151] width 1109 height 96
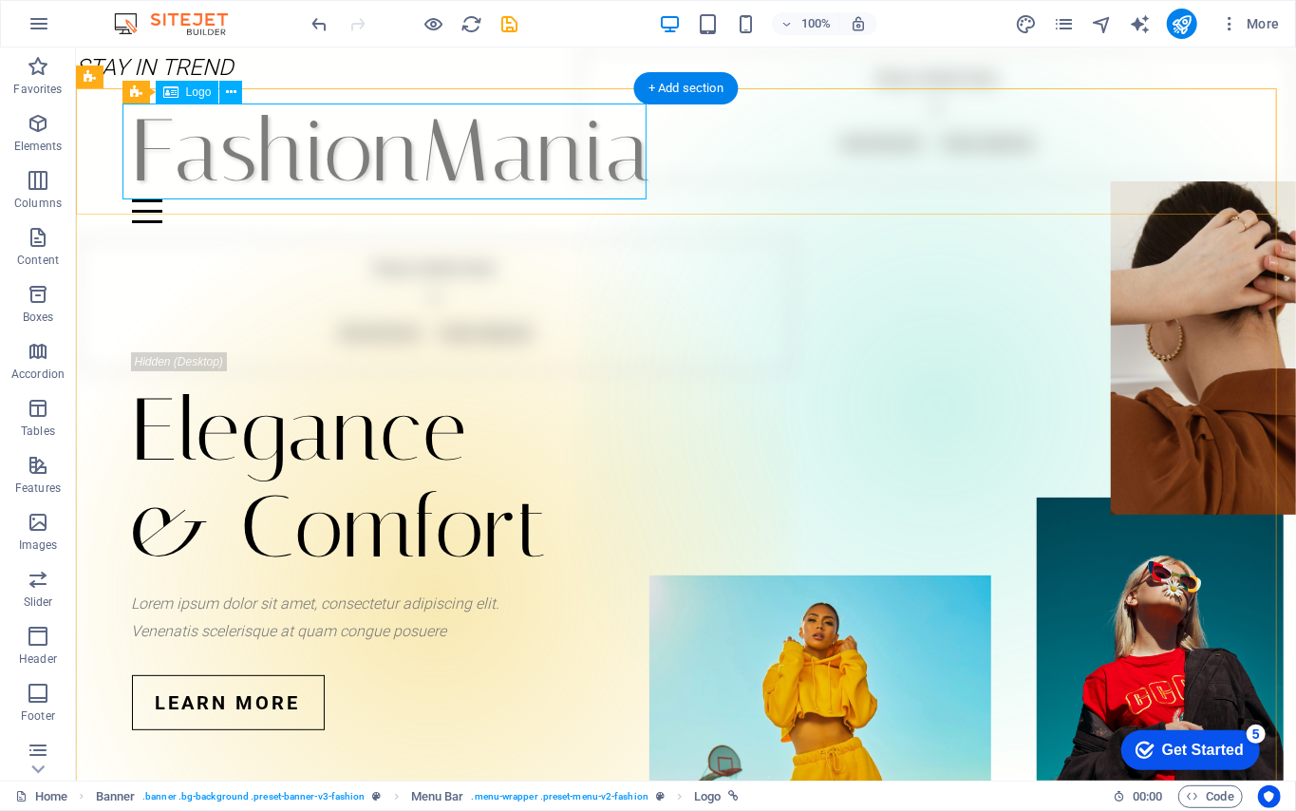
click at [542, 147] on div "FashionMania" at bounding box center [685, 151] width 1109 height 96
select select
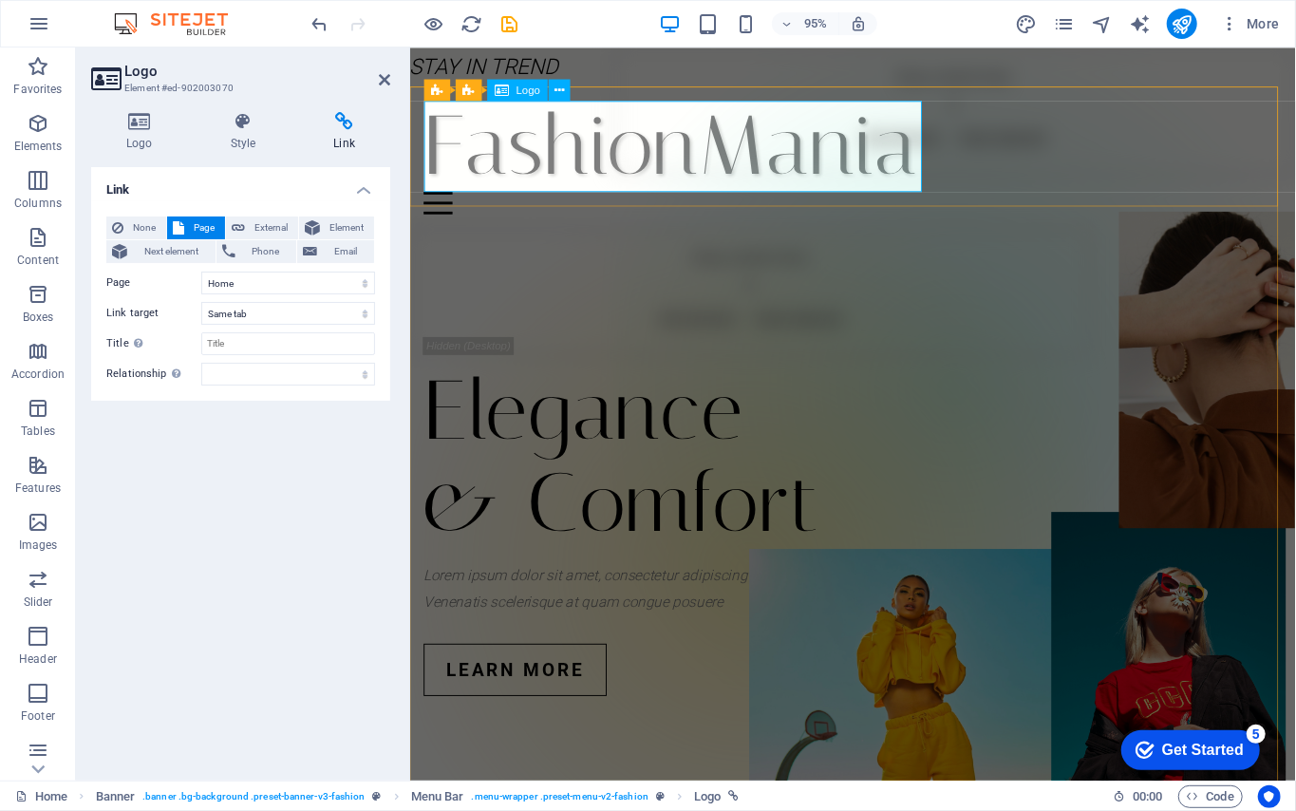
click at [686, 138] on div "FashionMania" at bounding box center [875, 151] width 902 height 96
click at [148, 144] on h4 "Logo" at bounding box center [143, 132] width 104 height 40
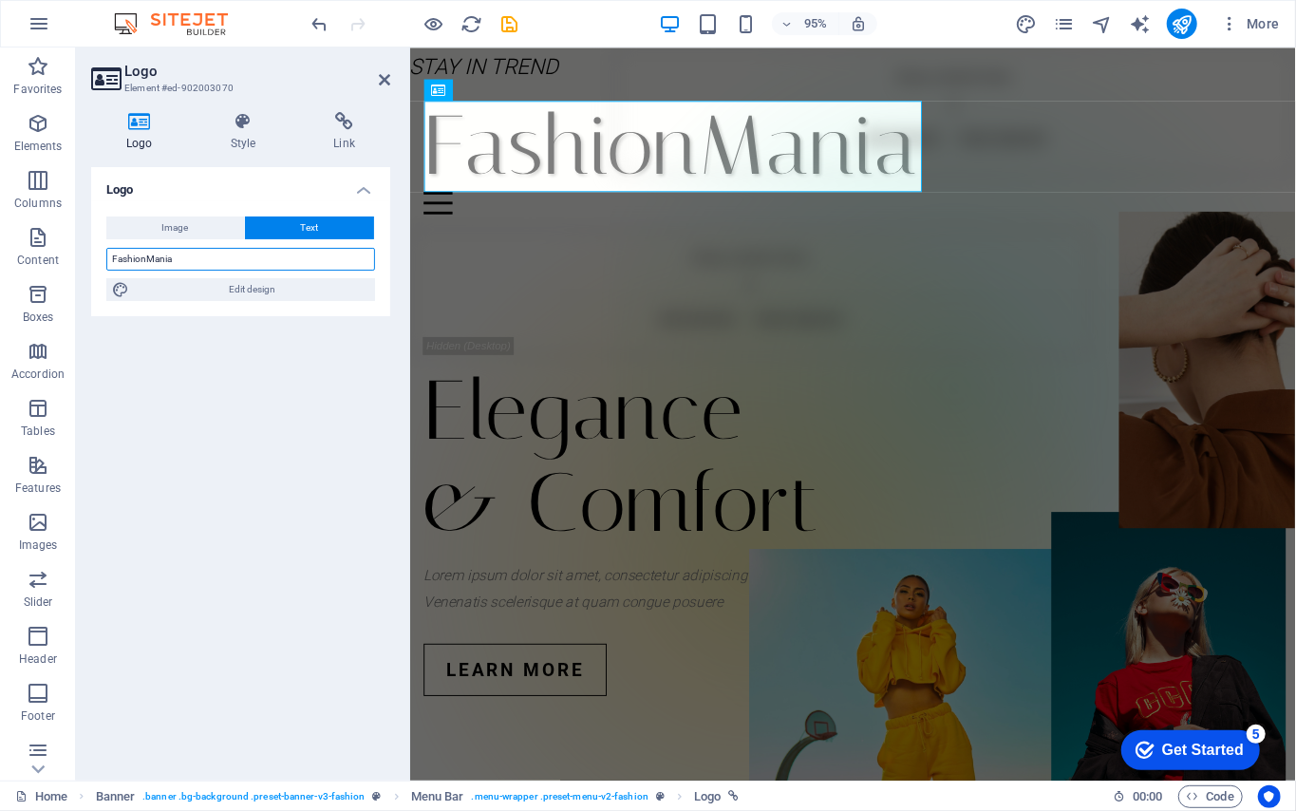
click at [213, 252] on input "FashionMania" at bounding box center [240, 259] width 269 height 23
click at [226, 116] on icon at bounding box center [244, 121] width 96 height 19
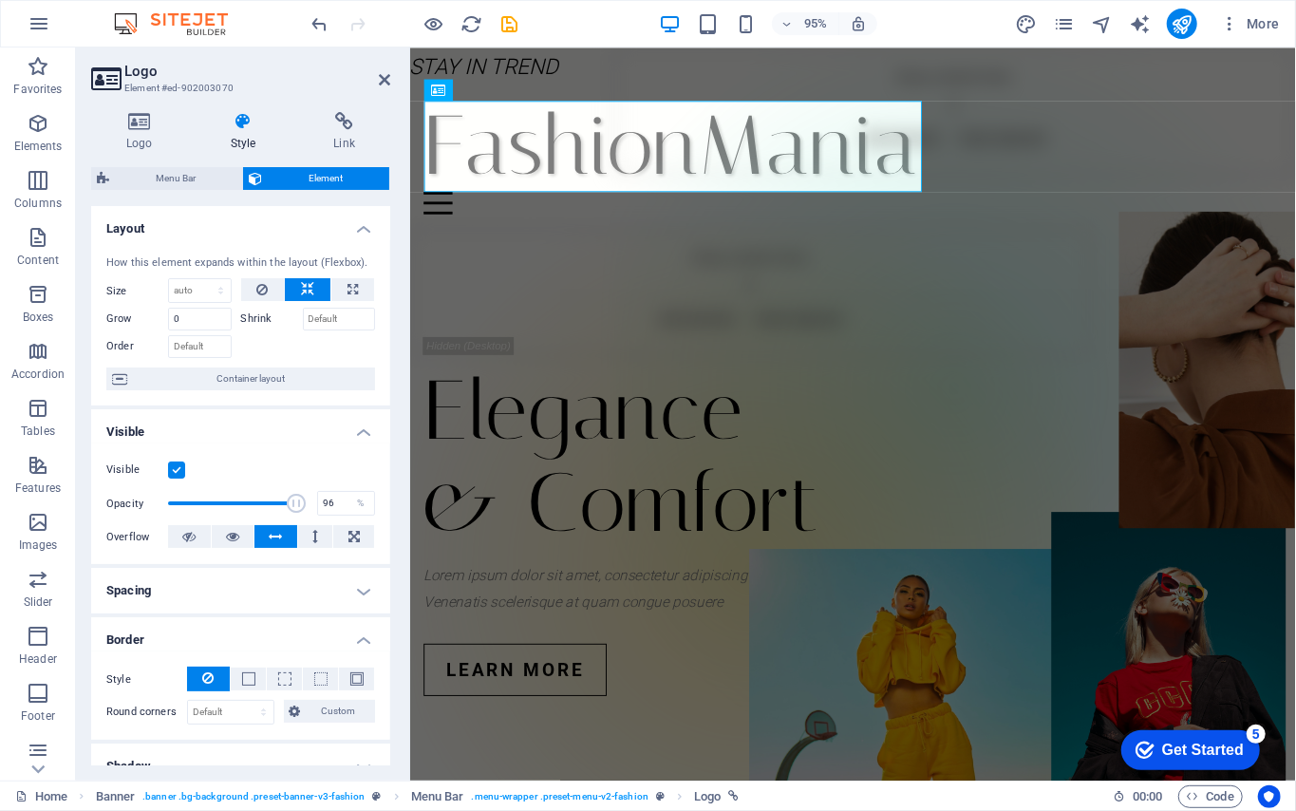
scroll to position [152, 0]
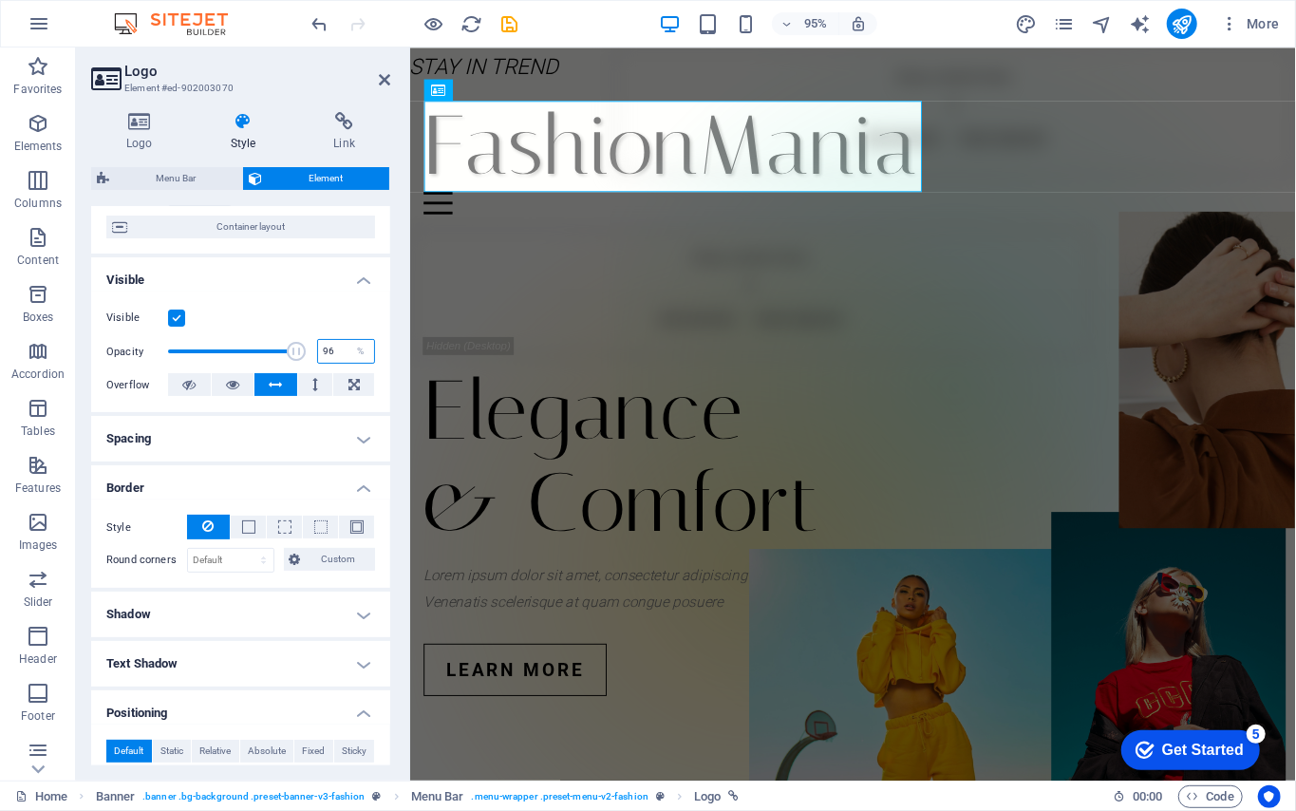
click at [336, 353] on input "96" at bounding box center [346, 351] width 56 height 23
type input "9"
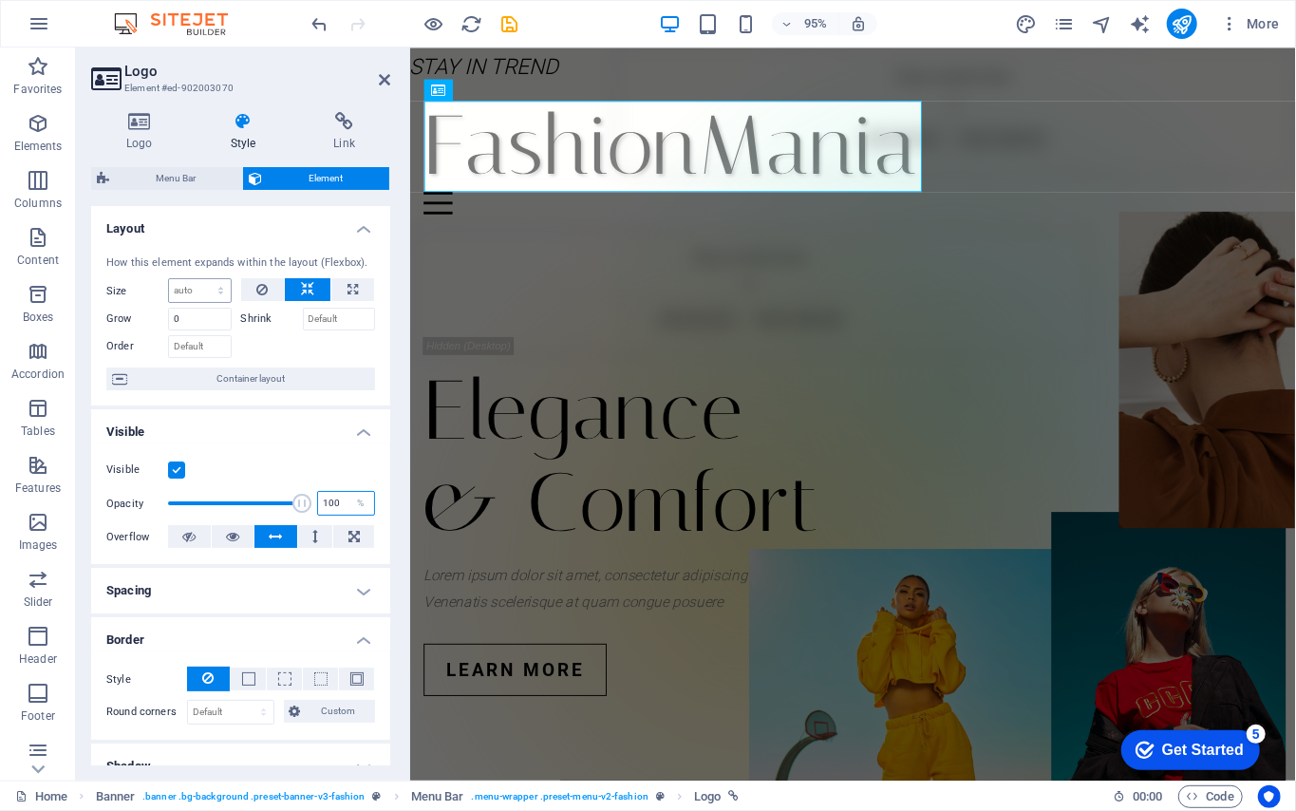
type input "100"
click at [206, 294] on select "Default auto px % 1/1 1/2 1/3 1/4 1/5 1/6 1/7 1/8 1/9 1/10" at bounding box center [200, 290] width 62 height 23
click at [323, 319] on input "Shrink" at bounding box center [339, 319] width 73 height 23
click at [169, 279] on select "Default auto px % 1/1 1/2 1/3 1/4 1/5 1/6 1/7 1/8 1/9 1/10" at bounding box center [200, 290] width 62 height 23
select select "DISABLED_OPTION_VALUE"
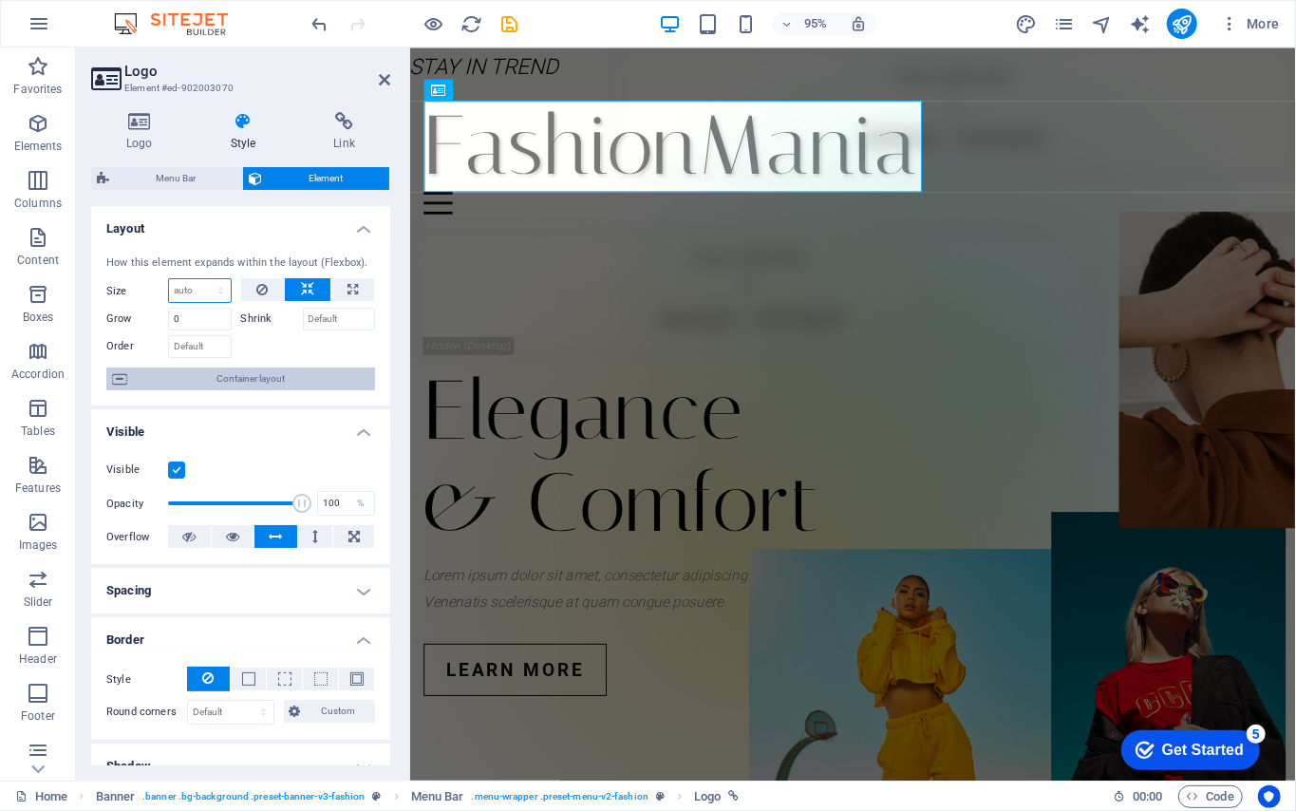
scroll to position [456, 0]
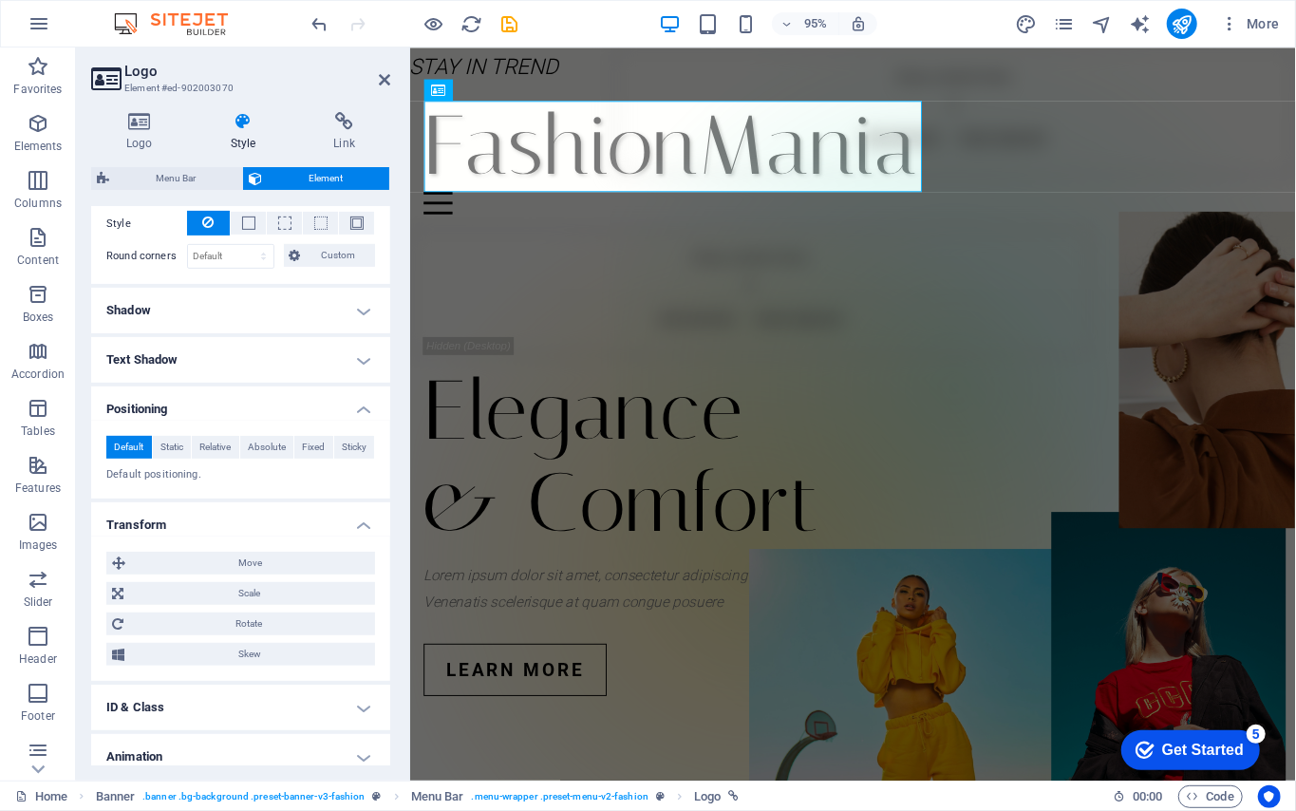
click at [251, 349] on h4 "Text Shadow" at bounding box center [240, 360] width 299 height 46
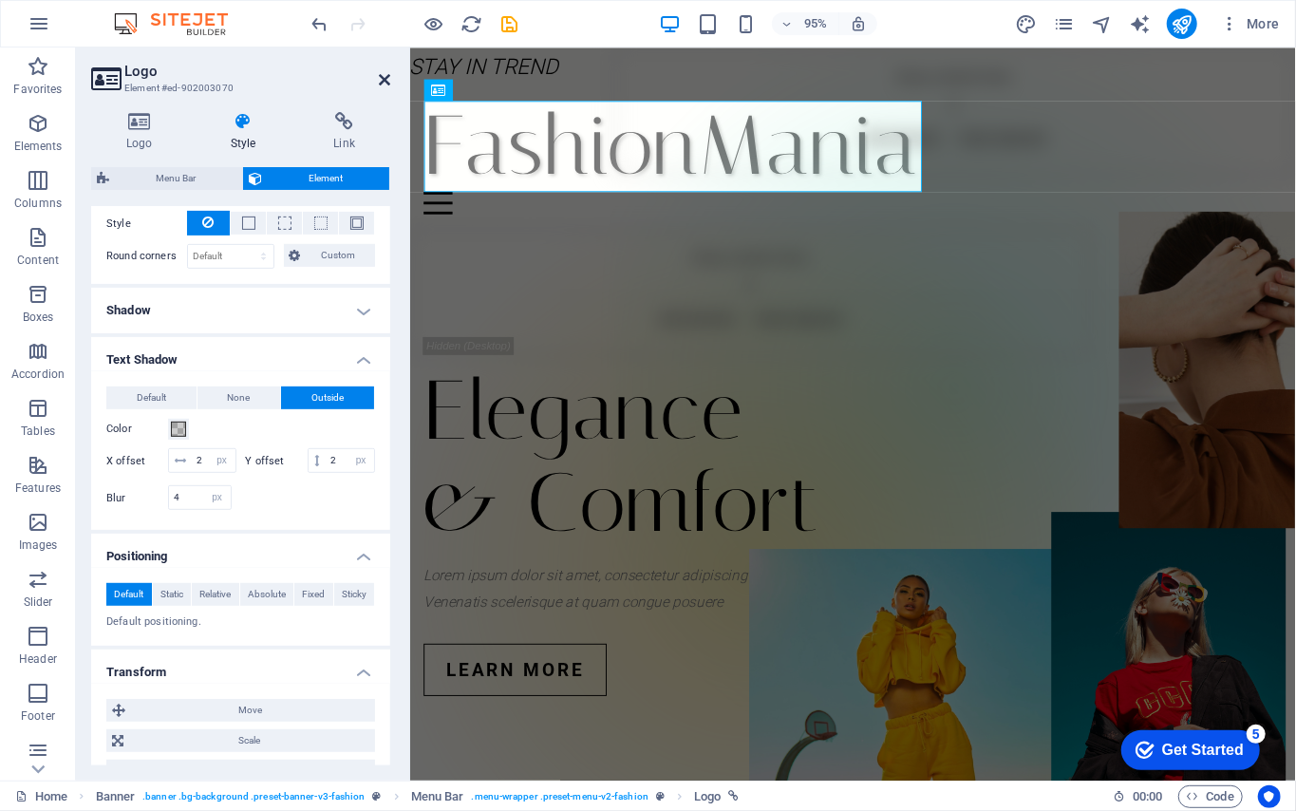
click at [385, 78] on icon at bounding box center [384, 79] width 11 height 15
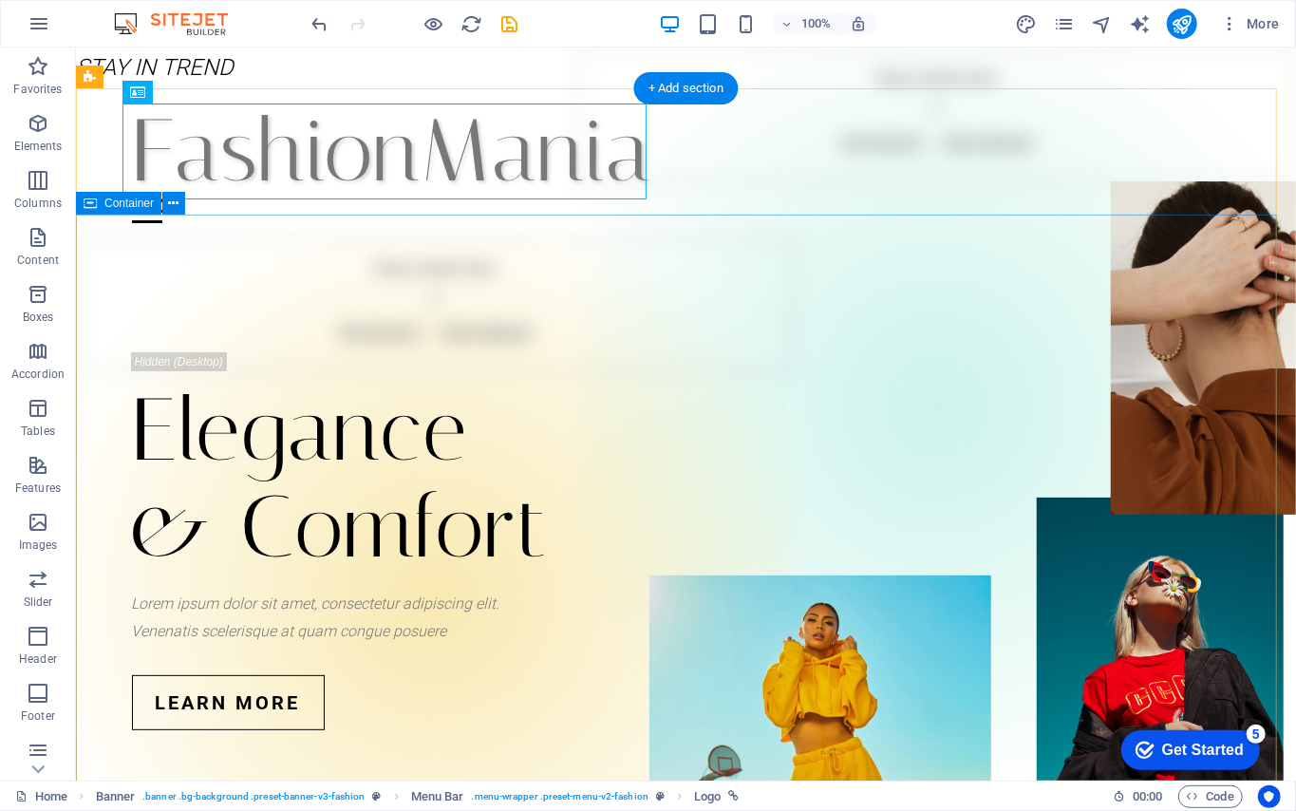
click at [440, 304] on div "Elegance & Comfort Lorem ipsum dolor sit amet, consectetur adipiscing elit. Ven…" at bounding box center [685, 540] width 1220 height 606
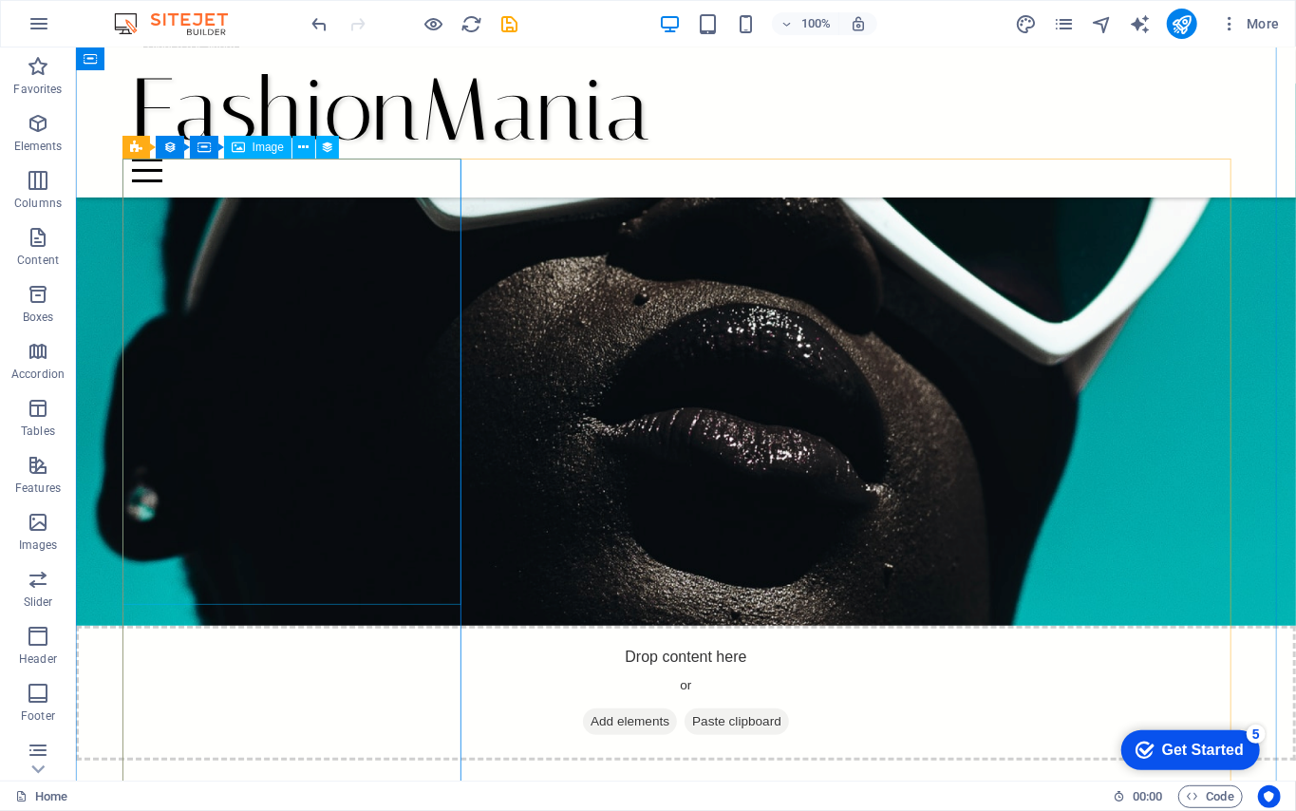
scroll to position [3354, 0]
